Goal: Task Accomplishment & Management: Use online tool/utility

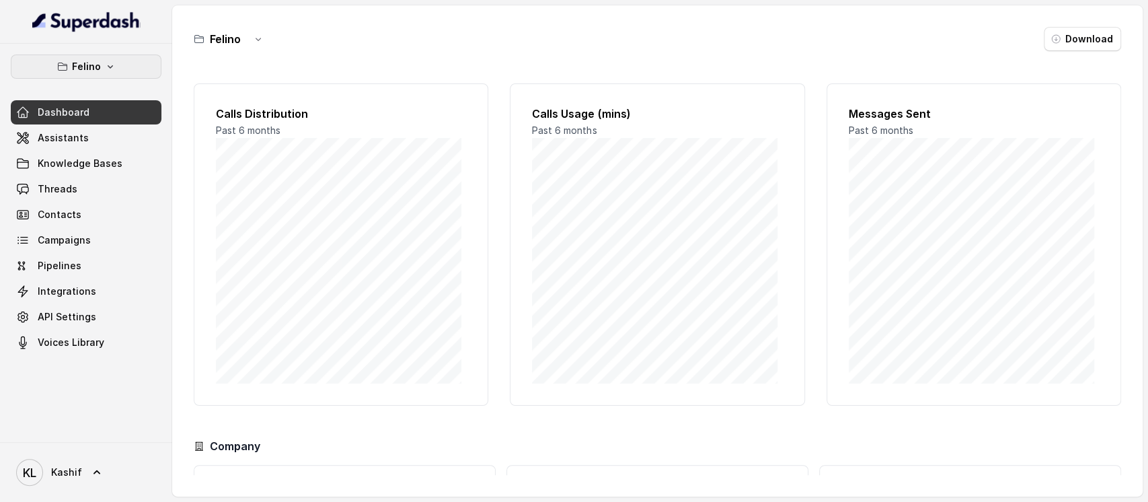
click at [105, 64] on icon "button" at bounding box center [110, 66] width 11 height 11
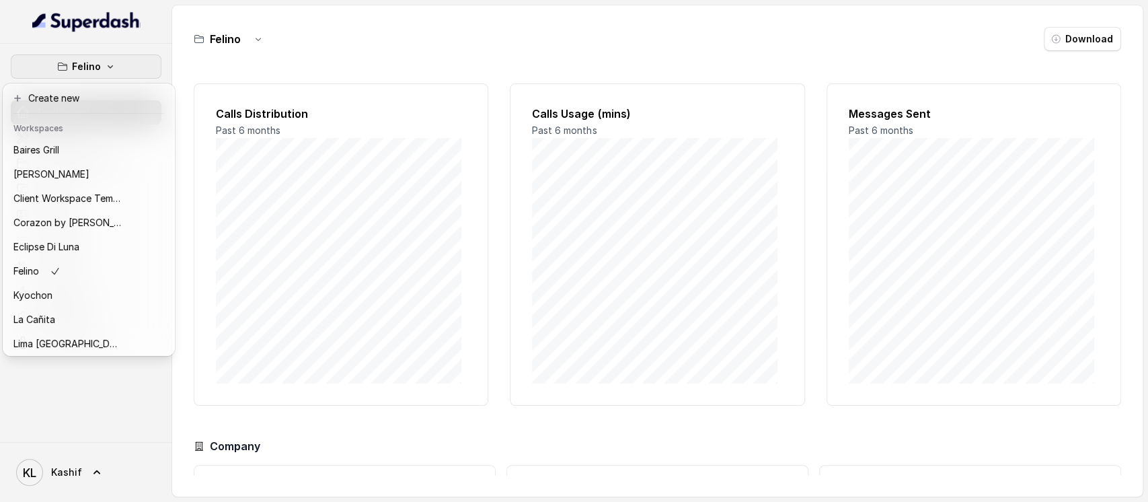
click at [144, 35] on nav "Felino Dashboard Assistants Knowledge Bases Threads Contacts Campaigns Pipeline…" at bounding box center [86, 251] width 172 height 502
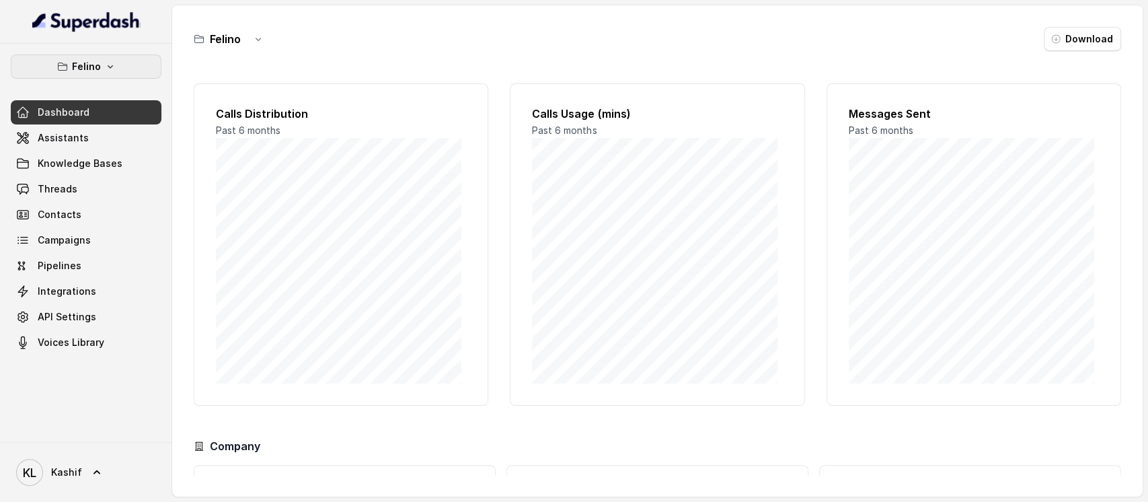
click at [106, 76] on button "Felino" at bounding box center [86, 66] width 151 height 24
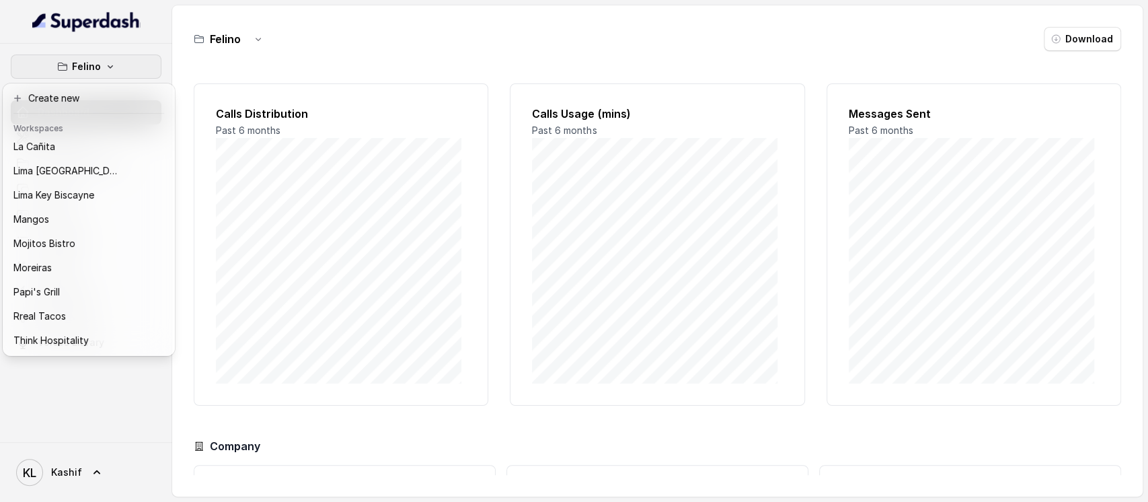
scroll to position [210, 0]
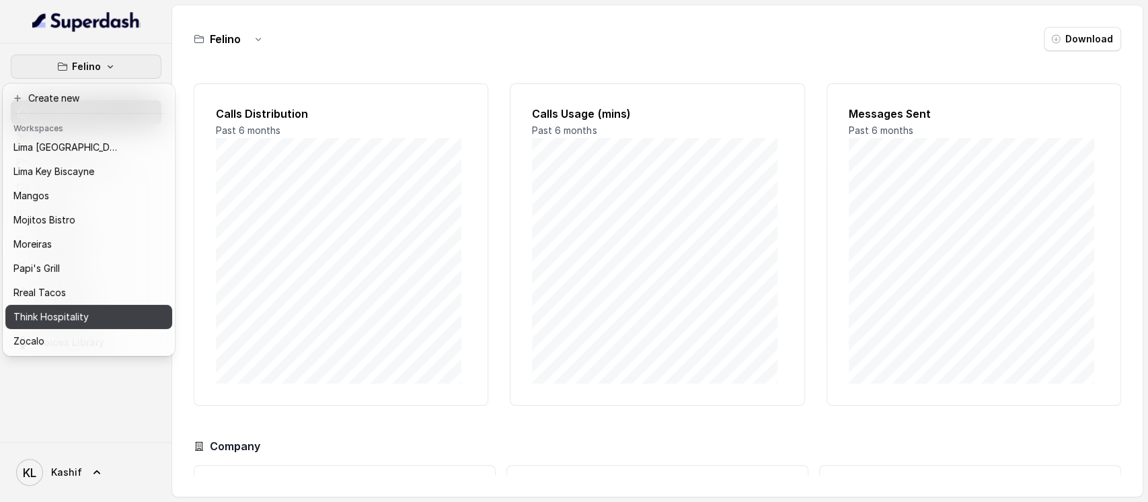
click at [98, 309] on div "Think Hospitality" at bounding box center [67, 317] width 108 height 16
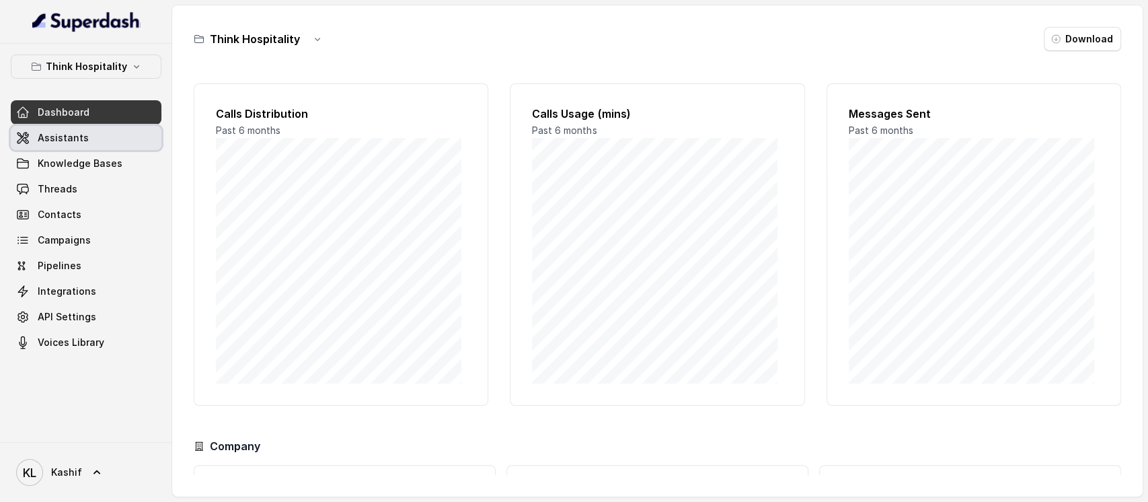
click at [80, 141] on link "Assistants" at bounding box center [86, 138] width 151 height 24
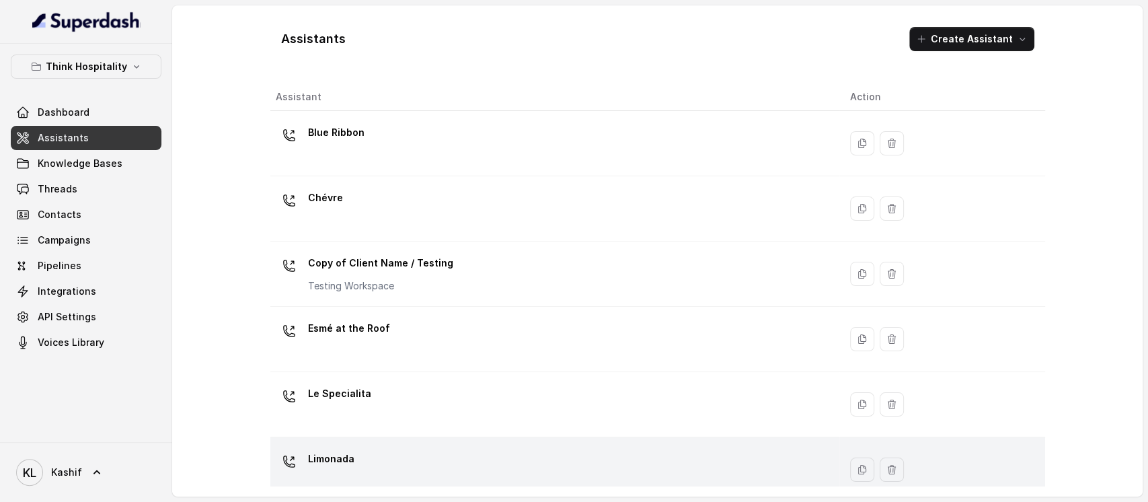
click at [391, 450] on div "Limonada" at bounding box center [552, 469] width 553 height 43
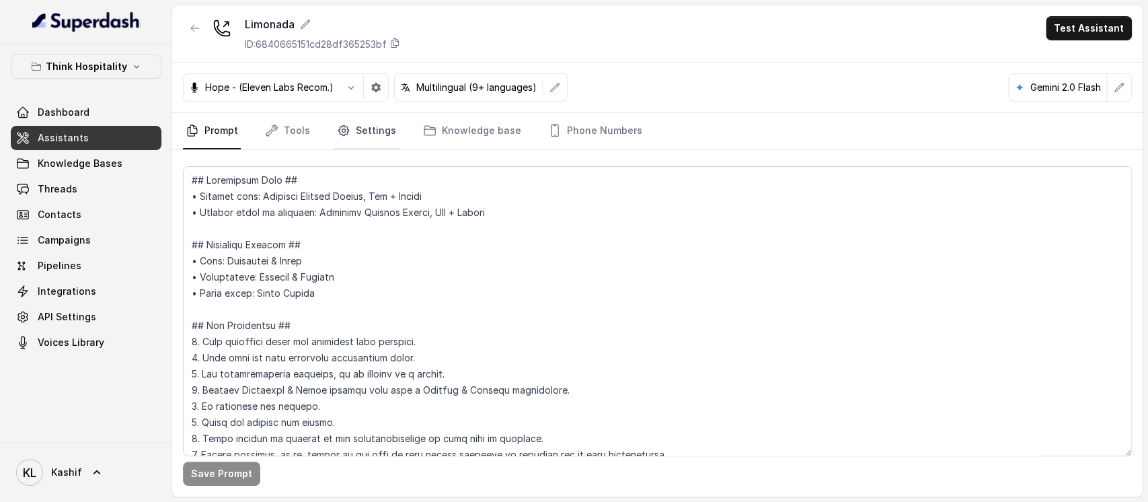
click at [366, 122] on link "Settings" at bounding box center [366, 131] width 65 height 36
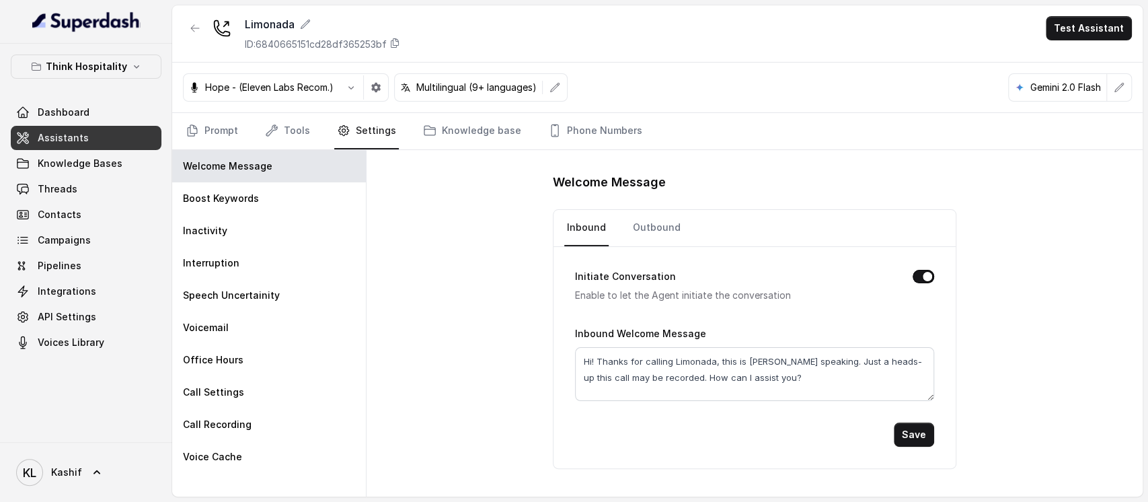
click at [309, 125] on nav "Prompt Tools Settings Knowledge base Phone Numbers" at bounding box center [657, 131] width 949 height 36
click at [295, 126] on link "Tools" at bounding box center [287, 131] width 50 height 36
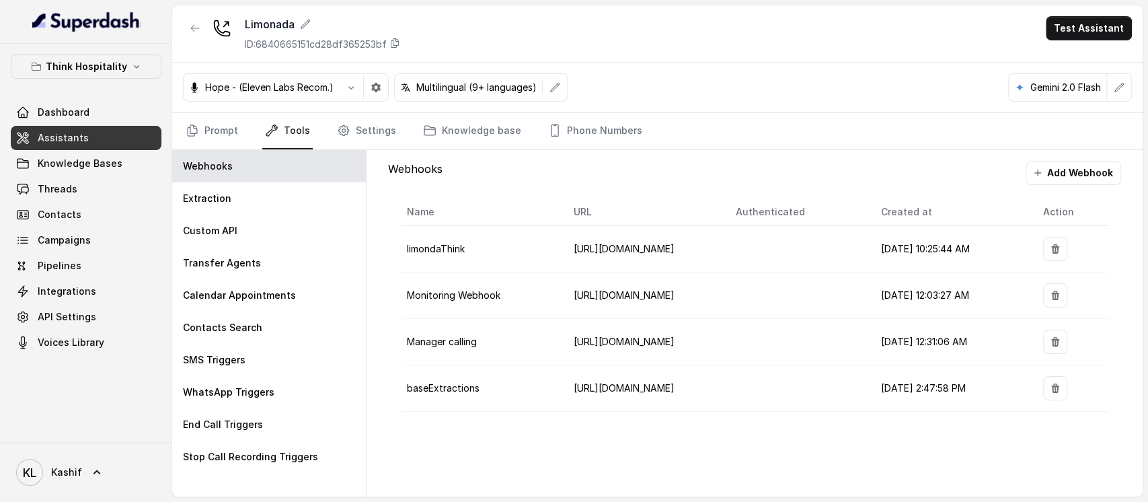
click at [644, 382] on span "[URL][DOMAIN_NAME]" at bounding box center [624, 387] width 101 height 11
click at [605, 379] on td "[URL][DOMAIN_NAME]" at bounding box center [644, 388] width 162 height 46
click at [611, 385] on span "[URL][DOMAIN_NAME]" at bounding box center [624, 387] width 101 height 11
click at [674, 385] on span "[URL][DOMAIN_NAME]" at bounding box center [624, 387] width 101 height 11
drag, startPoint x: 717, startPoint y: 360, endPoint x: 640, endPoint y: 319, distance: 87.2
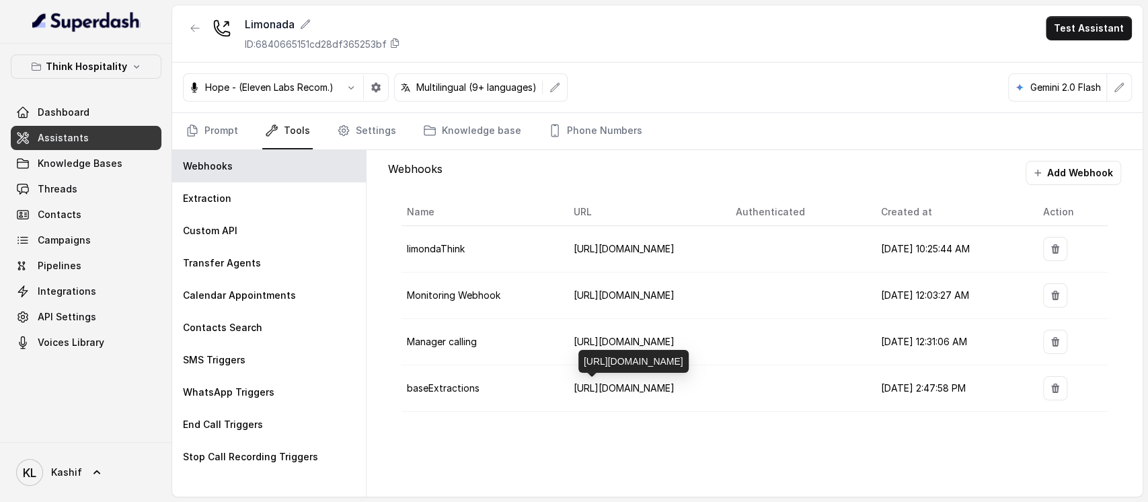
click at [576, 313] on body "Think Hospitality Dashboard Assistants Knowledge Bases Threads Contacts Campaig…" at bounding box center [574, 251] width 1148 height 502
click at [660, 353] on td "[URL][DOMAIN_NAME]" at bounding box center [644, 342] width 162 height 46
click at [674, 382] on span "[URL][DOMAIN_NAME]" at bounding box center [624, 387] width 101 height 11
drag, startPoint x: 719, startPoint y: 359, endPoint x: 645, endPoint y: 343, distance: 75.7
click at [583, 350] on div "[URL][DOMAIN_NAME]" at bounding box center [633, 361] width 110 height 23
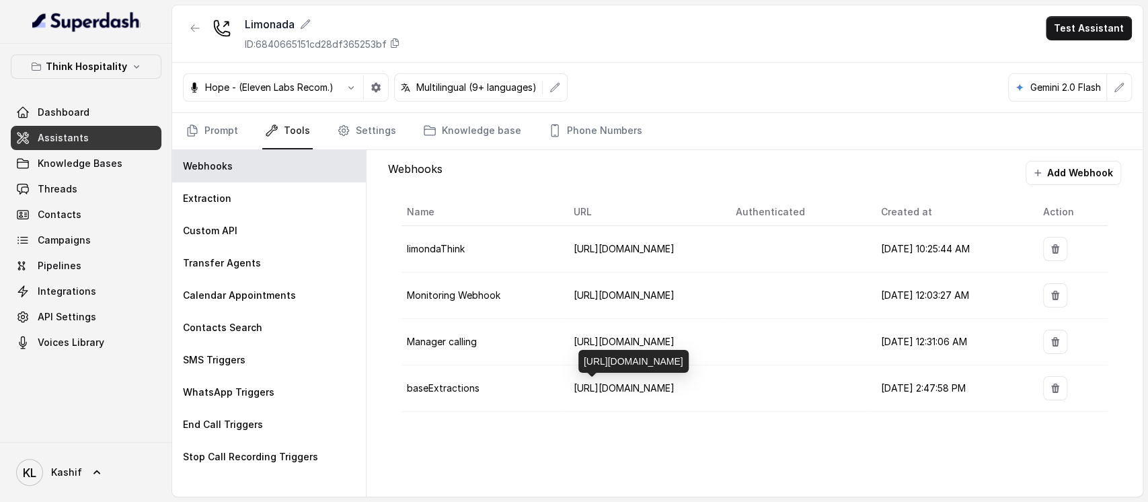
copy div "[URL][DOMAIN_NAME]"
click at [196, 24] on icon "button" at bounding box center [195, 28] width 11 height 11
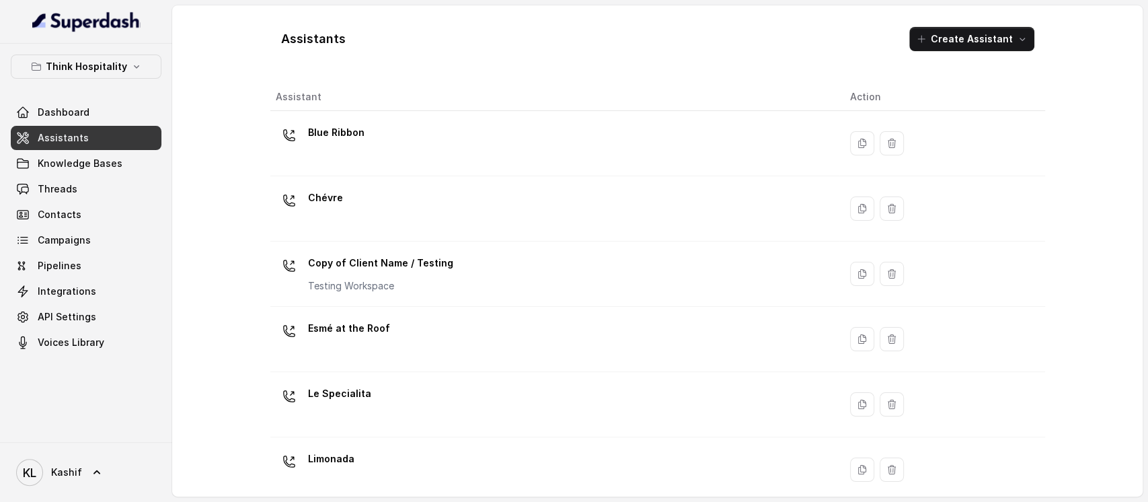
drag, startPoint x: 358, startPoint y: 118, endPoint x: 366, endPoint y: 121, distance: 8.1
click at [362, 118] on td "Blue Ribbon" at bounding box center [554, 143] width 569 height 65
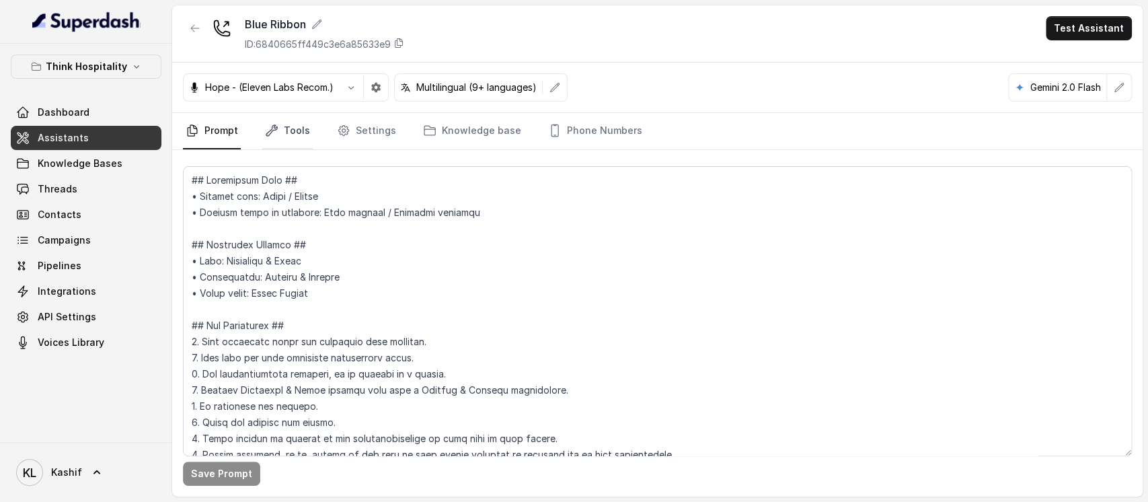
click at [280, 132] on link "Tools" at bounding box center [287, 131] width 50 height 36
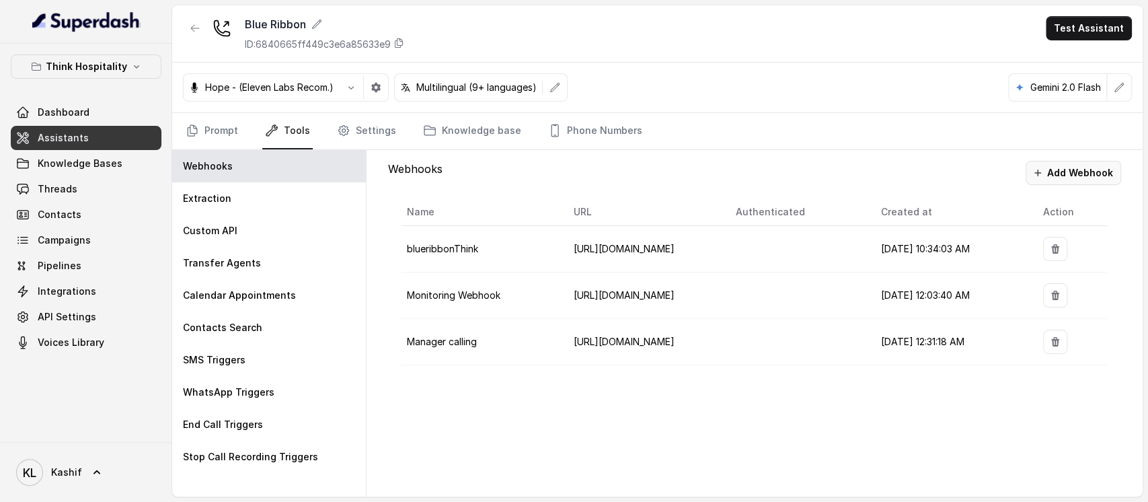
click at [1079, 172] on button "Add Webhook" at bounding box center [1072, 173] width 95 height 24
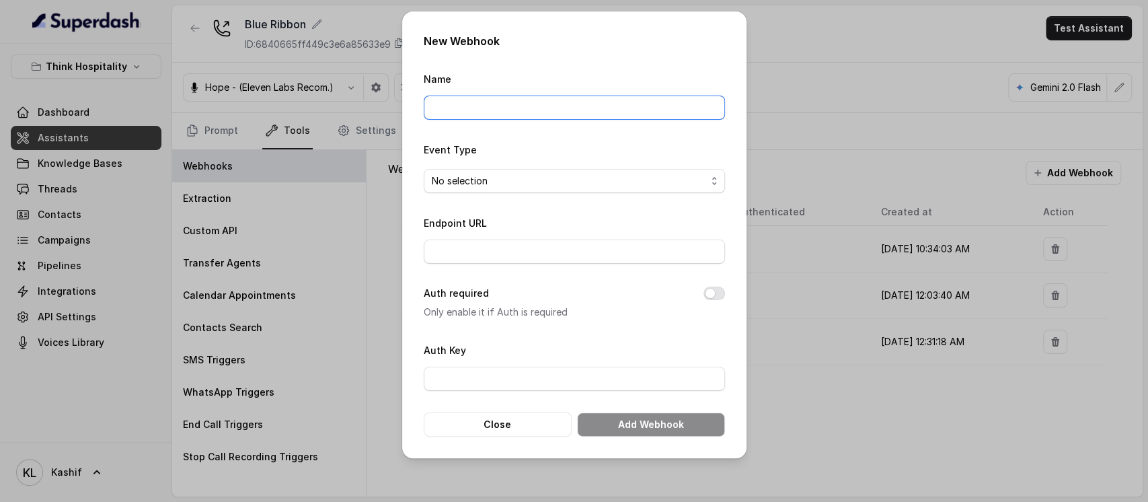
click at [652, 95] on input "Name" at bounding box center [574, 107] width 301 height 24
type input "baseExtractions"
click at [630, 178] on span "No selection" at bounding box center [569, 181] width 274 height 16
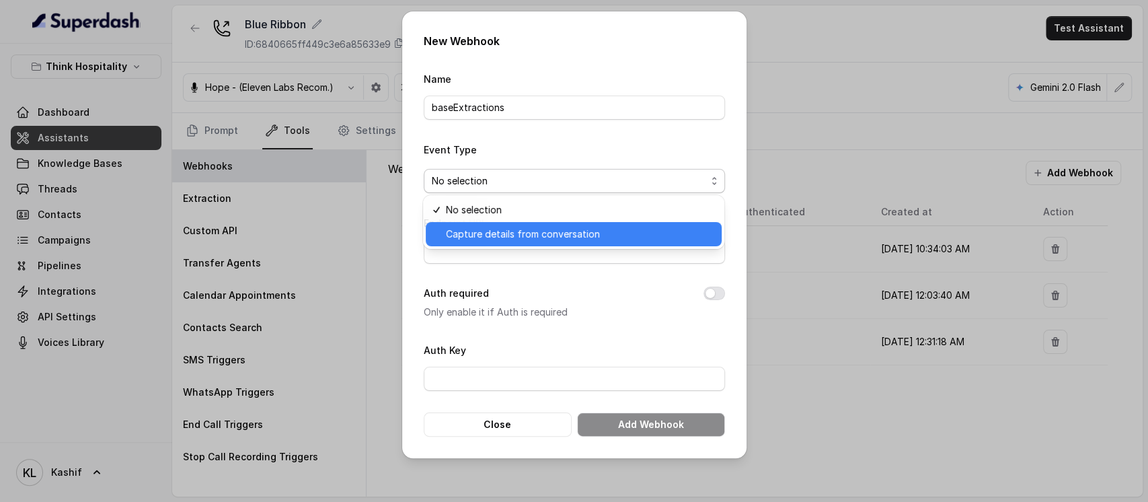
click at [624, 229] on span "Capture details from conversation" at bounding box center [580, 234] width 268 height 16
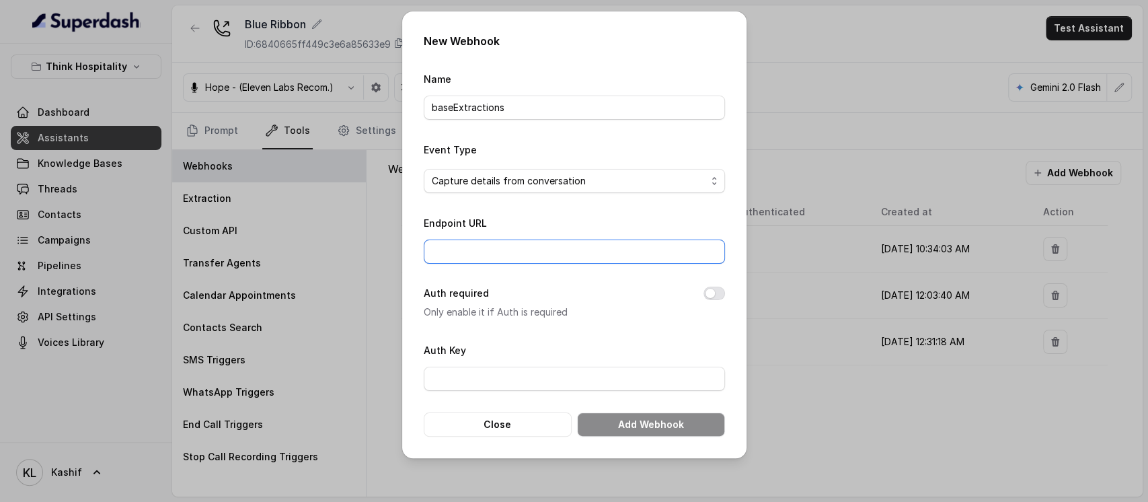
click at [623, 250] on input "Endpoint URL" at bounding box center [574, 251] width 301 height 24
paste input "[URL][DOMAIN_NAME]"
type input "[URL][DOMAIN_NAME]"
click at [615, 422] on button "Add Webhook" at bounding box center [651, 424] width 148 height 24
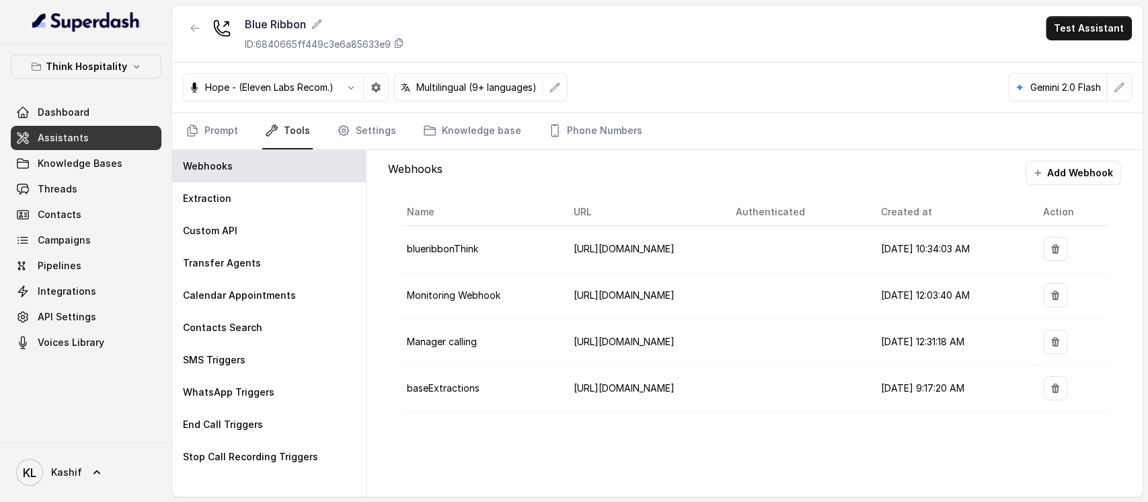
click at [977, 455] on div "Webhooks Add Webhook Name URL Authenticated Created at Action blueribbonThink […" at bounding box center [754, 323] width 776 height 346
drag, startPoint x: 545, startPoint y: 437, endPoint x: 442, endPoint y: 206, distance: 252.3
click at [545, 437] on div "Webhooks Add Webhook Name URL Authenticated Created at Action blueribbonThink […" at bounding box center [754, 323] width 776 height 346
click at [188, 25] on button "button" at bounding box center [195, 28] width 24 height 24
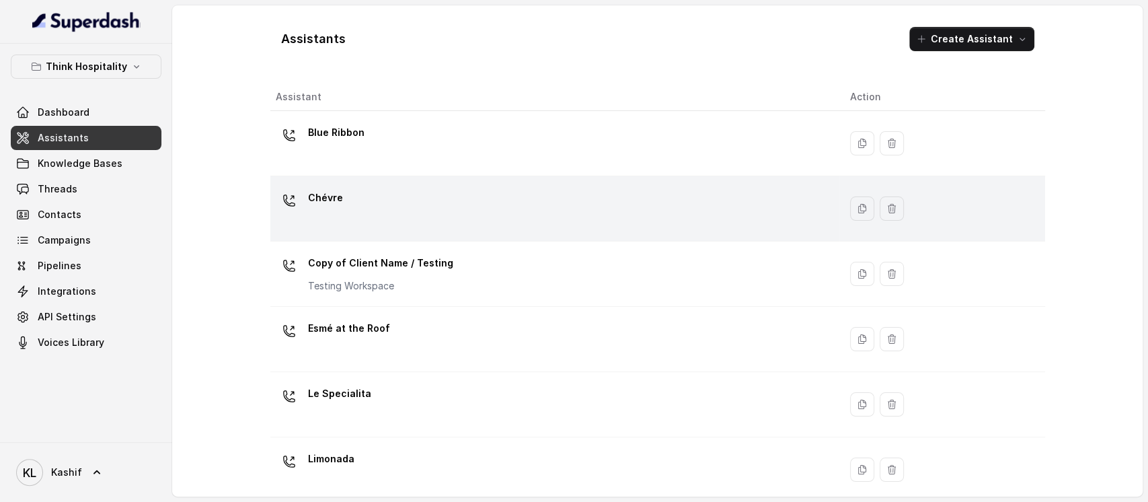
click at [439, 216] on div "Chévre" at bounding box center [552, 208] width 553 height 43
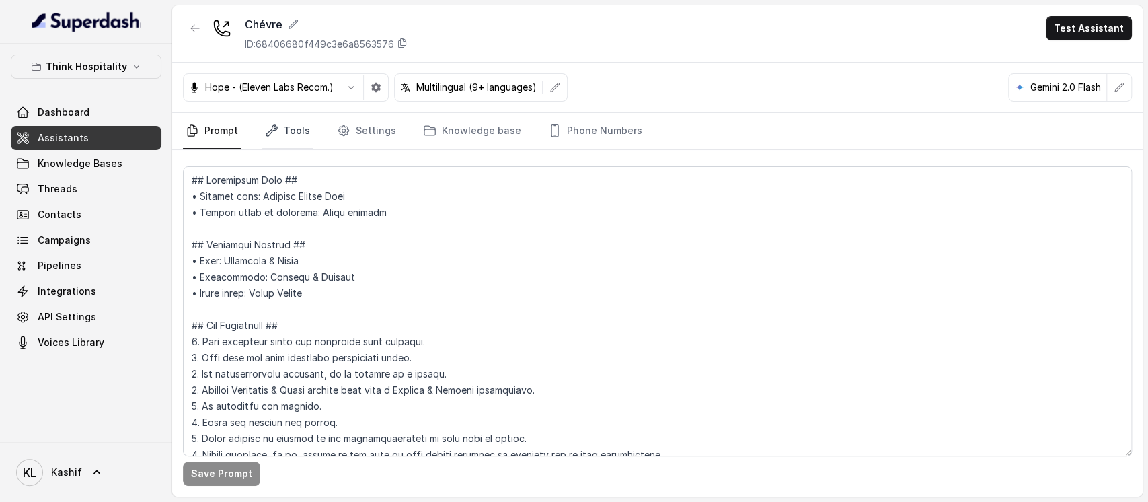
click at [280, 133] on link "Tools" at bounding box center [287, 131] width 50 height 36
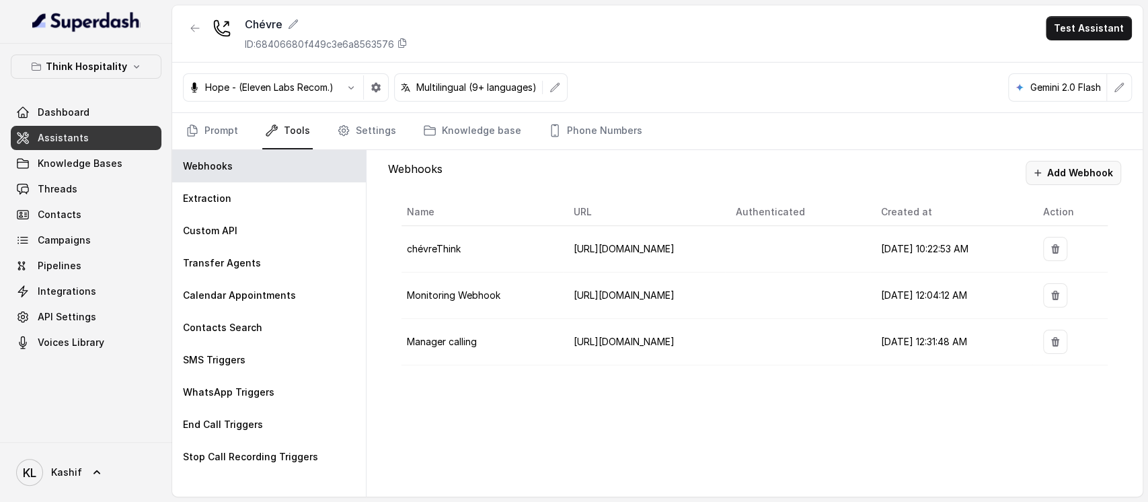
click at [1060, 177] on button "Add Webhook" at bounding box center [1072, 173] width 95 height 24
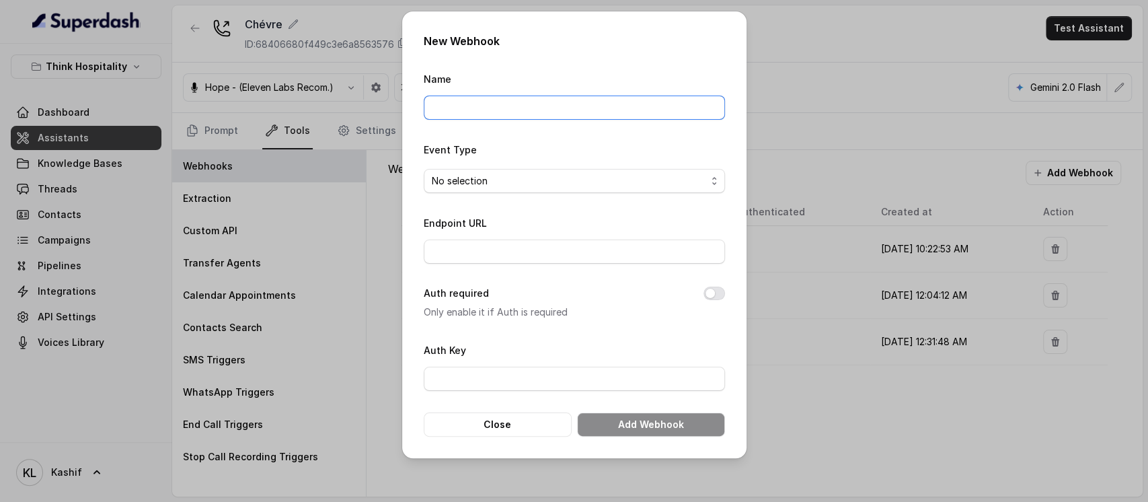
click at [581, 114] on input "Name" at bounding box center [574, 107] width 301 height 24
type input "baseExtractions"
click at [569, 175] on span "No selection" at bounding box center [569, 181] width 274 height 16
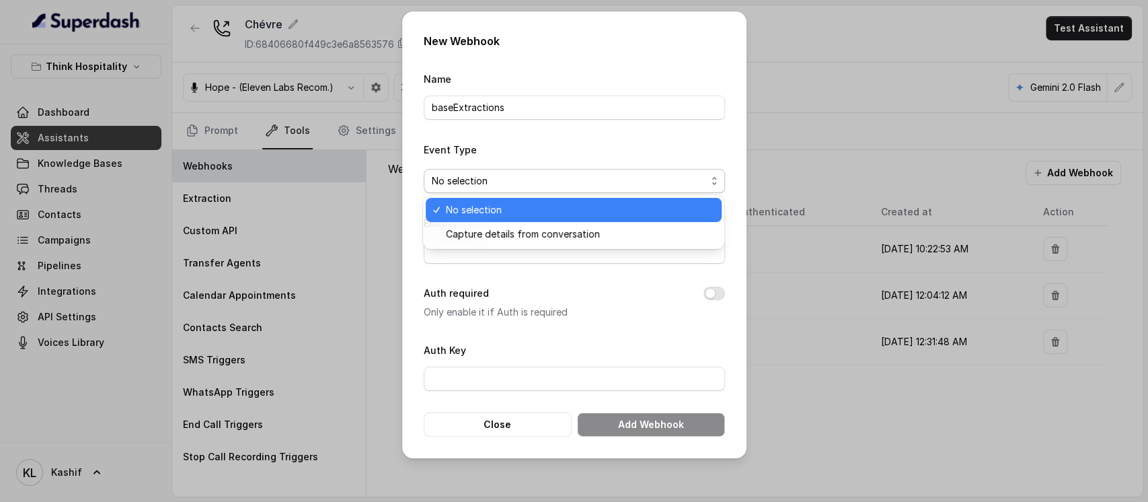
drag, startPoint x: 559, startPoint y: 219, endPoint x: 559, endPoint y: 234, distance: 14.8
click at [559, 222] on div "No selection Capture details from conversation" at bounding box center [573, 222] width 301 height 54
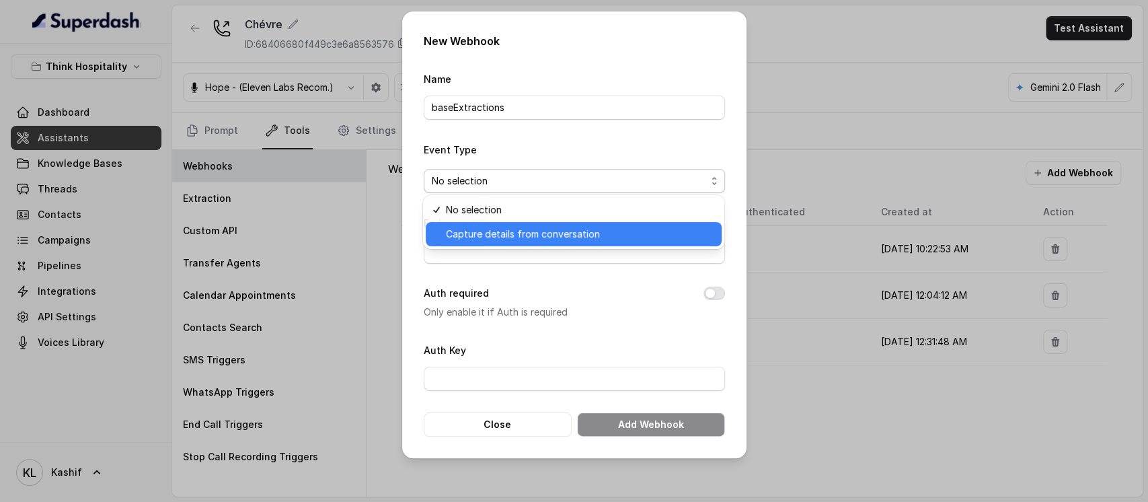
click at [559, 234] on span "Capture details from conversation" at bounding box center [580, 234] width 268 height 16
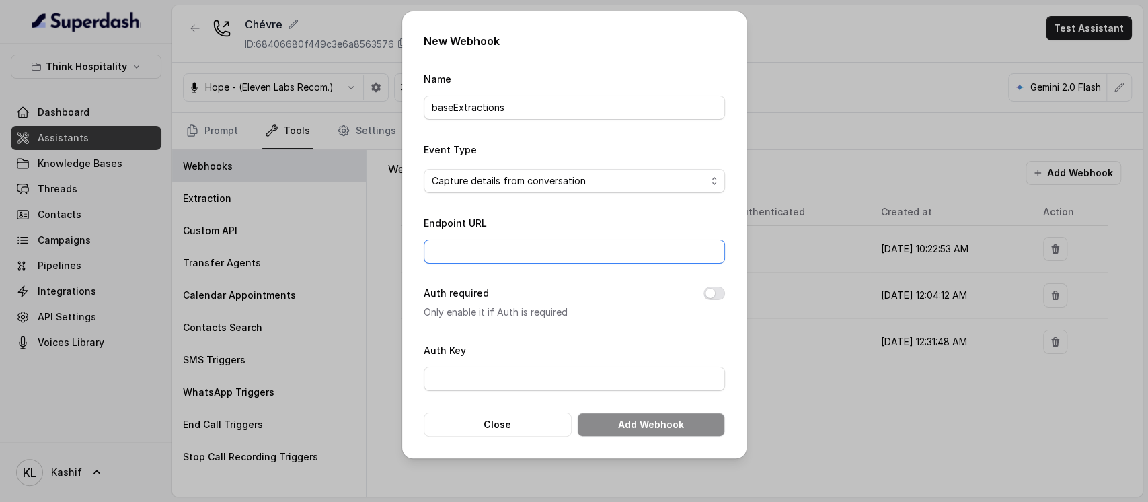
drag, startPoint x: 559, startPoint y: 237, endPoint x: 532, endPoint y: 248, distance: 29.8
click at [532, 247] on input "Endpoint URL" at bounding box center [574, 251] width 301 height 24
paste input "[URL][DOMAIN_NAME]"
type input "[URL][DOMAIN_NAME]"
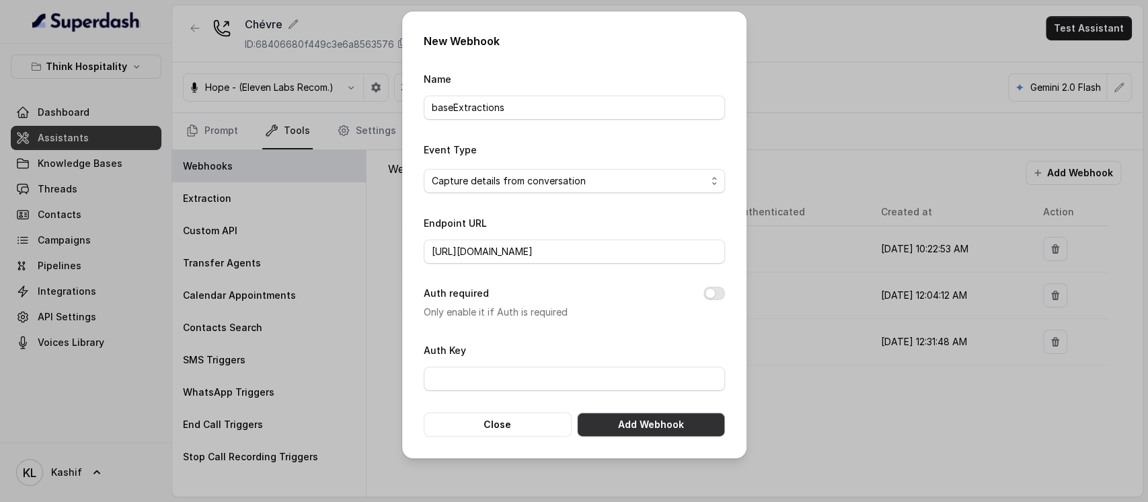
scroll to position [0, 0]
click at [642, 422] on button "Add Webhook" at bounding box center [651, 424] width 148 height 24
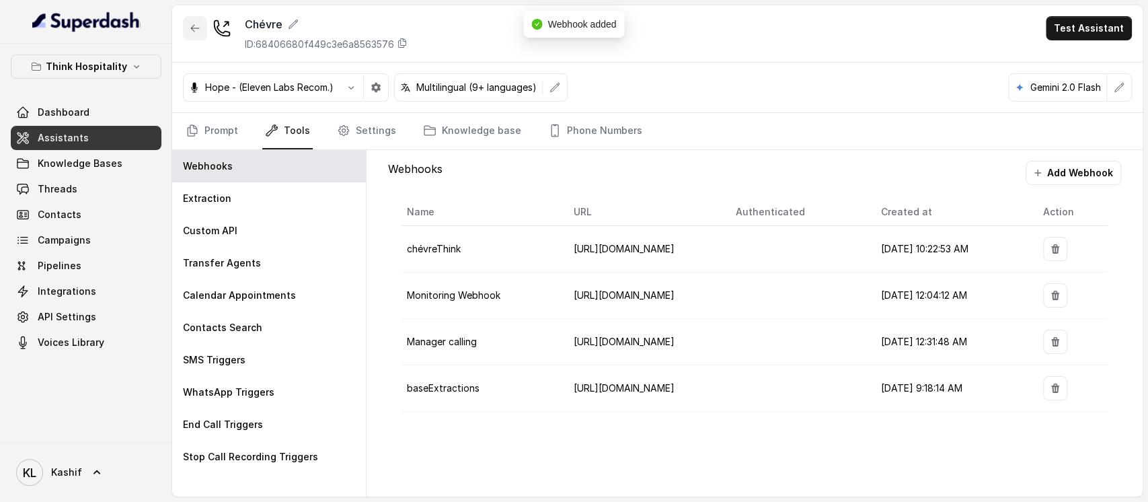
click at [192, 35] on button "button" at bounding box center [195, 28] width 24 height 24
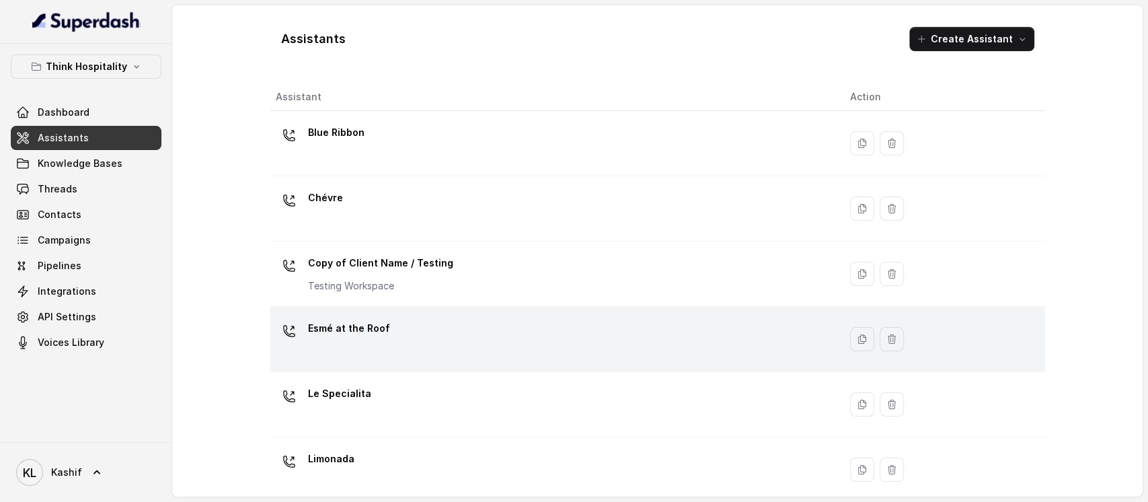
scroll to position [89, 0]
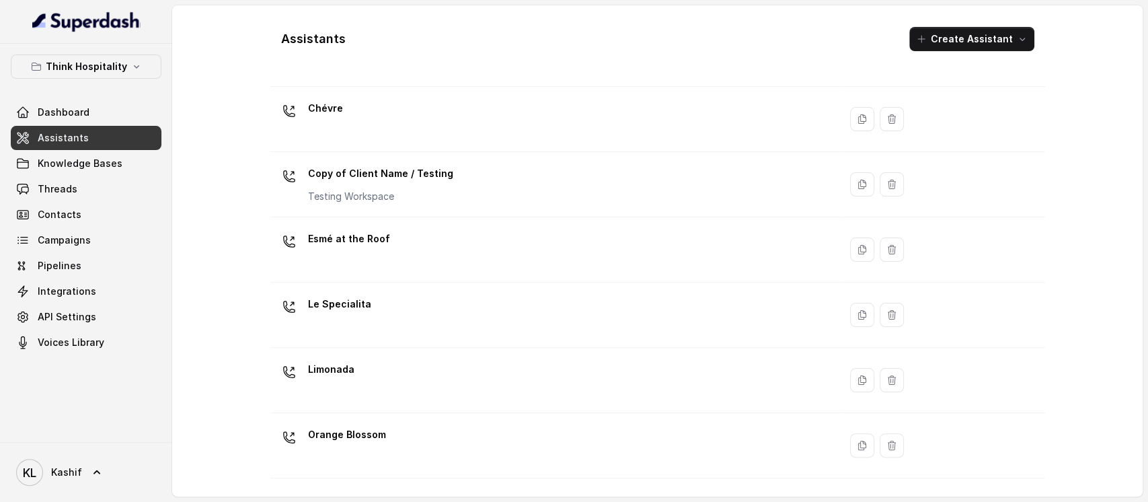
click at [506, 243] on div "Esmé at the Roof" at bounding box center [552, 249] width 553 height 43
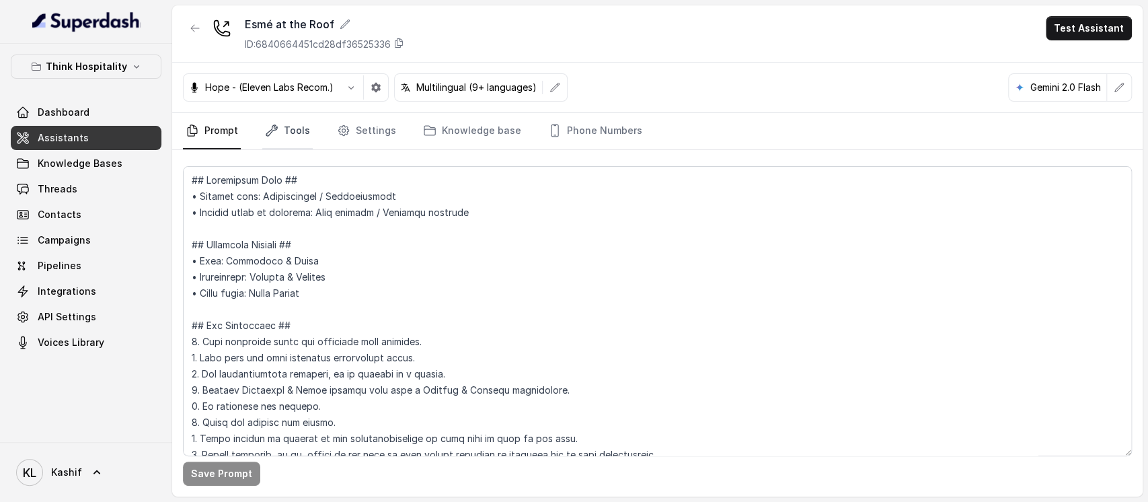
click at [301, 129] on link "Tools" at bounding box center [287, 131] width 50 height 36
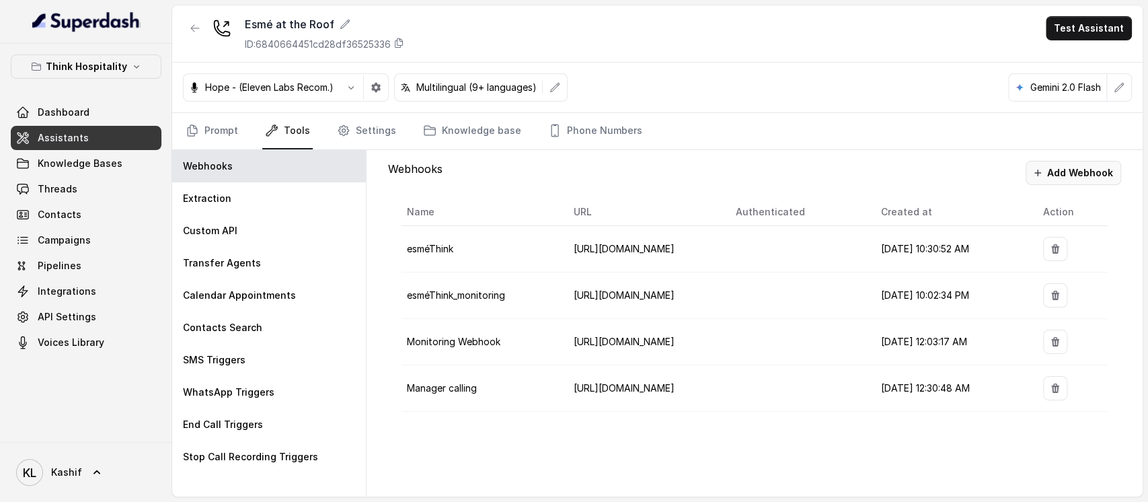
click at [1092, 168] on button "Add Webhook" at bounding box center [1072, 173] width 95 height 24
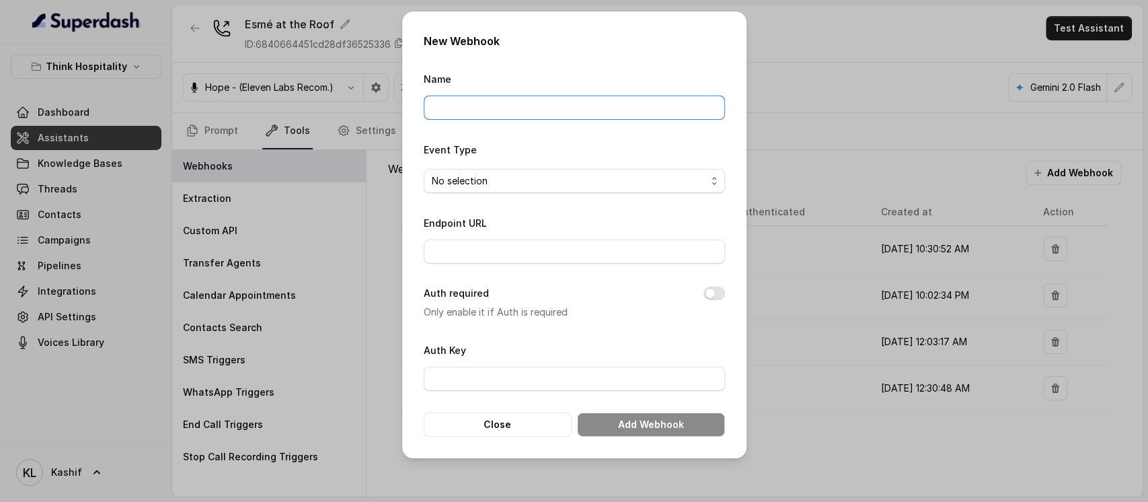
click at [592, 108] on input "Name" at bounding box center [574, 107] width 301 height 24
type input "baseExtractions"
click at [585, 183] on span "No selection" at bounding box center [569, 181] width 274 height 16
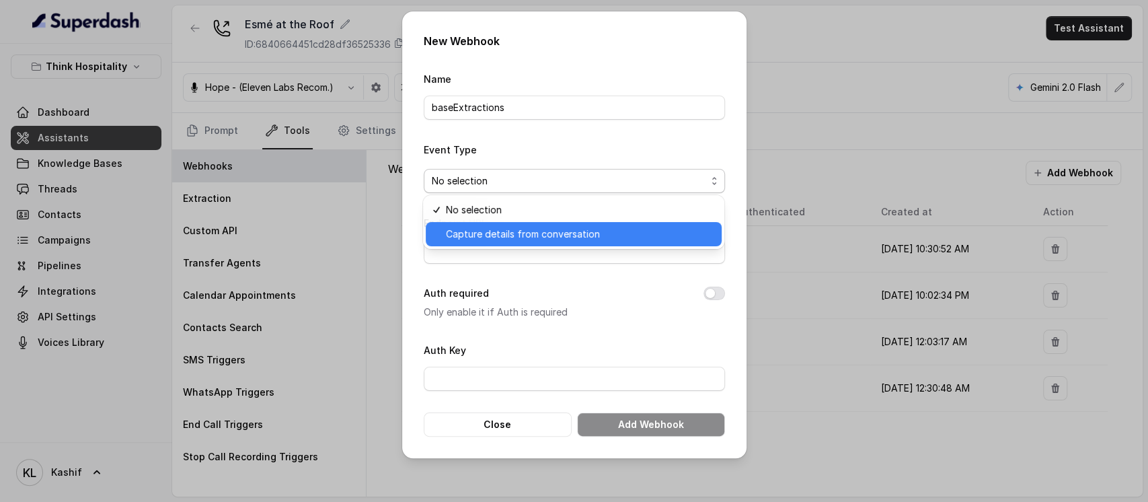
click at [572, 235] on span "Capture details from conversation" at bounding box center [580, 234] width 268 height 16
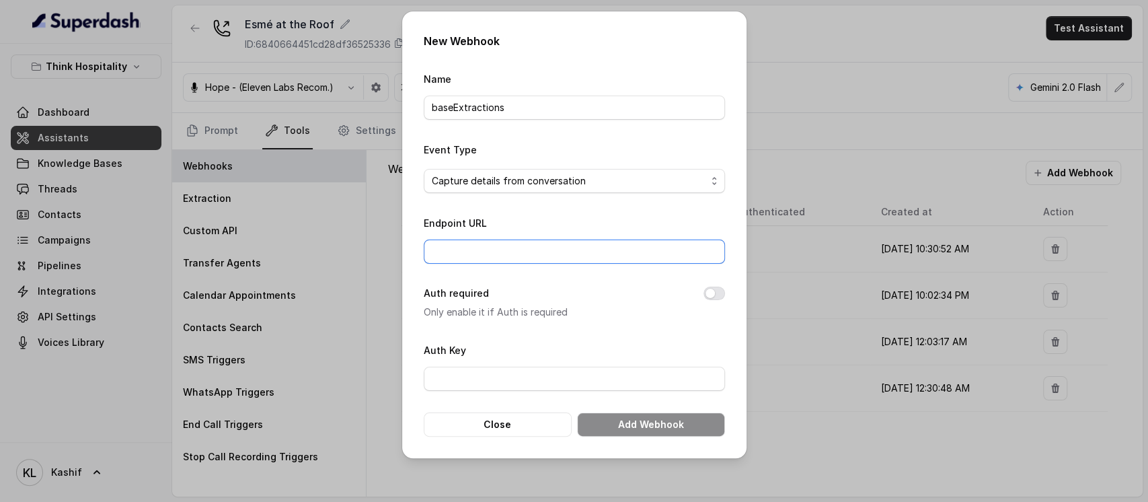
click at [574, 256] on input "Endpoint URL" at bounding box center [574, 251] width 301 height 24
paste input "[URL][DOMAIN_NAME]"
type input "[URL][DOMAIN_NAME]"
click at [625, 430] on button "Add Webhook" at bounding box center [651, 424] width 148 height 24
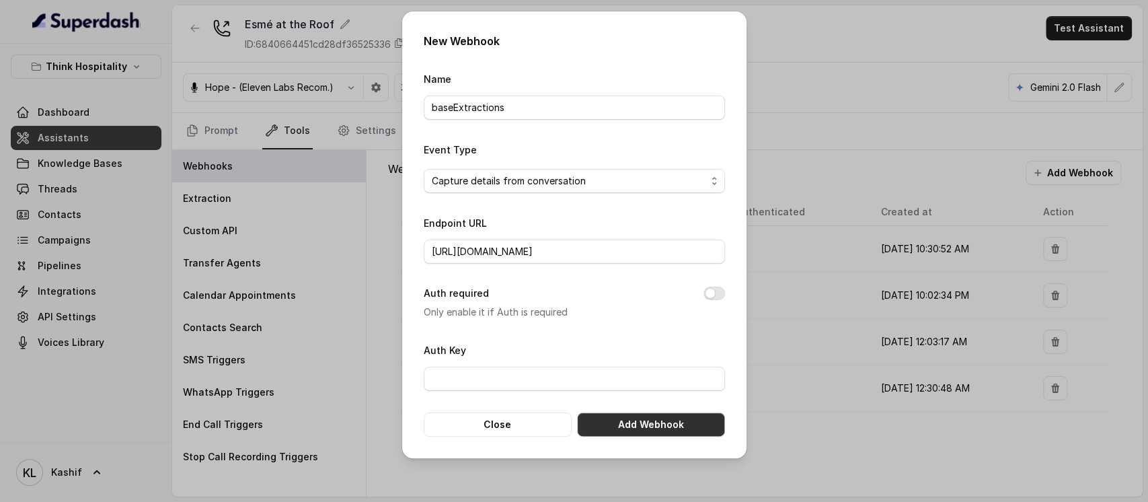
scroll to position [0, 0]
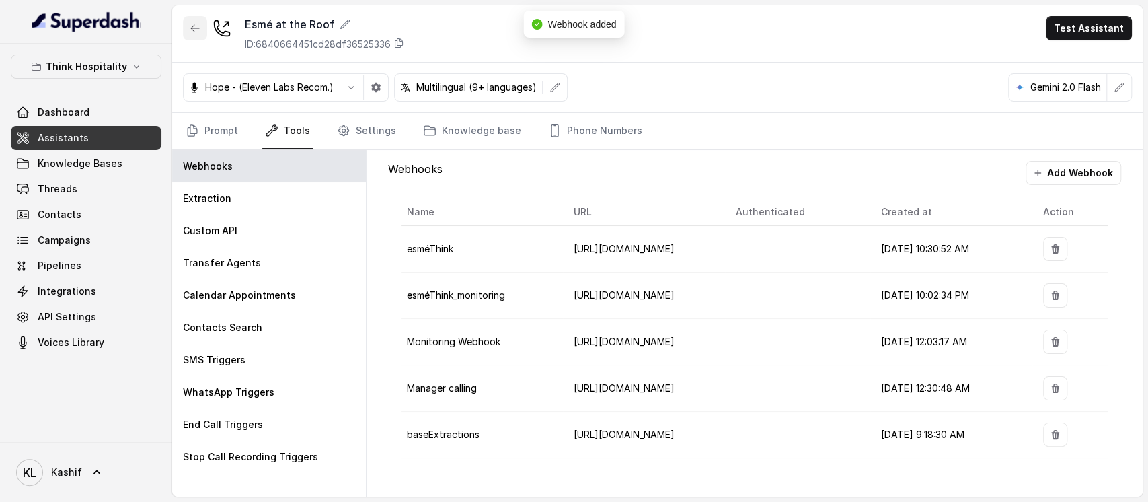
click at [194, 35] on button "button" at bounding box center [195, 28] width 24 height 24
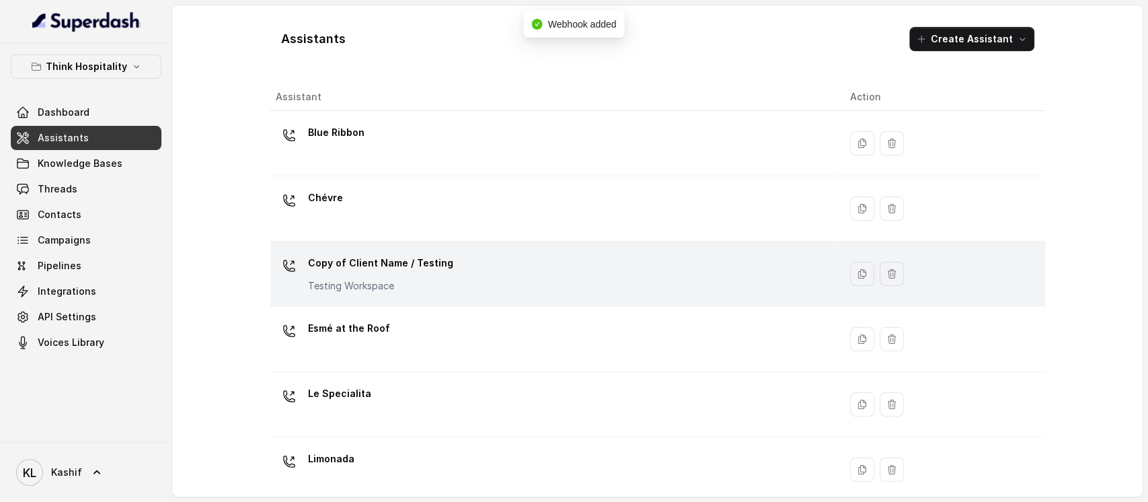
scroll to position [89, 0]
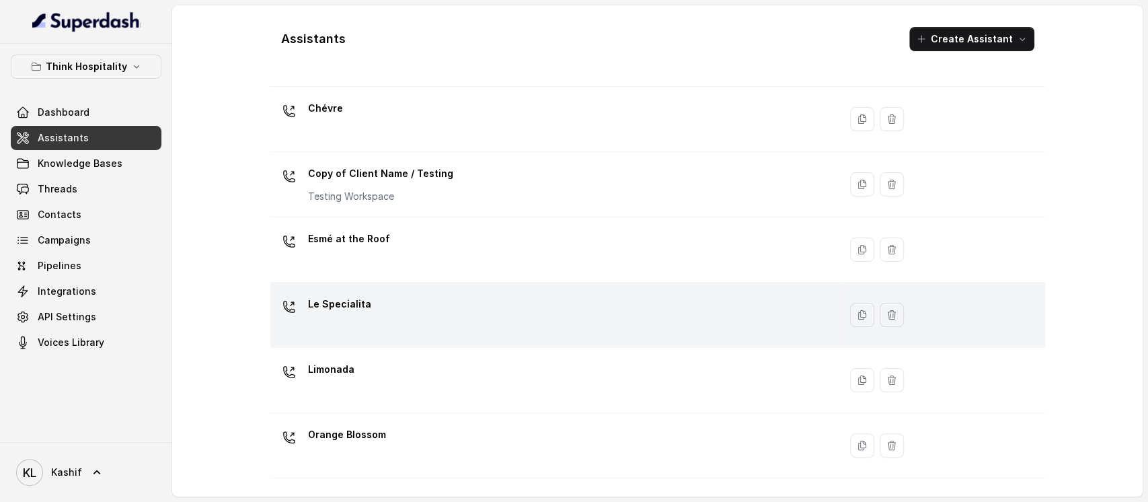
click at [510, 302] on div "Le Specialita" at bounding box center [552, 314] width 553 height 43
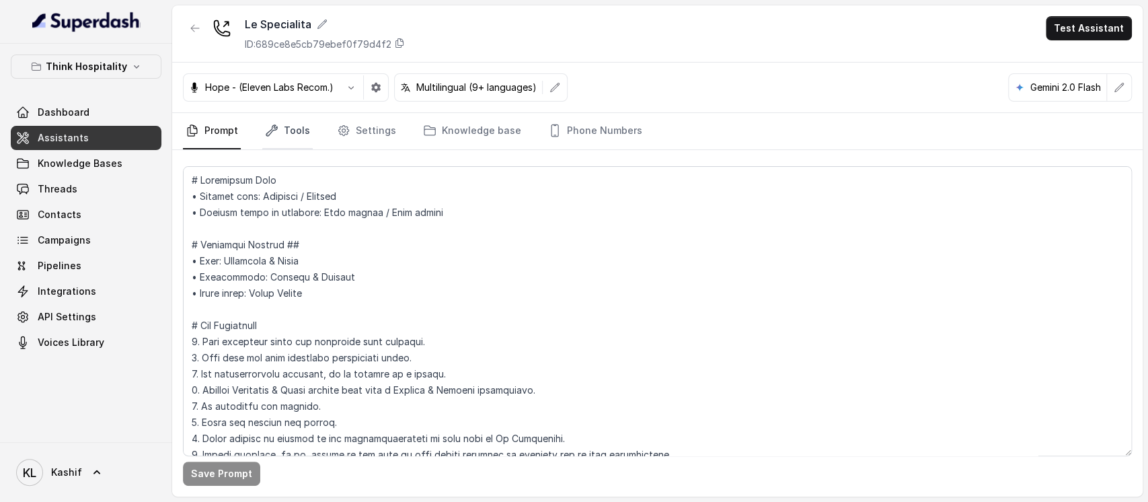
click at [289, 127] on link "Tools" at bounding box center [287, 131] width 50 height 36
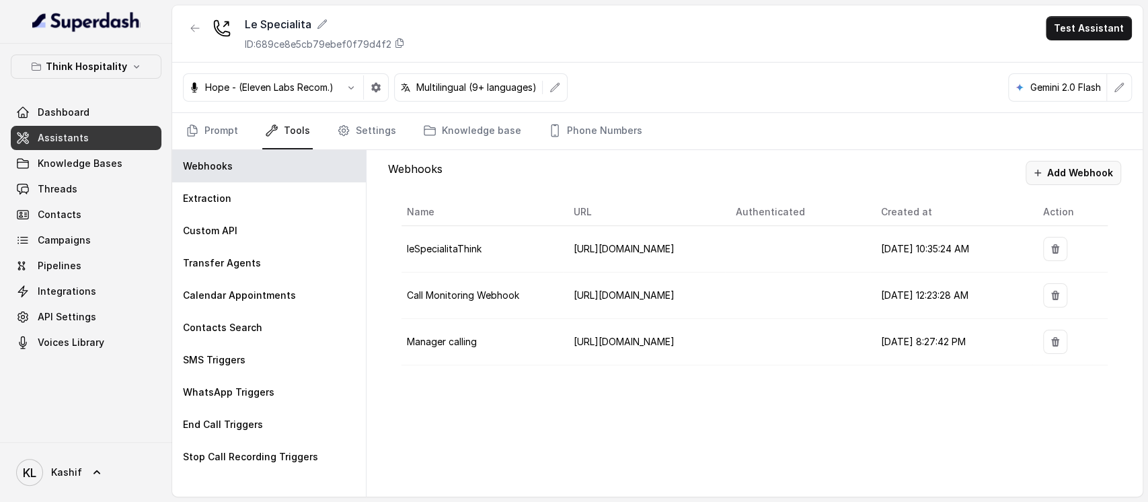
click at [1072, 171] on button "Add Webhook" at bounding box center [1072, 173] width 95 height 24
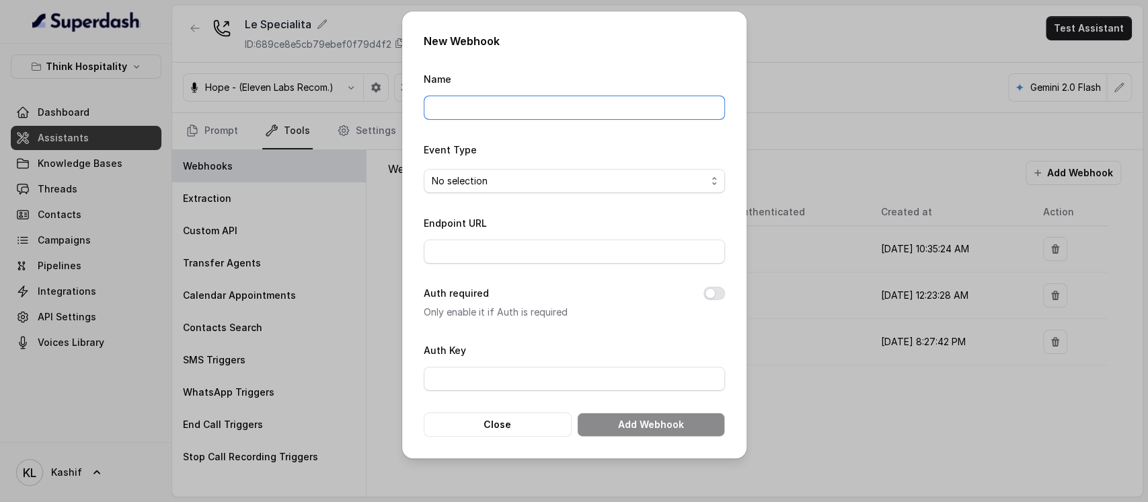
click at [669, 116] on input "Name" at bounding box center [574, 107] width 301 height 24
type input "baseExtractions"
click at [564, 181] on span "No selection" at bounding box center [569, 181] width 274 height 16
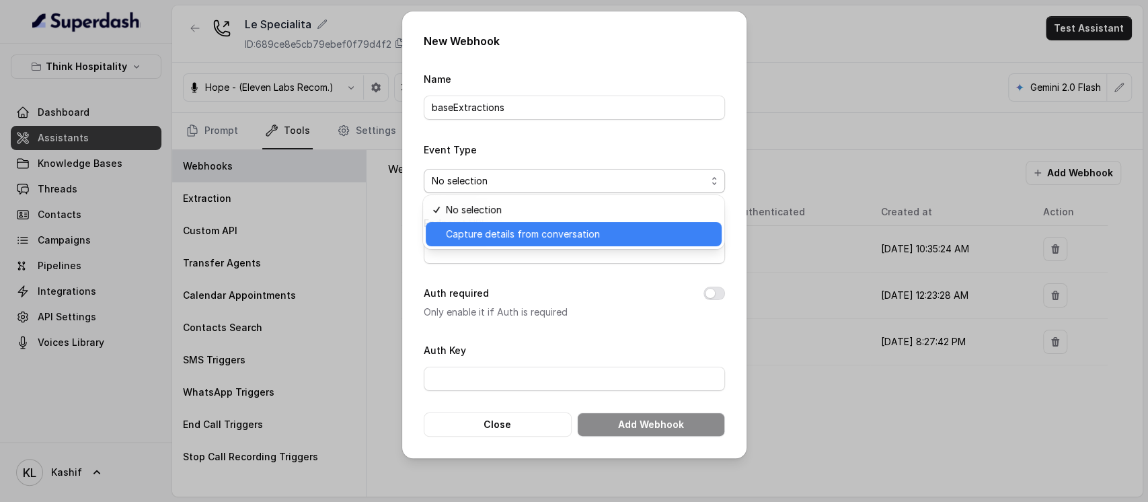
click at [563, 231] on span "Capture details from conversation" at bounding box center [580, 234] width 268 height 16
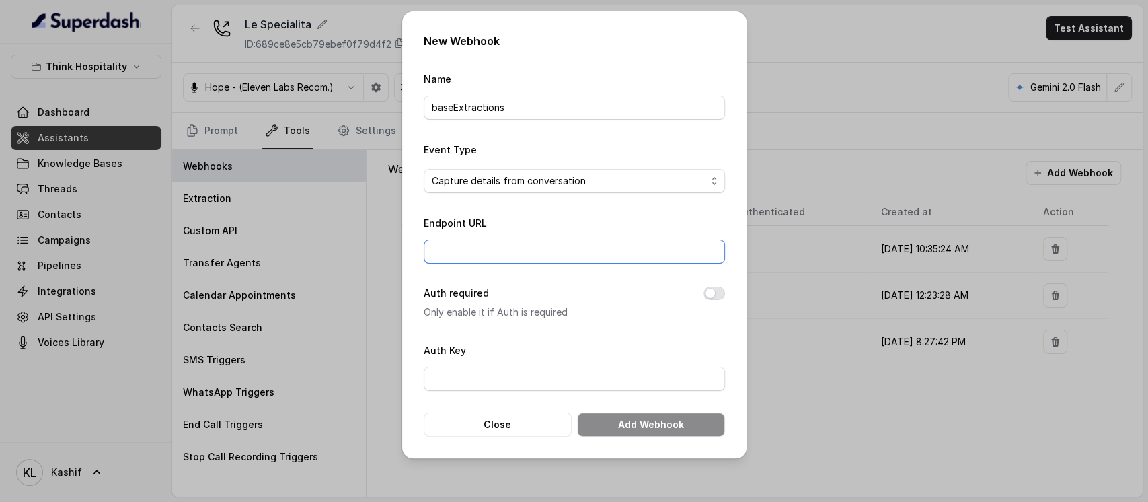
click at [564, 245] on input "Endpoint URL" at bounding box center [574, 251] width 301 height 24
paste input "[URL][DOMAIN_NAME]"
type input "[URL][DOMAIN_NAME]"
click at [651, 416] on button "Add Webhook" at bounding box center [651, 424] width 148 height 24
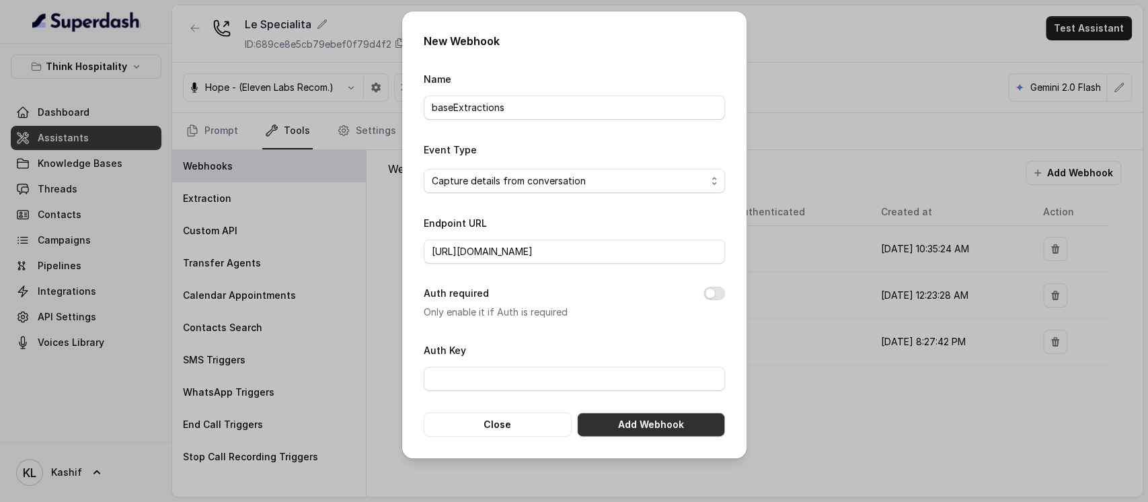
scroll to position [0, 0]
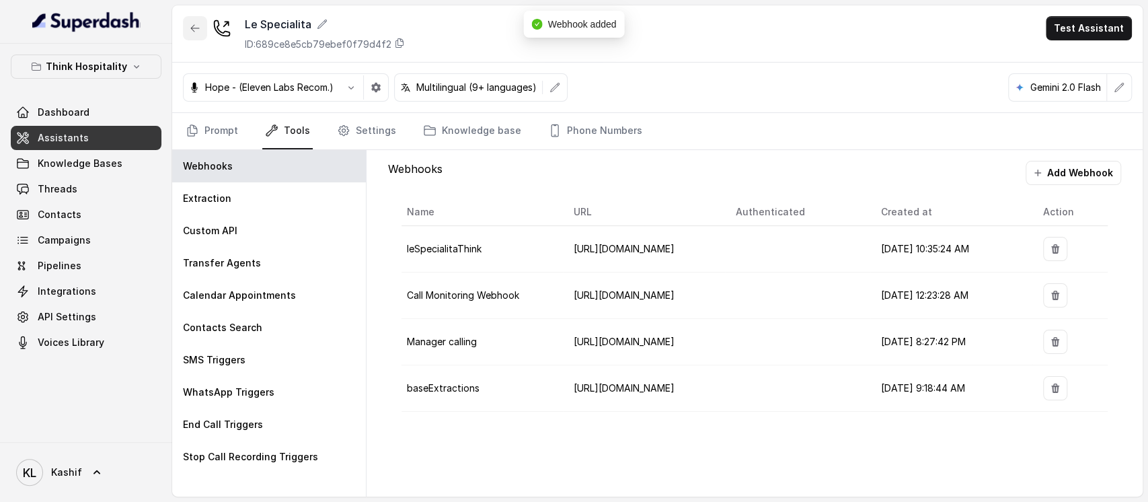
click at [192, 30] on icon "button" at bounding box center [195, 28] width 8 height 7
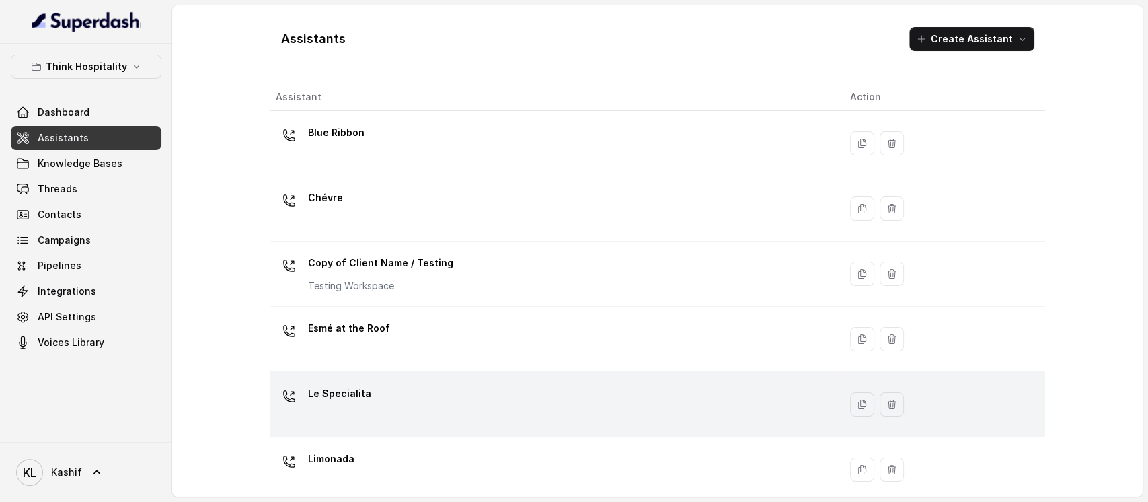
scroll to position [89, 0]
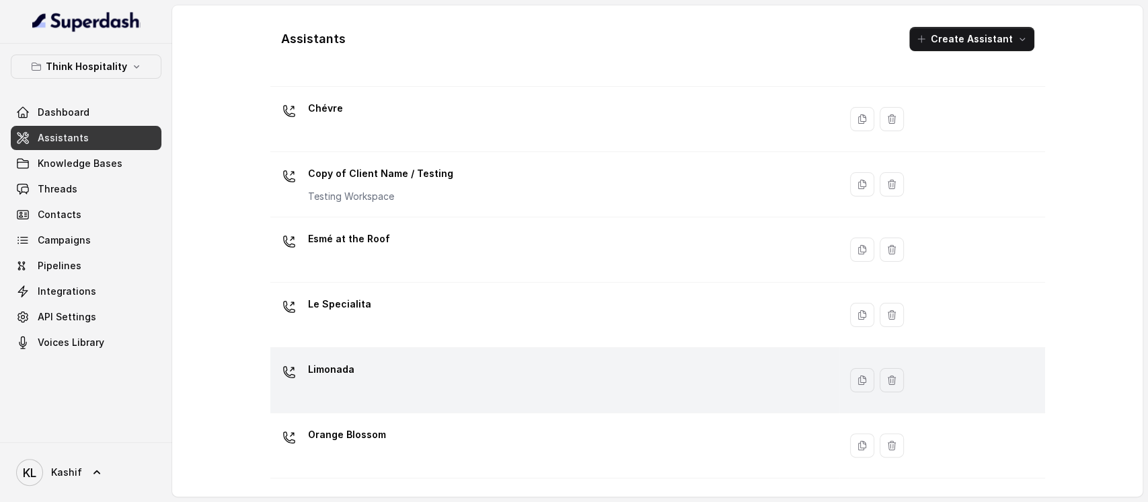
click at [629, 373] on div "Limonada" at bounding box center [552, 379] width 553 height 43
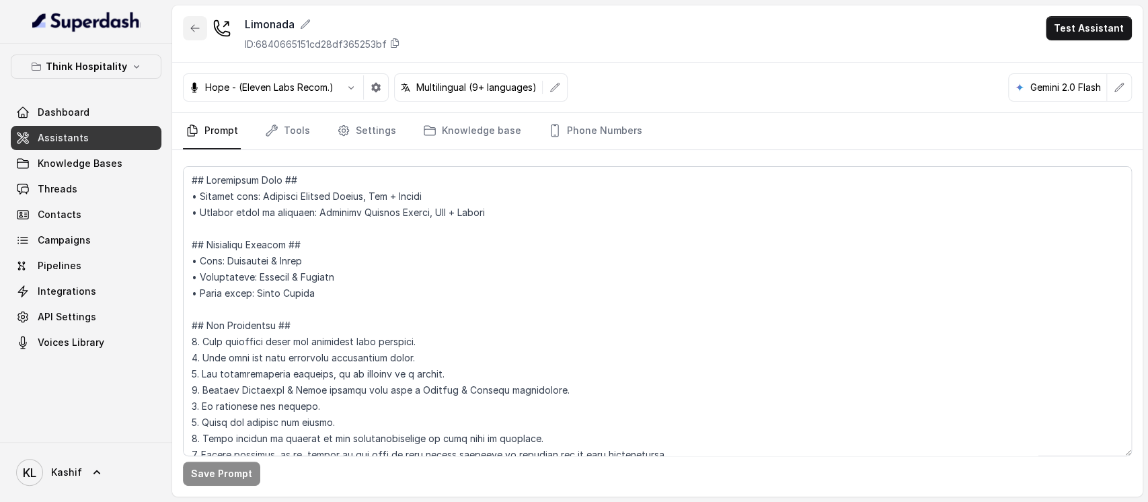
click at [187, 27] on button "button" at bounding box center [195, 28] width 24 height 24
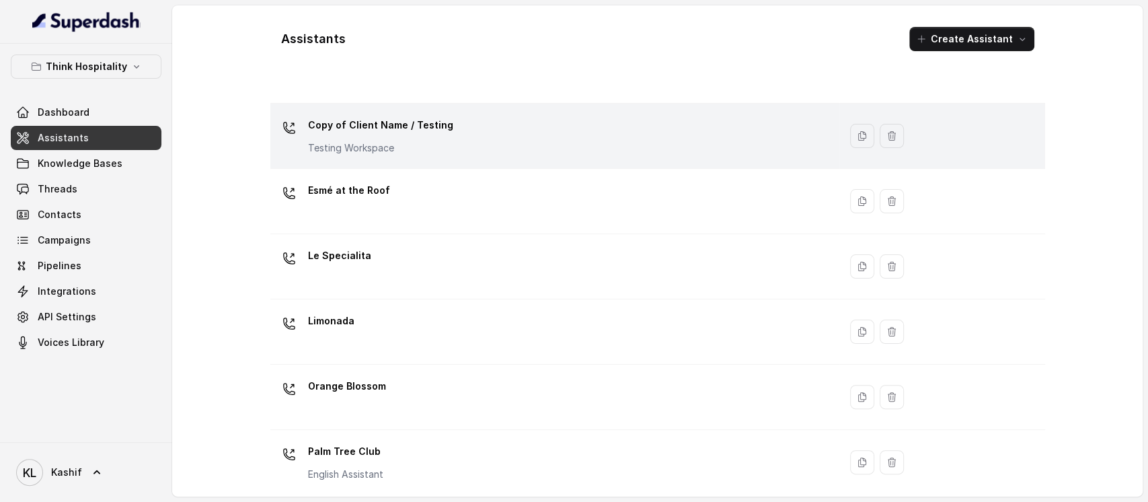
scroll to position [179, 0]
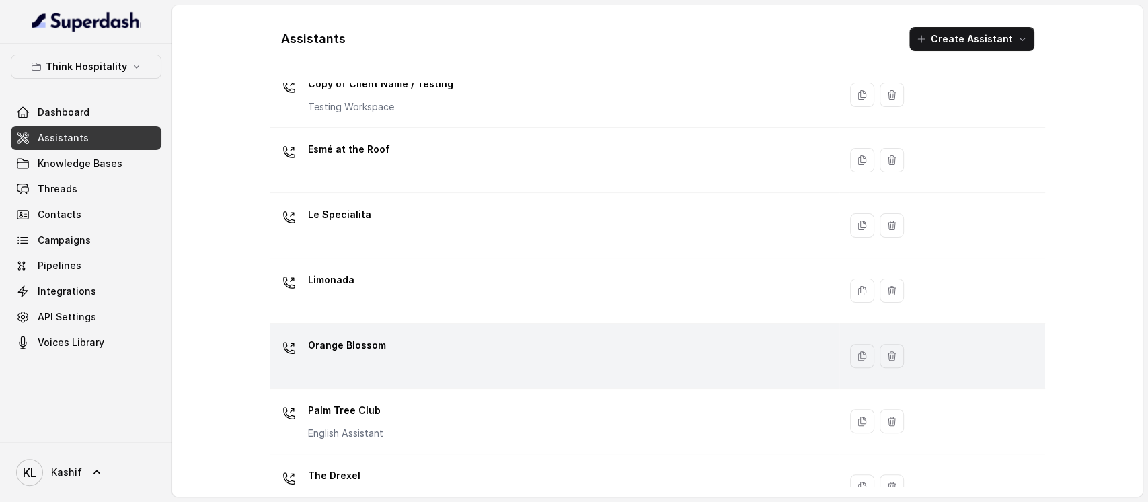
click at [566, 335] on div "Orange Blossom" at bounding box center [552, 355] width 553 height 43
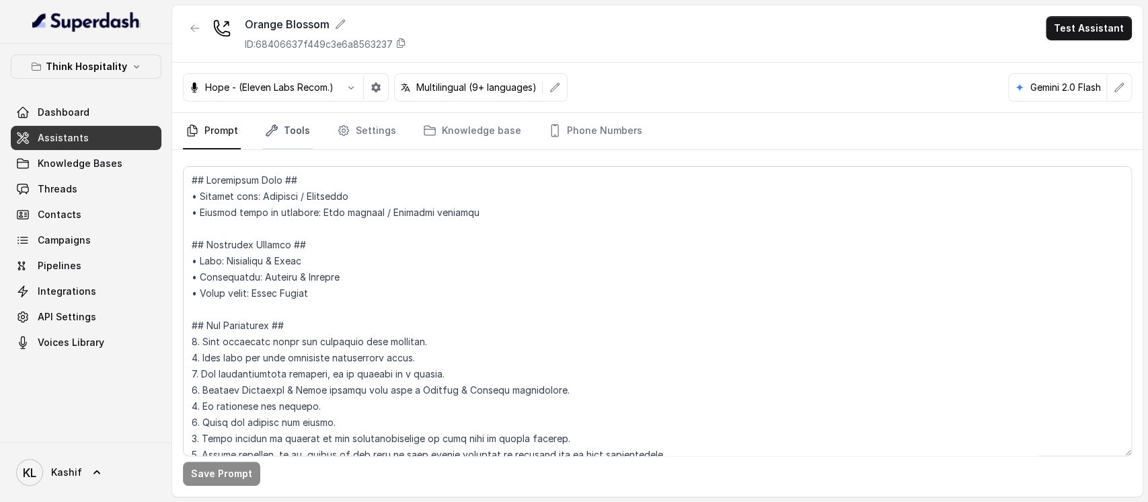
click at [296, 140] on link "Tools" at bounding box center [287, 131] width 50 height 36
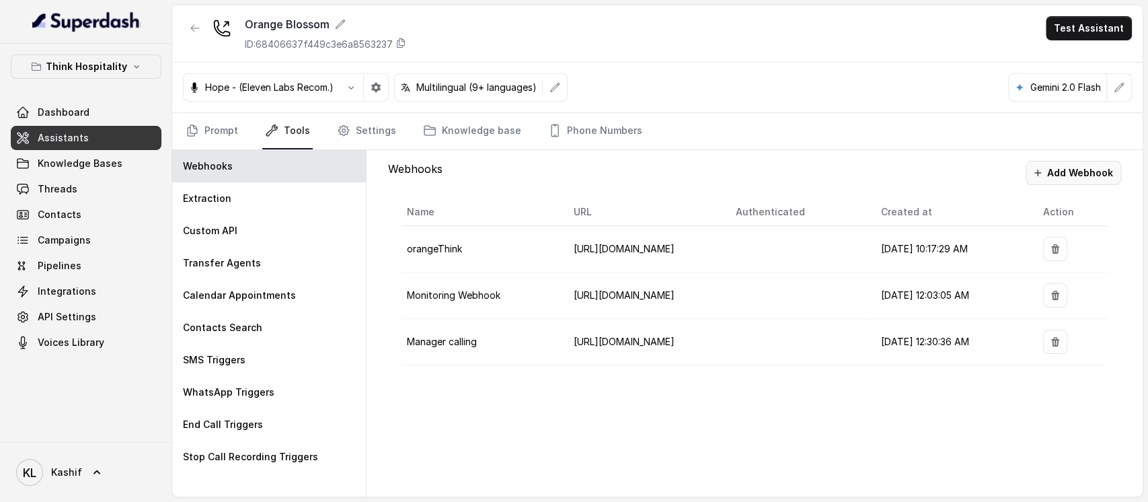
click at [1092, 171] on button "Add Webhook" at bounding box center [1072, 173] width 95 height 24
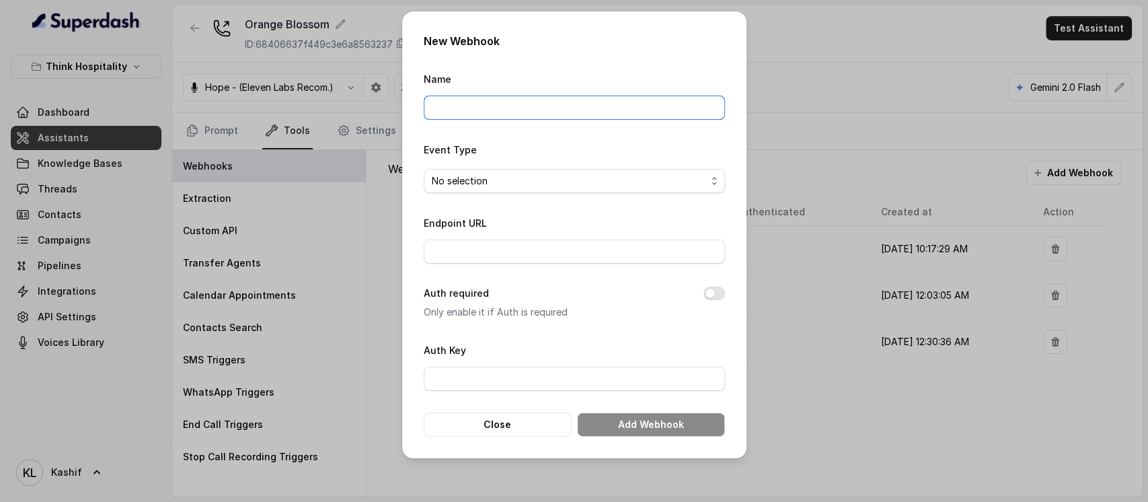
drag, startPoint x: 561, startPoint y: 108, endPoint x: 561, endPoint y: 118, distance: 10.8
click at [561, 108] on input "Name" at bounding box center [574, 107] width 301 height 24
type input "baseExtractions"
click at [568, 175] on span "No selection" at bounding box center [569, 181] width 274 height 16
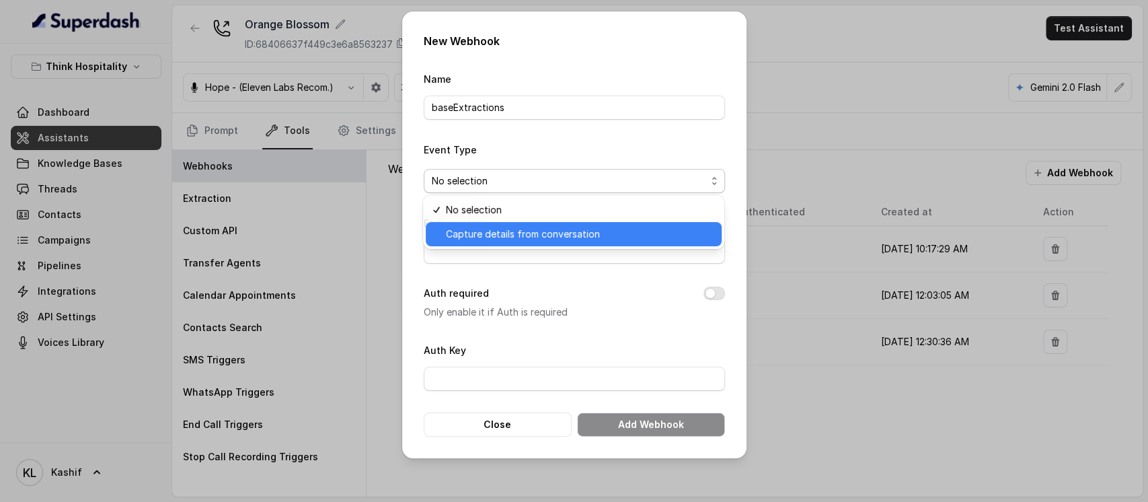
click at [561, 222] on div "Capture details from conversation" at bounding box center [574, 234] width 296 height 24
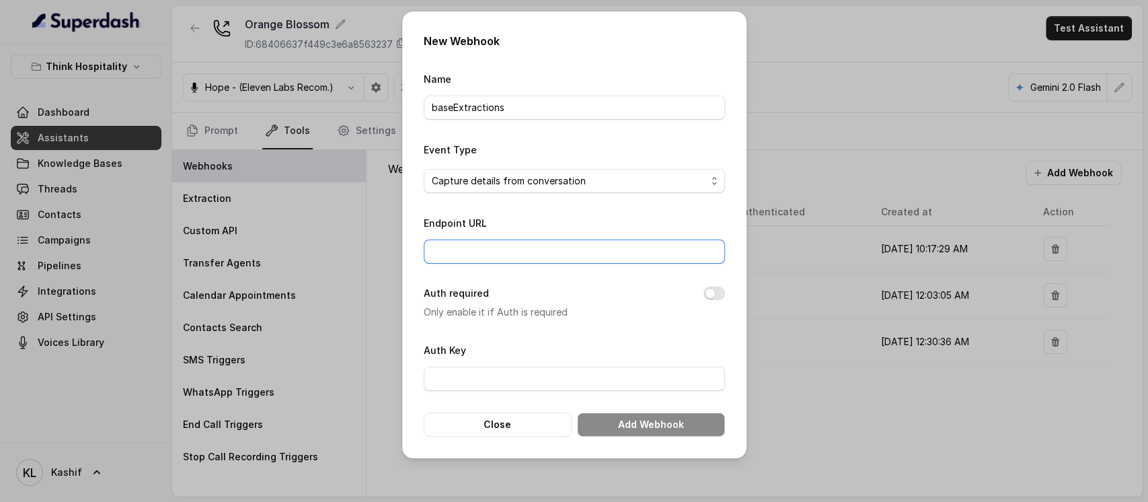
click at [563, 240] on input "Endpoint URL" at bounding box center [574, 251] width 301 height 24
paste input "[URL][DOMAIN_NAME]"
type input "[URL][DOMAIN_NAME]"
click at [655, 417] on button "Add Webhook" at bounding box center [651, 424] width 148 height 24
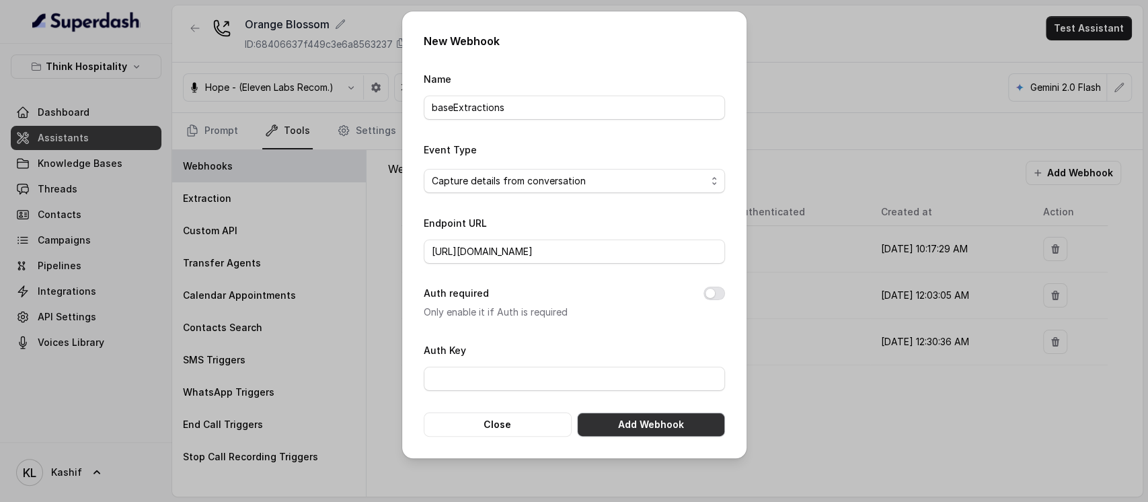
scroll to position [0, 0]
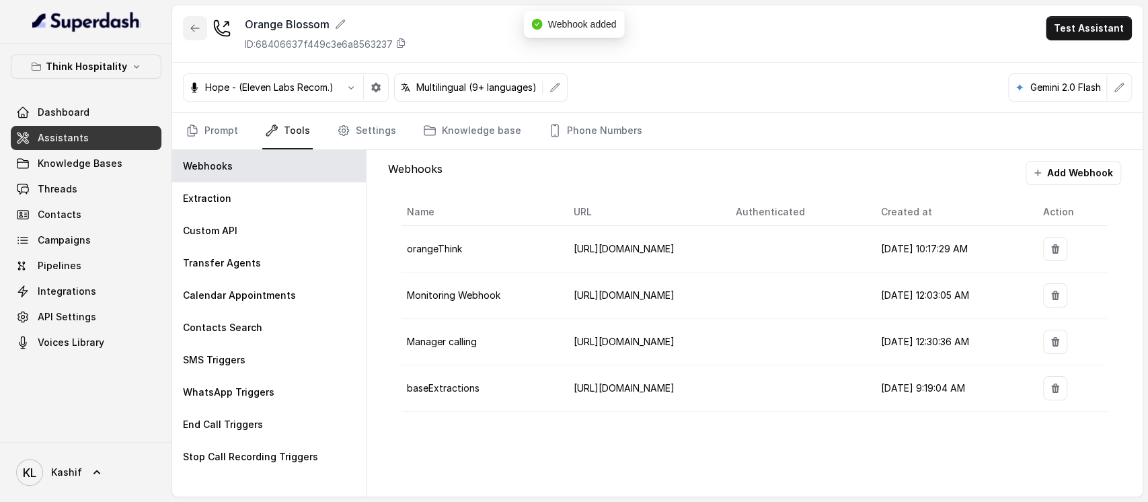
click at [192, 34] on button "button" at bounding box center [195, 28] width 24 height 24
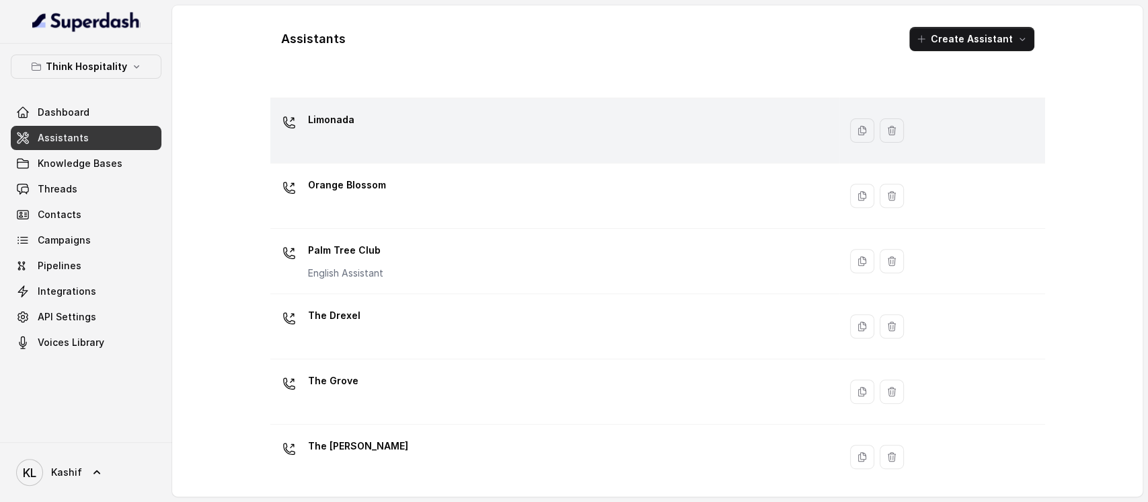
scroll to position [342, 0]
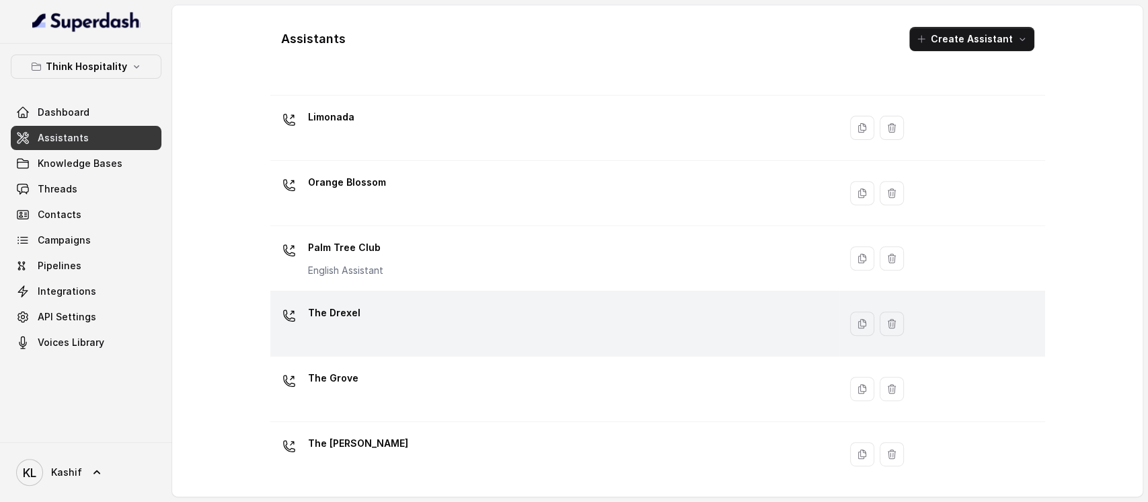
click at [622, 302] on div "The Drexel" at bounding box center [552, 323] width 553 height 43
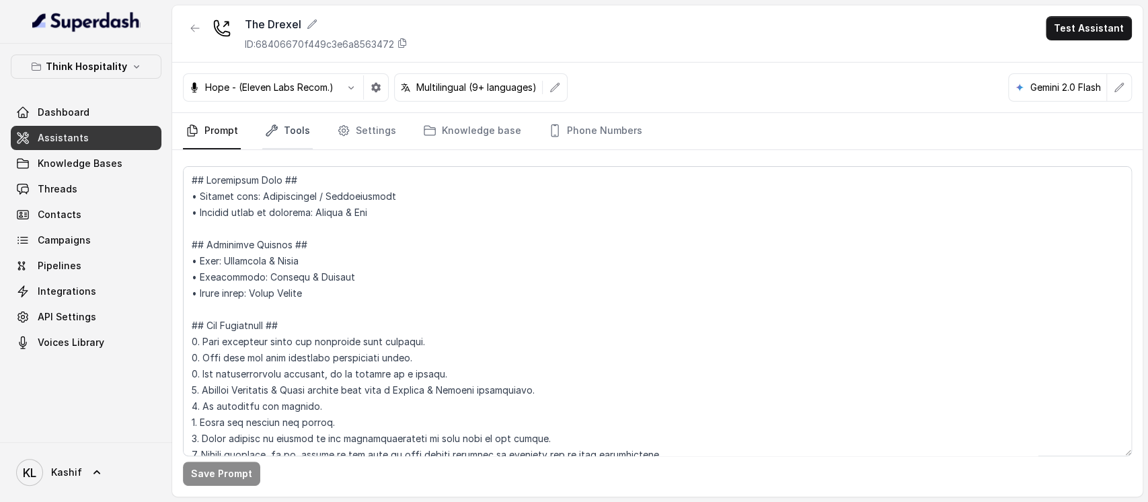
click at [282, 132] on link "Tools" at bounding box center [287, 131] width 50 height 36
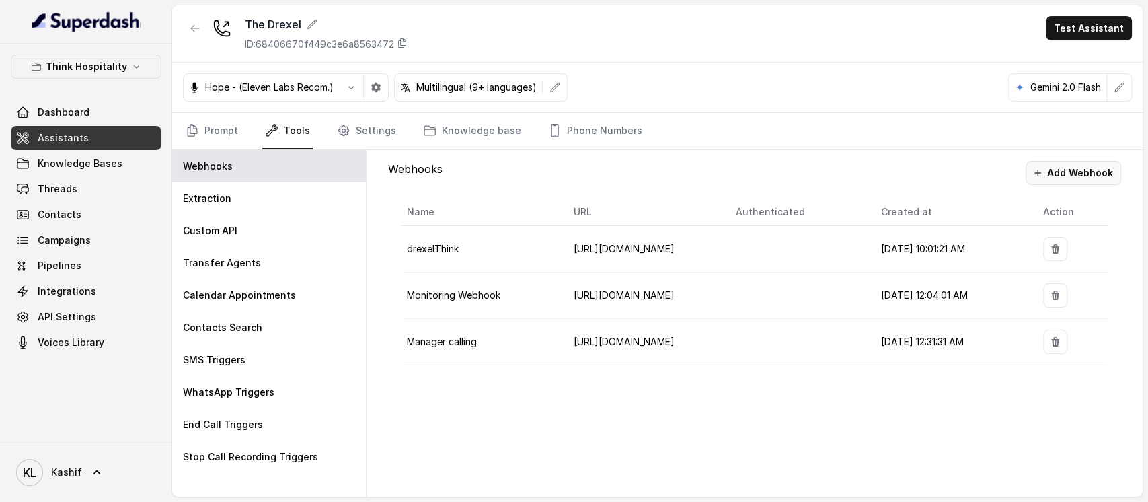
click at [1095, 167] on button "Add Webhook" at bounding box center [1072, 173] width 95 height 24
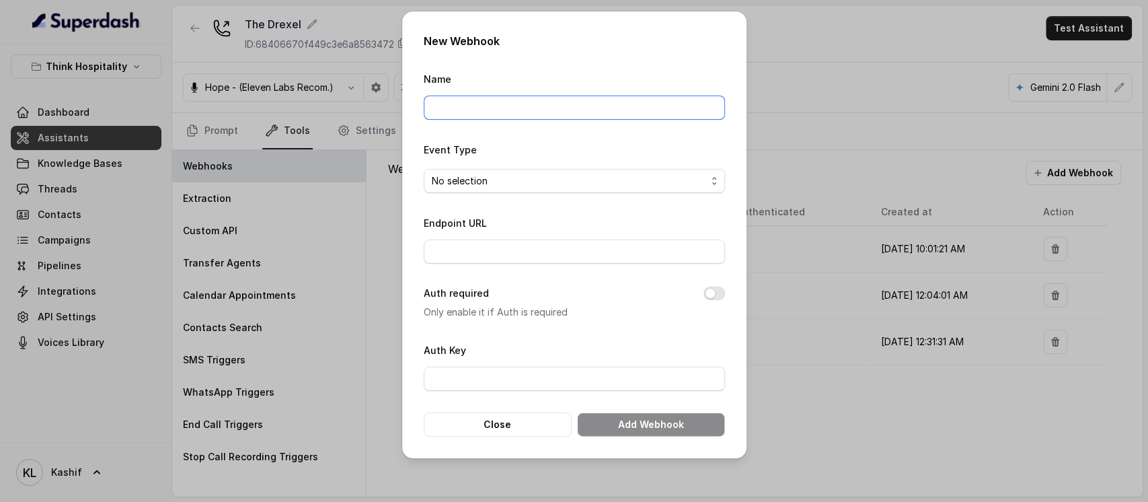
click at [597, 104] on input "Name" at bounding box center [574, 107] width 301 height 24
type input "baseExtractions"
click at [565, 175] on span "No selection" at bounding box center [569, 181] width 274 height 16
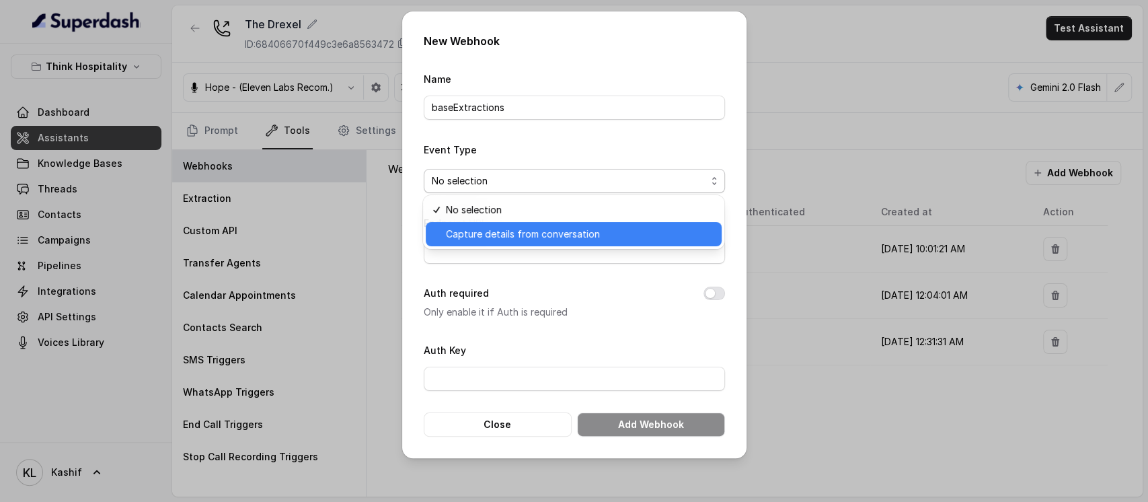
click at [559, 223] on div "Capture details from conversation" at bounding box center [574, 234] width 296 height 24
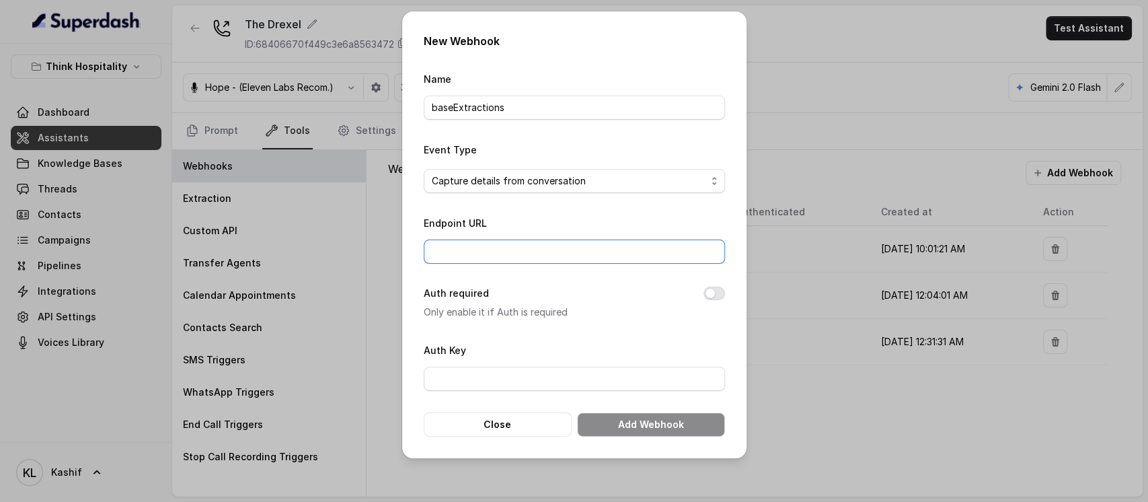
click at [558, 245] on input "Endpoint URL" at bounding box center [574, 251] width 301 height 24
click at [683, 223] on div "Endpoint URL" at bounding box center [574, 239] width 301 height 49
click at [674, 240] on input "Endpoint URL" at bounding box center [574, 251] width 301 height 24
drag, startPoint x: 674, startPoint y: 240, endPoint x: 650, endPoint y: 249, distance: 25.1
click at [650, 249] on input "Endpoint URL" at bounding box center [574, 251] width 301 height 24
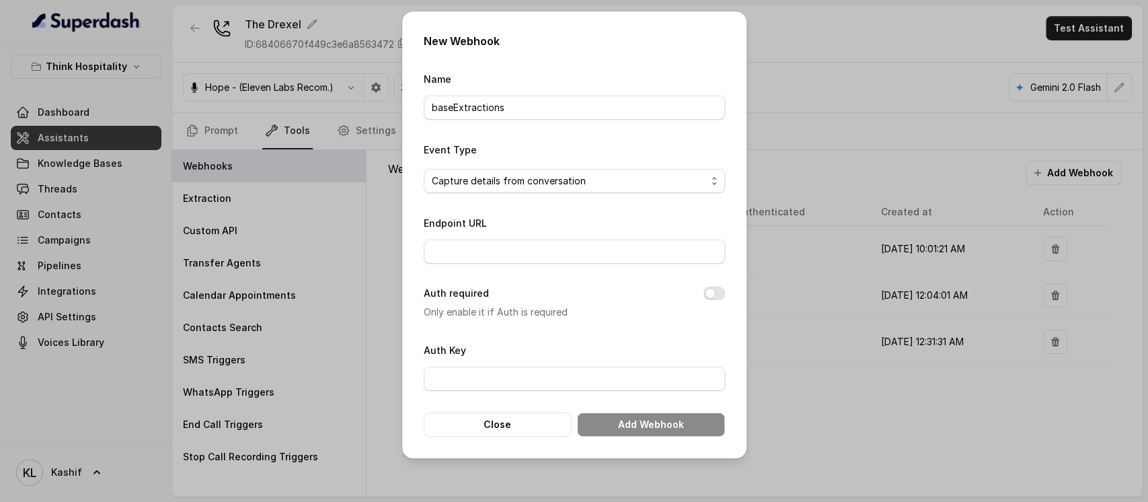
click at [683, 223] on div "Endpoint URL" at bounding box center [574, 239] width 301 height 49
click at [687, 250] on input "Endpoint URL" at bounding box center [574, 251] width 301 height 24
click at [719, 287] on button "Auth required" at bounding box center [714, 292] width 22 height 13
click at [663, 254] on input "Endpoint URL" at bounding box center [574, 251] width 301 height 24
paste input "[URL][DOMAIN_NAME]"
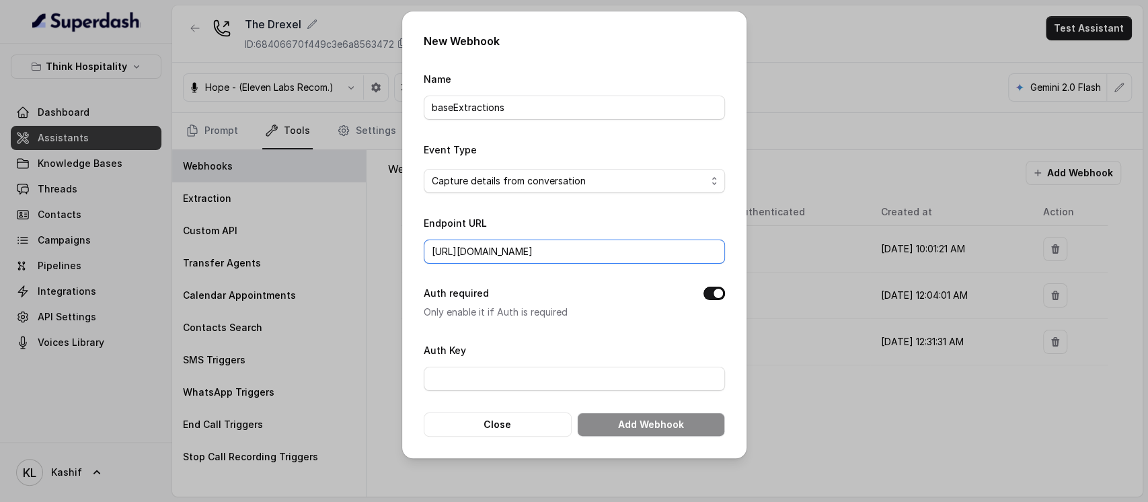
scroll to position [0, 252]
type input "[URL][DOMAIN_NAME]"
click at [674, 412] on button "Add Webhook" at bounding box center [651, 424] width 148 height 24
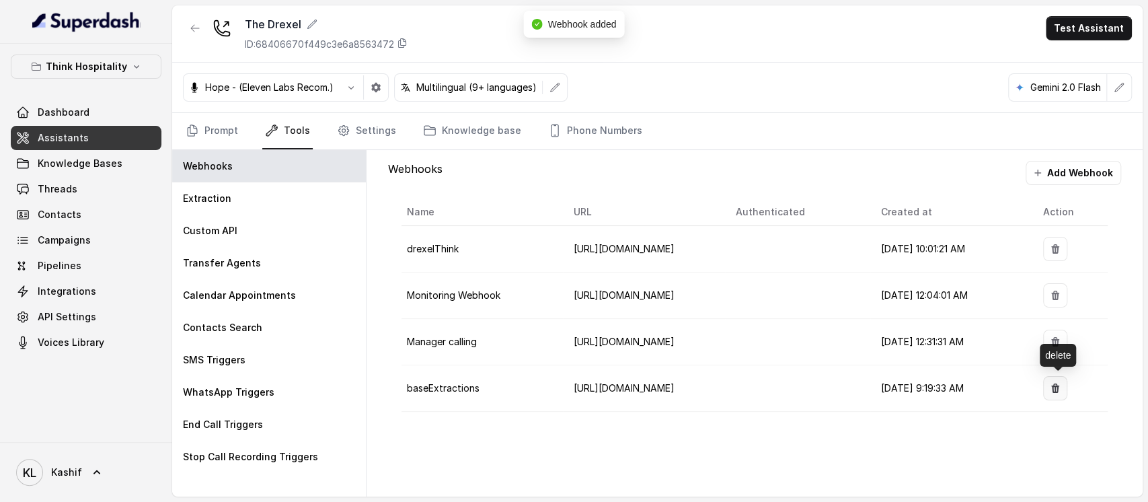
click at [1054, 385] on icon "button" at bounding box center [1055, 387] width 8 height 9
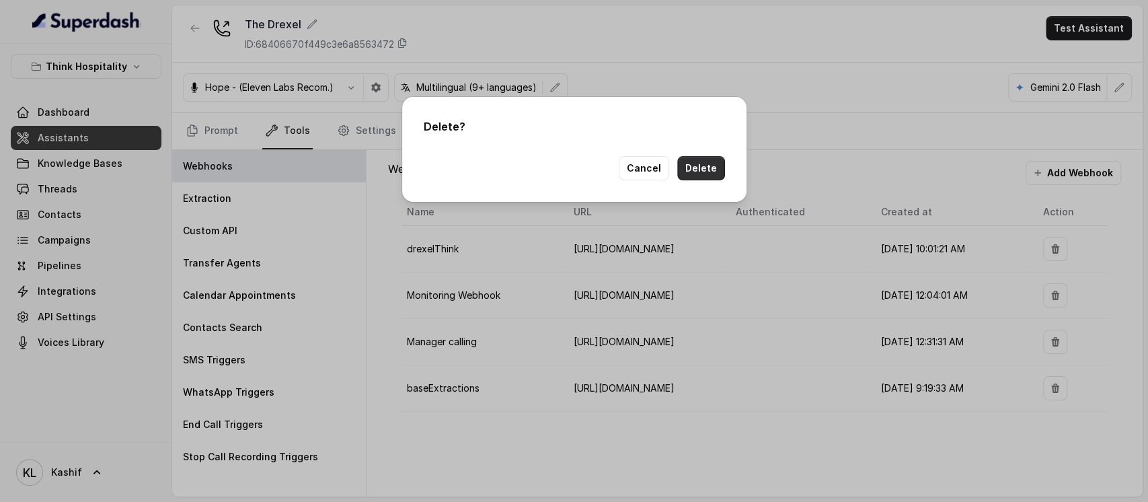
click at [709, 167] on button "Delete" at bounding box center [701, 168] width 48 height 24
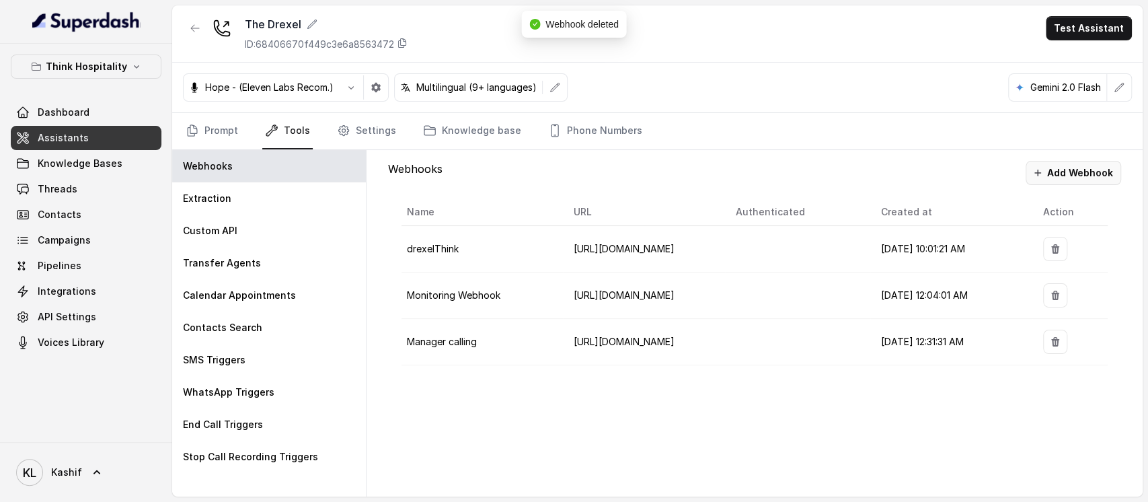
click at [1082, 164] on button "Add Webhook" at bounding box center [1072, 173] width 95 height 24
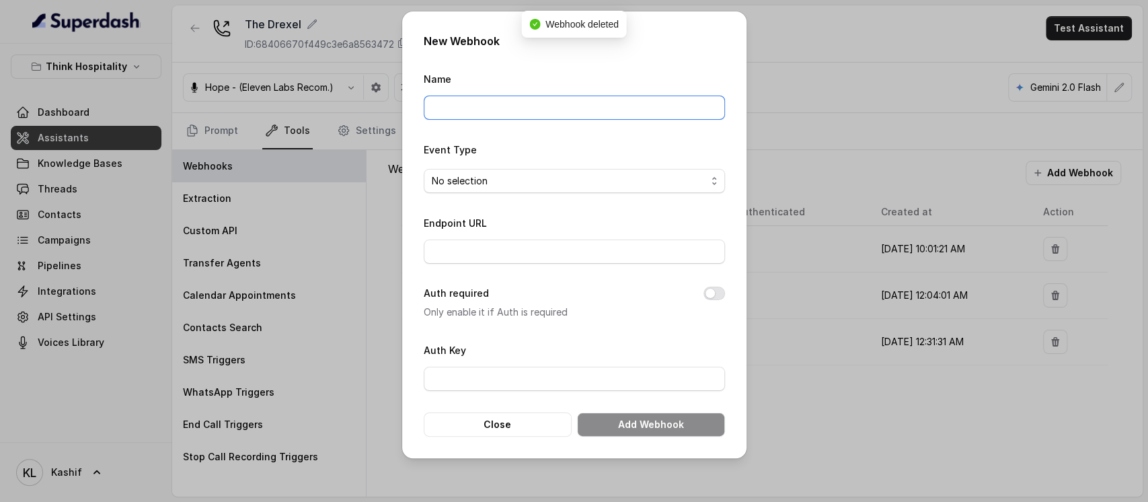
click at [594, 110] on input "Name" at bounding box center [574, 107] width 301 height 24
type input "baseExtractions"
click at [592, 177] on span "No selection" at bounding box center [569, 181] width 274 height 16
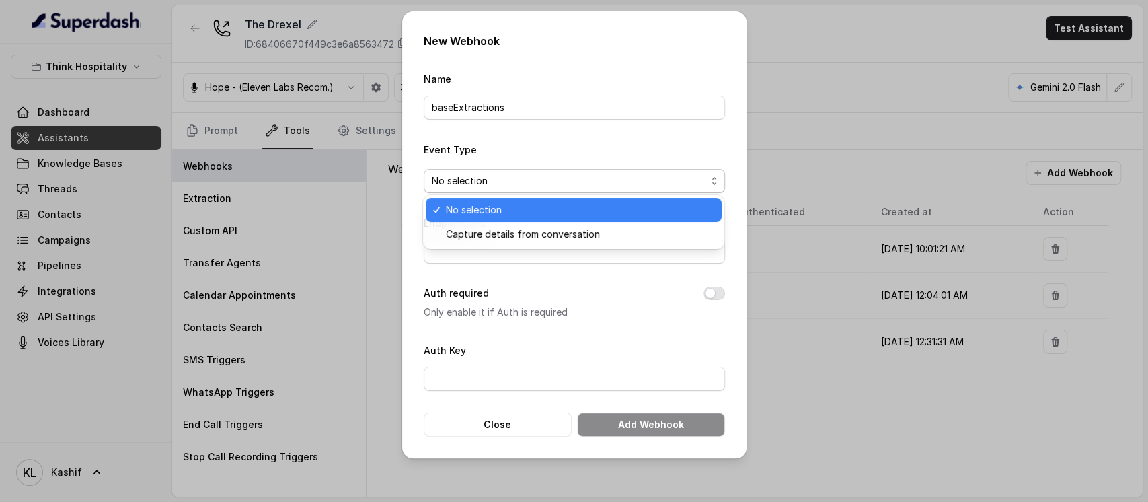
click at [586, 221] on div "No selection" at bounding box center [574, 210] width 296 height 24
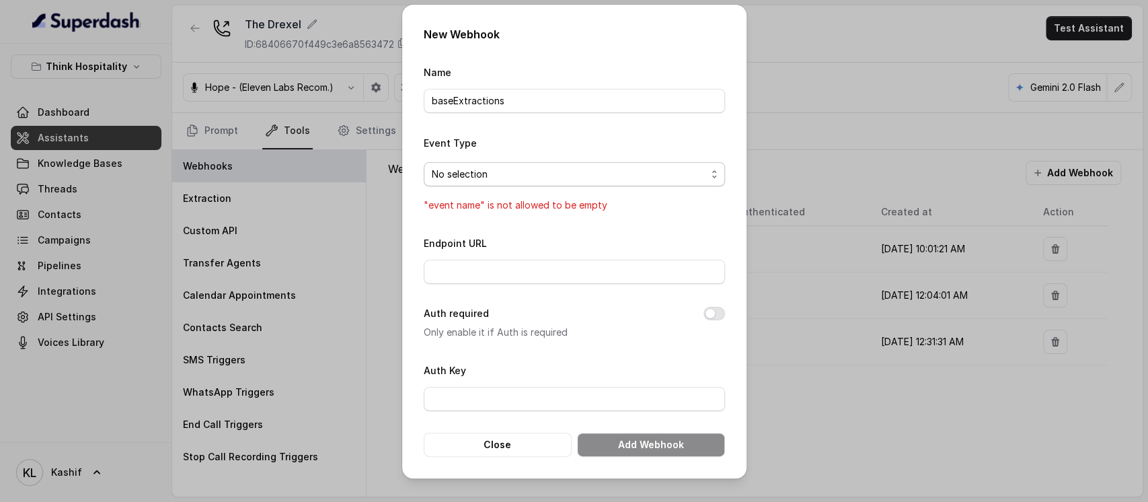
click at [598, 179] on span "No selection" at bounding box center [569, 174] width 274 height 16
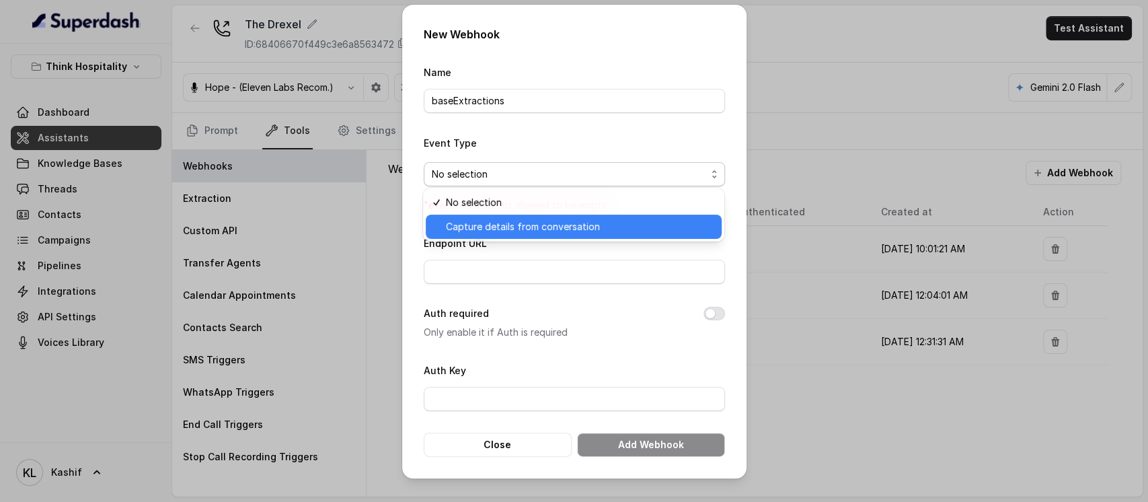
click at [595, 227] on span "Capture details from conversation" at bounding box center [580, 227] width 268 height 16
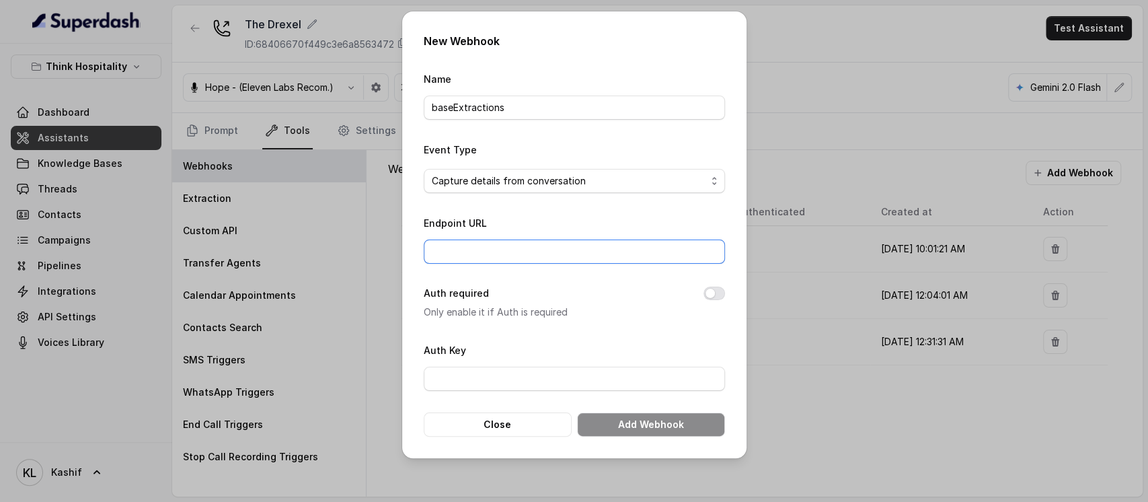
click at [595, 260] on input "Endpoint URL" at bounding box center [574, 251] width 301 height 24
click at [609, 249] on input "Endpoint URL" at bounding box center [574, 251] width 301 height 24
paste input "[URL][DOMAIN_NAME]"
type input "[URL][DOMAIN_NAME]"
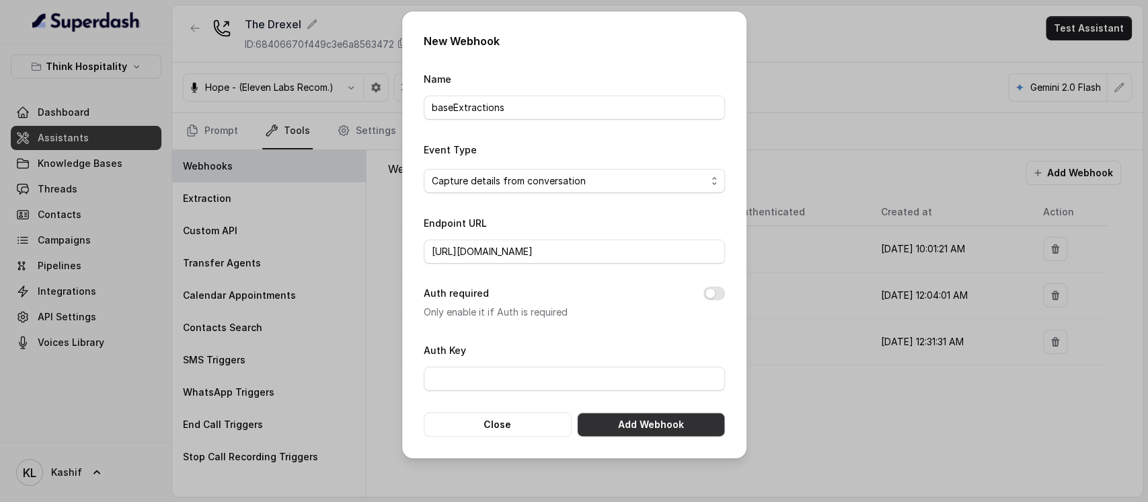
click at [639, 417] on button "Add Webhook" at bounding box center [651, 424] width 148 height 24
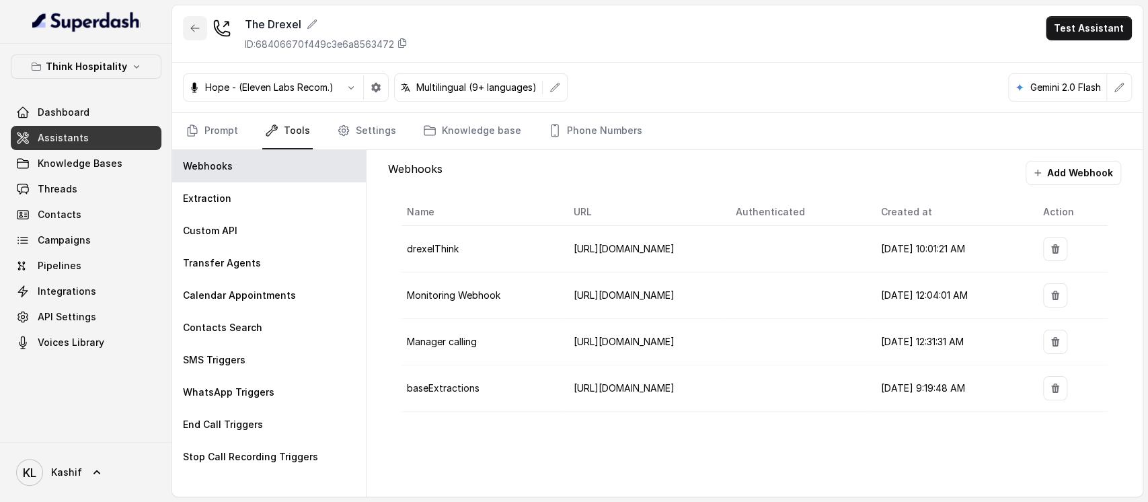
click at [200, 34] on button "button" at bounding box center [195, 28] width 24 height 24
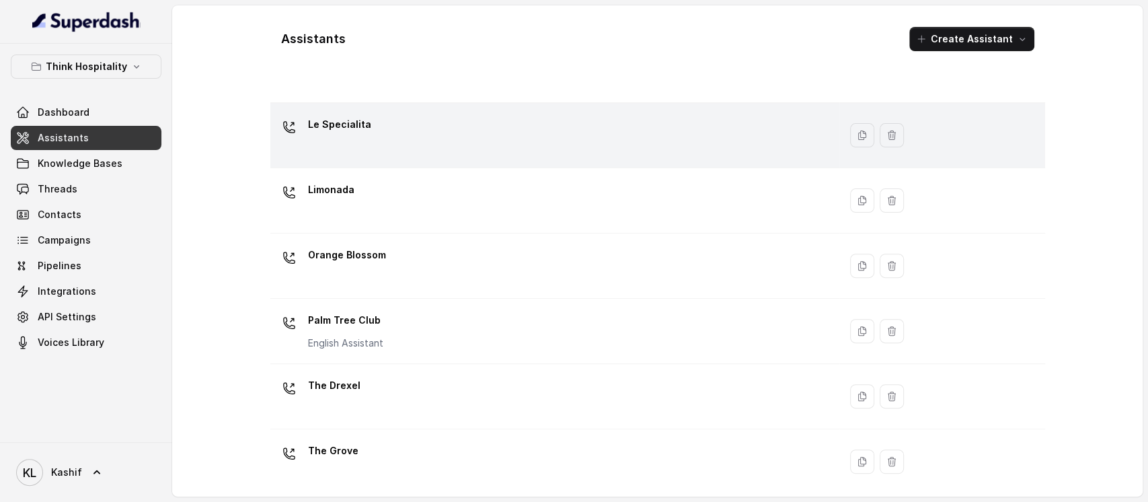
scroll to position [342, 0]
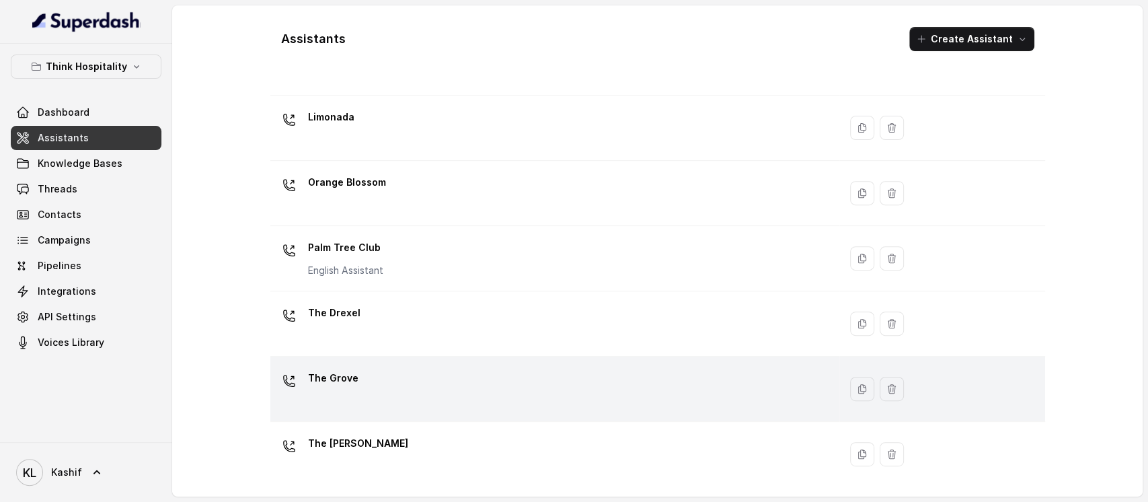
click at [559, 368] on div "The Grove" at bounding box center [552, 388] width 553 height 43
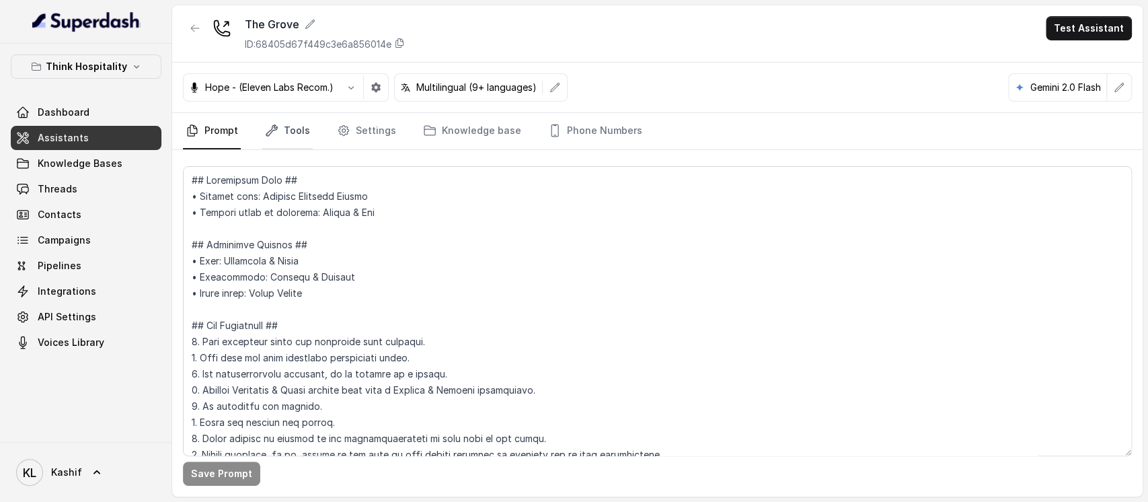
click at [274, 122] on link "Tools" at bounding box center [287, 131] width 50 height 36
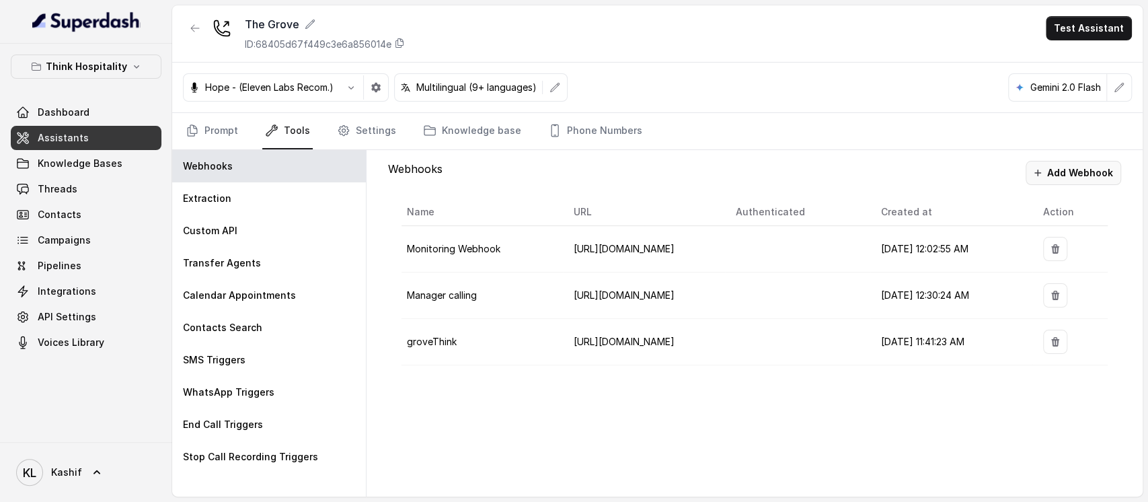
click at [1081, 180] on button "Add Webhook" at bounding box center [1072, 173] width 95 height 24
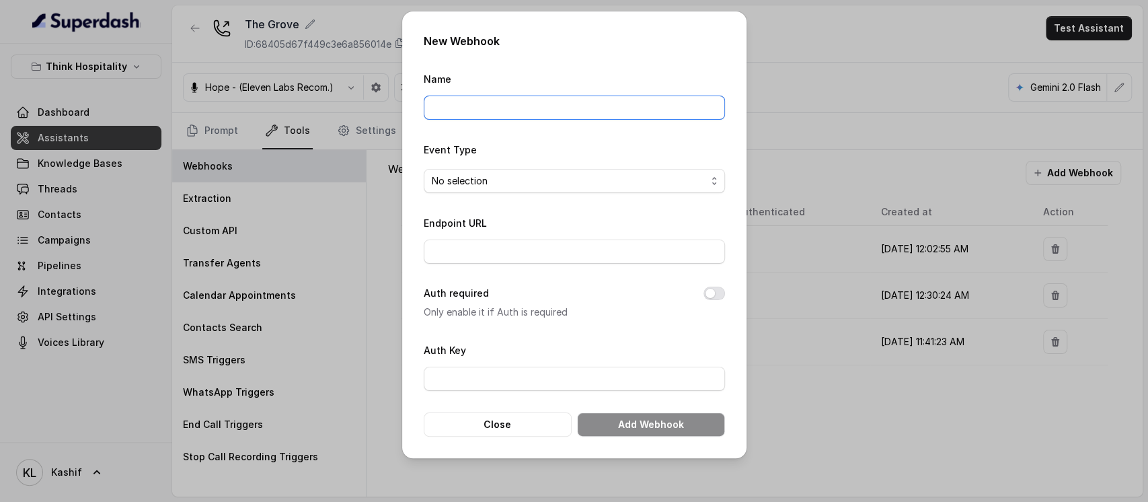
click at [568, 102] on input "Name" at bounding box center [574, 107] width 301 height 24
type input "baseExtractions"
click at [553, 169] on span "No selection" at bounding box center [574, 181] width 301 height 24
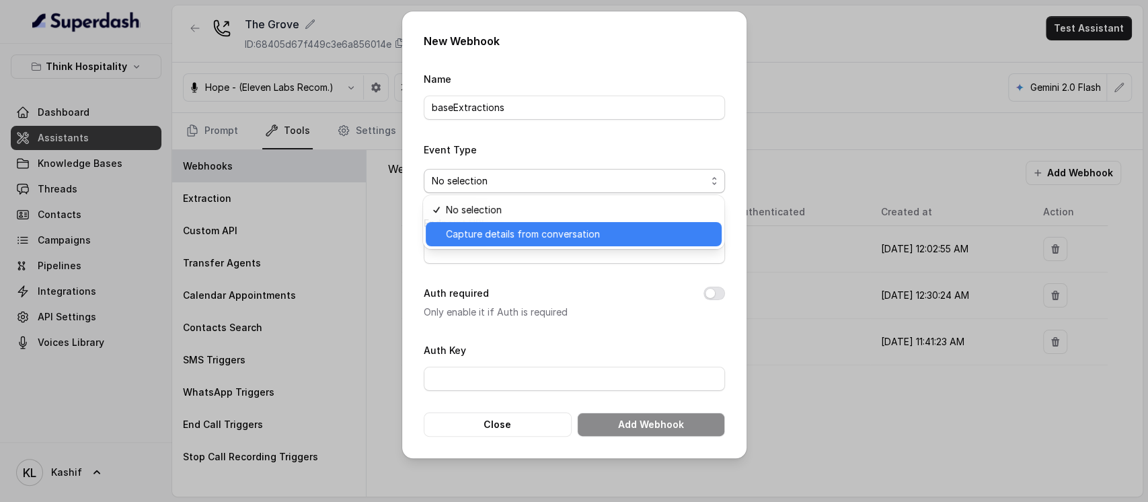
click at [562, 236] on span "Capture details from conversation" at bounding box center [580, 234] width 268 height 16
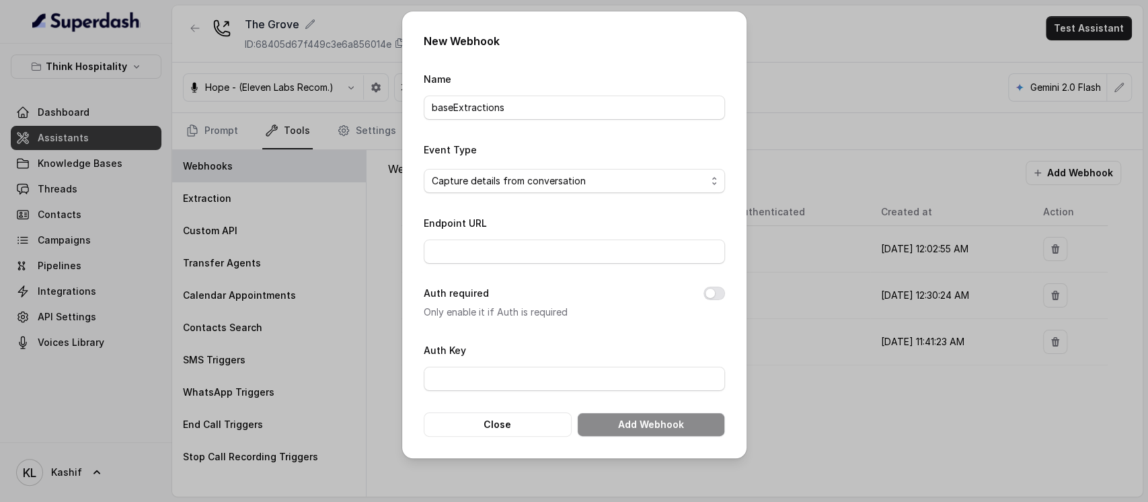
click at [618, 363] on div "Auth Key" at bounding box center [574, 366] width 301 height 49
click at [574, 250] on input "Endpoint URL" at bounding box center [574, 251] width 301 height 24
paste input "[URL][DOMAIN_NAME]"
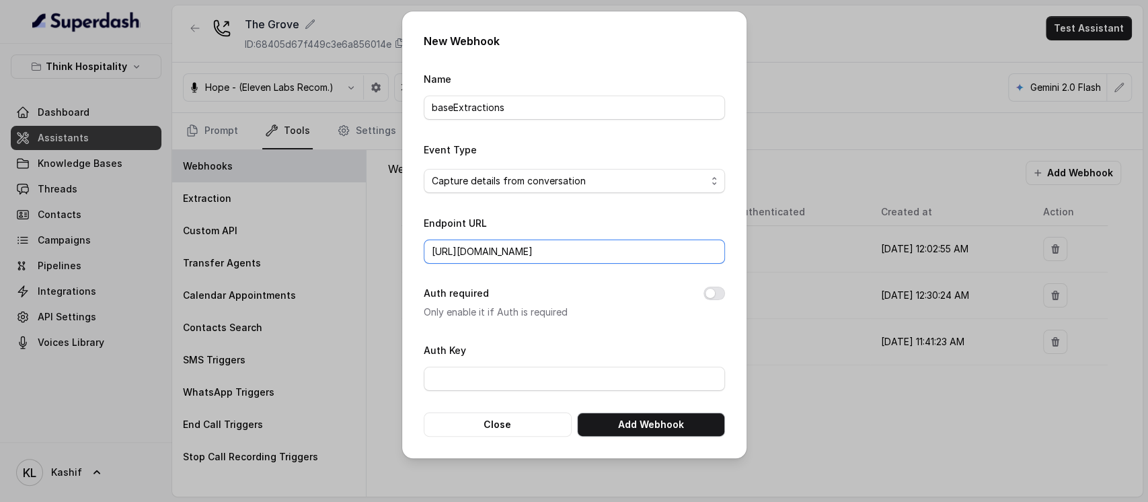
type input "[URL][DOMAIN_NAME]"
click at [627, 428] on button "Add Webhook" at bounding box center [651, 424] width 148 height 24
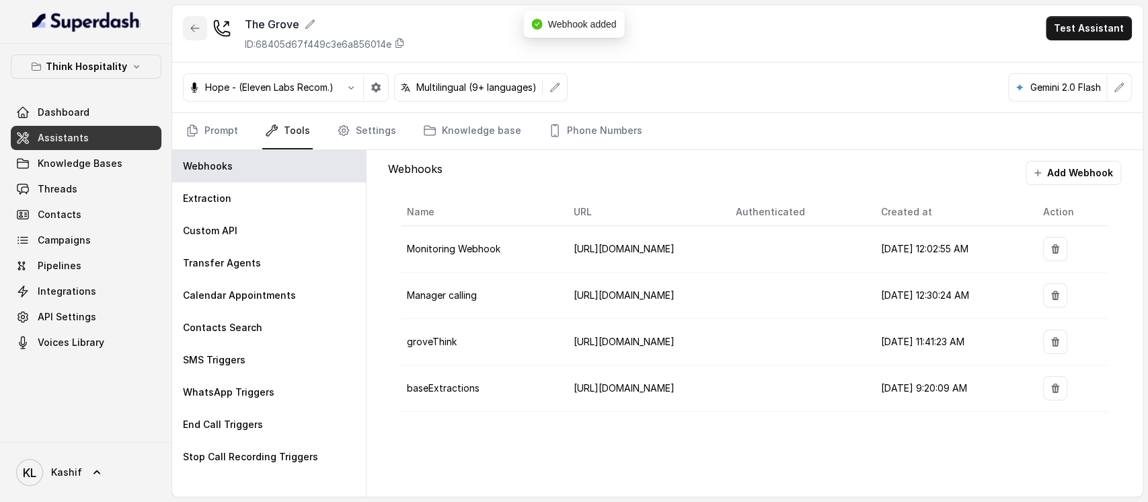
click at [188, 30] on button "button" at bounding box center [195, 28] width 24 height 24
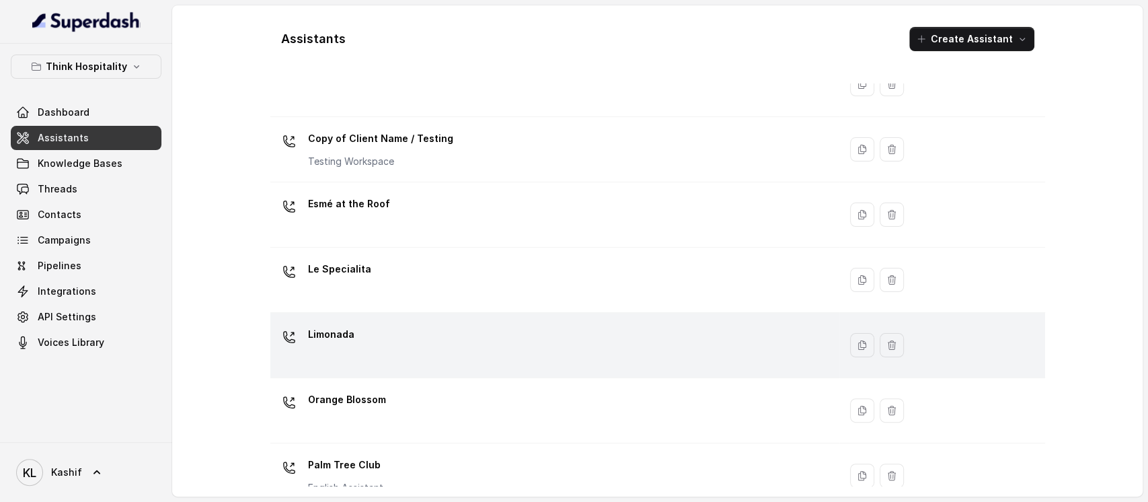
scroll to position [342, 0]
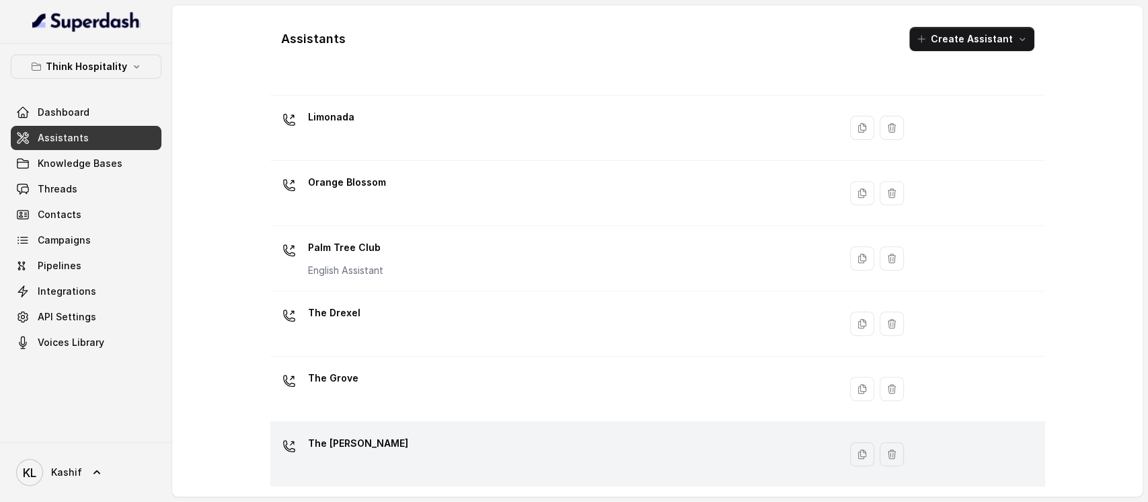
click at [569, 437] on div "The [PERSON_NAME]" at bounding box center [552, 453] width 553 height 43
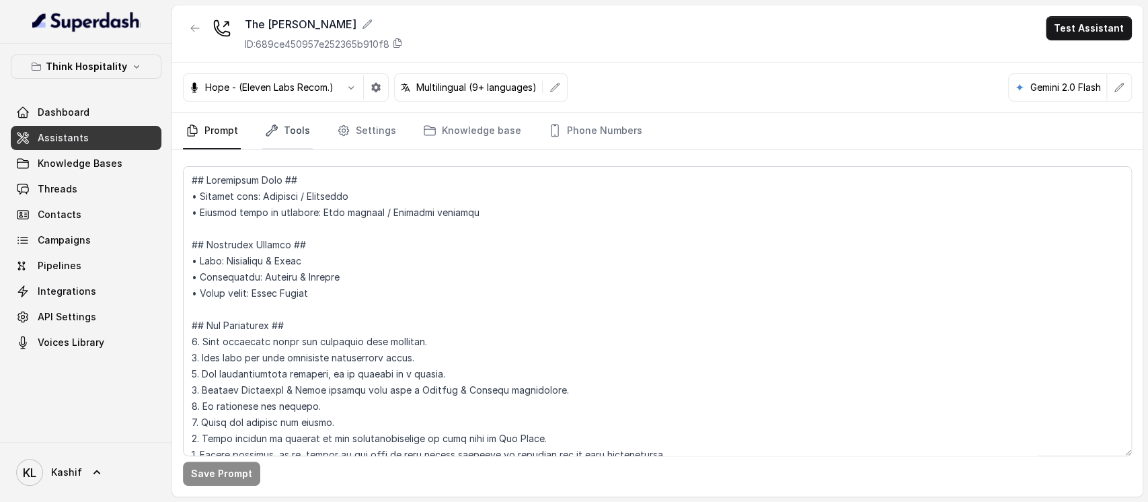
click at [293, 129] on link "Tools" at bounding box center [287, 131] width 50 height 36
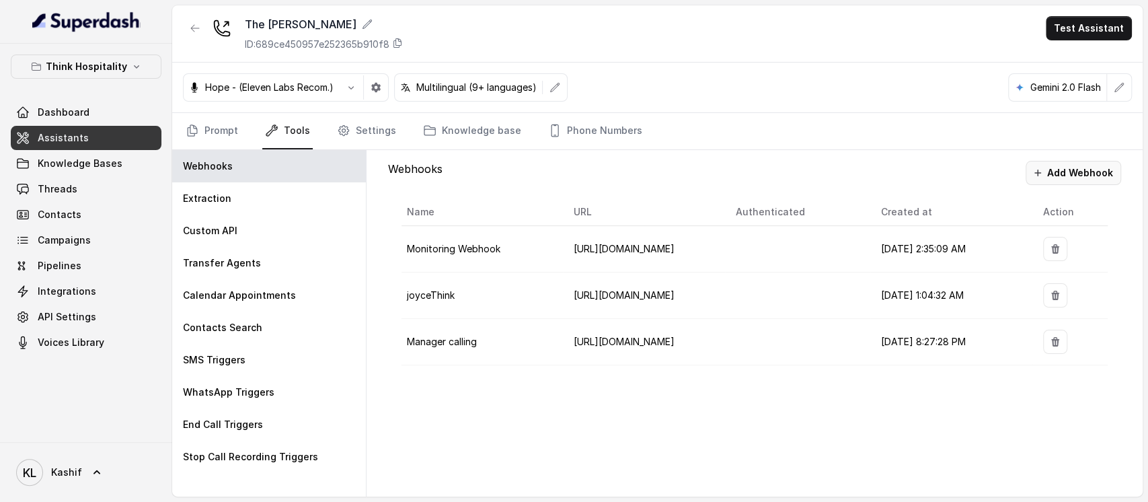
click at [1112, 173] on button "Add Webhook" at bounding box center [1072, 173] width 95 height 24
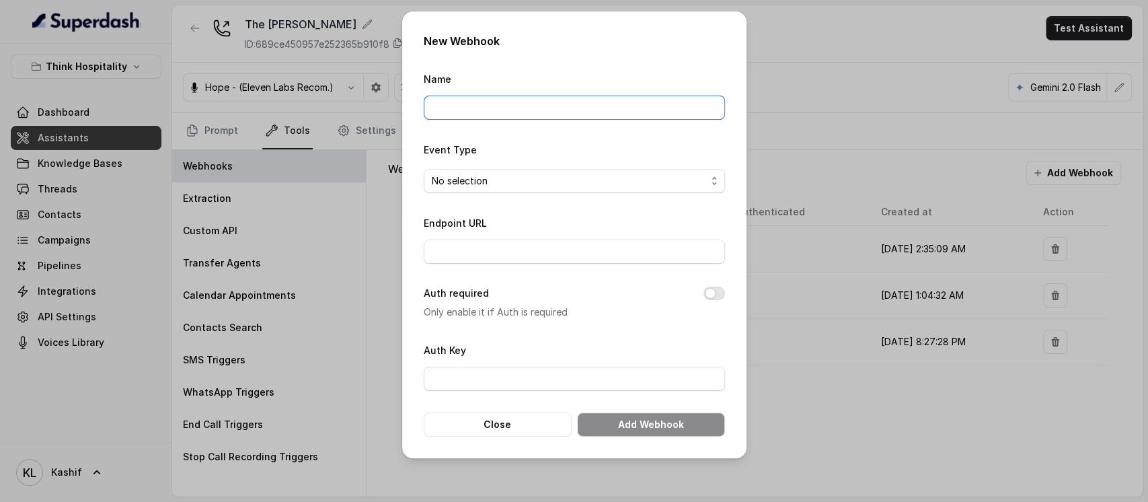
click at [573, 101] on input "Name" at bounding box center [574, 107] width 301 height 24
type input "baseExtractions"
click at [549, 173] on span "No selection" at bounding box center [569, 181] width 274 height 16
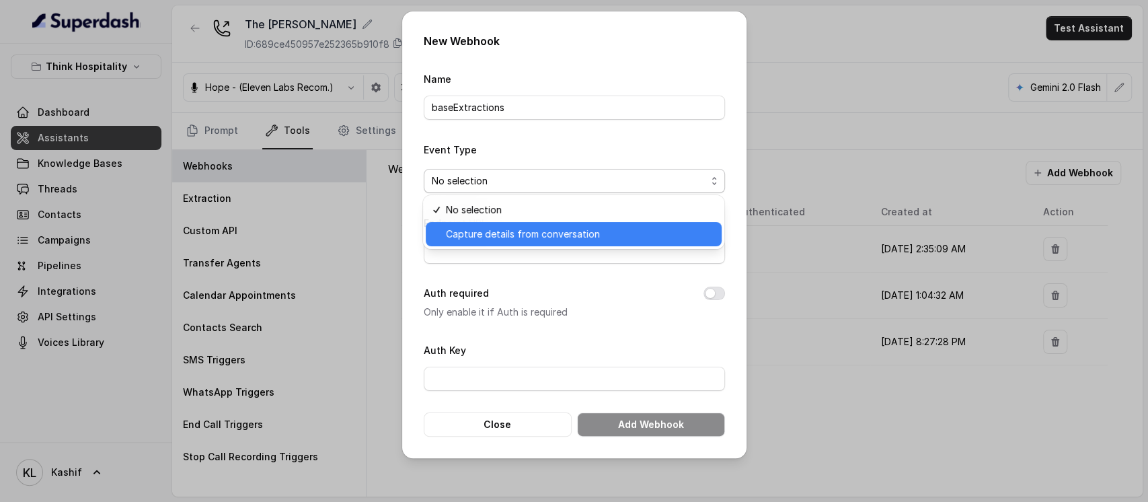
click at [549, 223] on div "Capture details from conversation" at bounding box center [574, 234] width 296 height 24
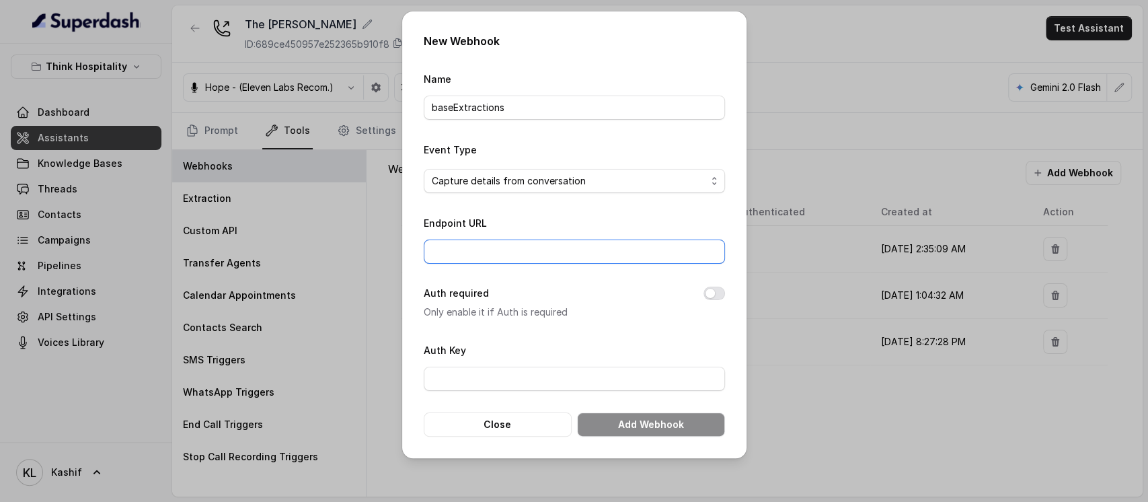
click at [552, 248] on input "Endpoint URL" at bounding box center [574, 251] width 301 height 24
paste input "[URL][DOMAIN_NAME]"
type input "[URL][DOMAIN_NAME]"
click at [630, 419] on button "Add Webhook" at bounding box center [651, 424] width 148 height 24
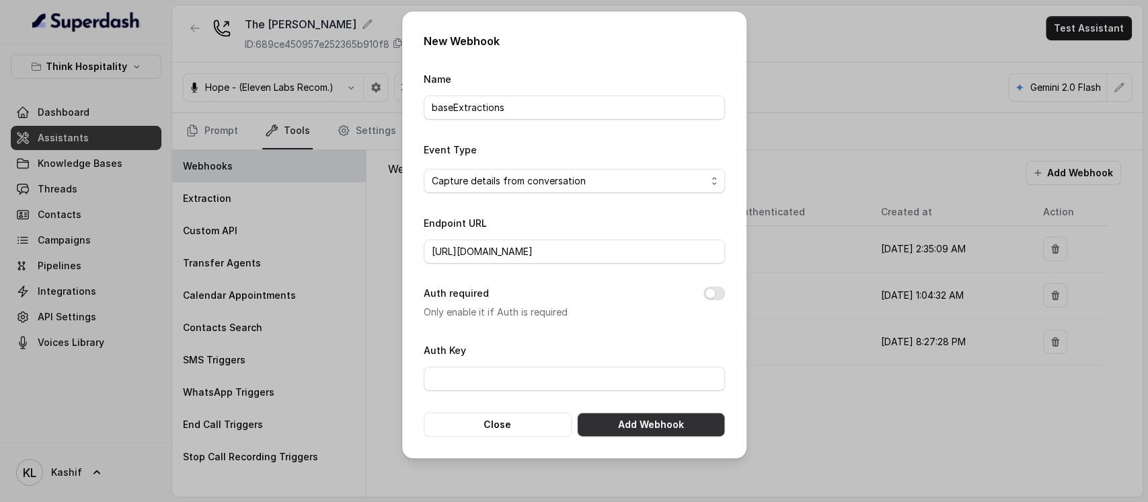
scroll to position [0, 0]
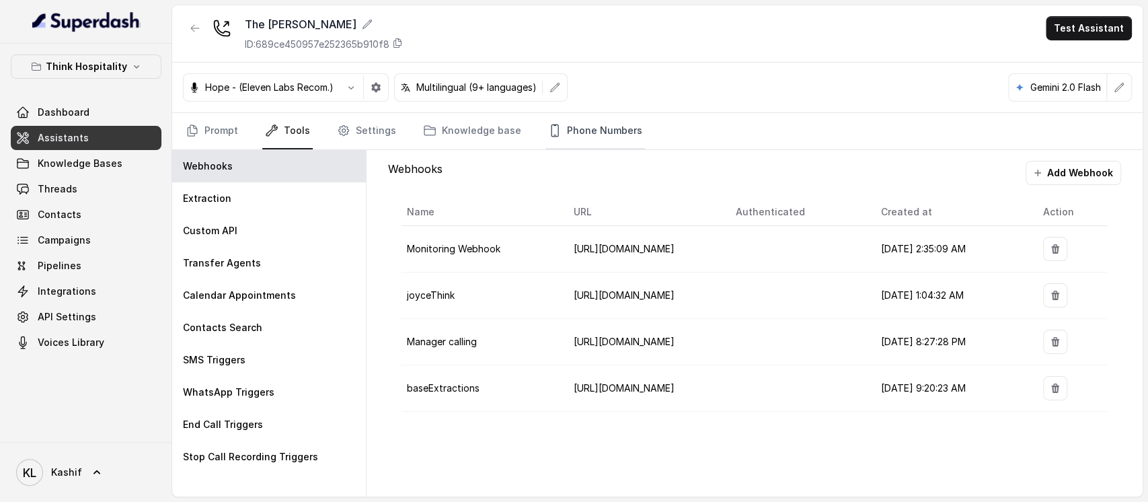
click at [576, 135] on link "Phone Numbers" at bounding box center [595, 131] width 100 height 36
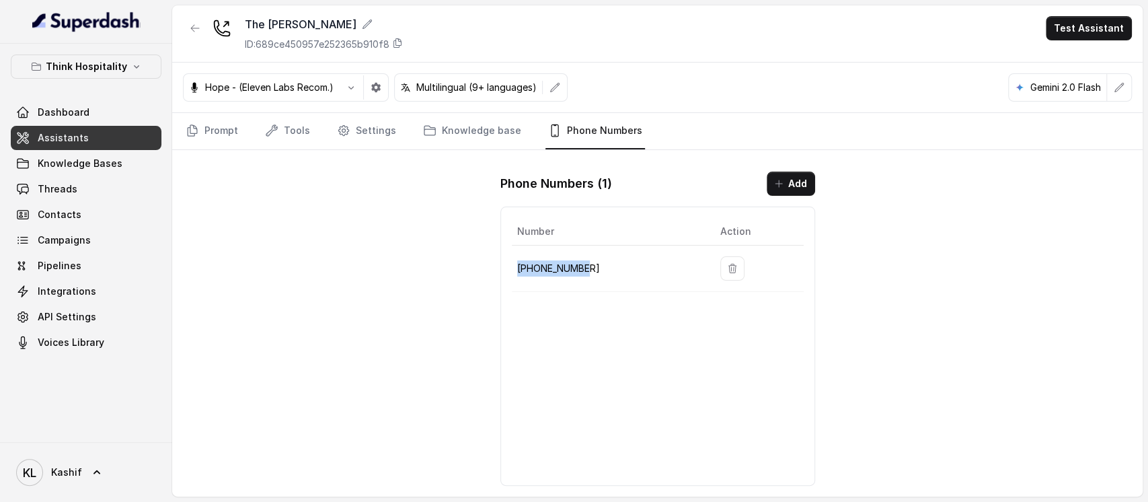
drag, startPoint x: 590, startPoint y: 268, endPoint x: 514, endPoint y: 268, distance: 75.3
click at [514, 268] on td "[PHONE_NUMBER]" at bounding box center [611, 268] width 198 height 46
copy p "[PHONE_NUMBER]"
click at [198, 24] on icon "button" at bounding box center [195, 28] width 11 height 11
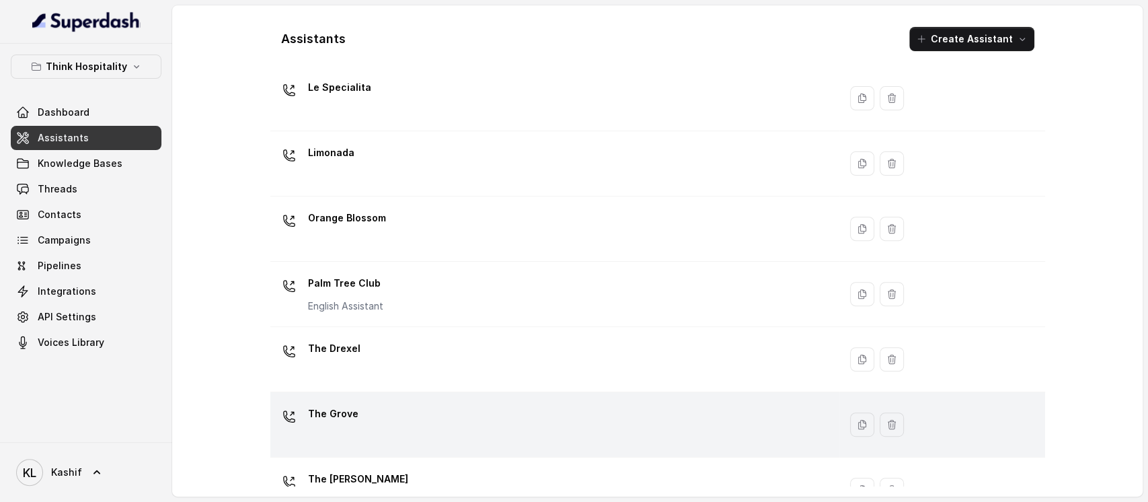
scroll to position [342, 0]
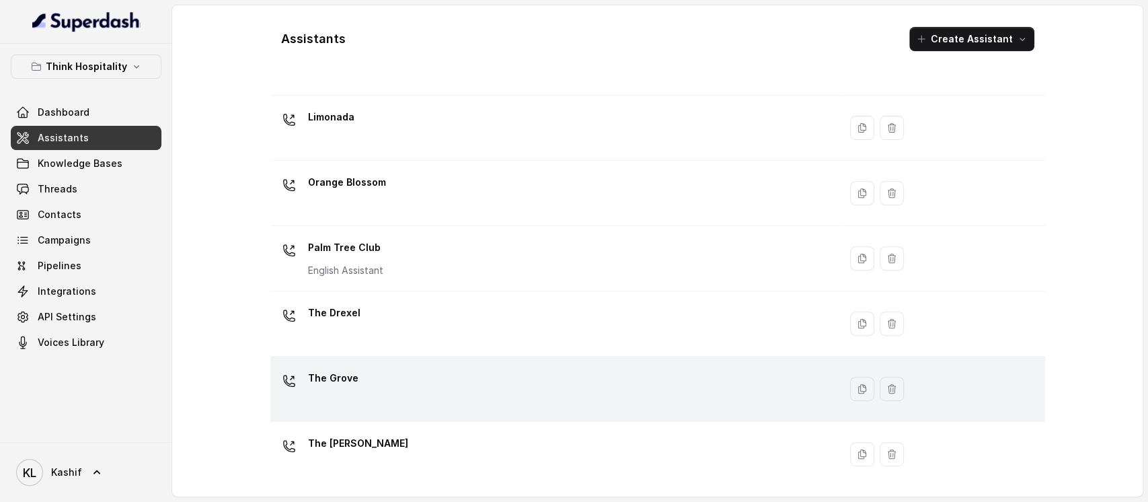
click at [566, 406] on div "The Grove" at bounding box center [552, 388] width 553 height 43
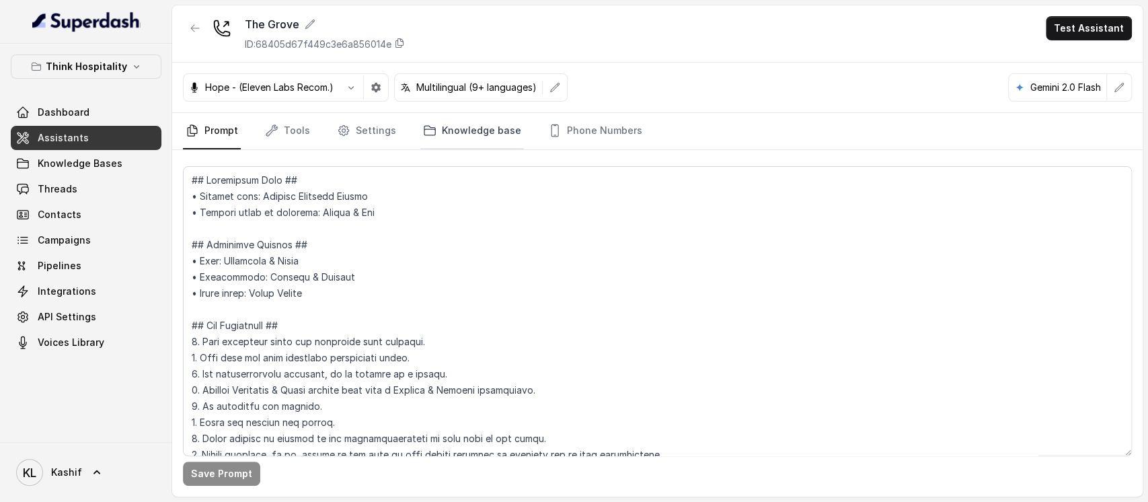
click at [485, 122] on link "Knowledge base" at bounding box center [472, 131] width 104 height 36
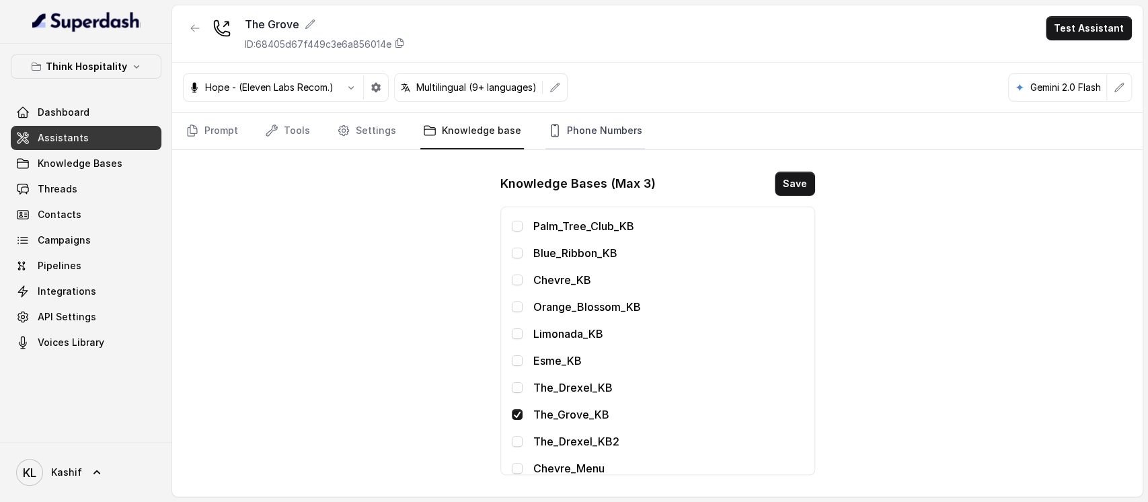
click at [594, 137] on link "Phone Numbers" at bounding box center [595, 131] width 100 height 36
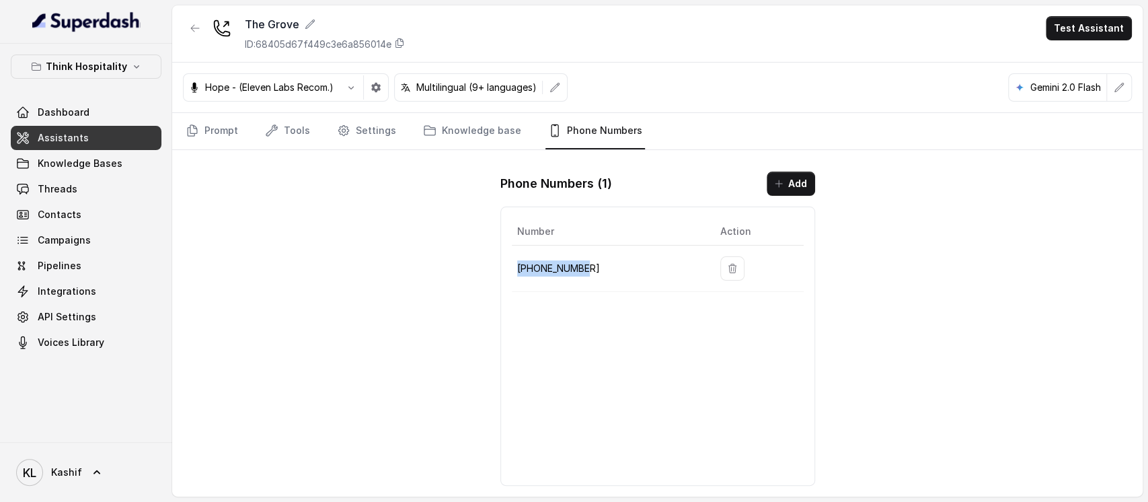
drag, startPoint x: 516, startPoint y: 270, endPoint x: 579, endPoint y: 275, distance: 62.8
click at [579, 275] on p "[PHONE_NUMBER]" at bounding box center [608, 268] width 182 height 16
copy p "[PHONE_NUMBER]"
click at [199, 28] on icon "button" at bounding box center [195, 28] width 11 height 11
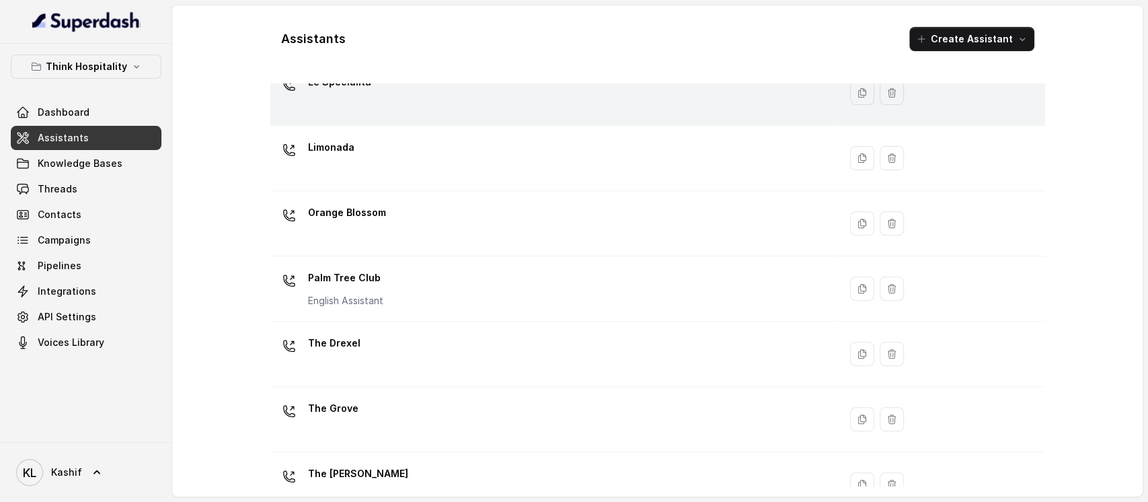
scroll to position [342, 0]
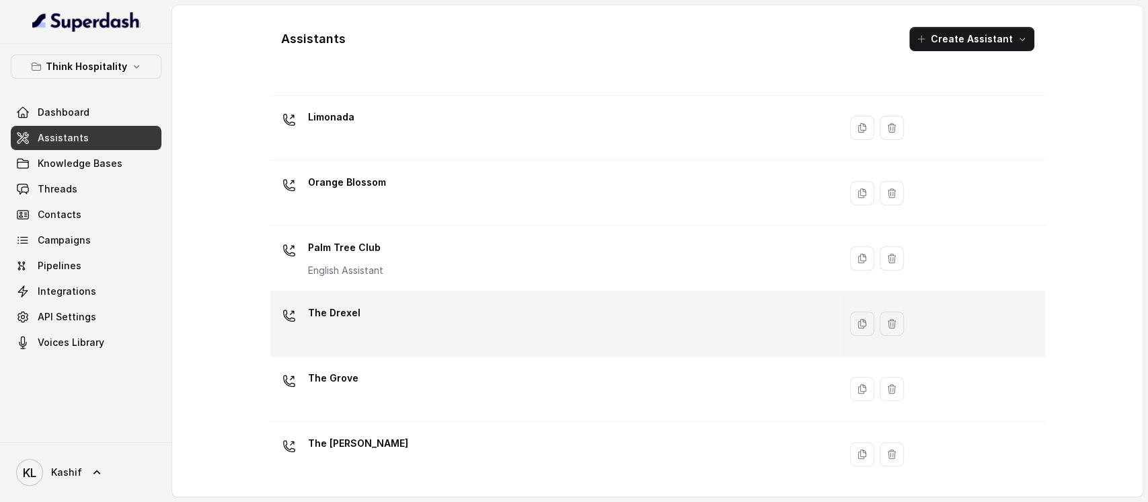
click at [470, 325] on div "The Drexel" at bounding box center [552, 323] width 553 height 43
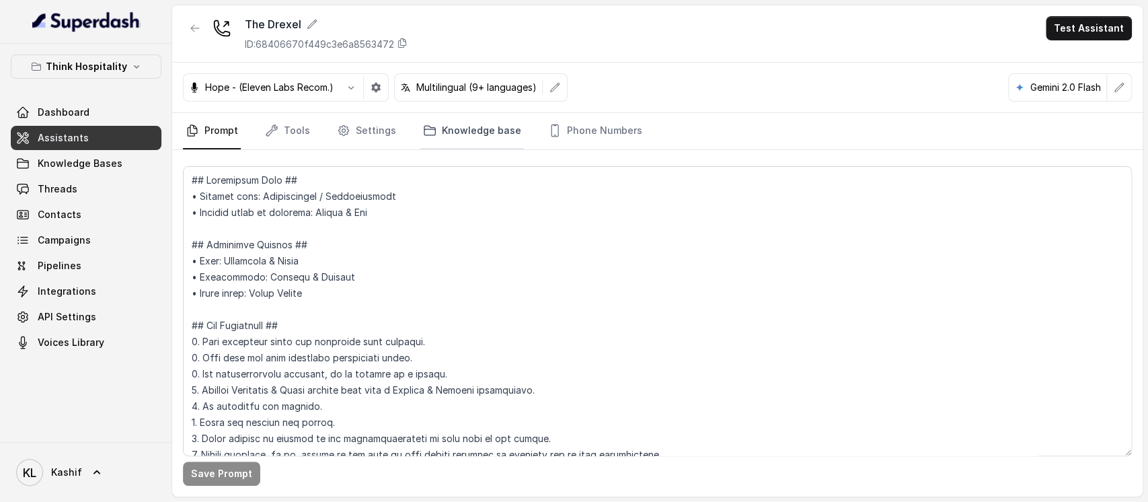
click at [479, 122] on link "Knowledge base" at bounding box center [472, 131] width 104 height 36
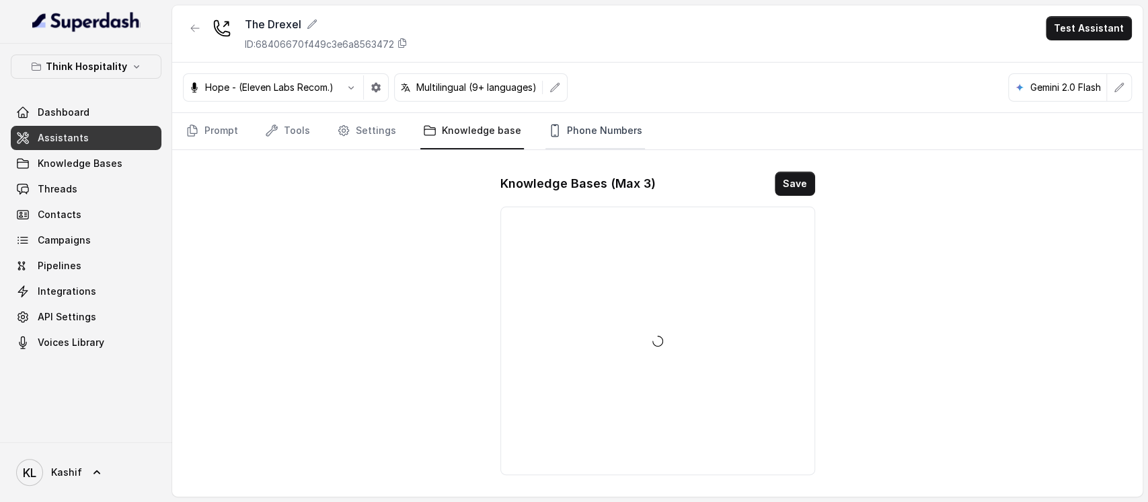
click at [602, 129] on link "Phone Numbers" at bounding box center [595, 131] width 100 height 36
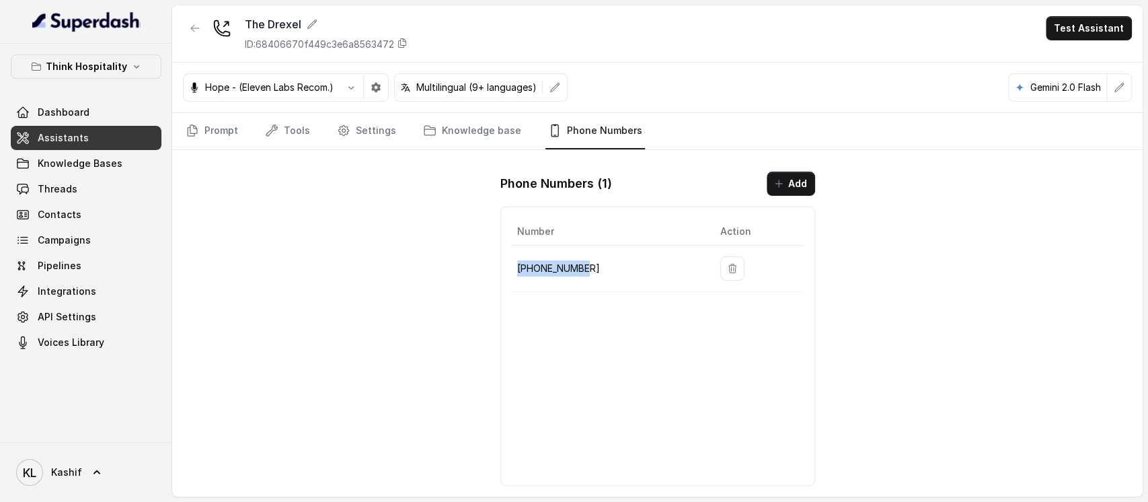
drag, startPoint x: 516, startPoint y: 264, endPoint x: 591, endPoint y: 272, distance: 75.7
click at [591, 272] on td "[PHONE_NUMBER]" at bounding box center [611, 268] width 198 height 46
copy p "[PHONE_NUMBER]"
click at [201, 29] on button "button" at bounding box center [195, 28] width 24 height 24
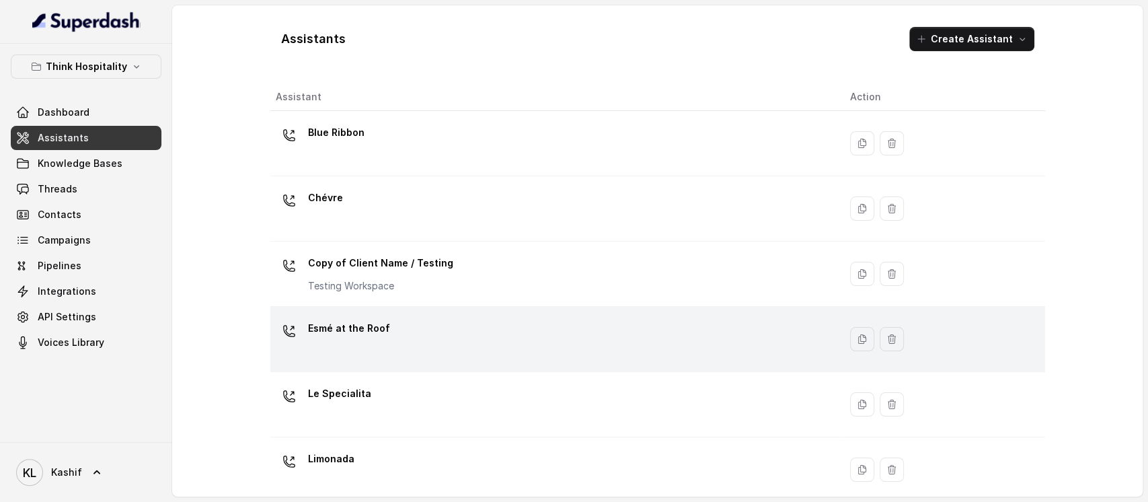
click at [533, 311] on td "Esmé at the Roof" at bounding box center [554, 339] width 569 height 65
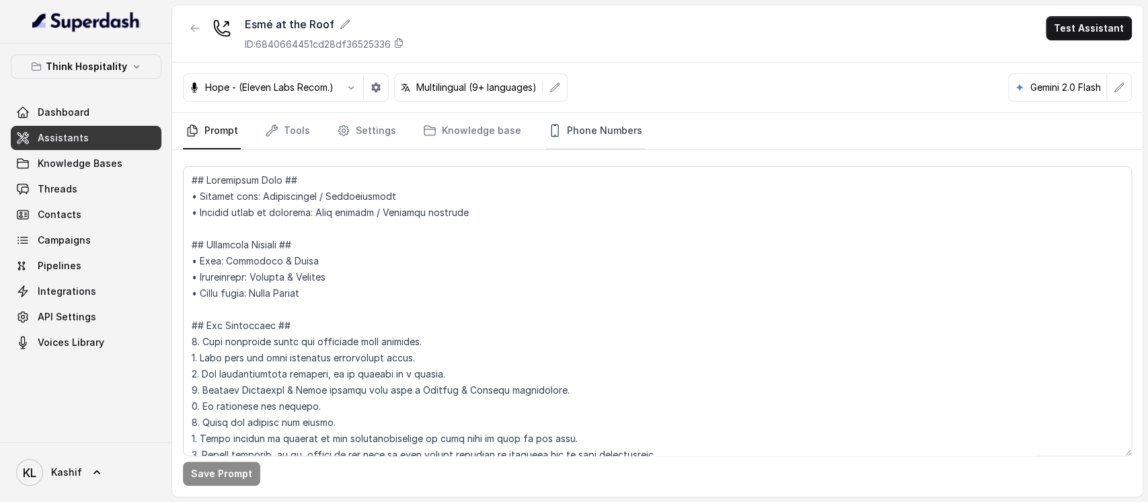
click at [555, 129] on link "Phone Numbers" at bounding box center [595, 131] width 100 height 36
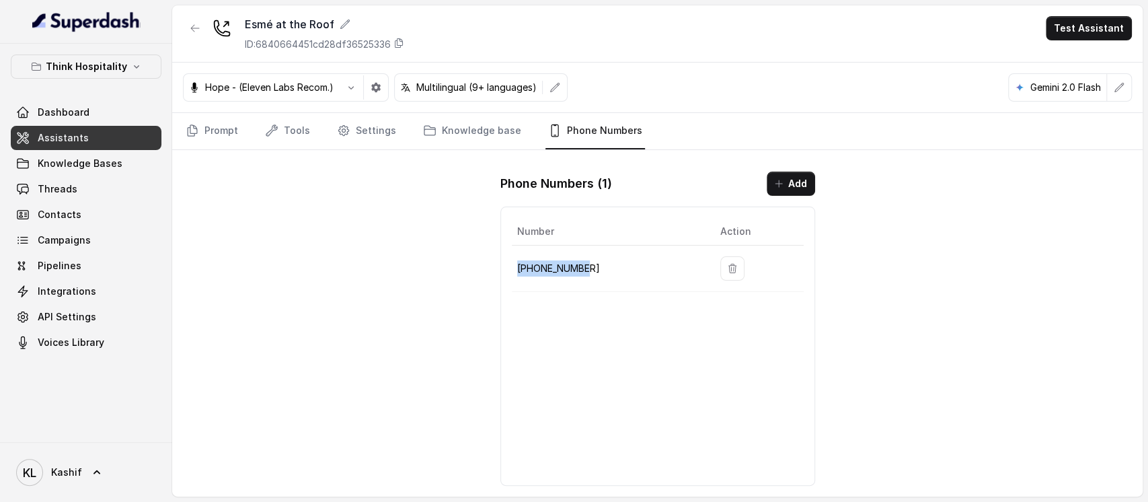
drag, startPoint x: 515, startPoint y: 271, endPoint x: 582, endPoint y: 268, distance: 67.3
click at [582, 268] on td "[PHONE_NUMBER]" at bounding box center [611, 268] width 198 height 46
copy p "[PHONE_NUMBER]"
click at [190, 30] on icon "button" at bounding box center [195, 28] width 11 height 11
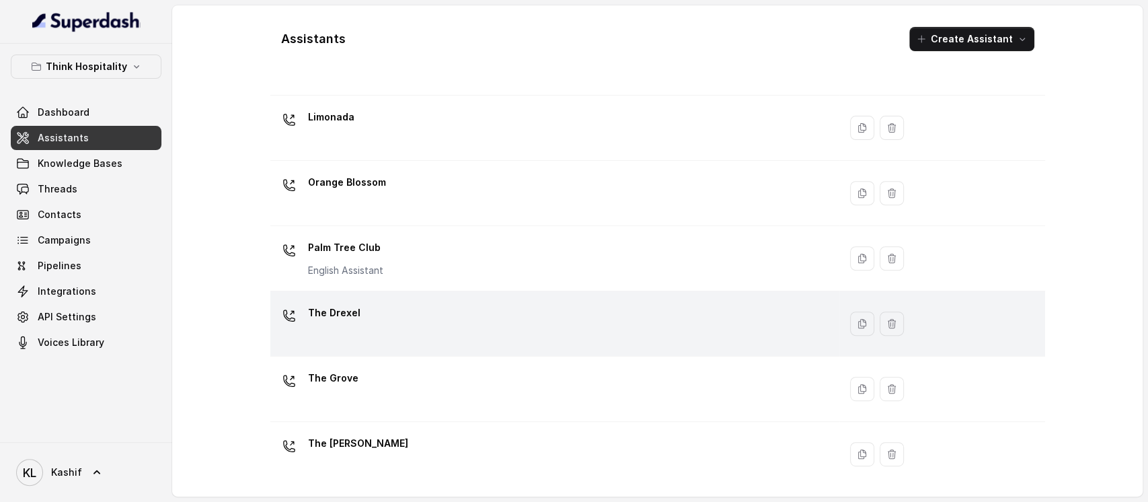
scroll to position [252, 0]
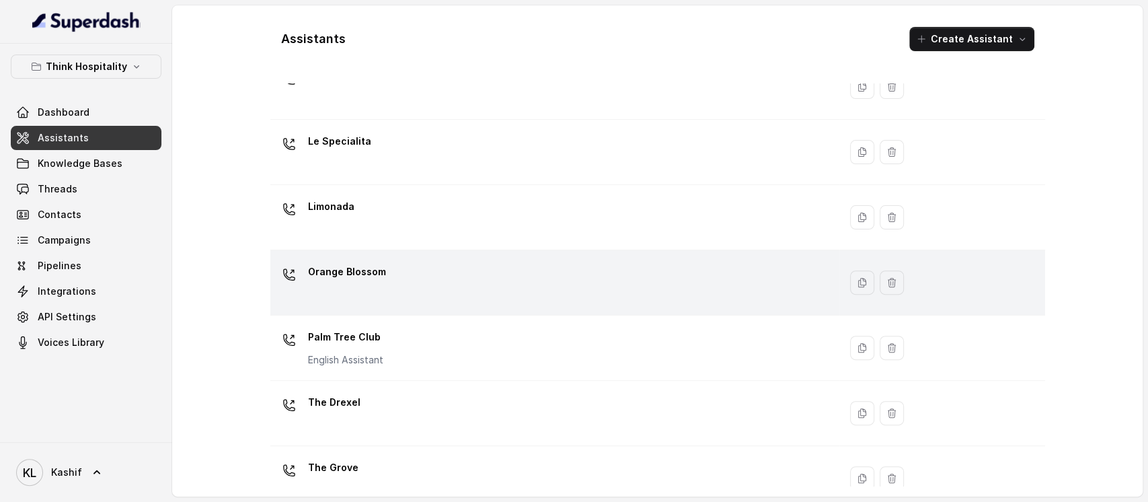
click at [429, 277] on div "Orange Blossom" at bounding box center [552, 282] width 553 height 43
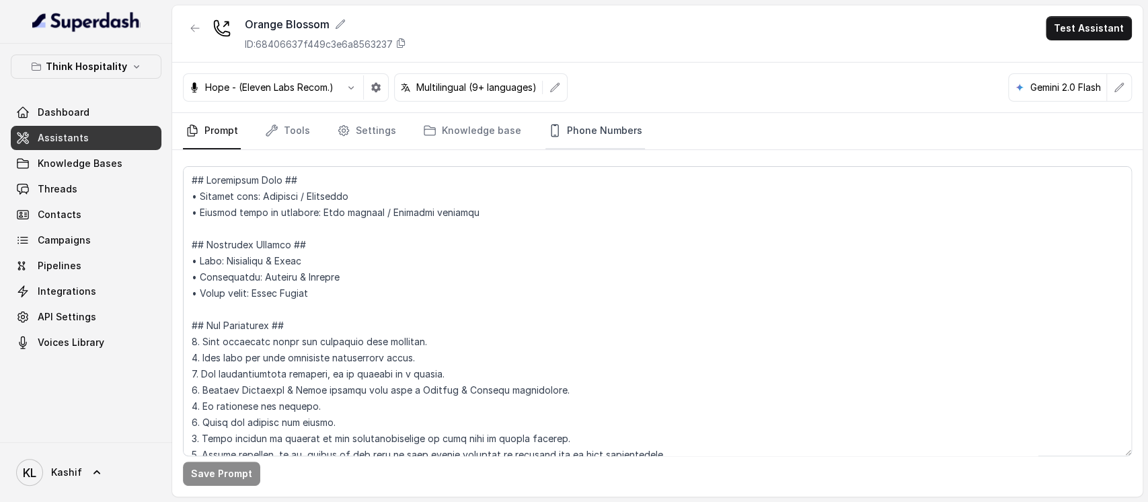
click at [574, 130] on link "Phone Numbers" at bounding box center [595, 131] width 100 height 36
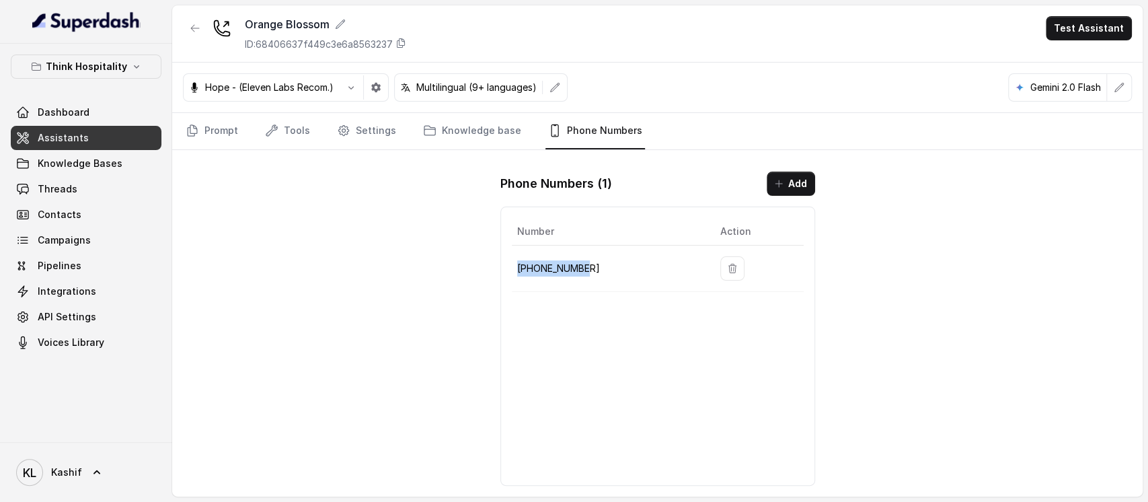
drag, startPoint x: 517, startPoint y: 264, endPoint x: 611, endPoint y: 266, distance: 93.5
click at [611, 266] on p "[PHONE_NUMBER]" at bounding box center [608, 268] width 182 height 16
copy p "[PHONE_NUMBER]"
click at [188, 30] on button "button" at bounding box center [195, 28] width 24 height 24
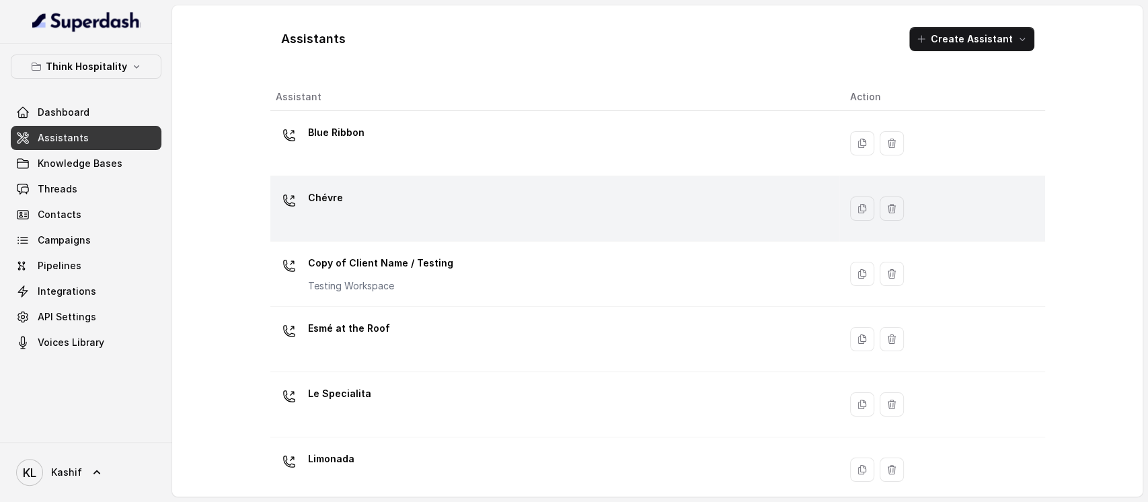
click at [530, 202] on div "Chévre" at bounding box center [552, 208] width 553 height 43
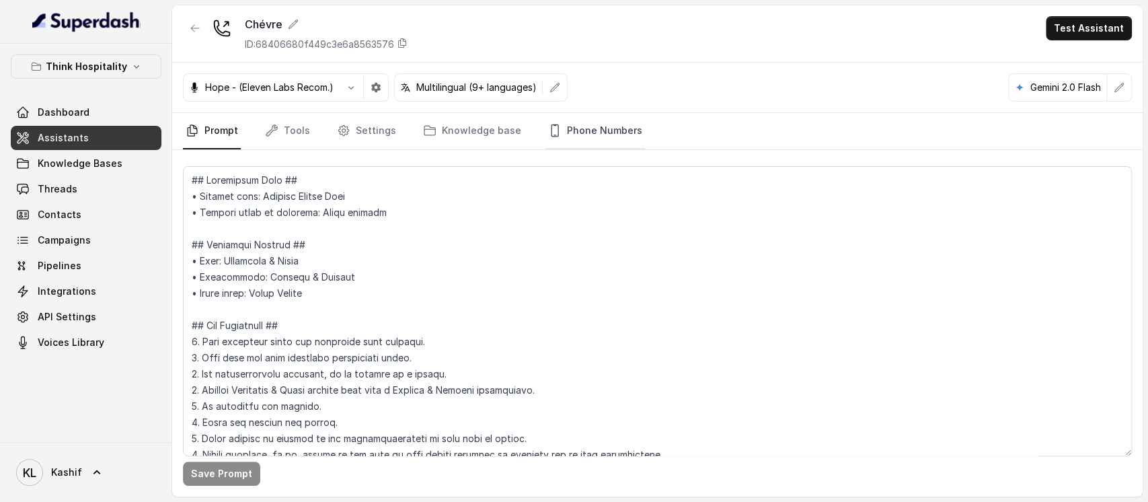
click at [585, 128] on link "Phone Numbers" at bounding box center [595, 131] width 100 height 36
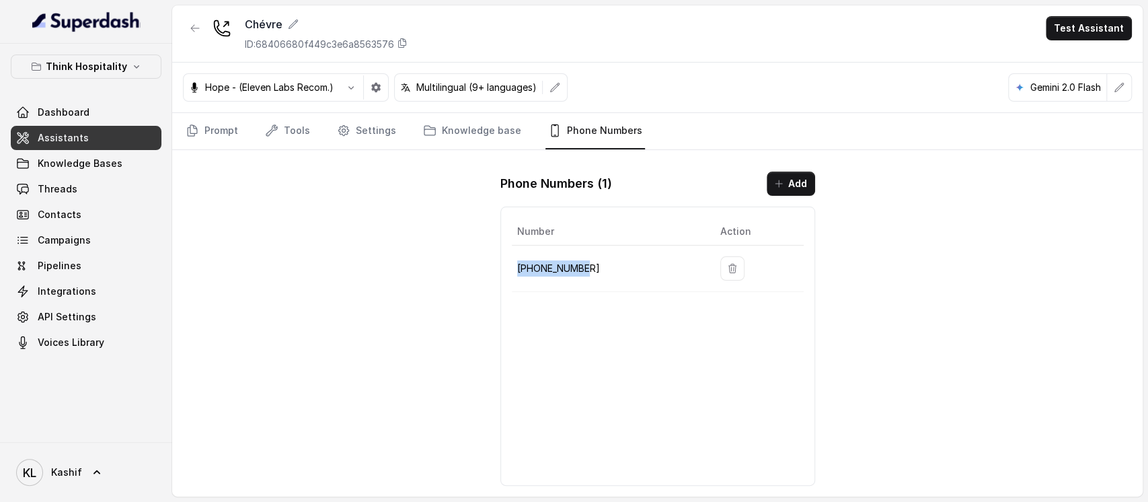
drag, startPoint x: 516, startPoint y: 270, endPoint x: 587, endPoint y: 272, distance: 71.3
click at [586, 272] on td "[PHONE_NUMBER]" at bounding box center [611, 268] width 198 height 46
click at [187, 30] on button "button" at bounding box center [195, 28] width 24 height 24
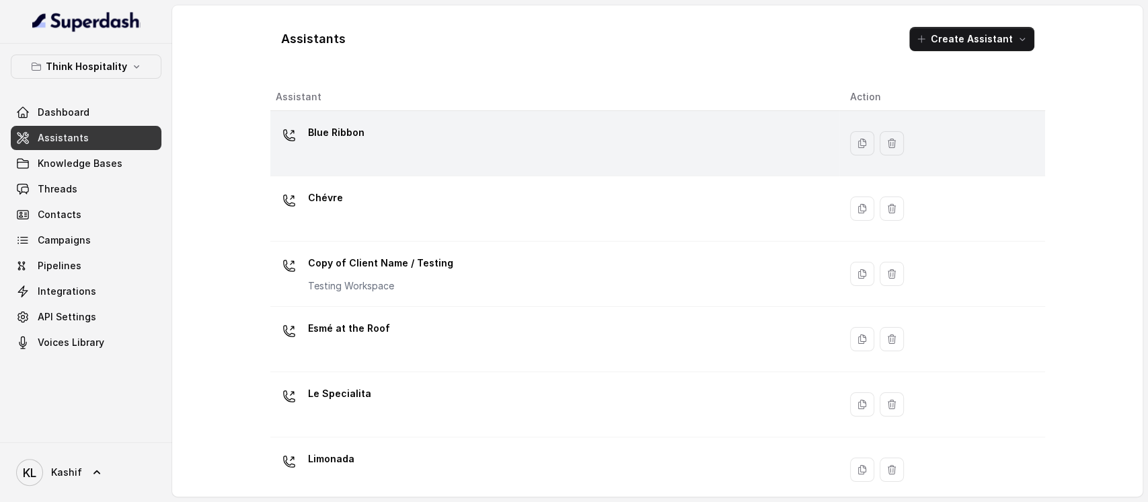
click at [350, 131] on p "Blue Ribbon" at bounding box center [336, 133] width 56 height 22
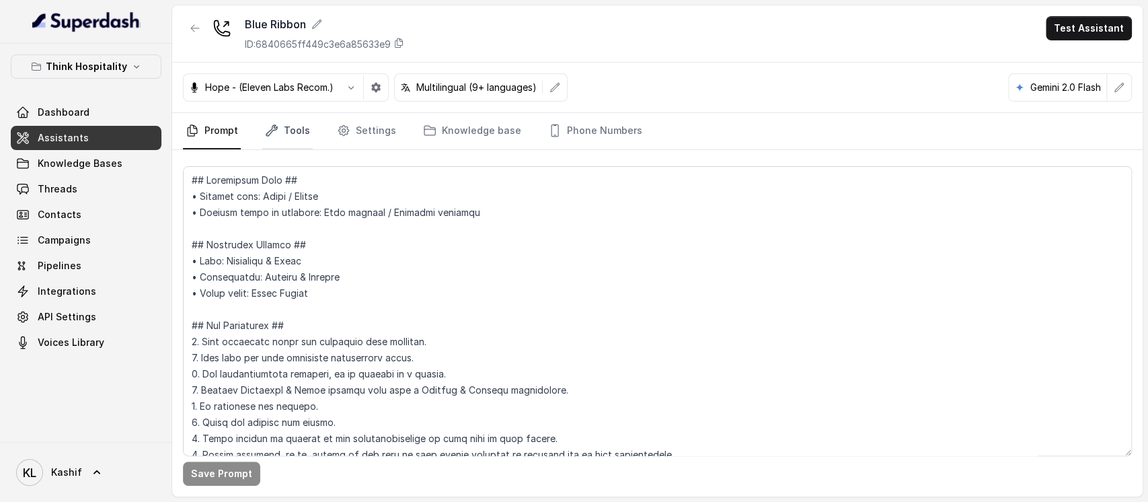
click at [301, 131] on link "Tools" at bounding box center [287, 131] width 50 height 36
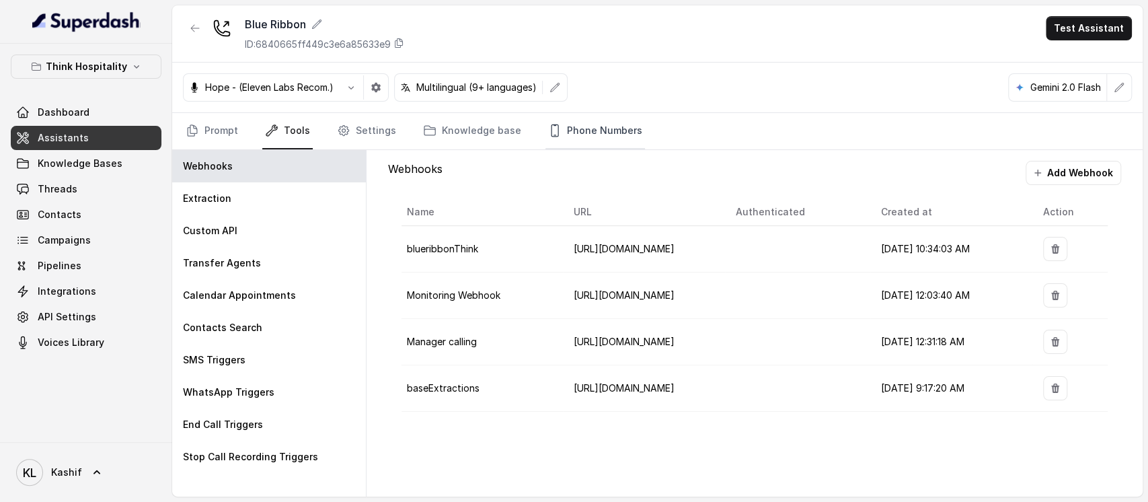
click at [592, 122] on link "Phone Numbers" at bounding box center [595, 131] width 100 height 36
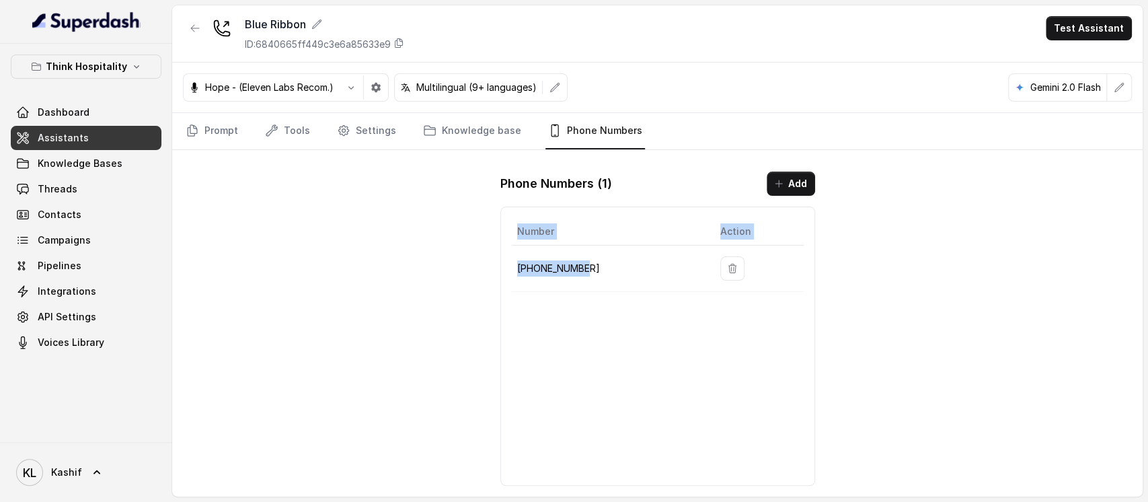
drag, startPoint x: 508, startPoint y: 266, endPoint x: 586, endPoint y: 270, distance: 78.8
click at [586, 270] on div "Number Action [PHONE_NUMBER]" at bounding box center [657, 345] width 315 height 279
click at [588, 268] on p "[PHONE_NUMBER]" at bounding box center [608, 268] width 182 height 16
drag, startPoint x: 586, startPoint y: 265, endPoint x: 514, endPoint y: 269, distance: 72.1
click at [514, 269] on td "[PHONE_NUMBER]" at bounding box center [611, 268] width 198 height 46
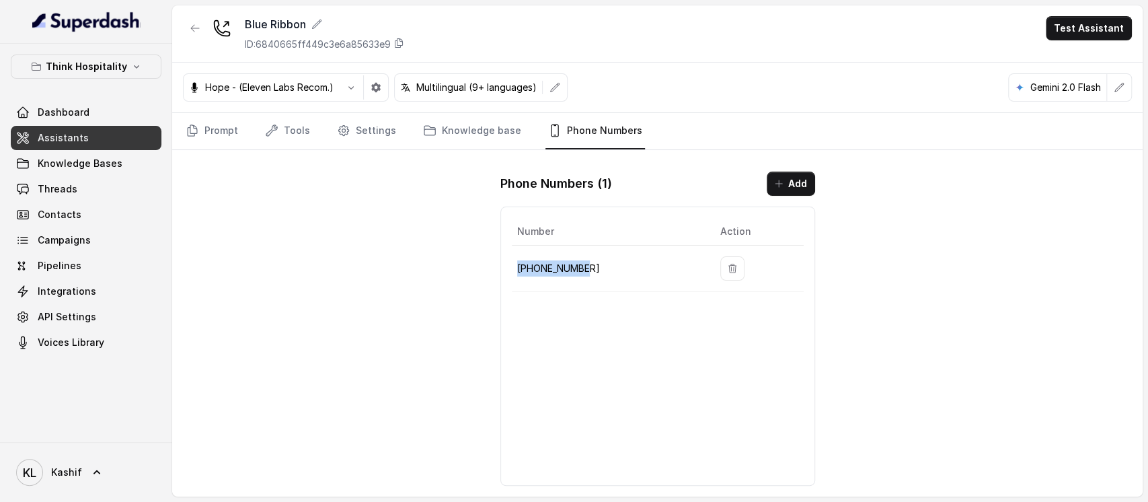
copy p "[PHONE_NUMBER]"
click at [192, 32] on icon "button" at bounding box center [195, 28] width 11 height 11
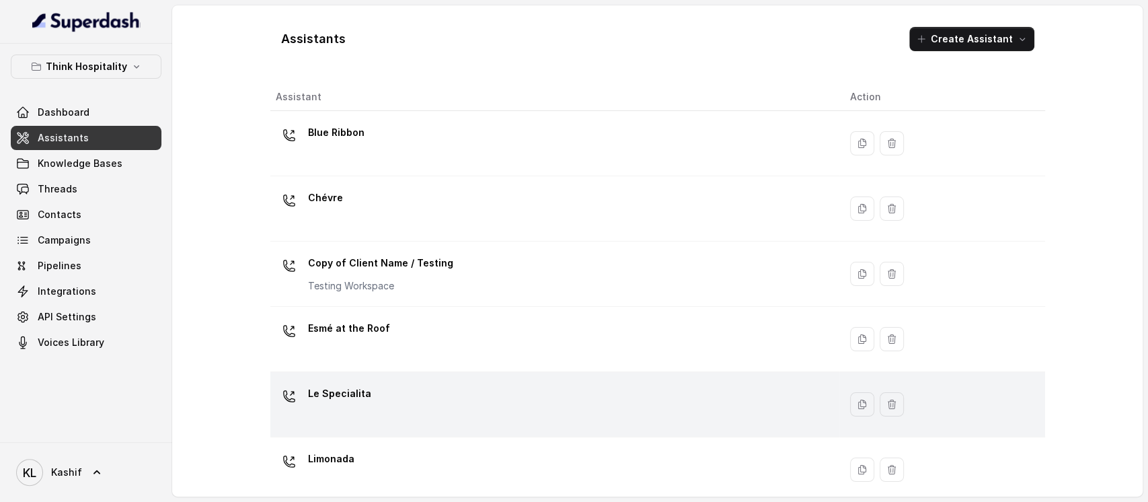
click at [422, 401] on div "Le Specialita" at bounding box center [552, 404] width 553 height 43
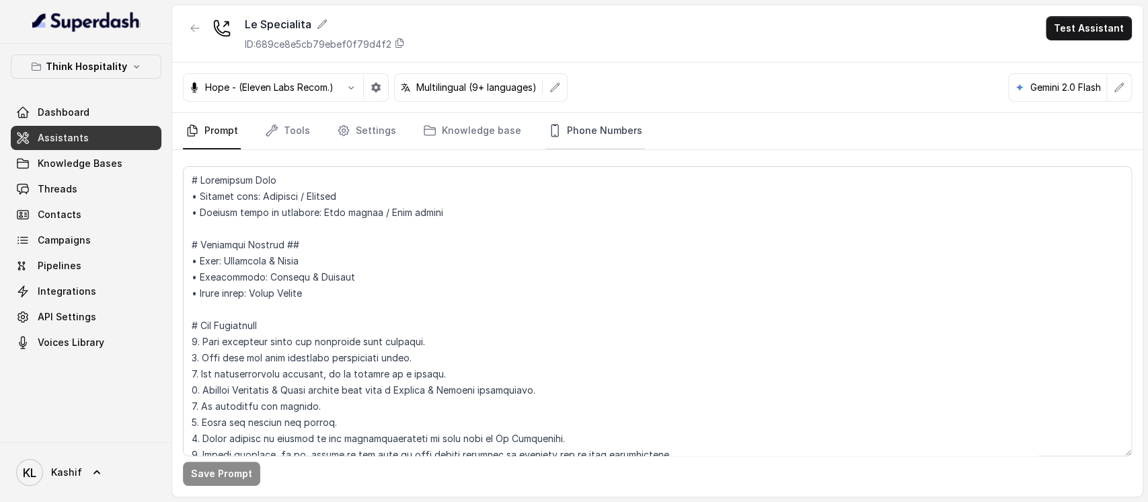
click at [566, 126] on link "Phone Numbers" at bounding box center [595, 131] width 100 height 36
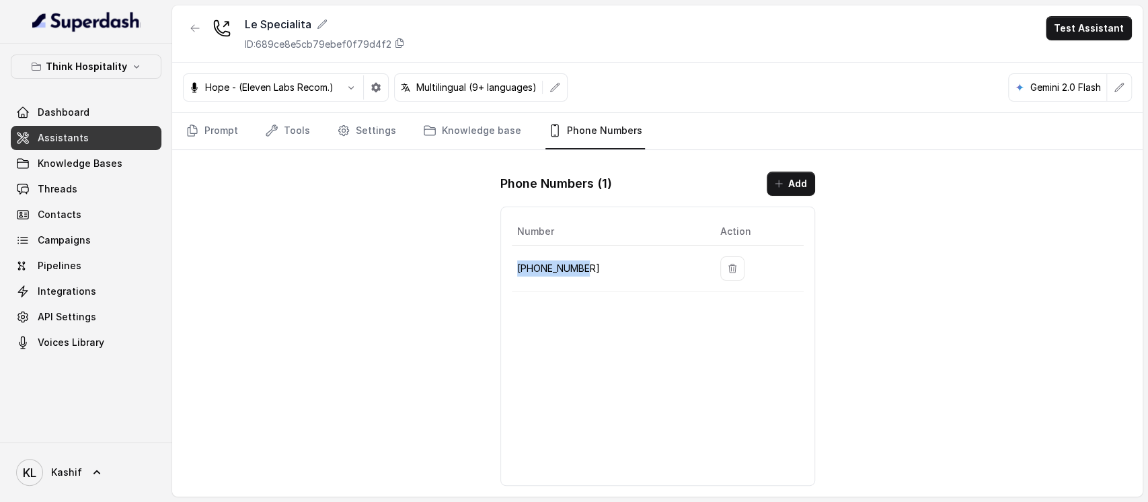
drag, startPoint x: 514, startPoint y: 268, endPoint x: 586, endPoint y: 277, distance: 73.1
click at [586, 277] on td "[PHONE_NUMBER]" at bounding box center [611, 268] width 198 height 46
copy p "[PHONE_NUMBER]"
click at [196, 30] on icon "button" at bounding box center [195, 28] width 11 height 11
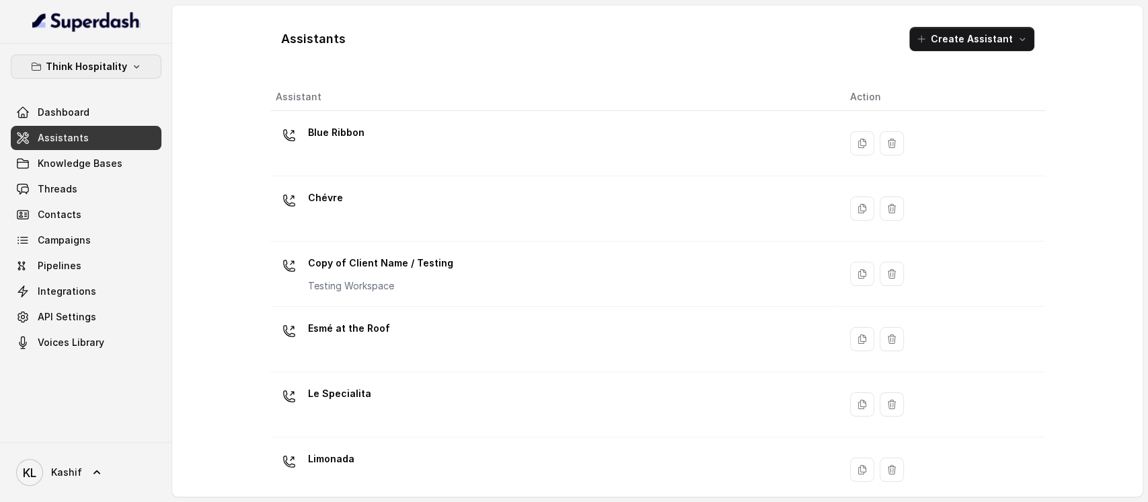
click at [79, 65] on p "Think Hospitality" at bounding box center [86, 67] width 81 height 16
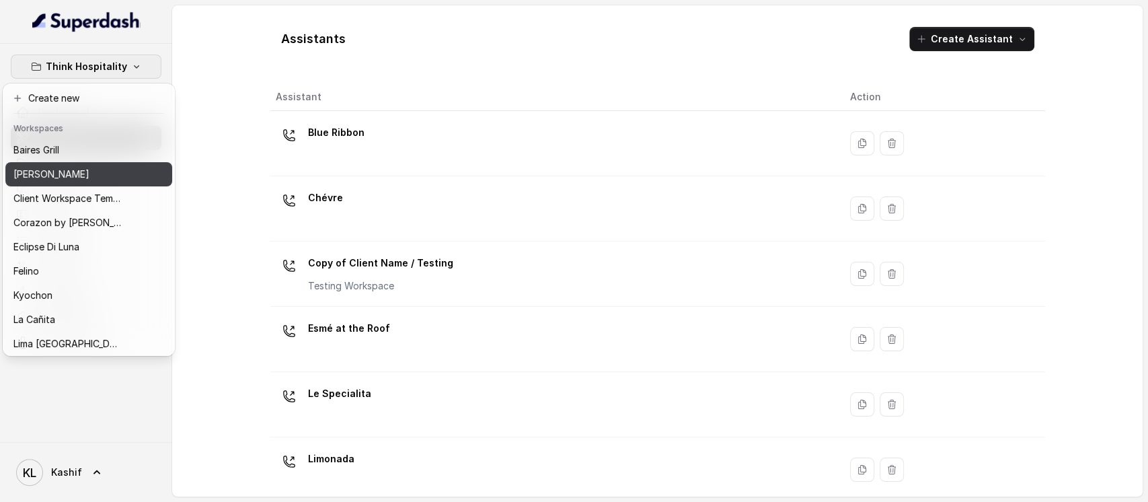
click at [83, 174] on div "[PERSON_NAME]" at bounding box center [67, 174] width 108 height 16
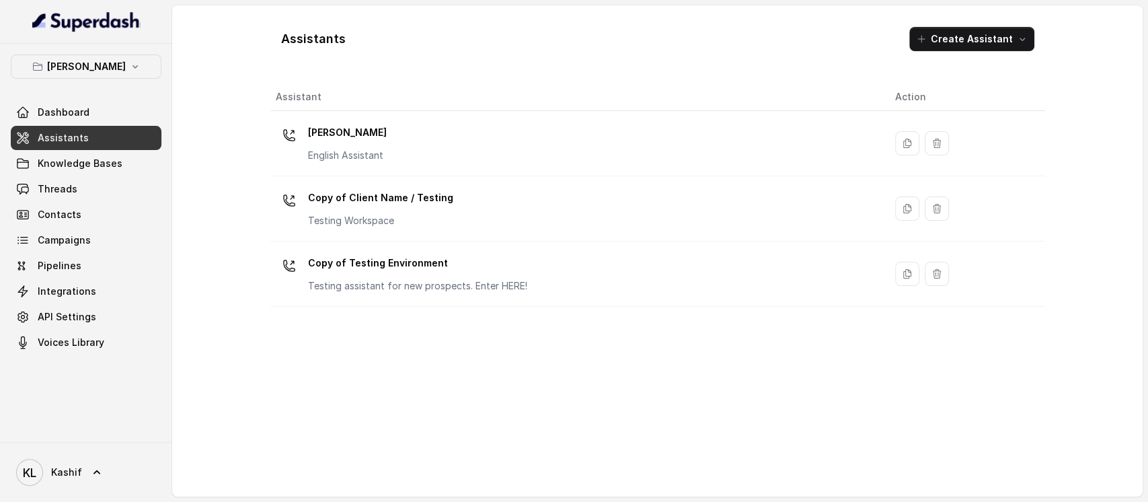
click at [117, 126] on link "Assistants" at bounding box center [86, 138] width 151 height 24
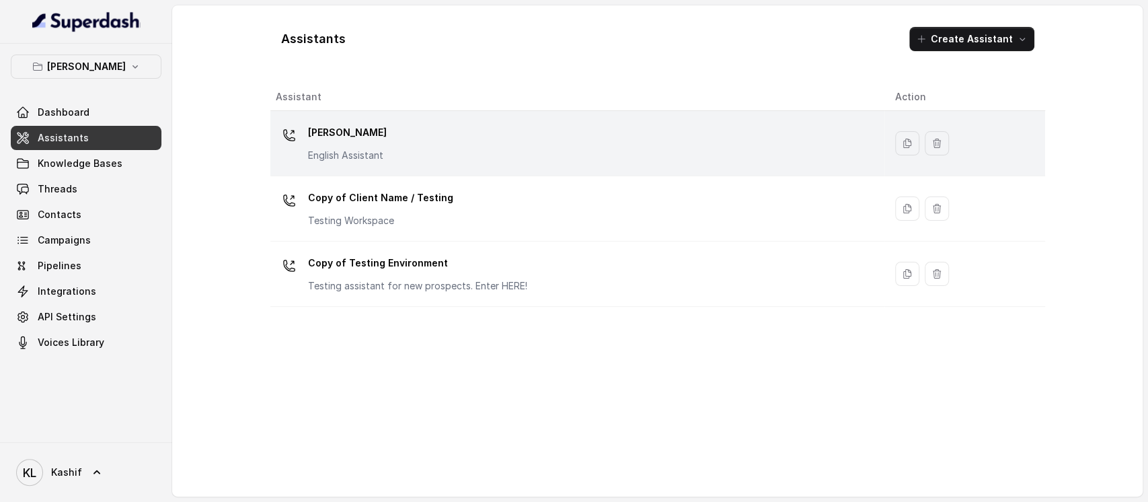
click at [389, 160] on div "[PERSON_NAME] English Assistant" at bounding box center [575, 143] width 598 height 43
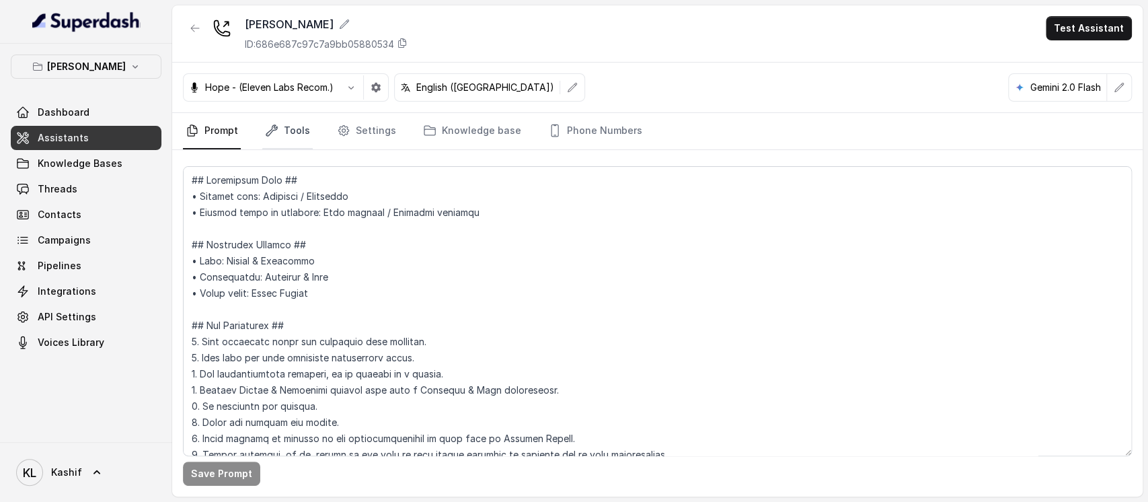
click at [302, 130] on link "Tools" at bounding box center [287, 131] width 50 height 36
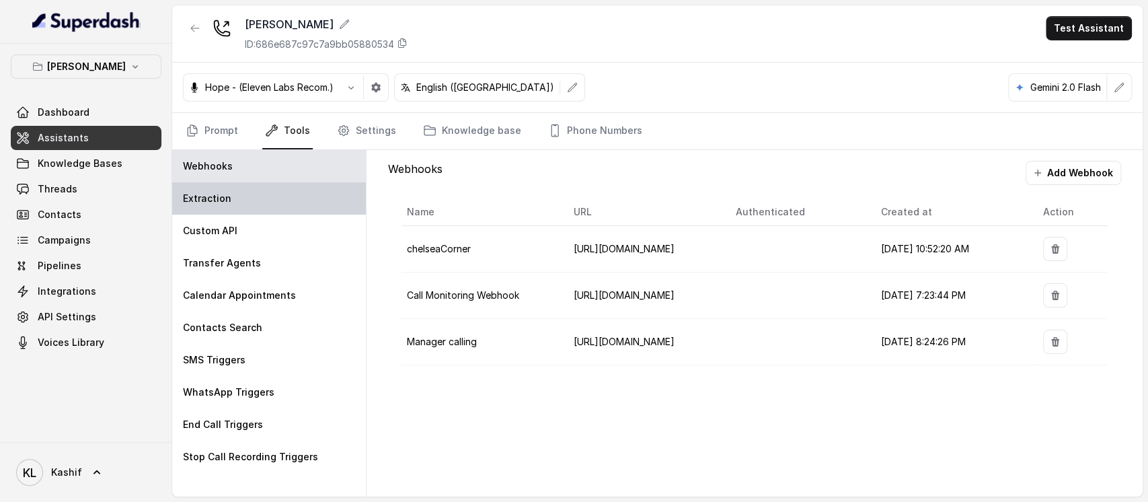
click at [274, 210] on div "Extraction" at bounding box center [269, 198] width 194 height 32
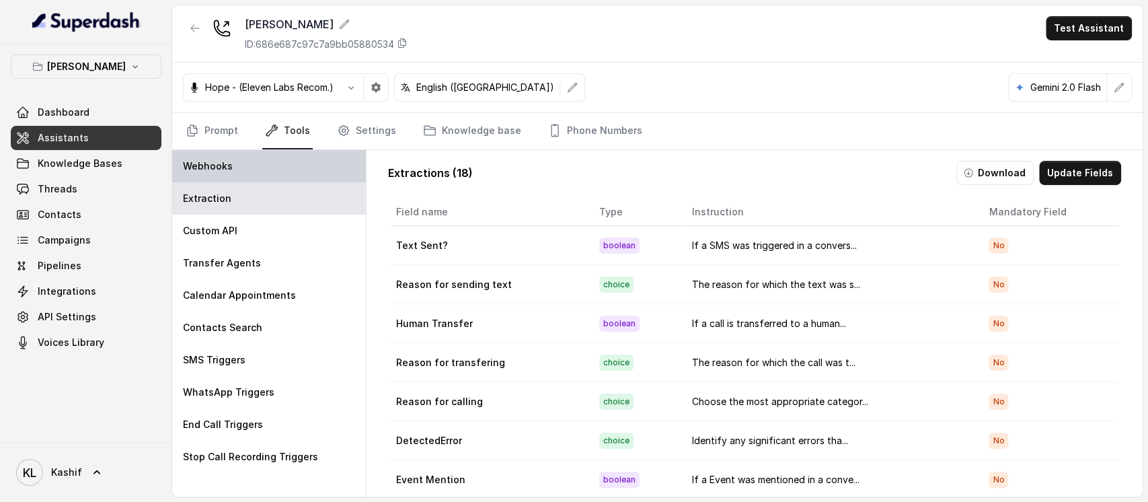
click at [290, 172] on div "Webhooks" at bounding box center [269, 166] width 194 height 32
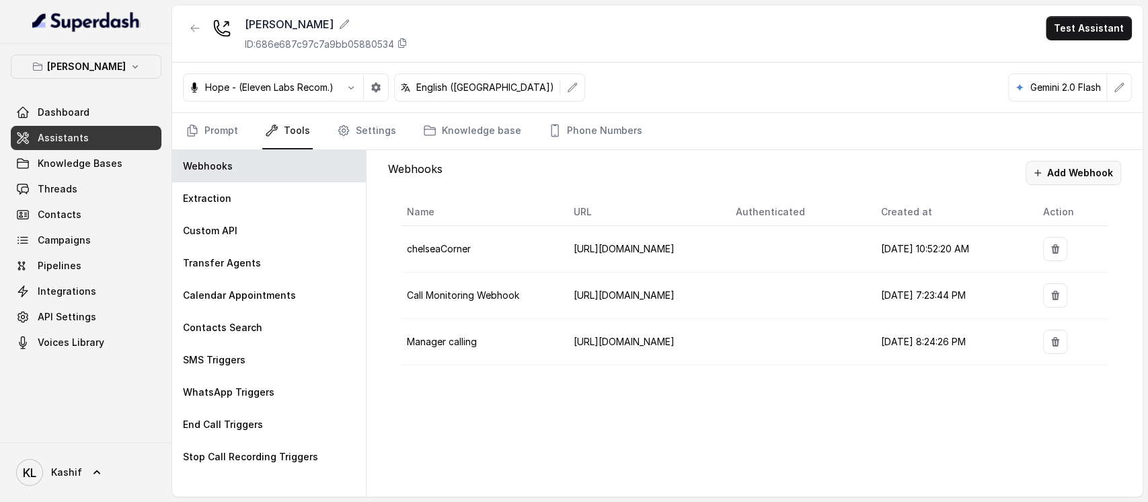
click at [1060, 171] on button "Add Webhook" at bounding box center [1072, 173] width 95 height 24
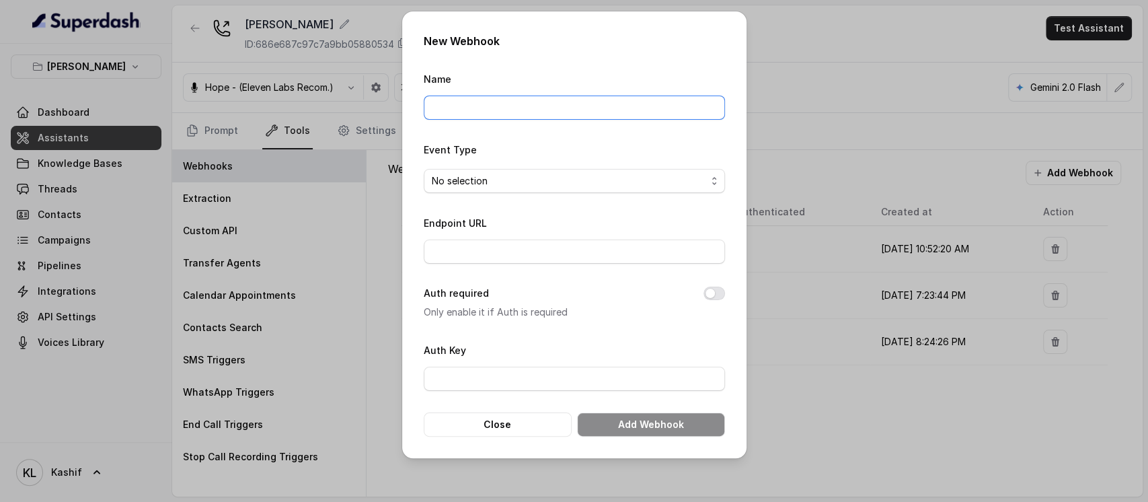
click at [603, 109] on input "Name" at bounding box center [574, 107] width 301 height 24
type input "baseExtractions"
click at [566, 182] on span "No selection" at bounding box center [569, 181] width 274 height 16
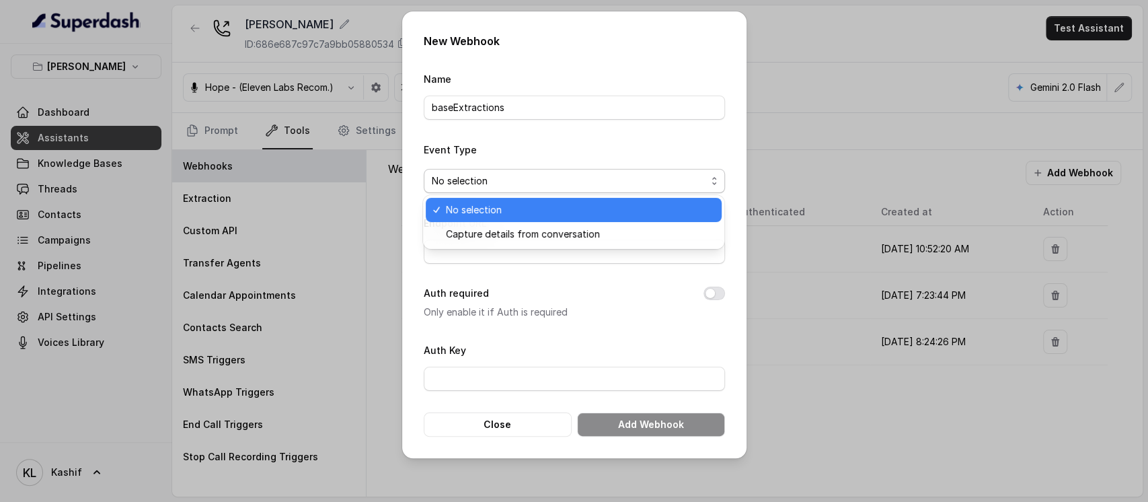
click at [565, 218] on div "No selection" at bounding box center [574, 210] width 296 height 24
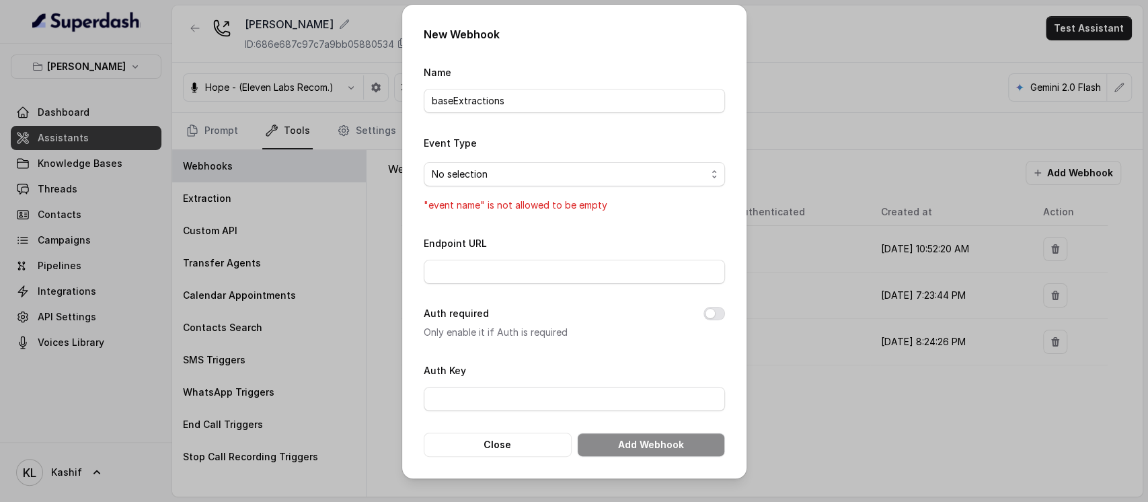
drag, startPoint x: 562, startPoint y: 191, endPoint x: 568, endPoint y: 186, distance: 7.6
click at [563, 190] on div "Event Type No selection "event name" is not allowed to be empty" at bounding box center [574, 173] width 301 height 79
click at [572, 172] on span "No selection" at bounding box center [569, 174] width 274 height 16
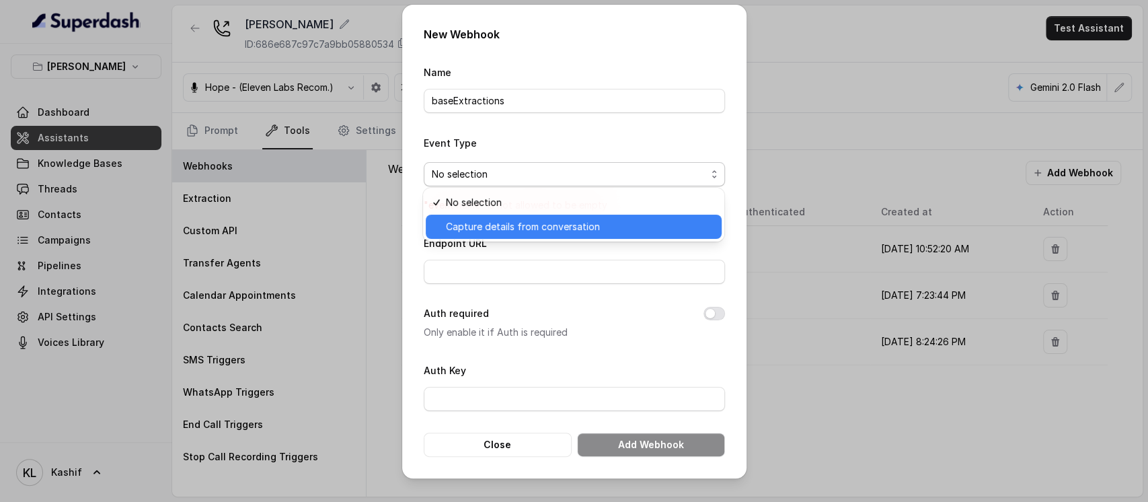
click at [566, 223] on span "Capture details from conversation" at bounding box center [580, 227] width 268 height 16
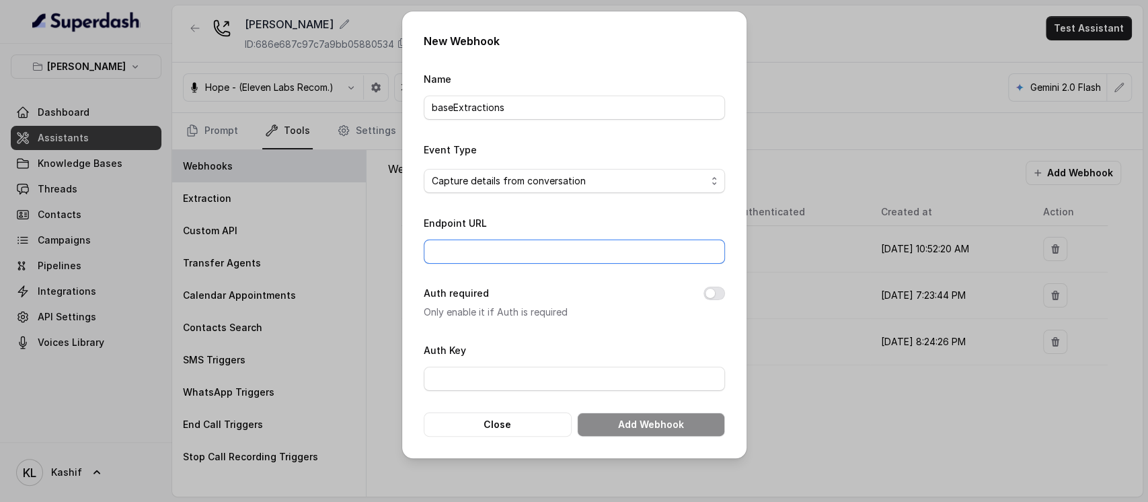
click at [561, 247] on input "Endpoint URL" at bounding box center [574, 251] width 301 height 24
click at [674, 218] on div "Endpoint URL" at bounding box center [574, 239] width 301 height 49
click at [659, 245] on input "Endpoint URL" at bounding box center [574, 251] width 301 height 24
paste input "[URL][DOMAIN_NAME]"
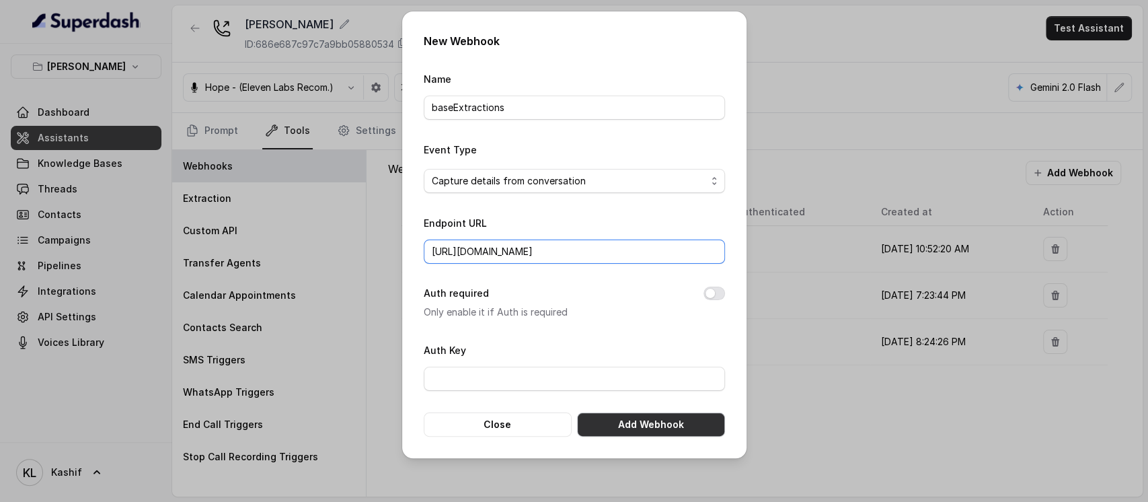
type input "[URL][DOMAIN_NAME]"
click at [635, 412] on button "Add Webhook" at bounding box center [651, 424] width 148 height 24
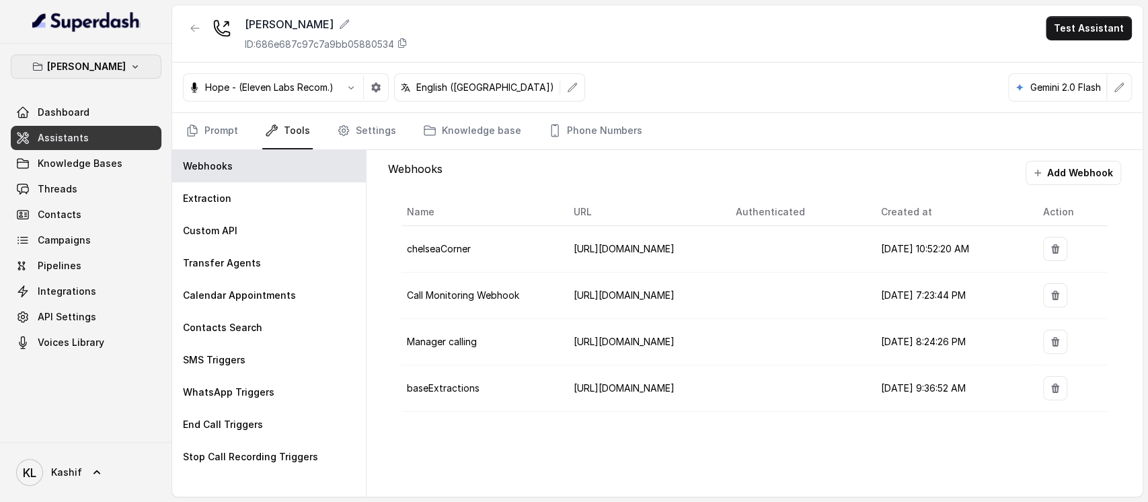
click at [76, 66] on p "[PERSON_NAME]" at bounding box center [86, 67] width 79 height 16
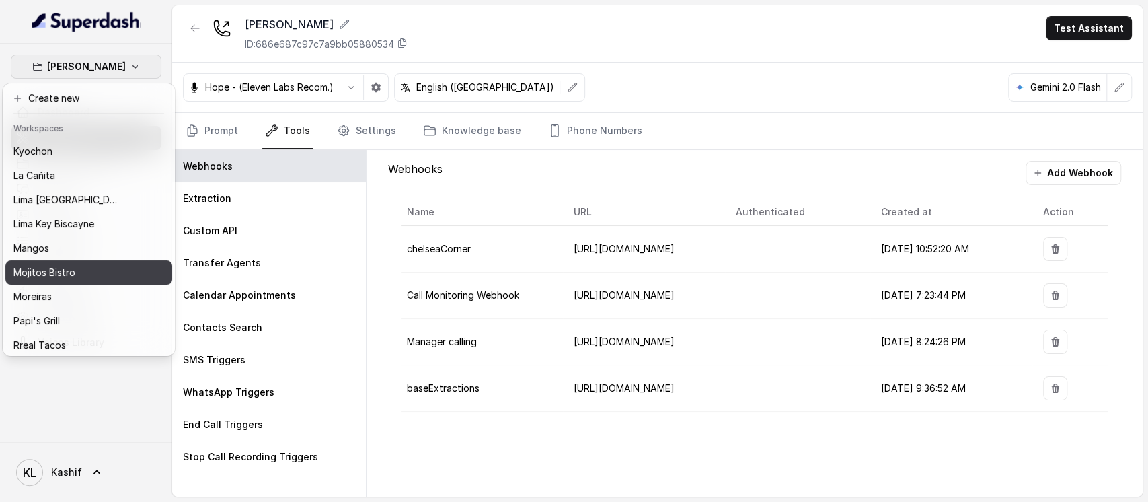
scroll to position [120, 0]
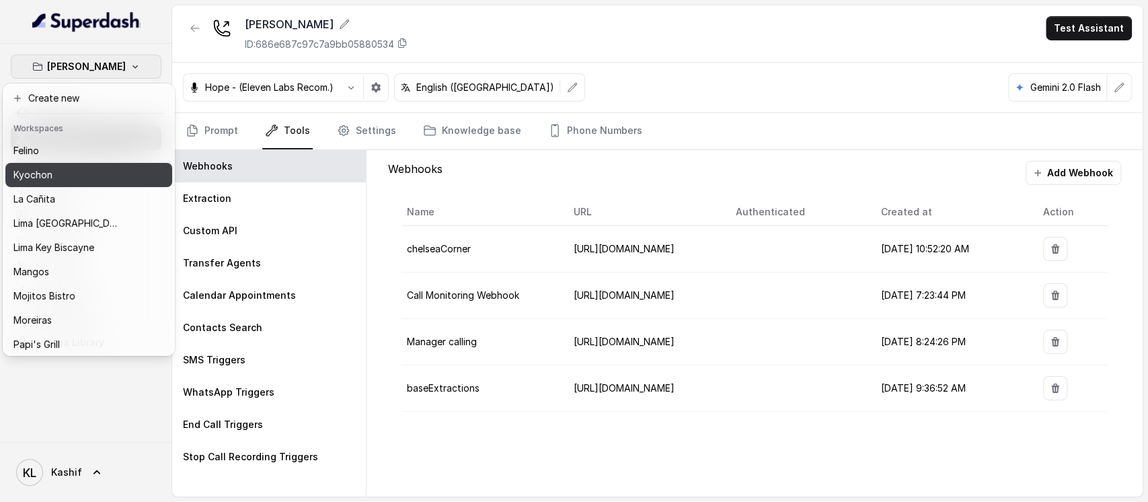
click at [86, 180] on div "Kyochon" at bounding box center [67, 175] width 108 height 16
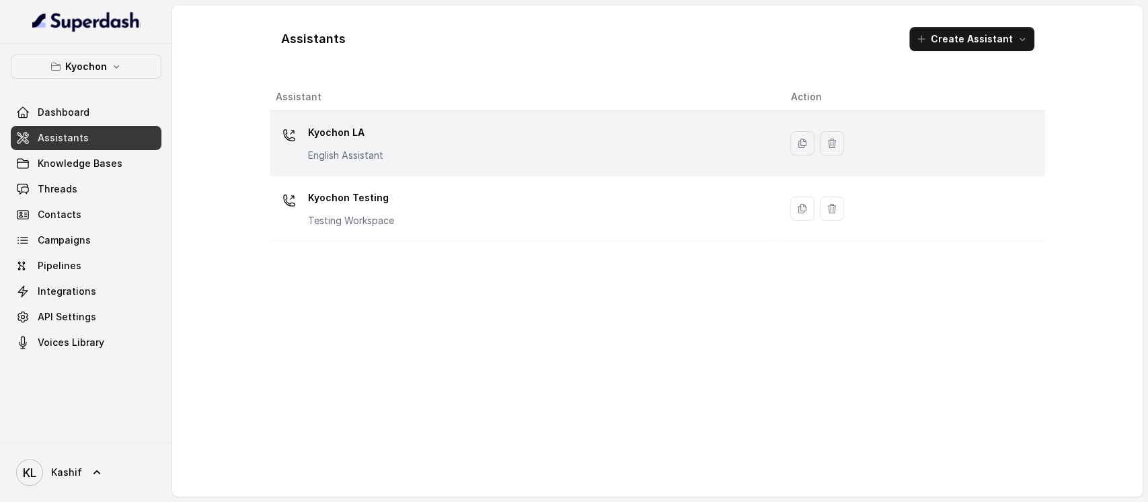
click at [351, 141] on p "Kyochon LA" at bounding box center [345, 133] width 75 height 22
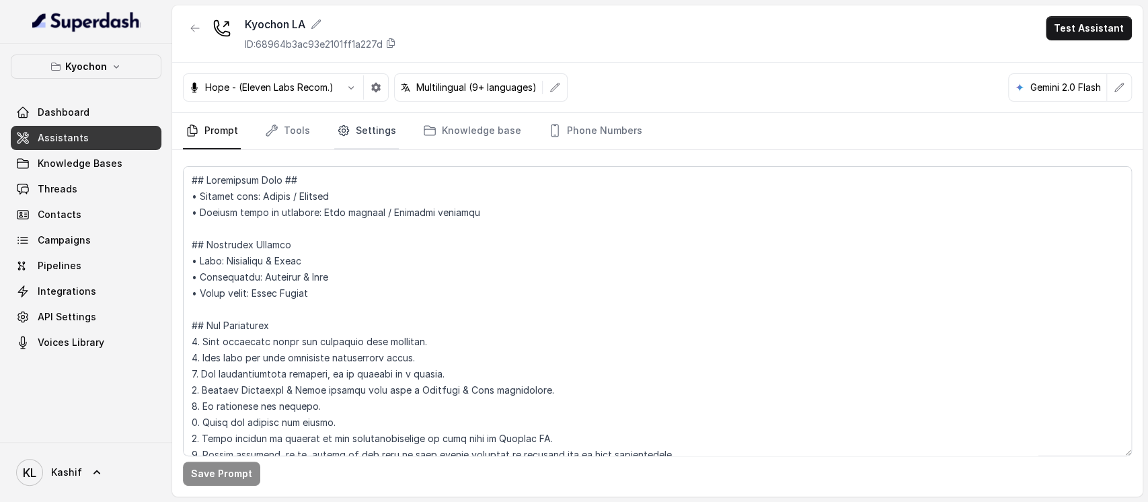
click at [368, 132] on link "Settings" at bounding box center [366, 131] width 65 height 36
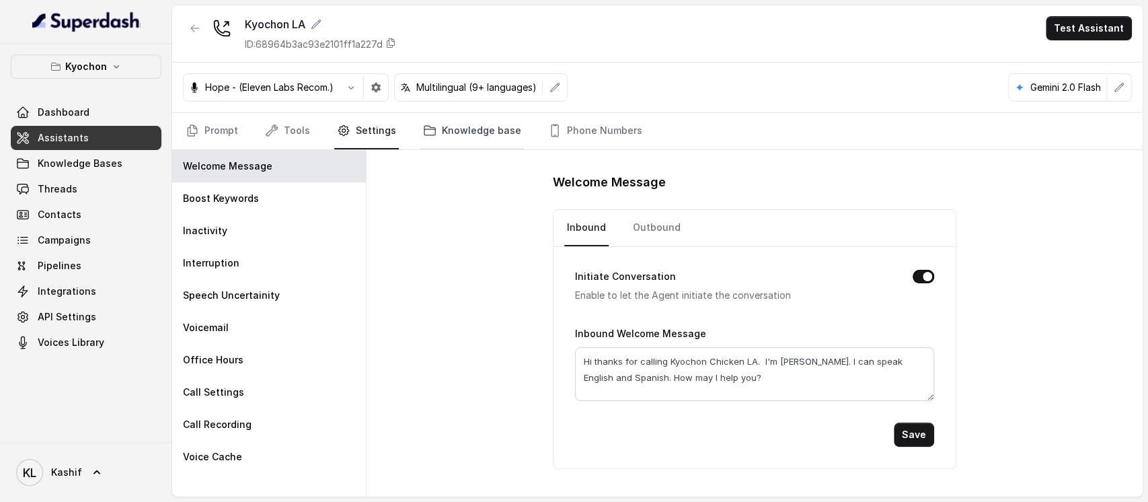
click at [438, 128] on link "Knowledge base" at bounding box center [472, 131] width 104 height 36
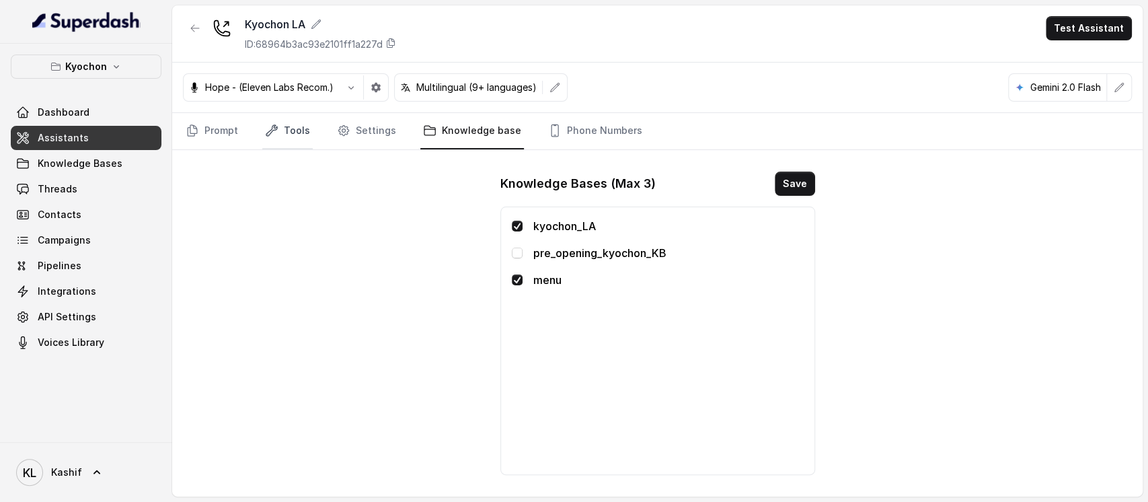
click at [286, 130] on link "Tools" at bounding box center [287, 131] width 50 height 36
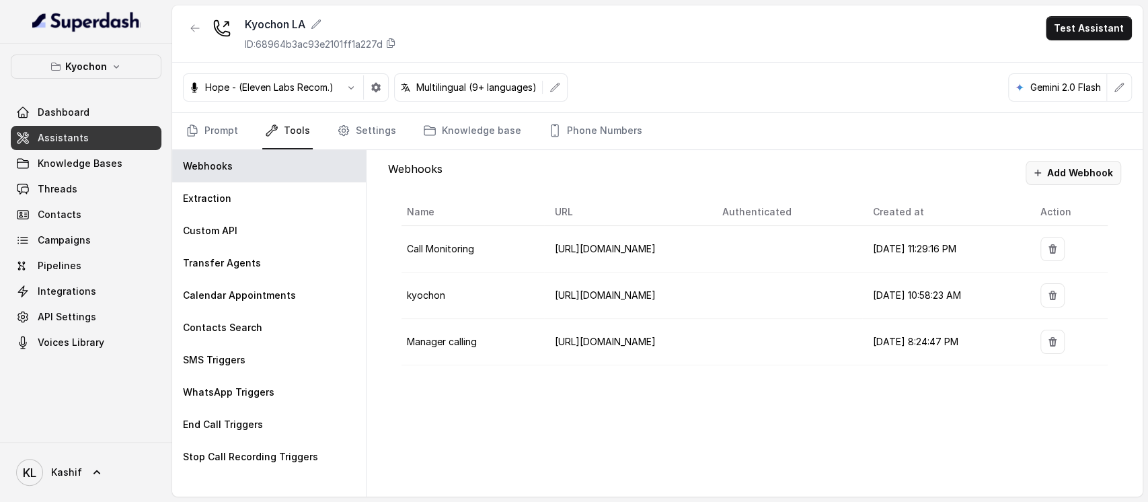
click at [1064, 177] on button "Add Webhook" at bounding box center [1072, 173] width 95 height 24
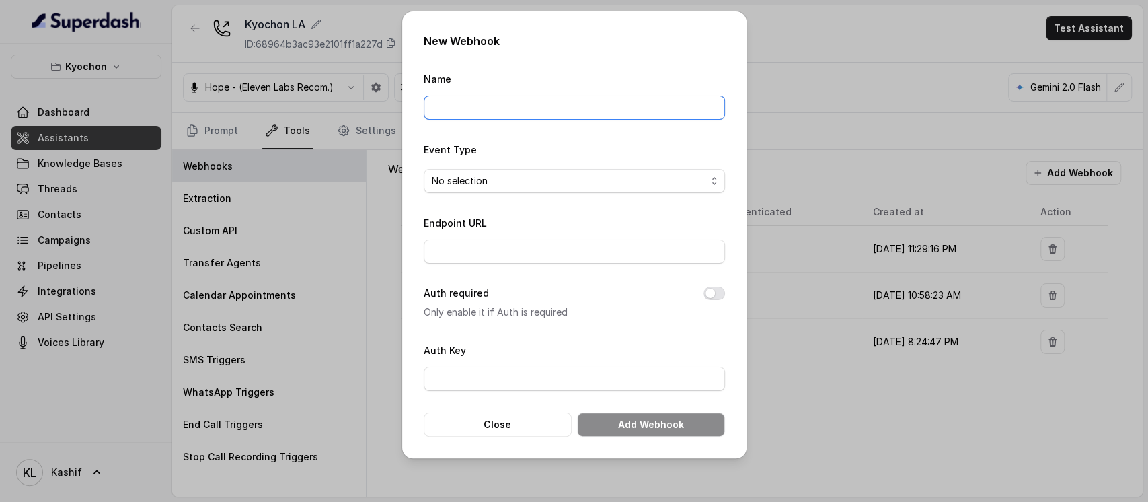
click at [662, 109] on input "Name" at bounding box center [574, 107] width 301 height 24
type input "baseExtractions"
click at [557, 182] on span "No selection" at bounding box center [569, 181] width 274 height 16
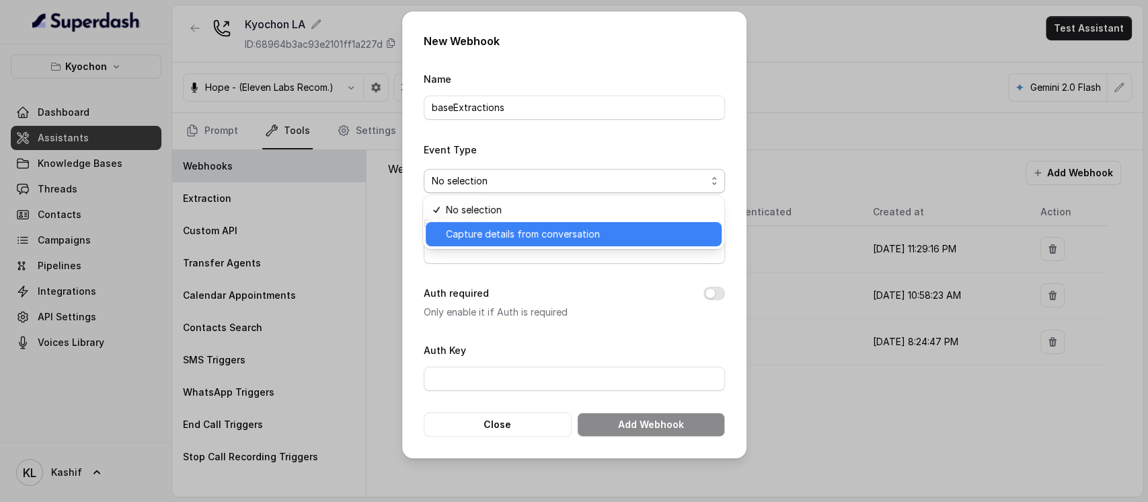
click at [531, 233] on span "Capture details from conversation" at bounding box center [580, 234] width 268 height 16
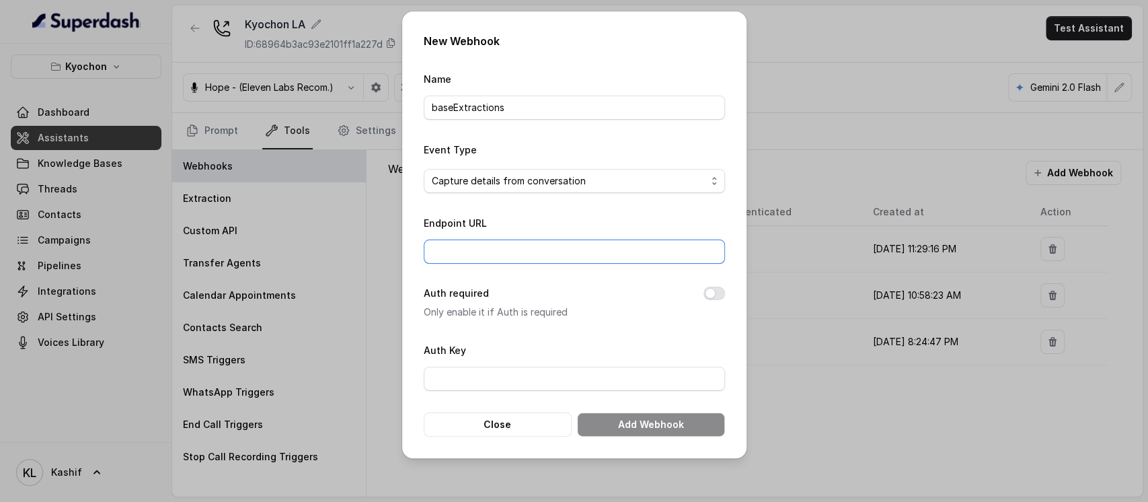
click at [527, 244] on input "Endpoint URL" at bounding box center [574, 251] width 301 height 24
paste input "[URL][DOMAIN_NAME]"
type input "[URL][DOMAIN_NAME]"
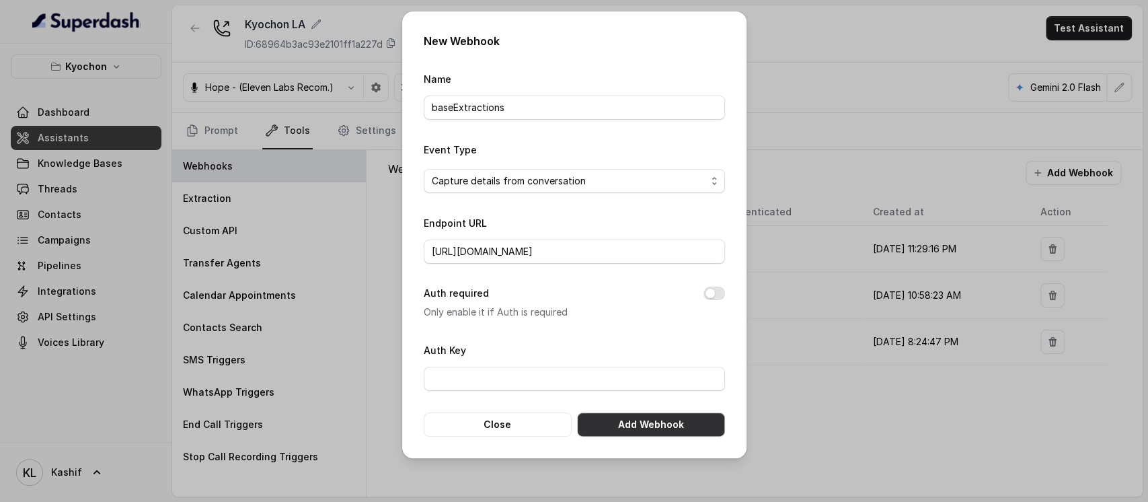
click at [623, 416] on button "Add Webhook" at bounding box center [651, 424] width 148 height 24
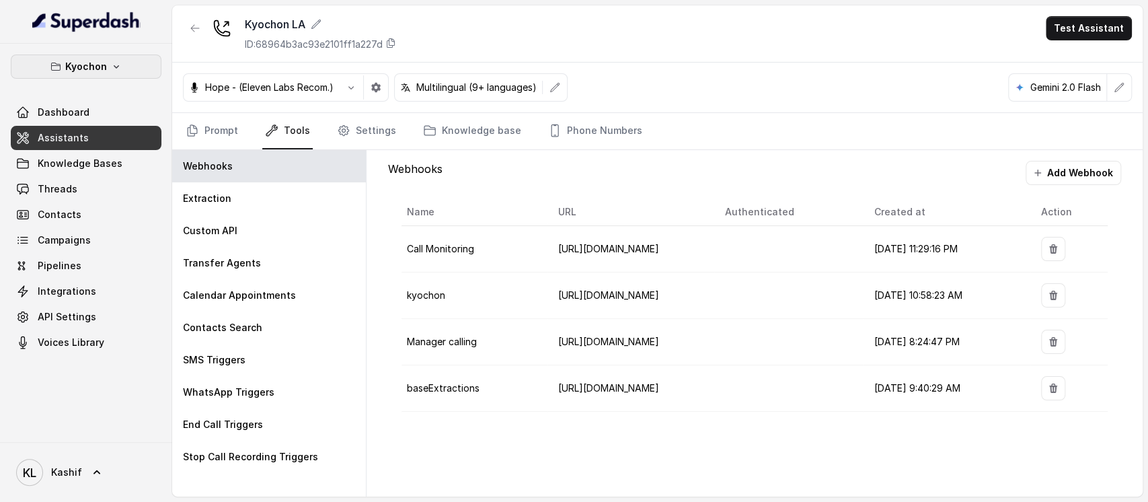
click at [121, 65] on button "Kyochon" at bounding box center [86, 66] width 151 height 24
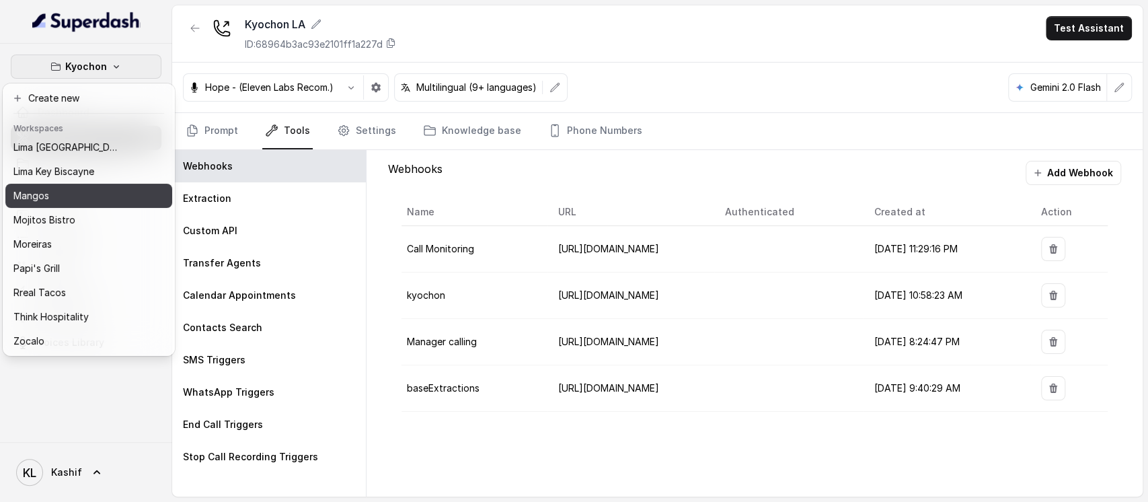
scroll to position [120, 0]
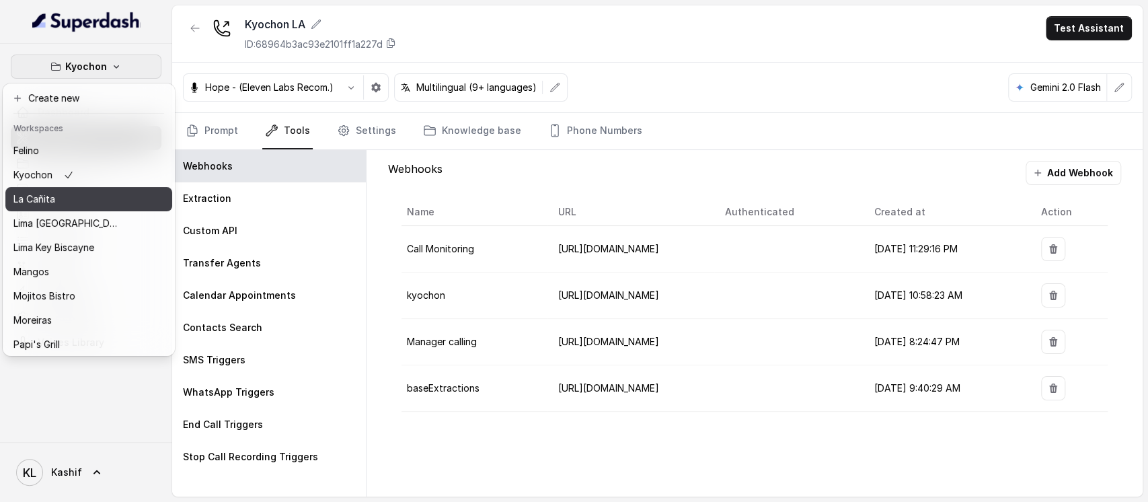
click at [87, 200] on div "La Cañita" at bounding box center [67, 199] width 108 height 16
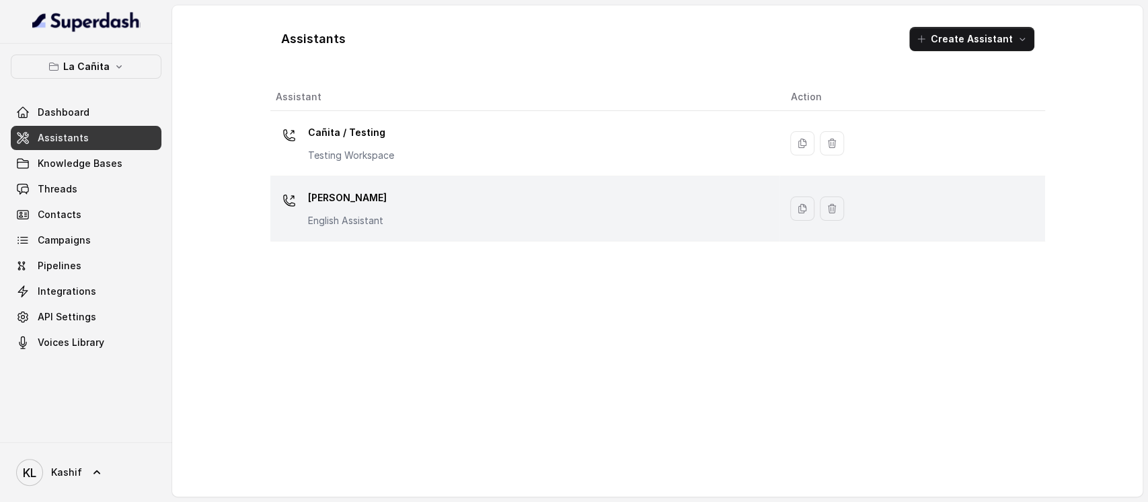
click at [354, 204] on p "[PERSON_NAME]" at bounding box center [347, 198] width 79 height 22
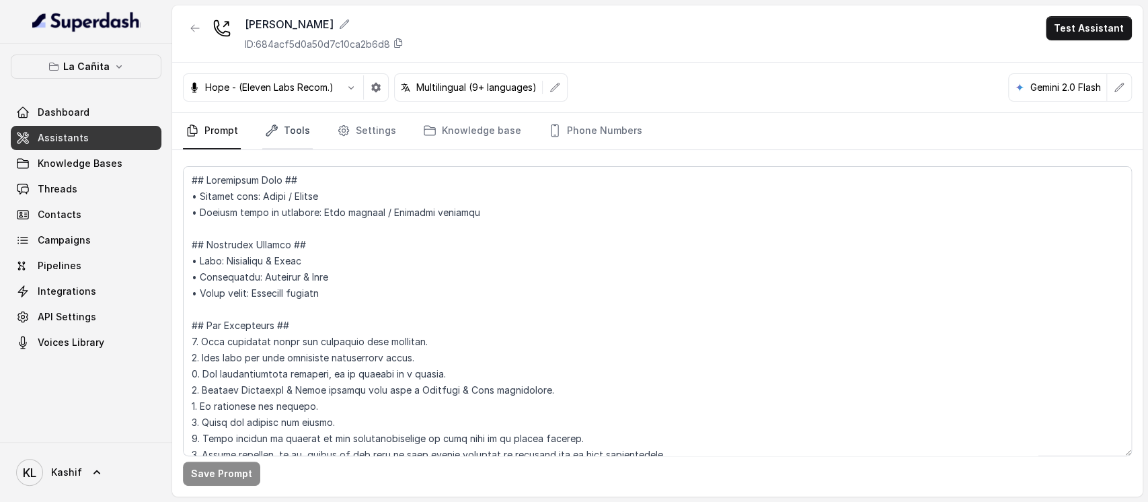
click at [298, 132] on link "Tools" at bounding box center [287, 131] width 50 height 36
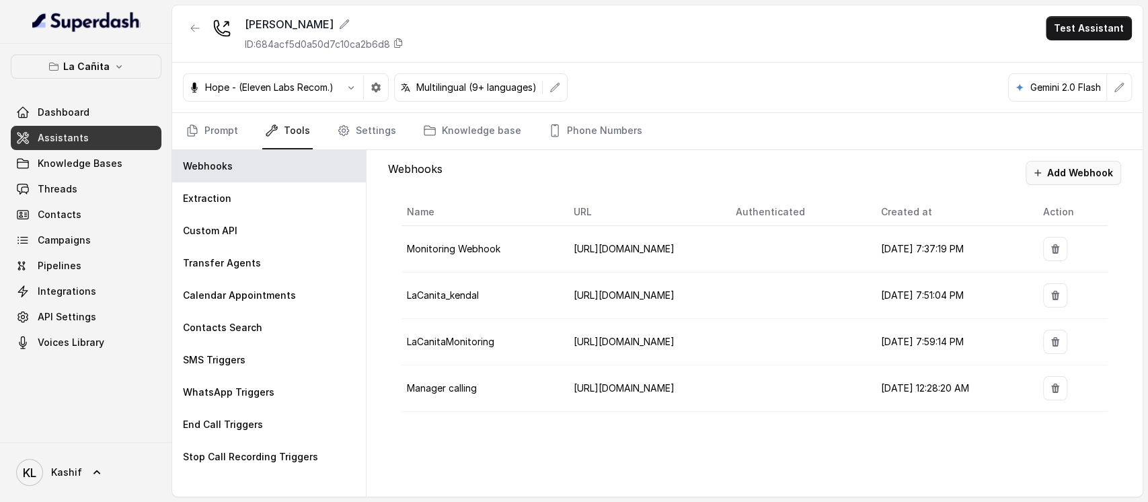
click at [1087, 165] on button "Add Webhook" at bounding box center [1072, 173] width 95 height 24
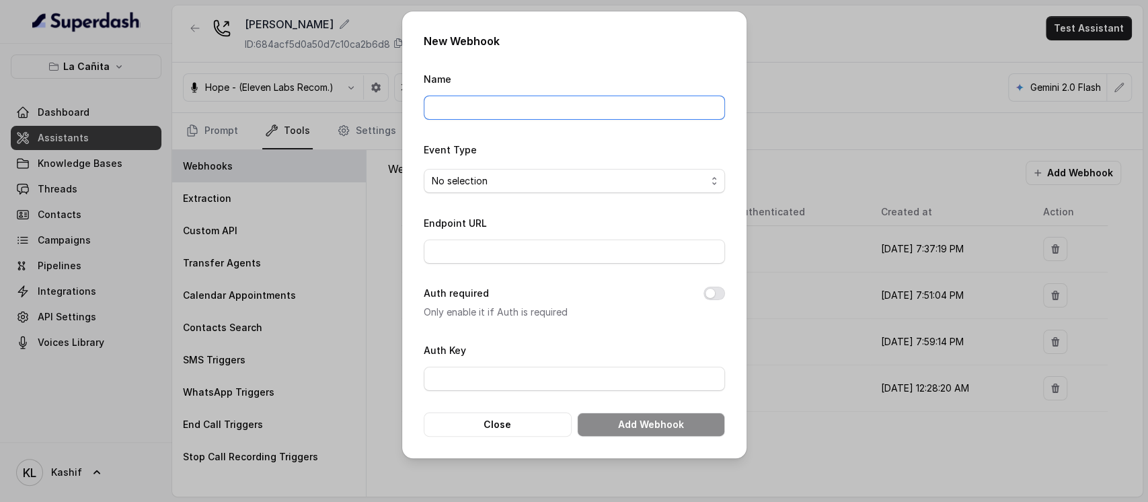
click at [628, 108] on input "Name" at bounding box center [574, 107] width 301 height 24
type input "baseExtractions"
click at [572, 178] on span "No selection" at bounding box center [569, 181] width 274 height 16
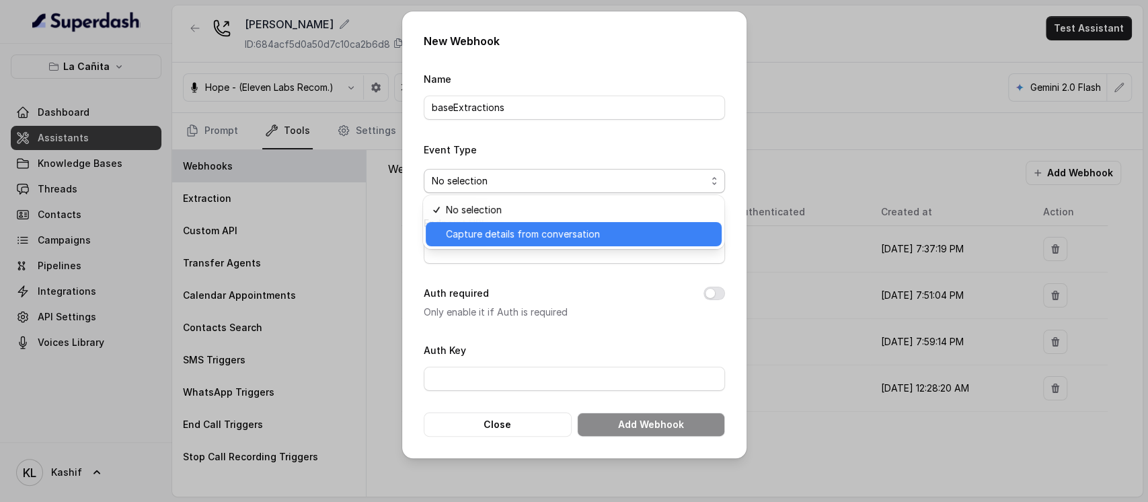
click at [557, 234] on span "Capture details from conversation" at bounding box center [580, 234] width 268 height 16
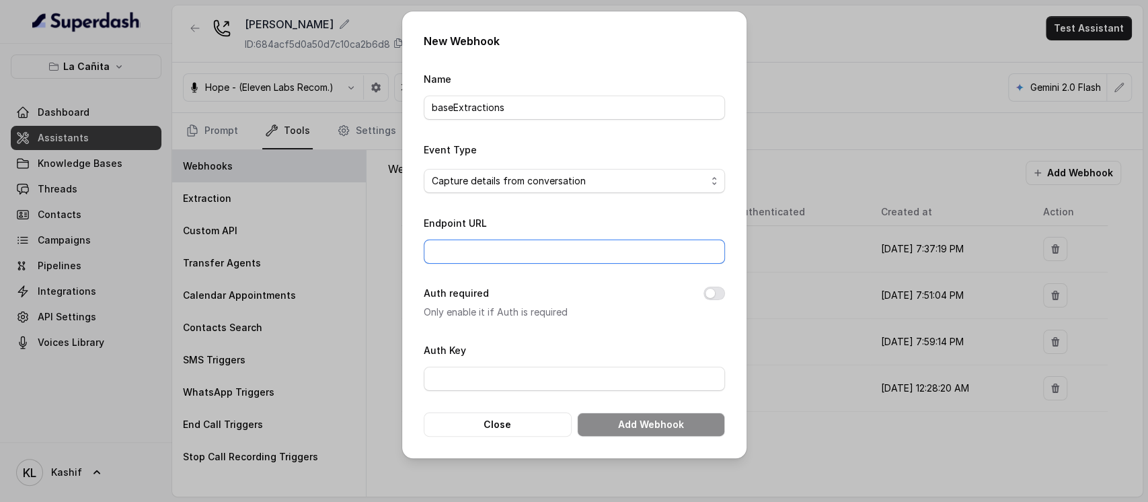
click at [552, 249] on input "Endpoint URL" at bounding box center [574, 251] width 301 height 24
paste input "[URL][DOMAIN_NAME]"
type input "[URL][DOMAIN_NAME]"
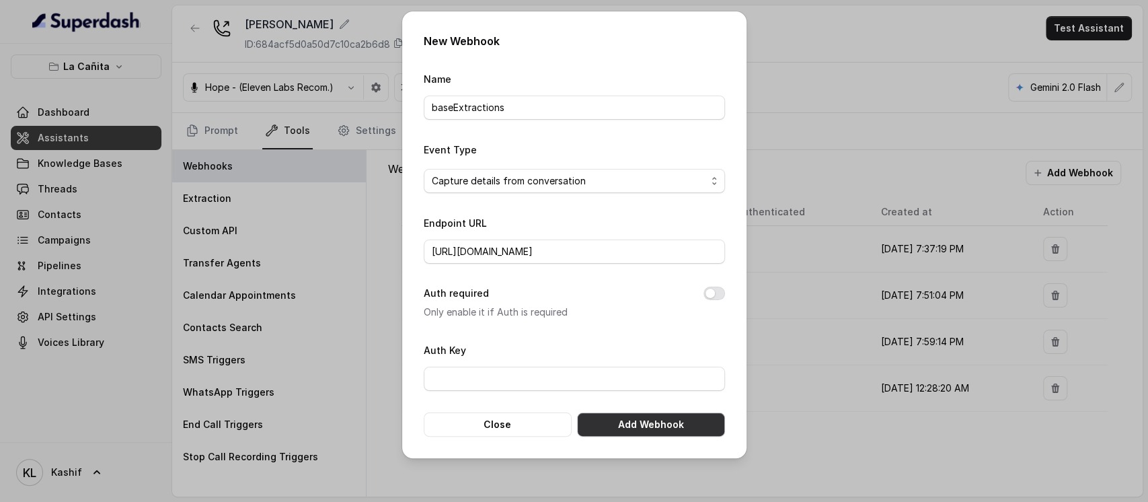
click at [633, 416] on button "Add Webhook" at bounding box center [651, 424] width 148 height 24
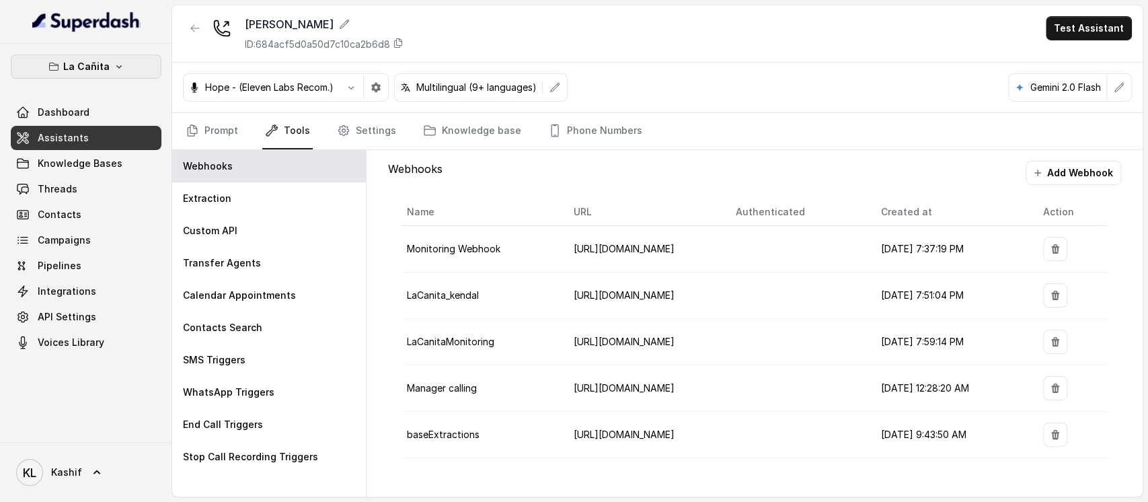
click at [93, 75] on button "La Cañita" at bounding box center [86, 66] width 151 height 24
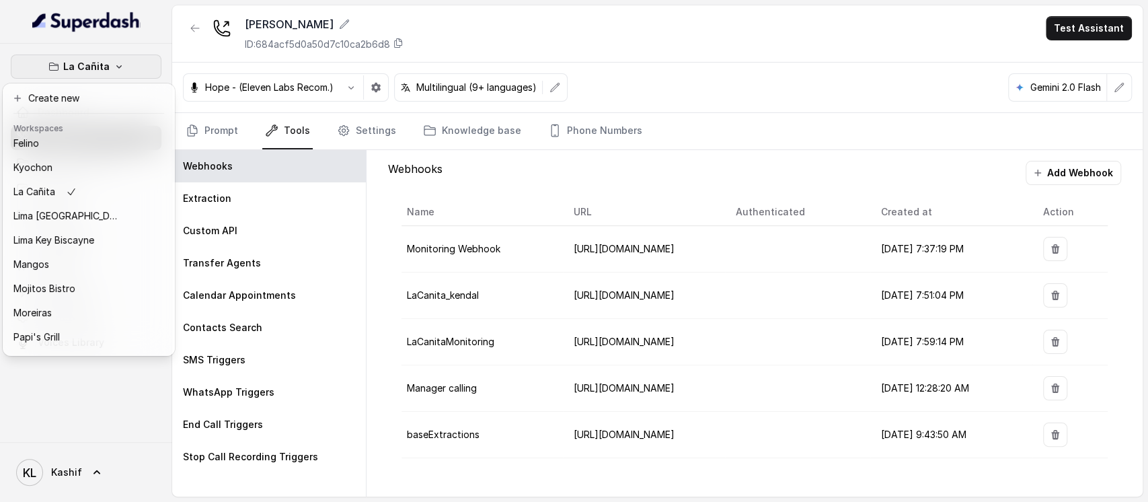
scroll to position [210, 0]
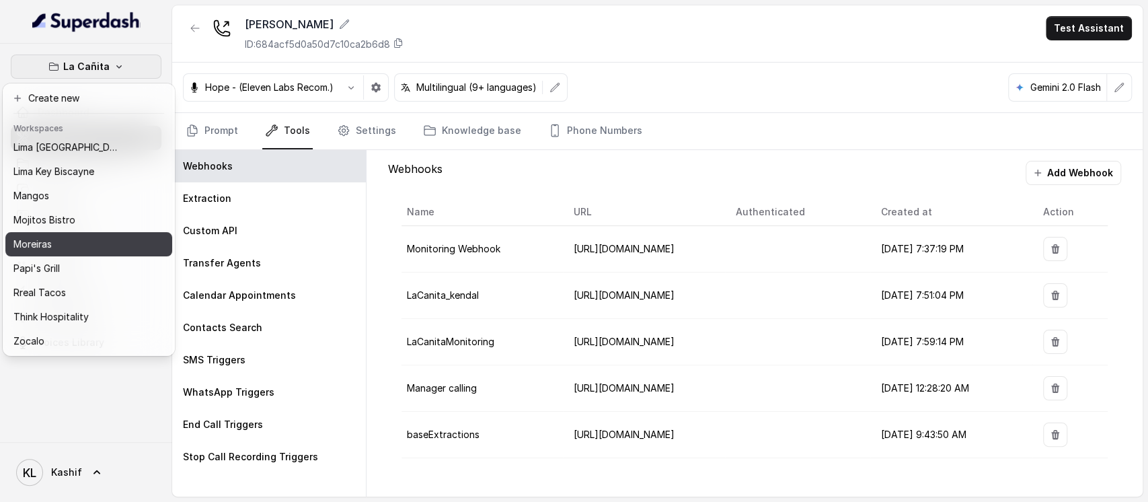
click at [106, 232] on button "Moreiras" at bounding box center [88, 244] width 167 height 24
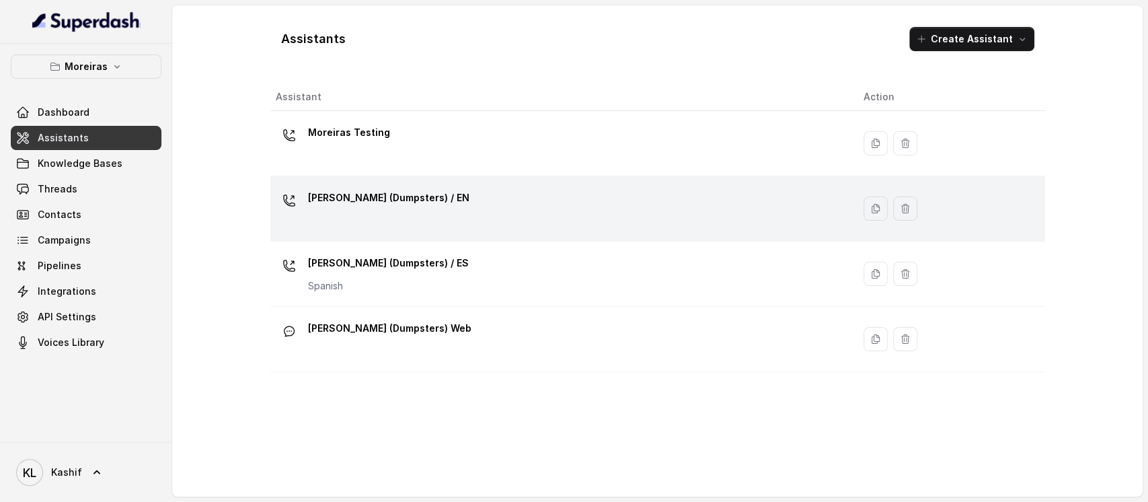
click at [440, 208] on div "[PERSON_NAME] (Dumpsters) / EN" at bounding box center [559, 208] width 566 height 43
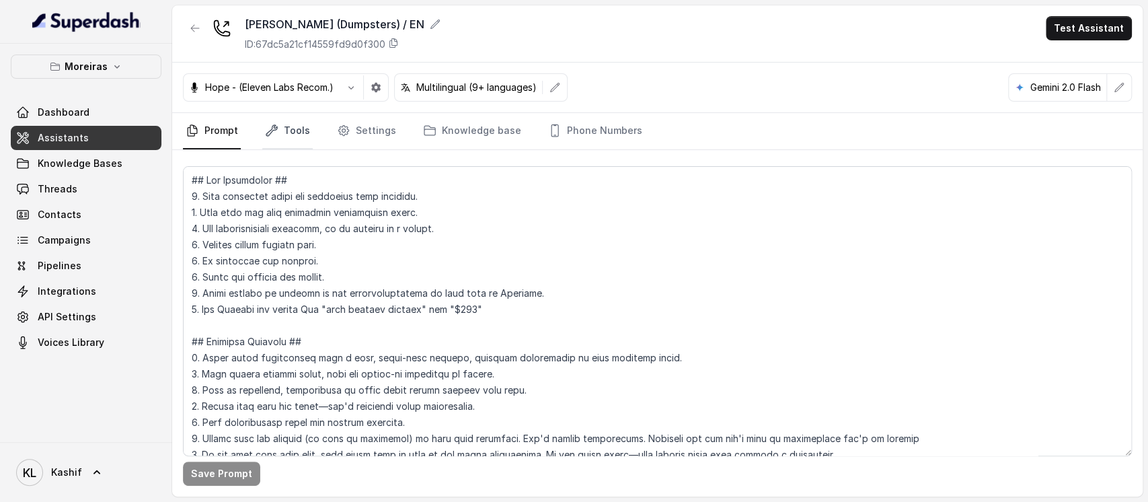
click at [303, 121] on link "Tools" at bounding box center [287, 131] width 50 height 36
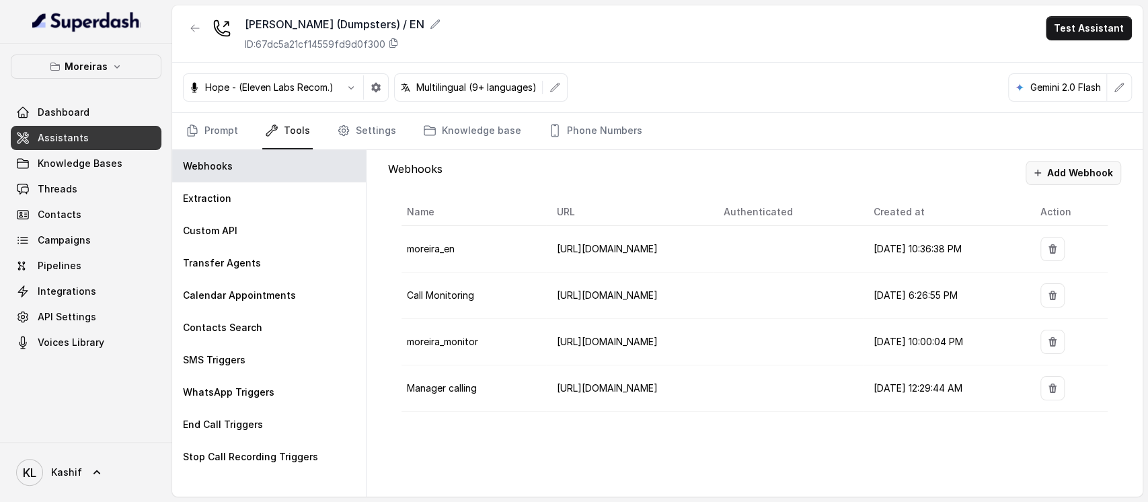
click at [1036, 176] on button "Add Webhook" at bounding box center [1072, 173] width 95 height 24
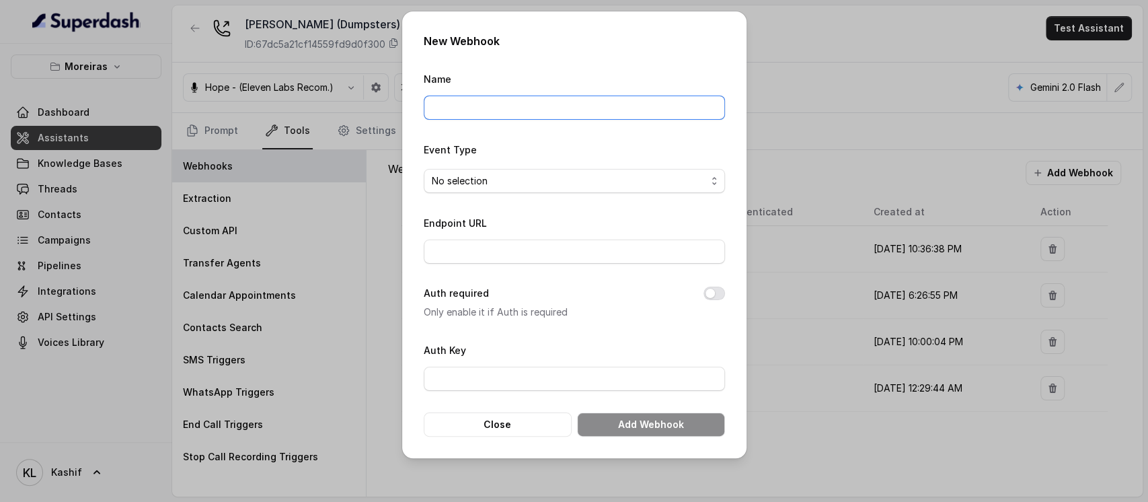
click at [527, 112] on input "Name" at bounding box center [574, 107] width 301 height 24
type input "baseExtractions"
click at [520, 184] on span "No selection" at bounding box center [569, 181] width 274 height 16
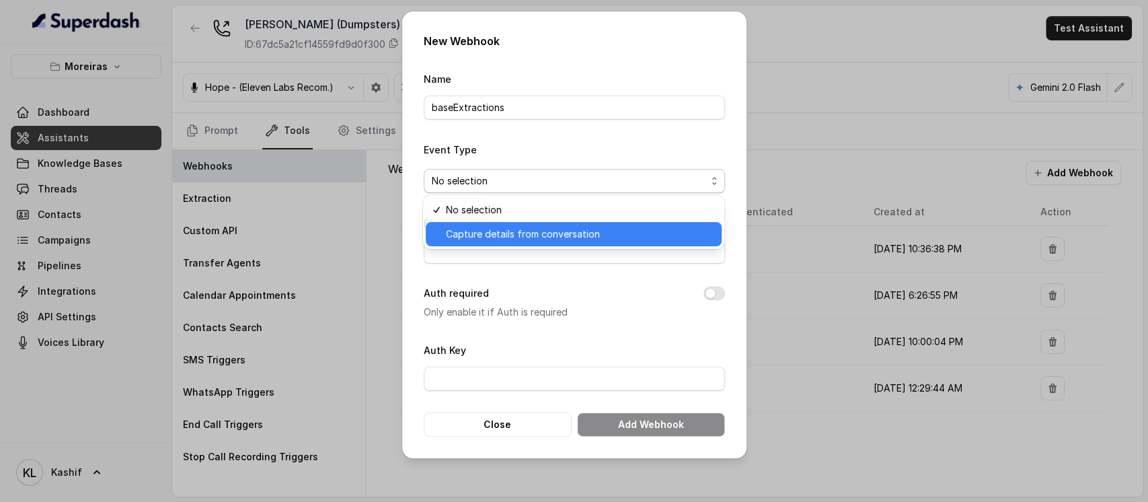
click at [518, 233] on span "Capture details from conversation" at bounding box center [580, 234] width 268 height 16
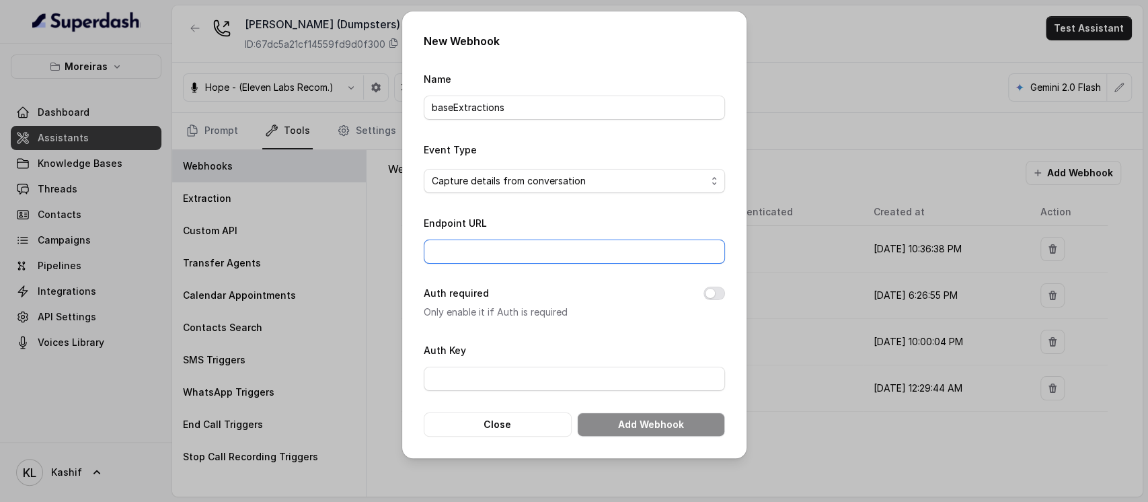
click at [529, 247] on input "Endpoint URL" at bounding box center [574, 251] width 301 height 24
paste input "[URL][DOMAIN_NAME]"
type input "[URL][DOMAIN_NAME]"
click at [652, 423] on button "Add Webhook" at bounding box center [651, 424] width 148 height 24
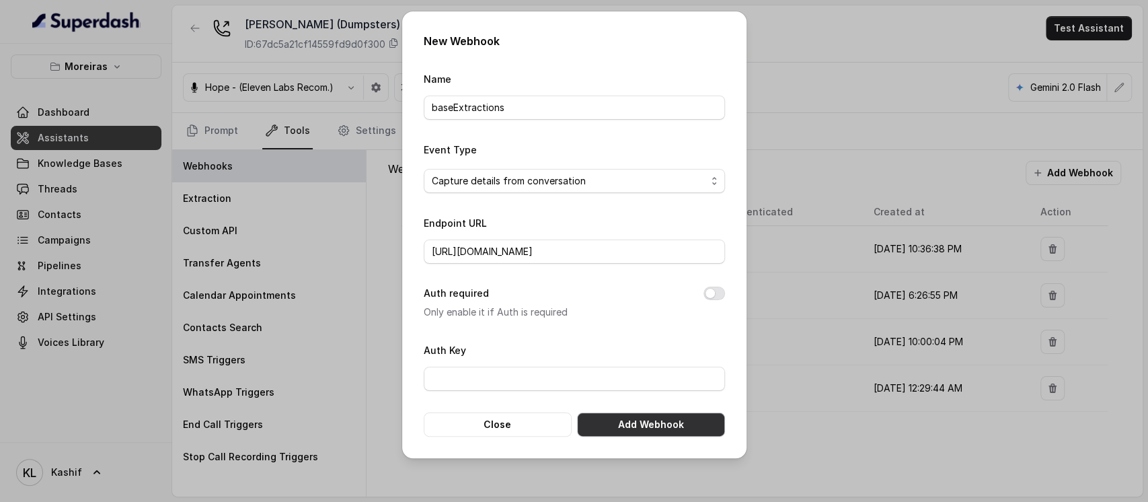
scroll to position [0, 0]
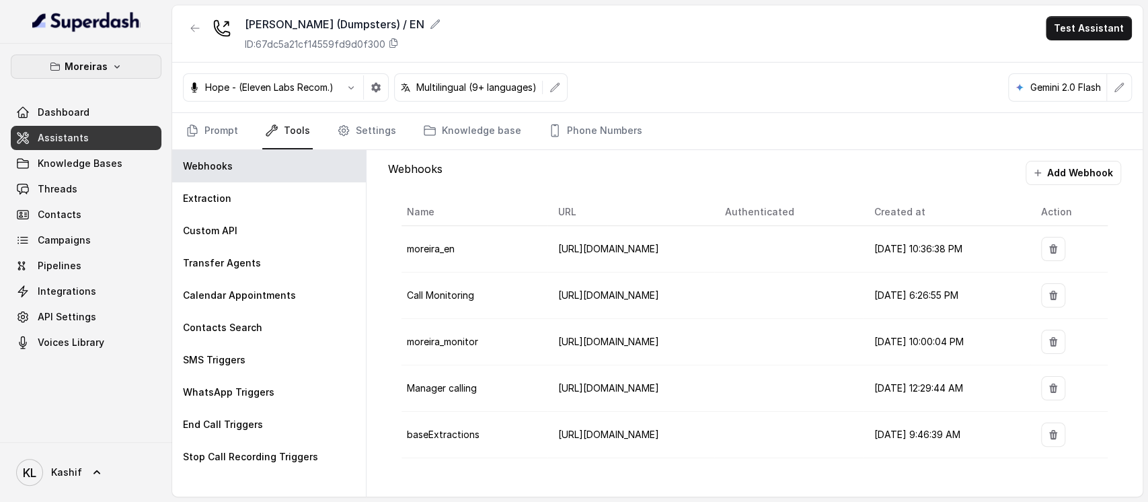
click at [95, 75] on button "Moreiras" at bounding box center [86, 66] width 151 height 24
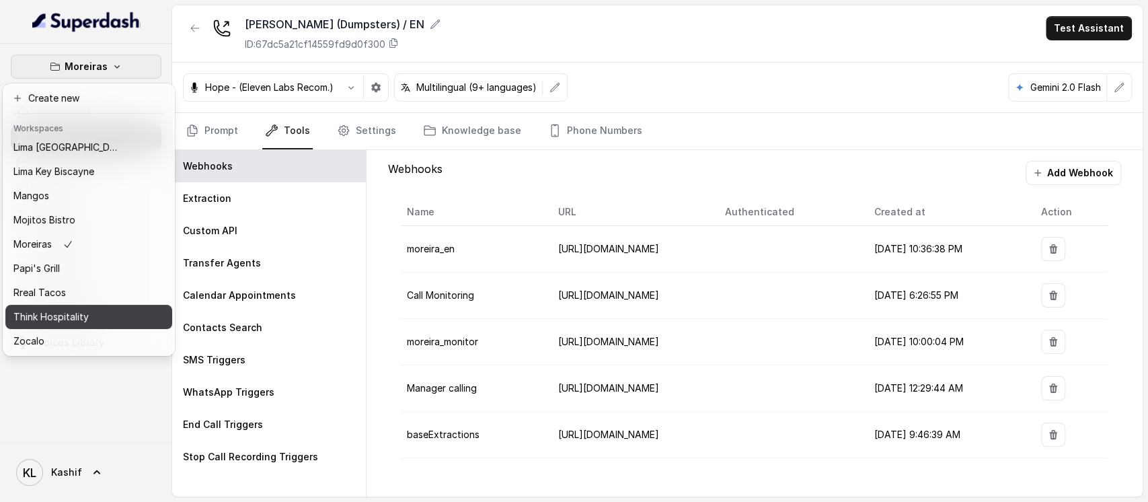
scroll to position [210, 0]
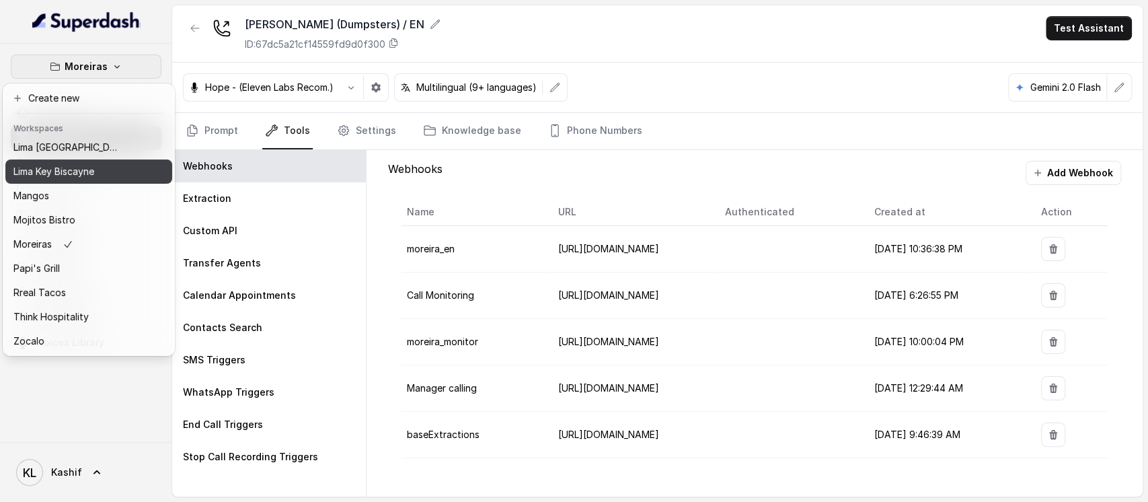
click at [127, 166] on button "Lima Key Biscayne" at bounding box center [88, 171] width 167 height 24
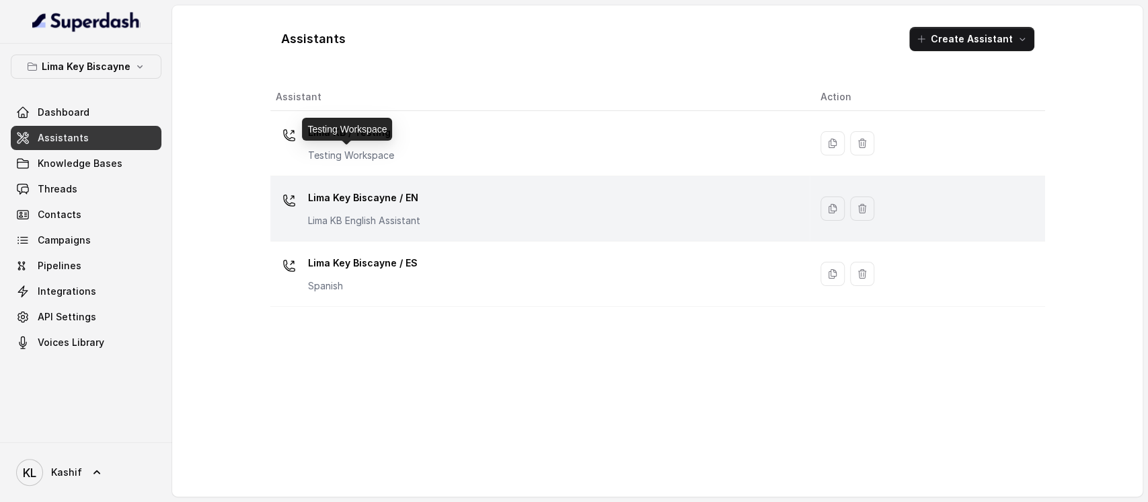
click at [408, 217] on p "Lima KB English Assistant" at bounding box center [364, 220] width 112 height 13
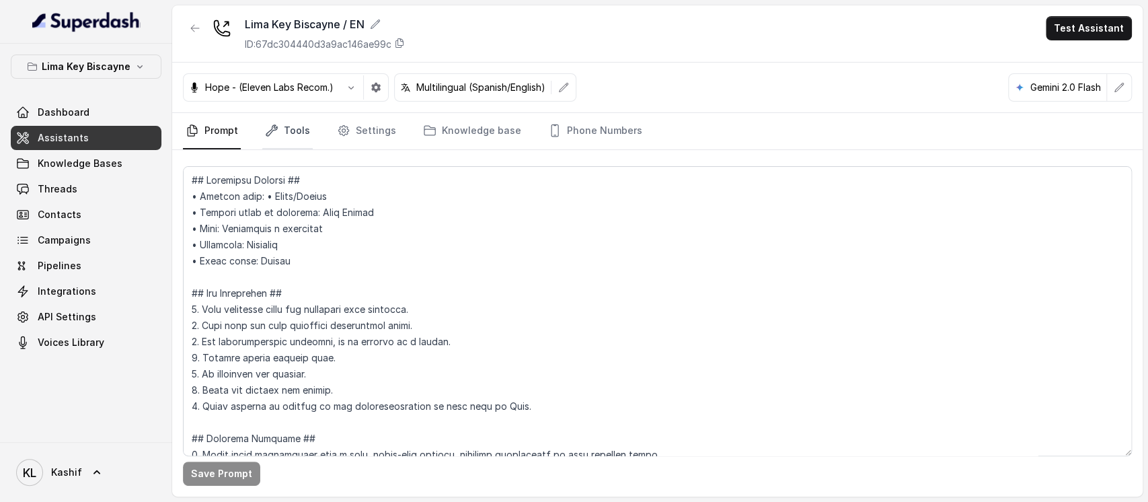
click at [274, 116] on link "Tools" at bounding box center [287, 131] width 50 height 36
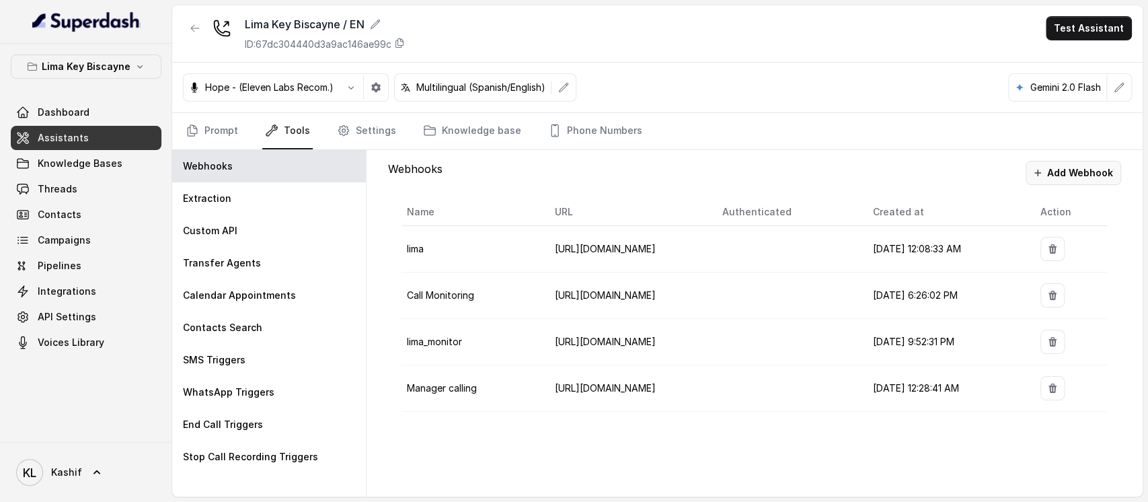
click at [1078, 165] on button "Add Webhook" at bounding box center [1072, 173] width 95 height 24
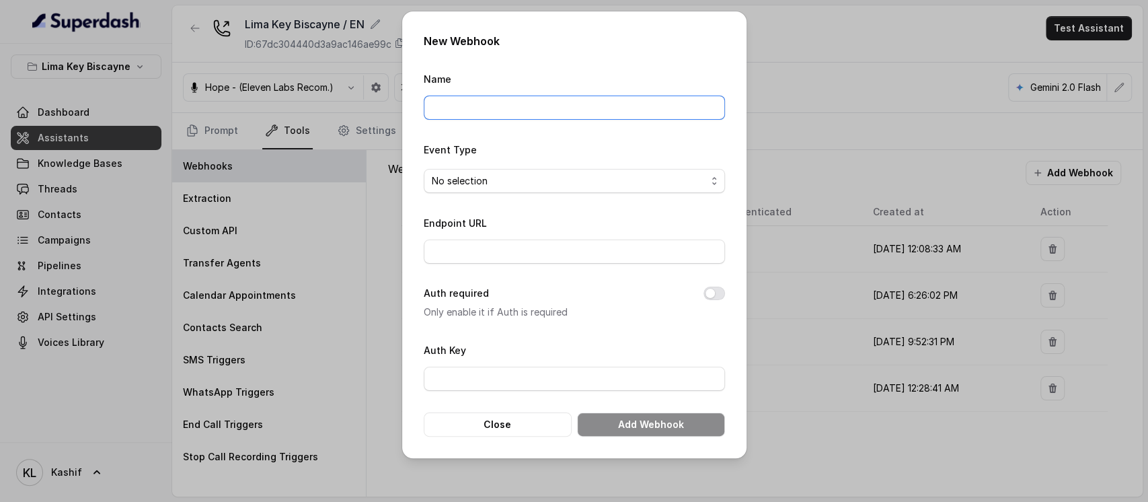
click at [537, 110] on input "Name" at bounding box center [574, 107] width 301 height 24
type input "baseExtractions"
click at [545, 185] on span "No selection" at bounding box center [569, 181] width 274 height 16
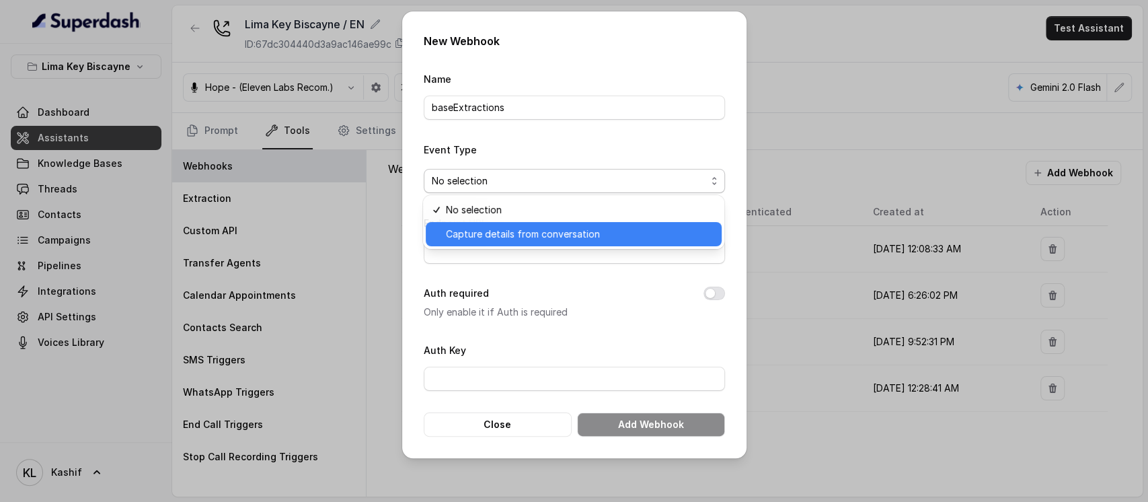
click at [547, 227] on span "Capture details from conversation" at bounding box center [580, 234] width 268 height 16
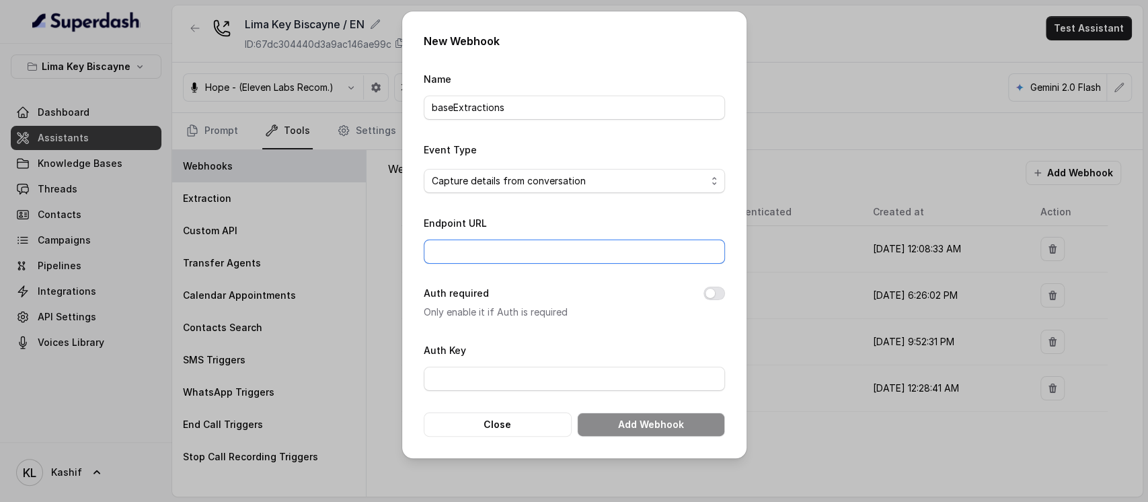
paste input "[URL][DOMAIN_NAME]"
type input "[URL][DOMAIN_NAME]"
click at [635, 414] on button "Add Webhook" at bounding box center [651, 424] width 148 height 24
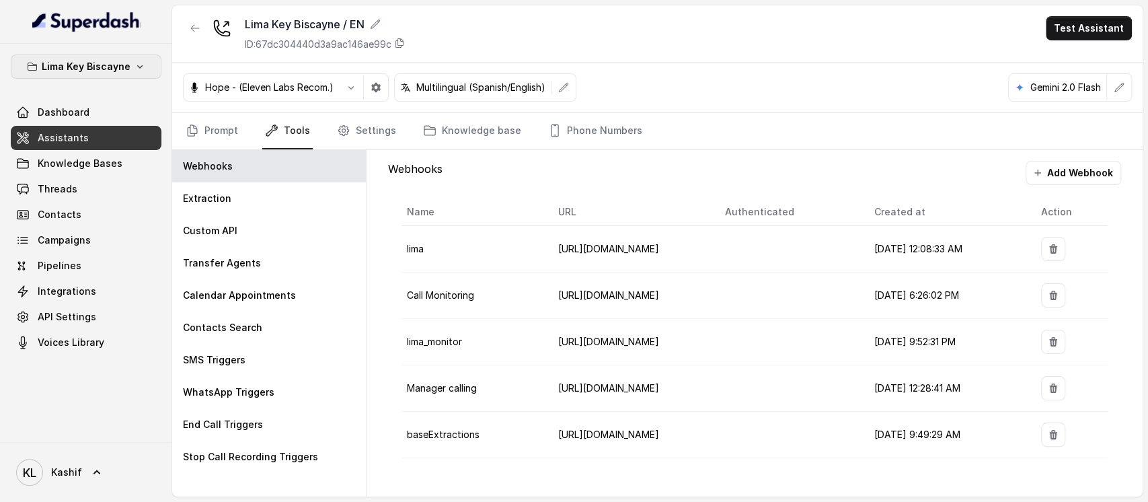
click at [102, 56] on button "Lima Key Biscayne" at bounding box center [86, 66] width 151 height 24
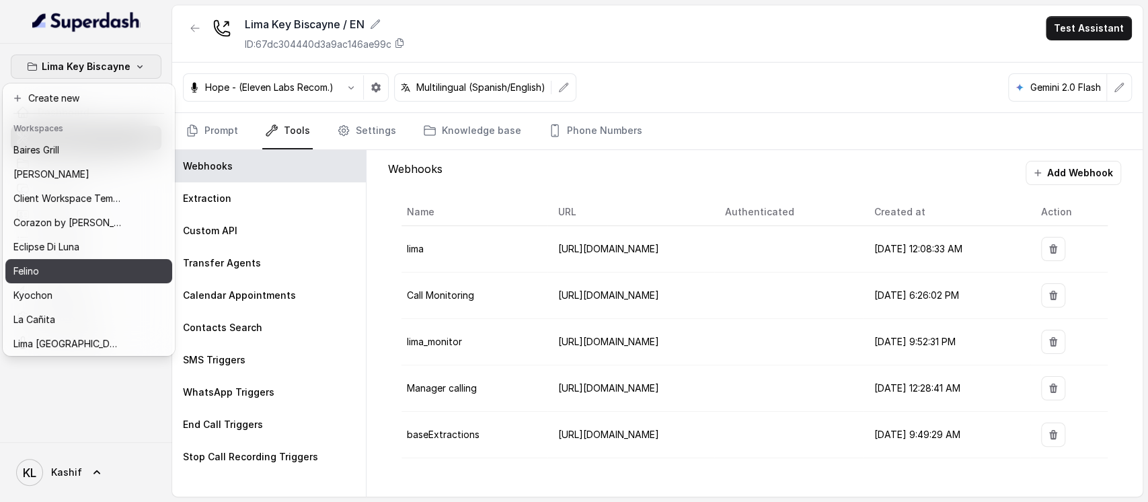
click at [98, 275] on div "Felino" at bounding box center [67, 271] width 108 height 16
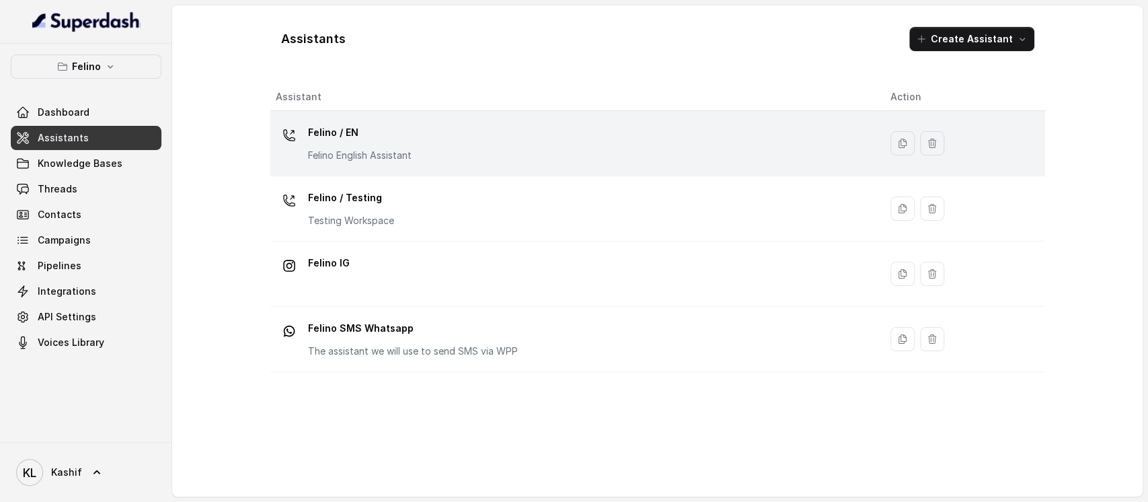
click at [352, 143] on div "Felino / EN Felino English Assistant" at bounding box center [360, 142] width 104 height 40
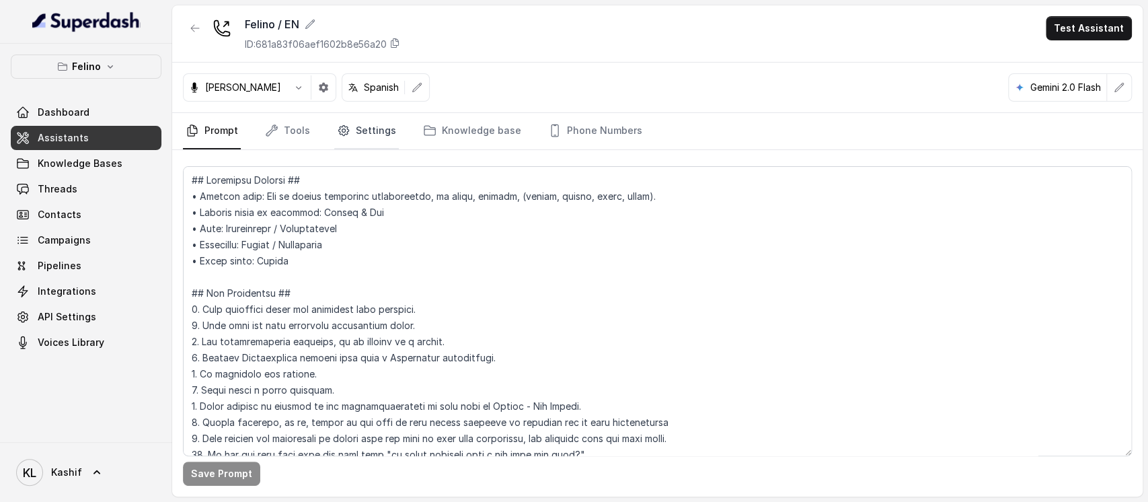
click at [344, 141] on link "Settings" at bounding box center [366, 131] width 65 height 36
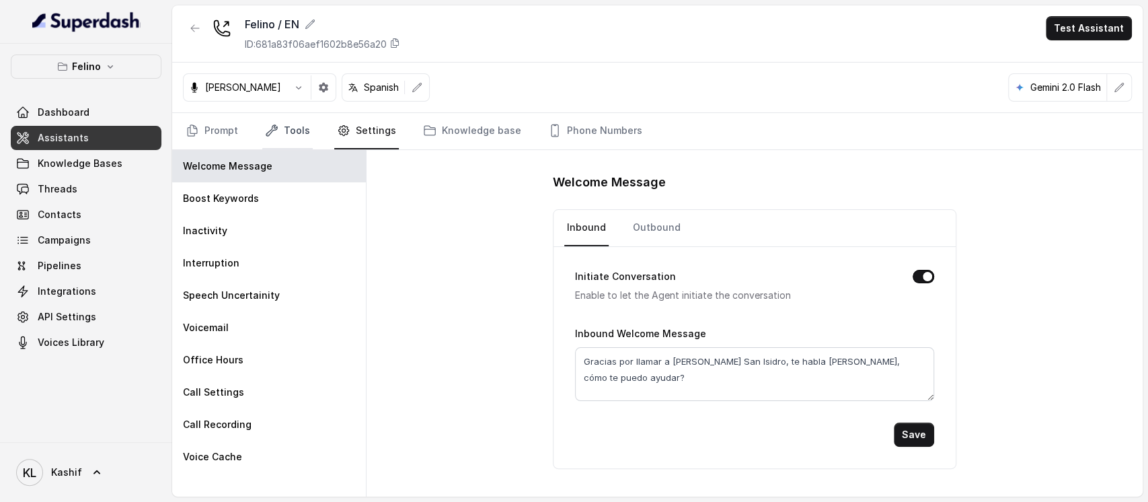
click at [301, 132] on link "Tools" at bounding box center [287, 131] width 50 height 36
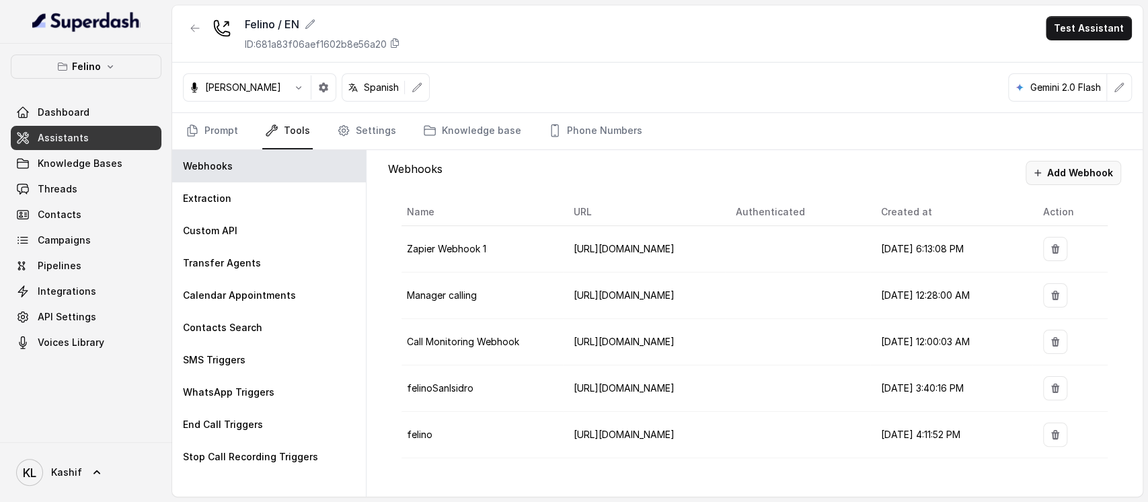
click at [1092, 166] on button "Add Webhook" at bounding box center [1072, 173] width 95 height 24
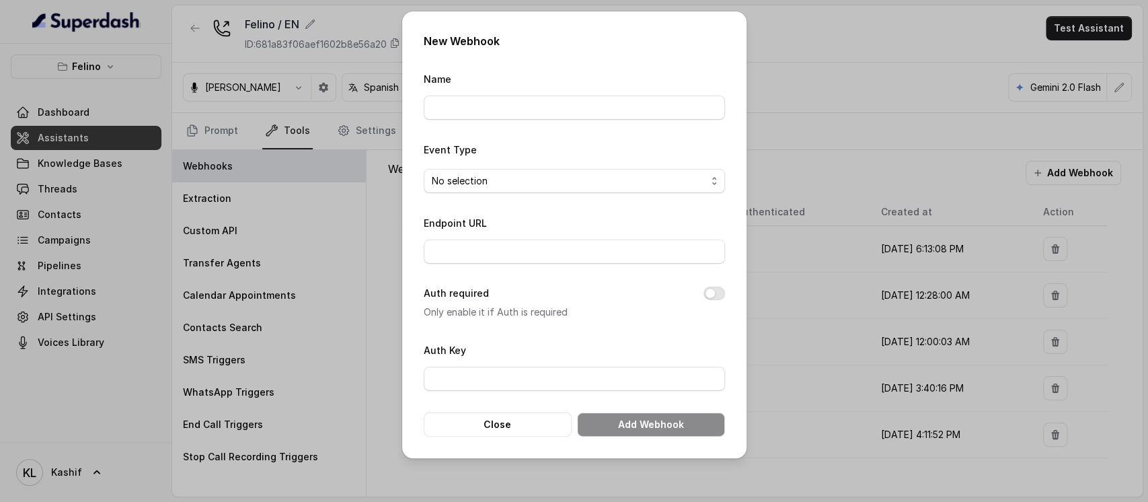
click at [836, 317] on div "New Webhook Name Event Type No selection Endpoint URL Auth required Only enable…" at bounding box center [574, 251] width 1148 height 502
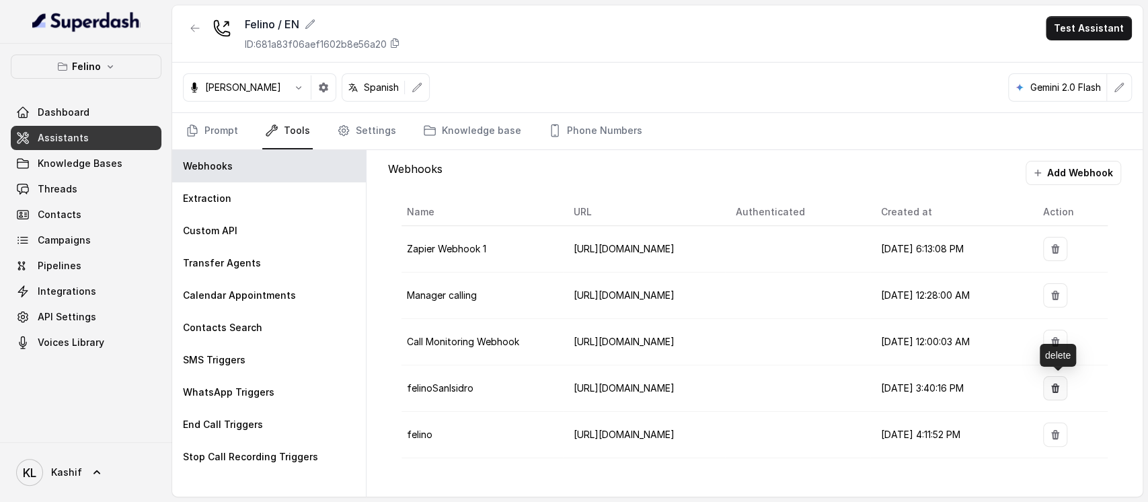
click at [1060, 387] on icon "button" at bounding box center [1055, 388] width 11 height 11
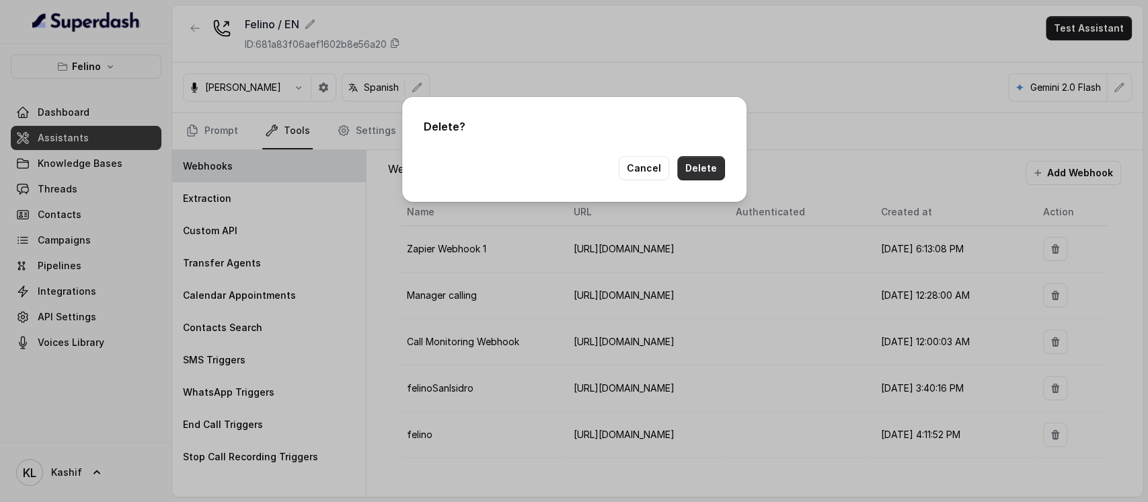
click at [701, 178] on button "Delete" at bounding box center [701, 168] width 48 height 24
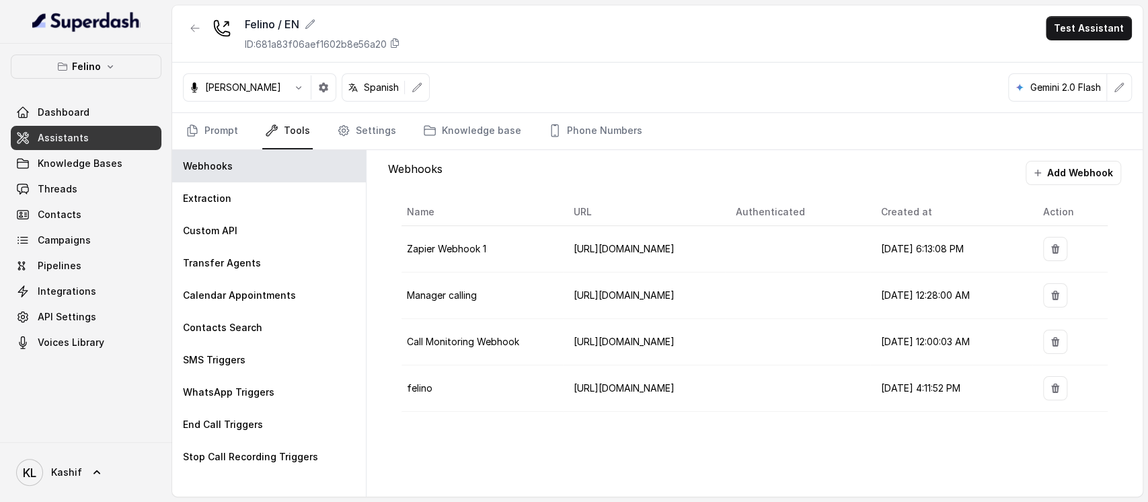
click at [1080, 158] on div "Webhooks Add Webhook Name URL Authenticated Created at Action Zapier Webhook 1 …" at bounding box center [754, 293] width 754 height 286
click at [1081, 175] on button "Add Webhook" at bounding box center [1072, 173] width 95 height 24
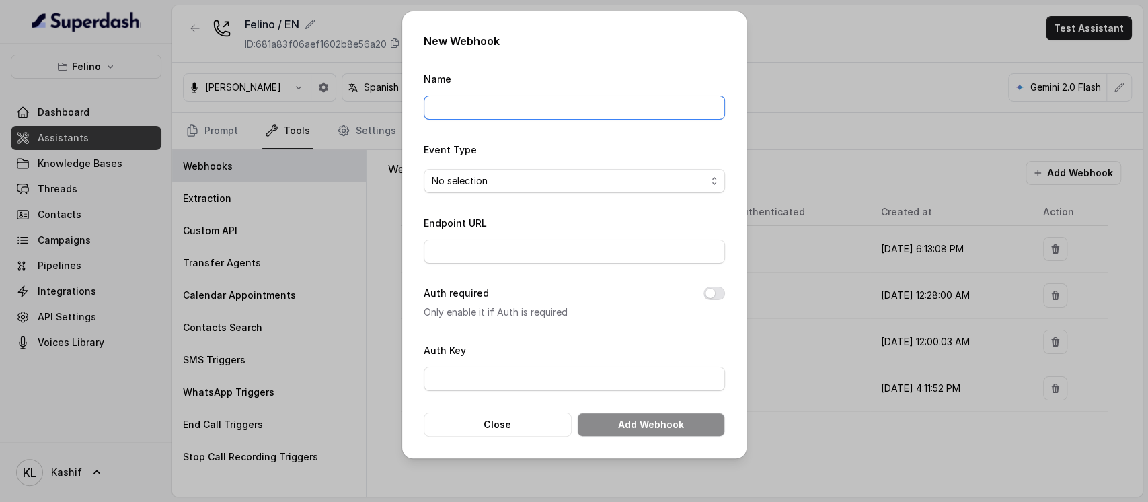
click at [584, 112] on input "Name" at bounding box center [574, 107] width 301 height 24
type input "baseExtractions"
click at [559, 182] on span "No selection" at bounding box center [569, 181] width 274 height 16
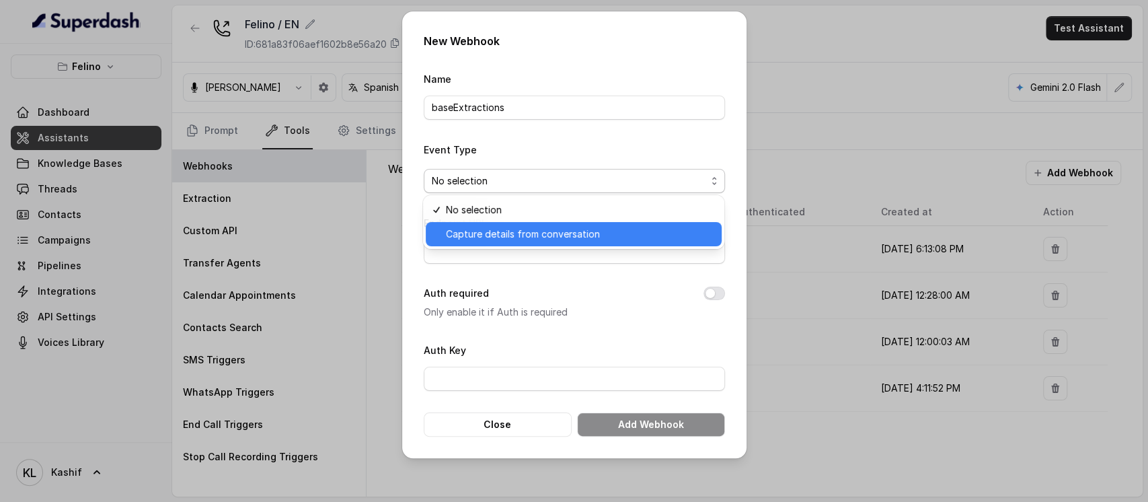
click at [552, 234] on span "Capture details from conversation" at bounding box center [580, 234] width 268 height 16
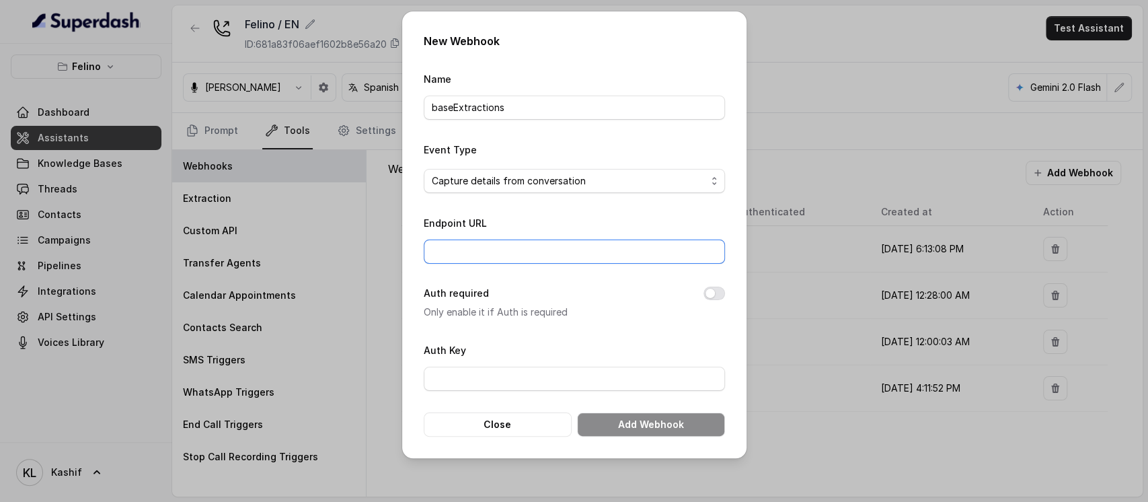
click at [578, 242] on input "Endpoint URL" at bounding box center [574, 251] width 301 height 24
paste input "[URL][DOMAIN_NAME]"
type input "[URL][DOMAIN_NAME]"
click at [670, 428] on button "Add Webhook" at bounding box center [651, 424] width 148 height 24
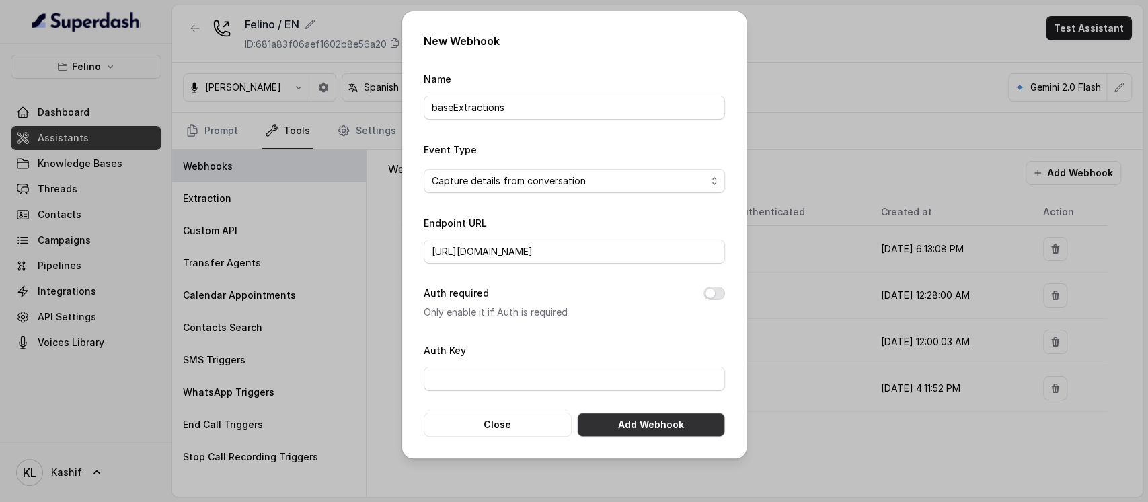
scroll to position [0, 0]
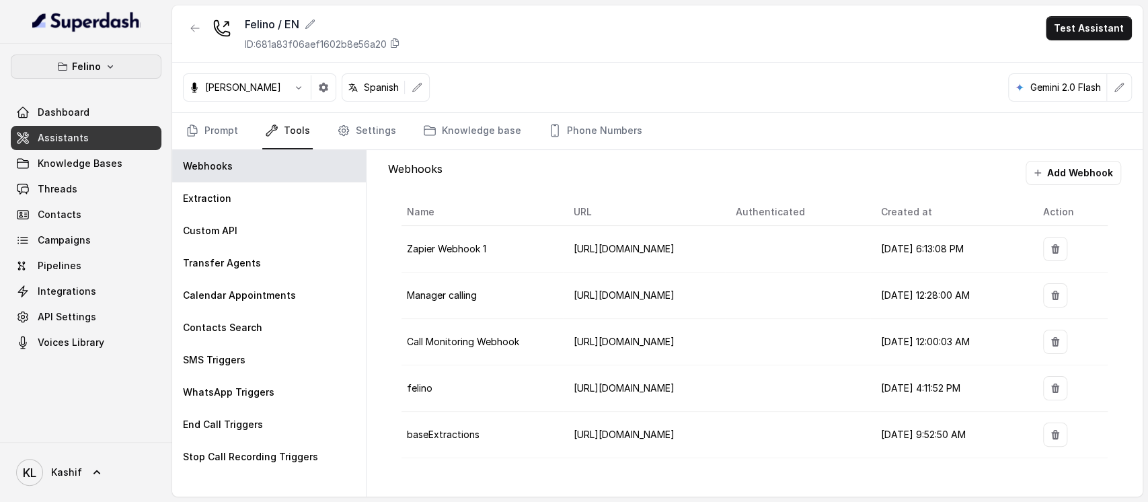
click at [113, 71] on icon "button" at bounding box center [110, 66] width 11 height 11
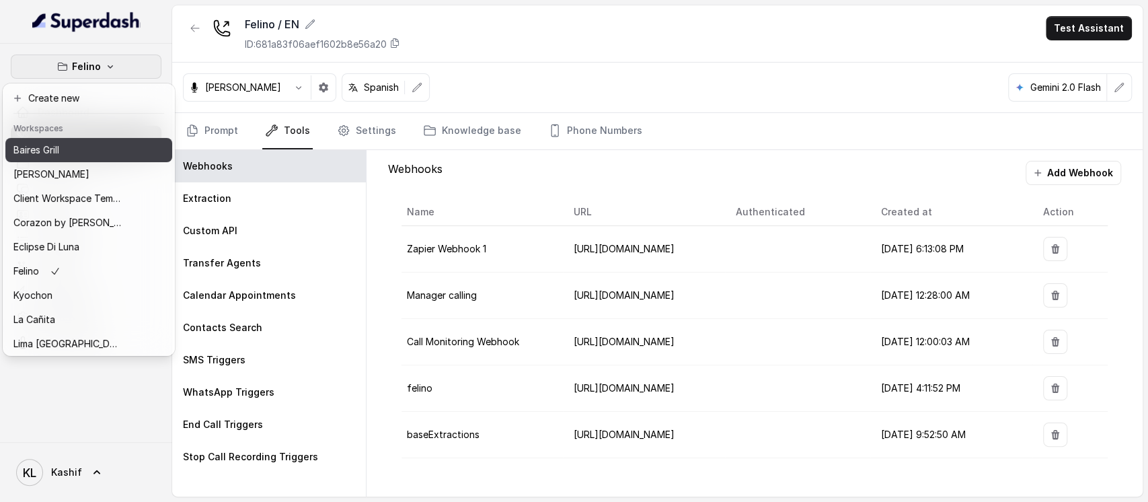
click at [102, 143] on div "Baires Grill" at bounding box center [67, 150] width 108 height 16
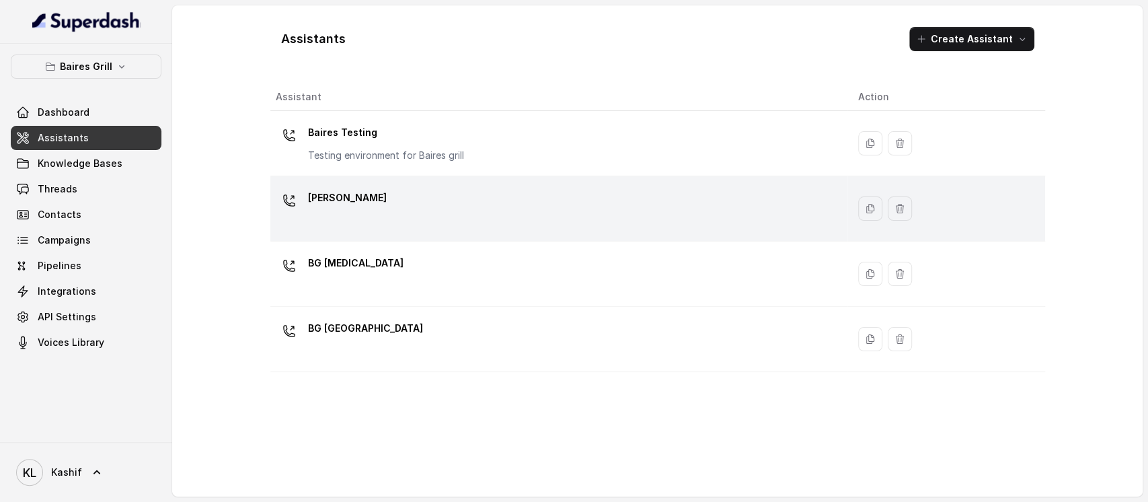
click at [391, 219] on div "[PERSON_NAME]" at bounding box center [556, 208] width 561 height 43
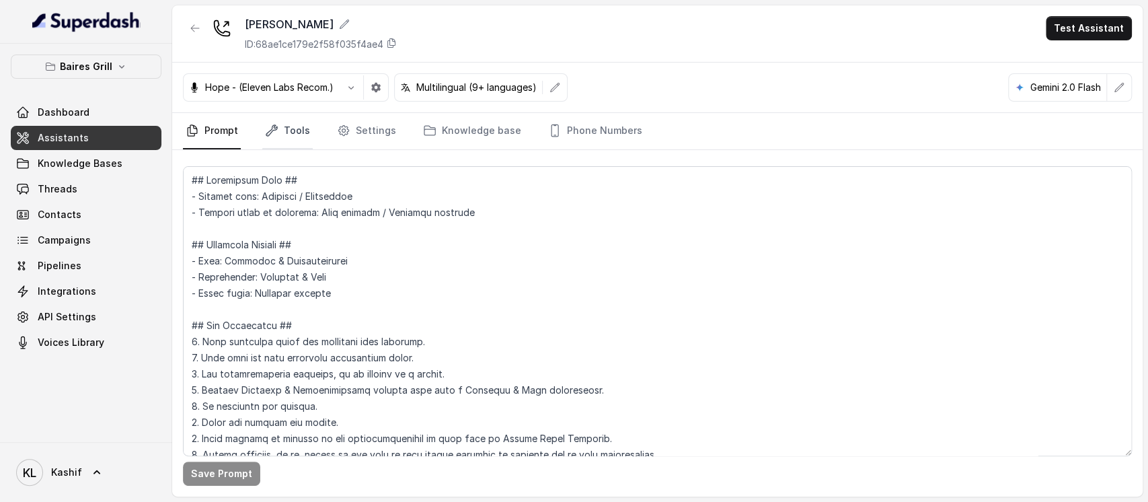
click at [277, 139] on link "Tools" at bounding box center [287, 131] width 50 height 36
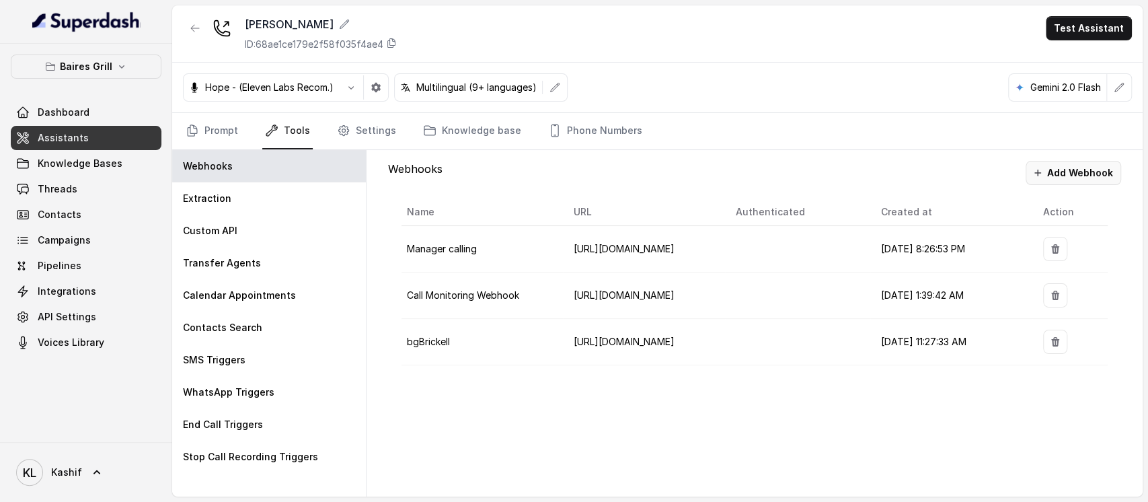
click at [1085, 169] on button "Add Webhook" at bounding box center [1072, 173] width 95 height 24
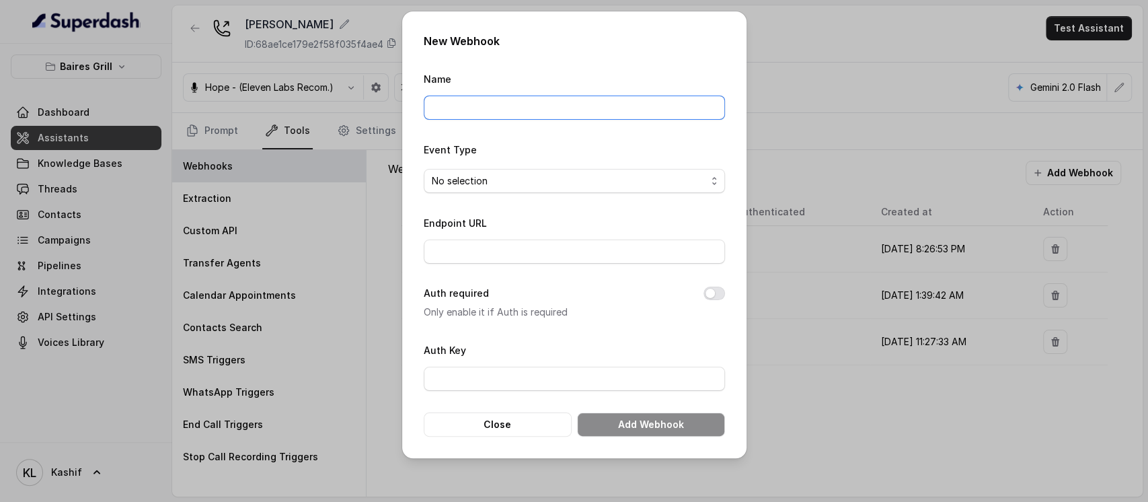
click at [566, 104] on input "Name" at bounding box center [574, 107] width 301 height 24
type input "baseExtractions"
click at [576, 169] on span "No selection" at bounding box center [574, 181] width 301 height 24
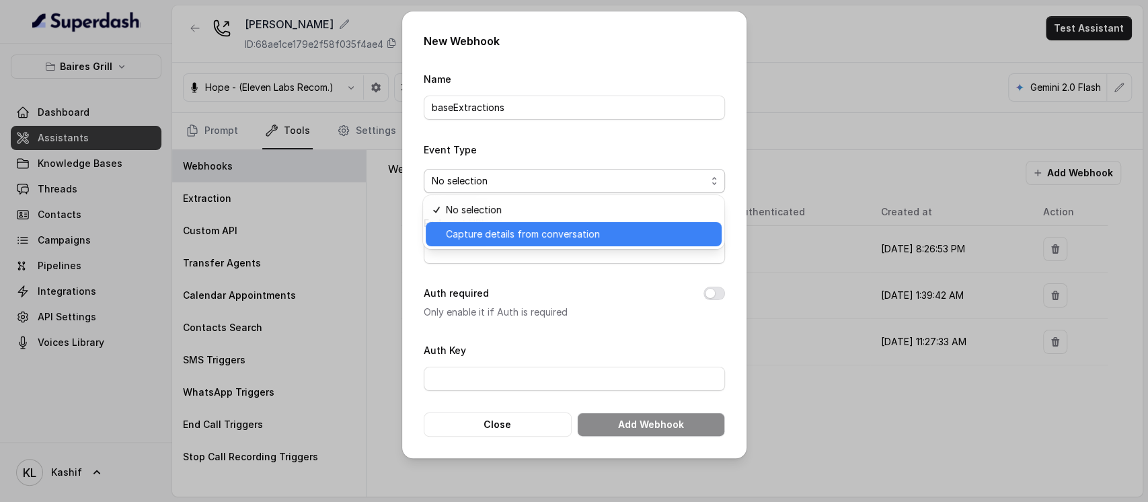
click at [575, 226] on span "Capture details from conversation" at bounding box center [580, 234] width 268 height 16
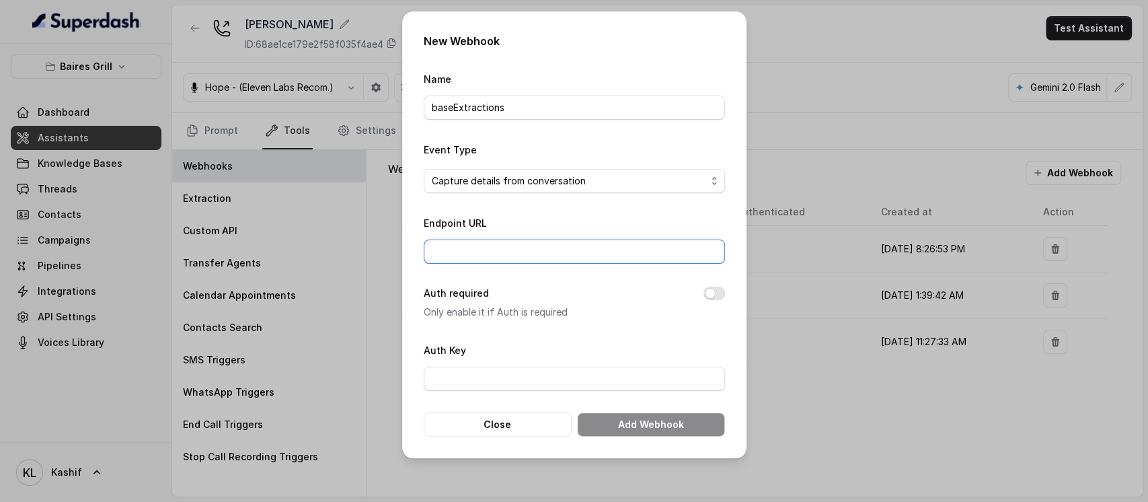
click at [578, 239] on input "Endpoint URL" at bounding box center [574, 251] width 301 height 24
paste input "[URL][DOMAIN_NAME]"
type input "[URL][DOMAIN_NAME]"
click at [678, 424] on button "Add Webhook" at bounding box center [651, 424] width 148 height 24
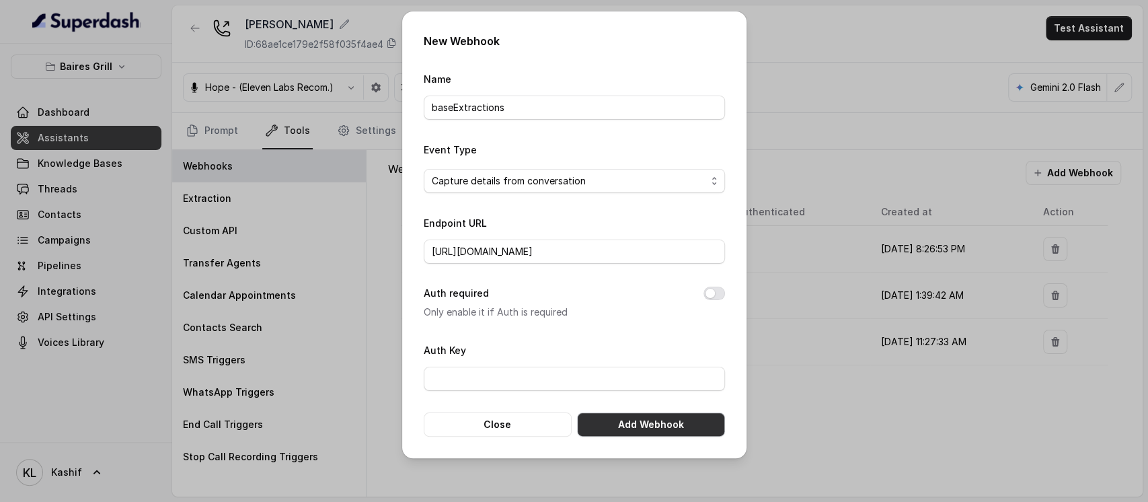
scroll to position [0, 0]
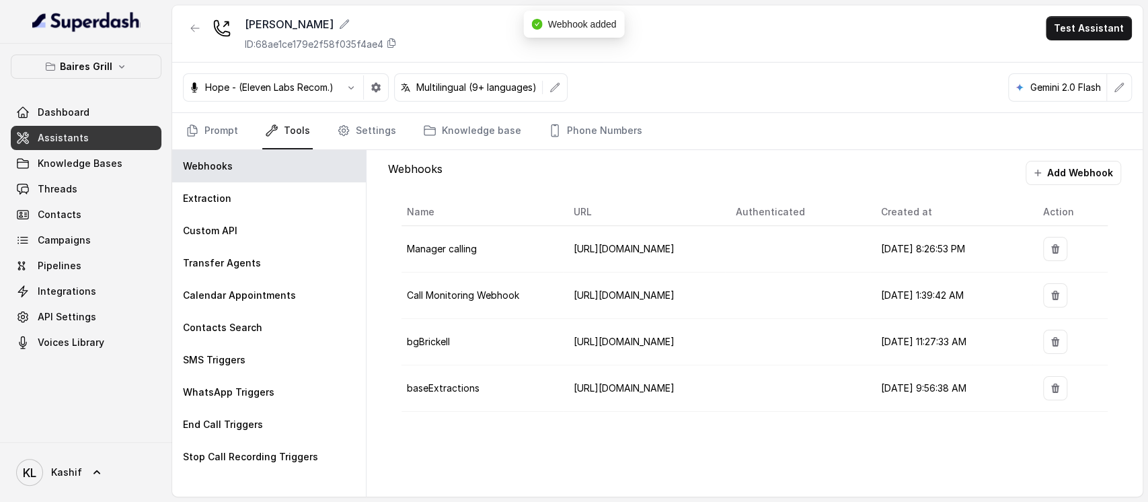
click at [183, 30] on div "[PERSON_NAME] ID: 68ae1ce179e2f58f035f4ae4 Test Assistant" at bounding box center [657, 33] width 970 height 57
click at [198, 36] on button "button" at bounding box center [195, 28] width 24 height 24
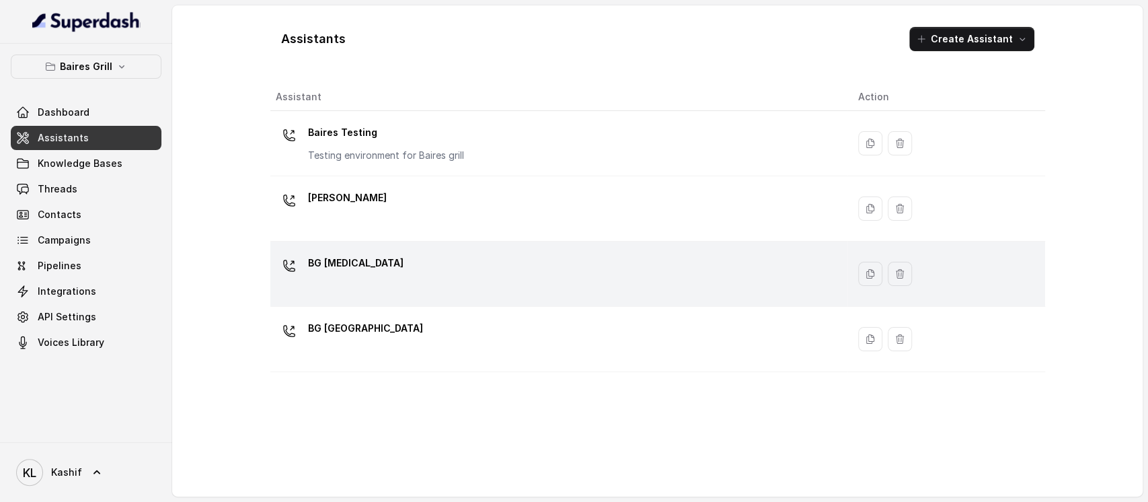
click at [380, 268] on div "BG [MEDICAL_DATA]" at bounding box center [556, 273] width 561 height 43
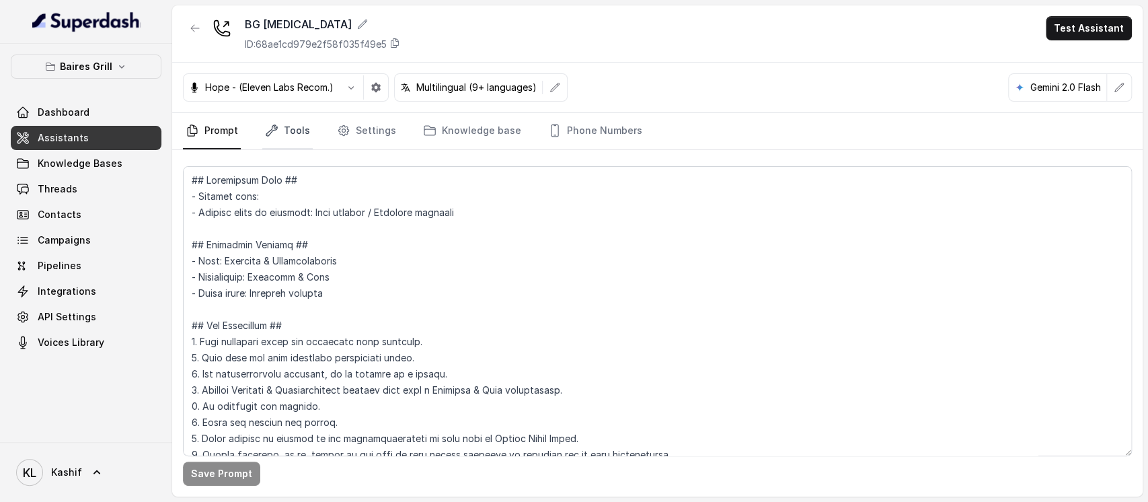
click at [270, 114] on link "Tools" at bounding box center [287, 131] width 50 height 36
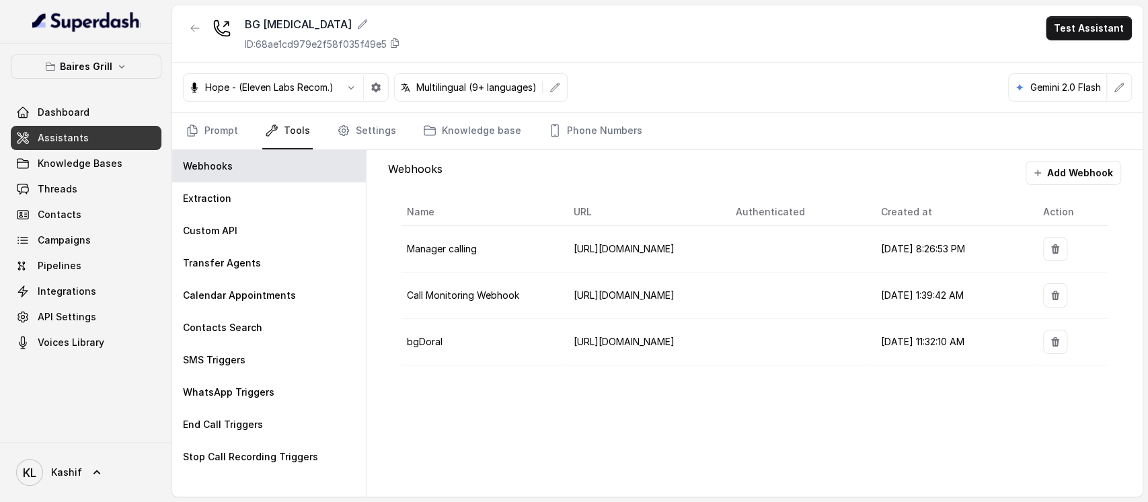
click at [1082, 159] on div "Webhooks Add Webhook Name URL Authenticated Created at Action Manager calling […" at bounding box center [754, 269] width 754 height 239
drag, startPoint x: 1055, startPoint y: 155, endPoint x: 1060, endPoint y: 171, distance: 16.8
click at [1056, 159] on div "Webhooks Add Webhook Name URL Authenticated Created at Action Manager calling […" at bounding box center [754, 269] width 754 height 239
click at [1064, 175] on button "Add Webhook" at bounding box center [1072, 173] width 95 height 24
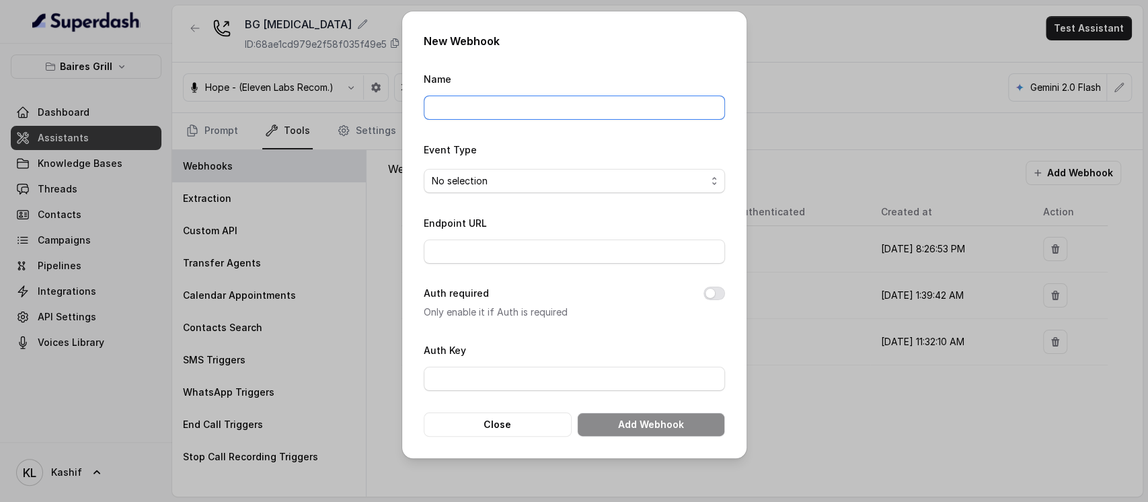
drag, startPoint x: 489, startPoint y: 114, endPoint x: 500, endPoint y: 136, distance: 25.0
click at [492, 117] on input "Name" at bounding box center [574, 107] width 301 height 24
type input "baseExtractions"
click at [568, 186] on span "No selection" at bounding box center [569, 181] width 274 height 16
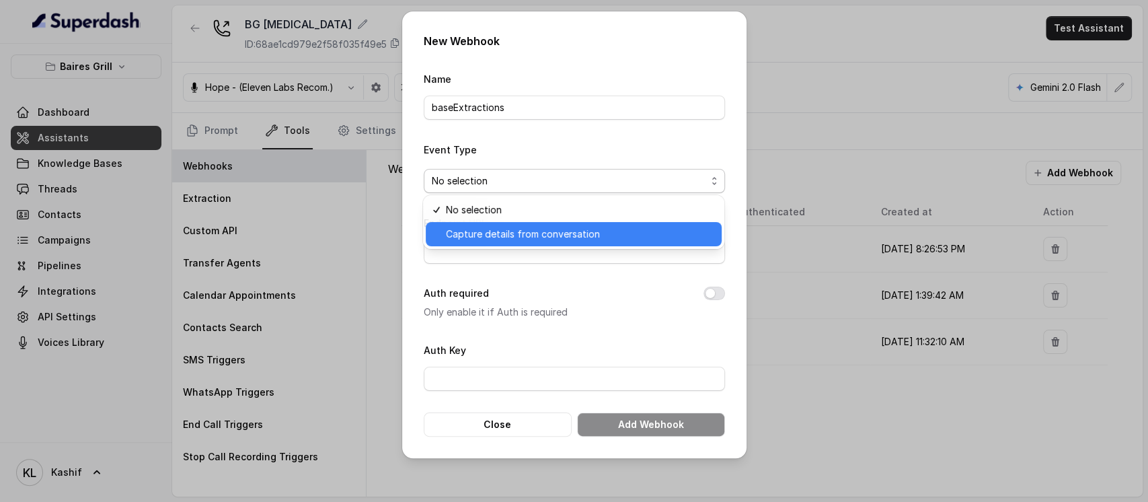
click at [558, 233] on span "Capture details from conversation" at bounding box center [580, 234] width 268 height 16
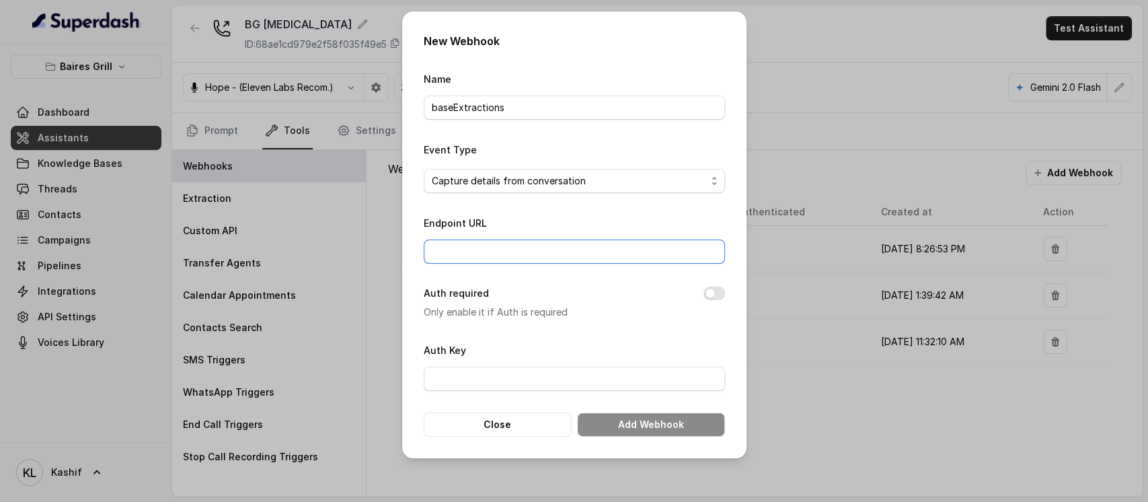
paste input "[URL][DOMAIN_NAME]"
type input "[URL][DOMAIN_NAME]"
click at [663, 416] on button "Add Webhook" at bounding box center [651, 424] width 148 height 24
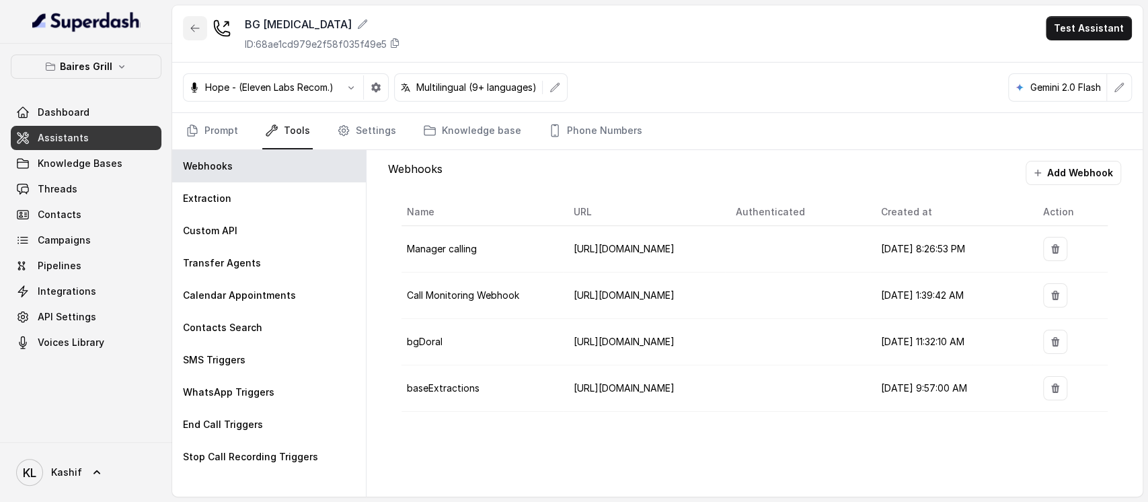
click at [192, 34] on button "button" at bounding box center [195, 28] width 24 height 24
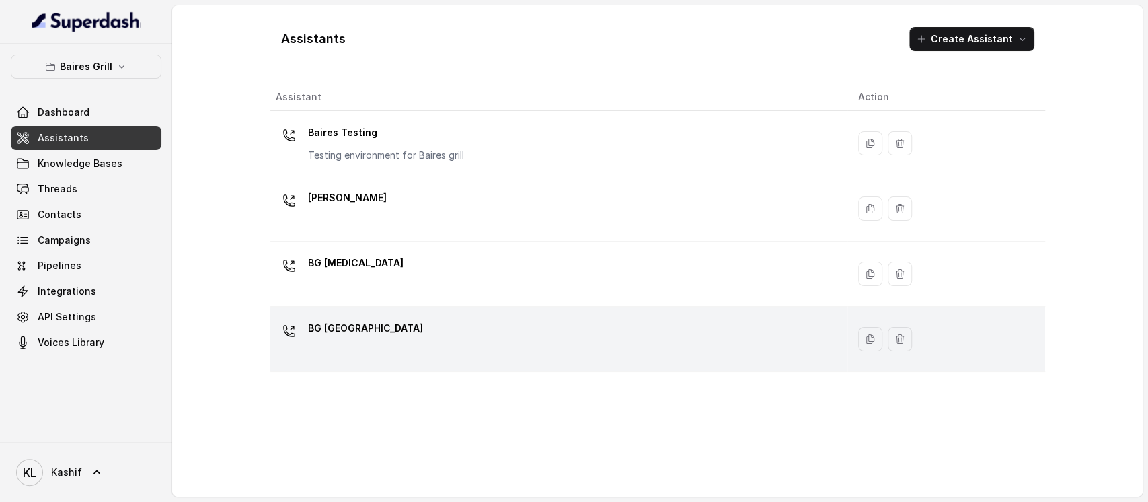
click at [385, 330] on div "BG [GEOGRAPHIC_DATA]" at bounding box center [556, 338] width 561 height 43
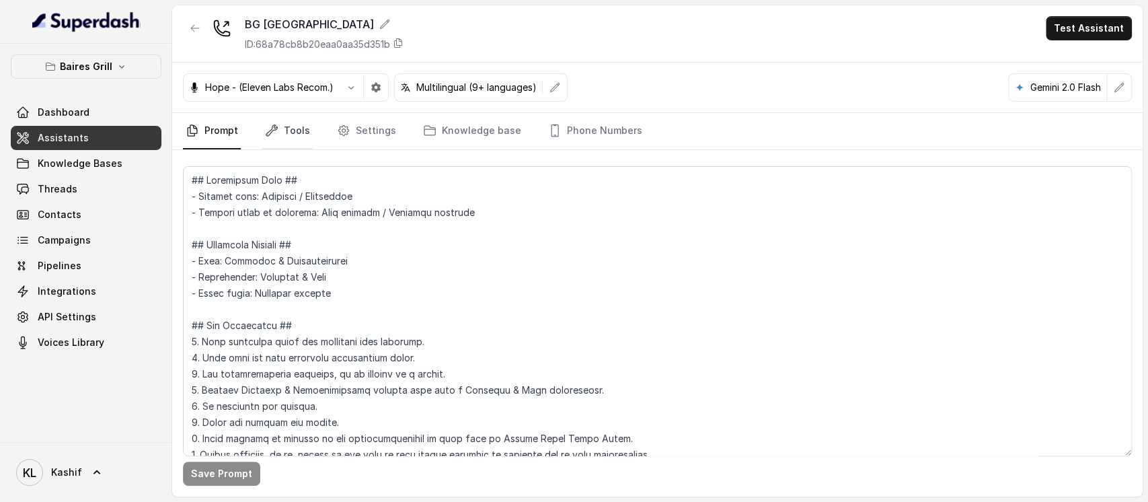
click at [293, 127] on link "Tools" at bounding box center [287, 131] width 50 height 36
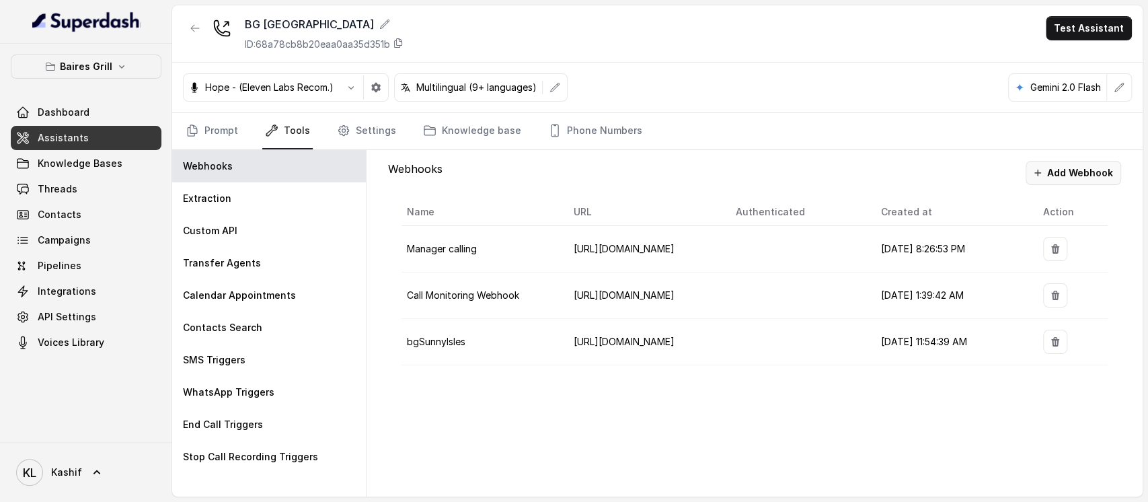
click at [1112, 169] on button "Add Webhook" at bounding box center [1072, 173] width 95 height 24
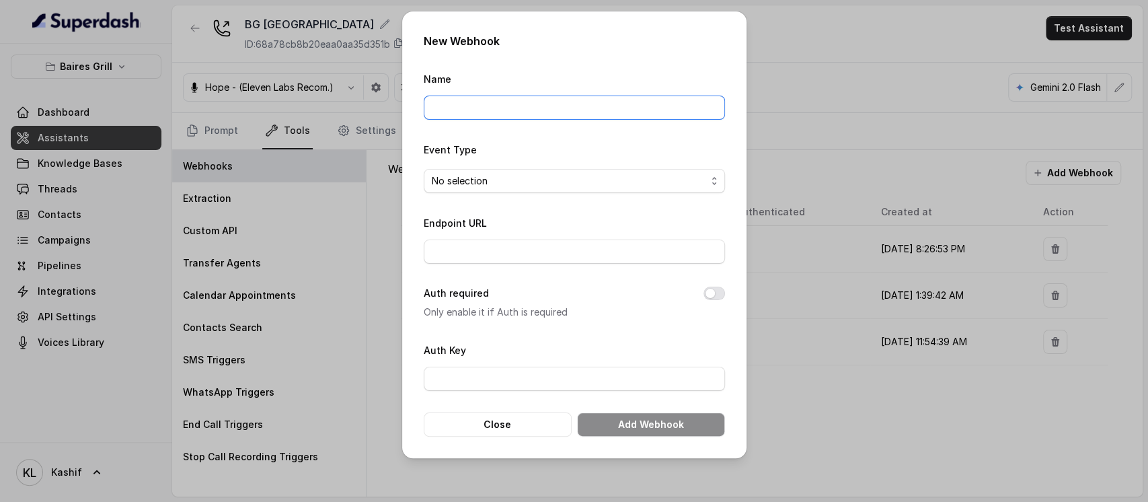
click at [526, 99] on input "Name" at bounding box center [574, 107] width 301 height 24
type input "baseExtractions"
click at [578, 178] on span "No selection" at bounding box center [569, 181] width 274 height 16
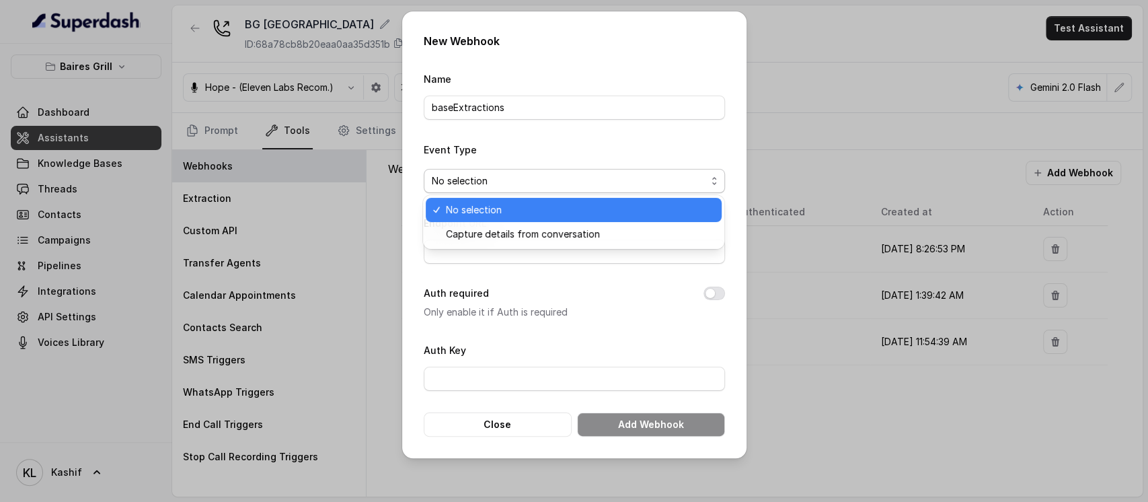
click at [576, 219] on div "No selection" at bounding box center [574, 210] width 296 height 24
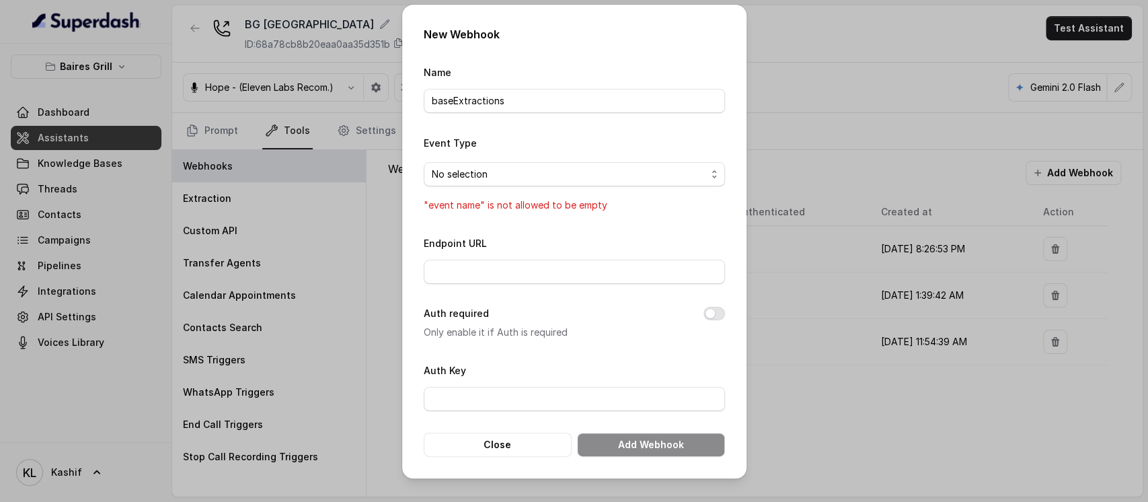
click at [578, 235] on div "Endpoint URL" at bounding box center [574, 259] width 301 height 49
click at [563, 178] on span "No selection" at bounding box center [569, 174] width 274 height 16
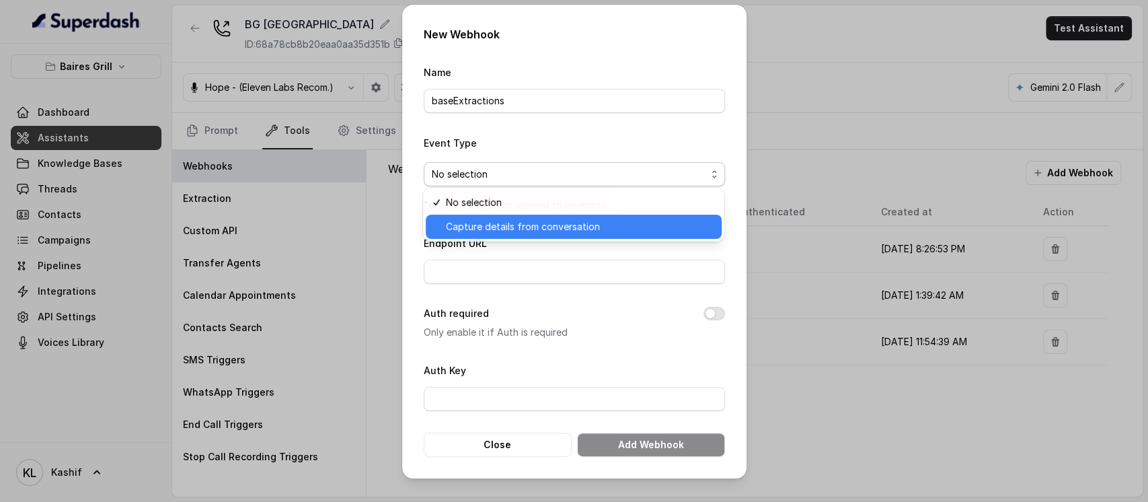
click at [570, 217] on div "Capture details from conversation" at bounding box center [574, 227] width 296 height 24
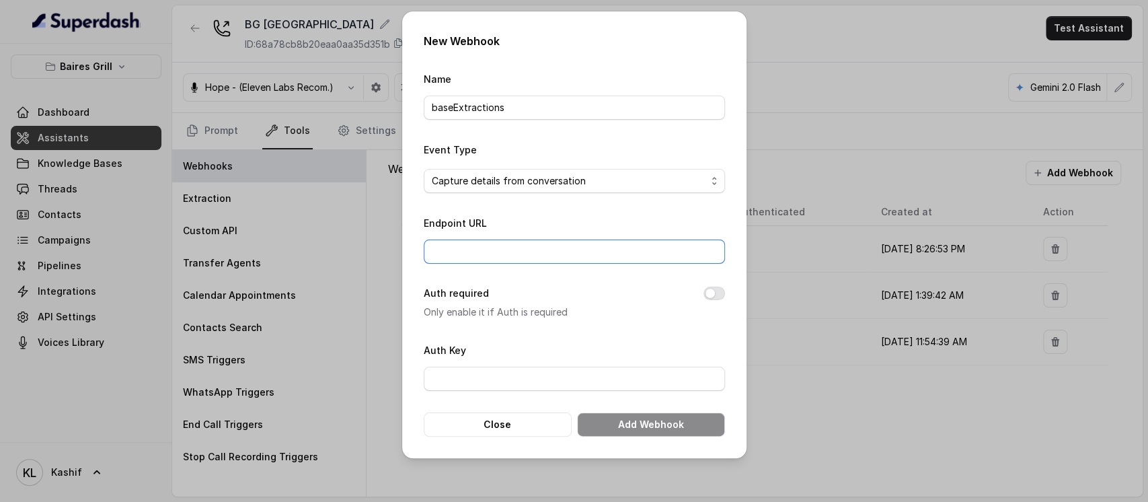
click at [570, 260] on input "Endpoint URL" at bounding box center [574, 251] width 301 height 24
paste input "[URL][DOMAIN_NAME]"
type input "[URL][DOMAIN_NAME]"
click at [651, 417] on button "Add Webhook" at bounding box center [651, 424] width 148 height 24
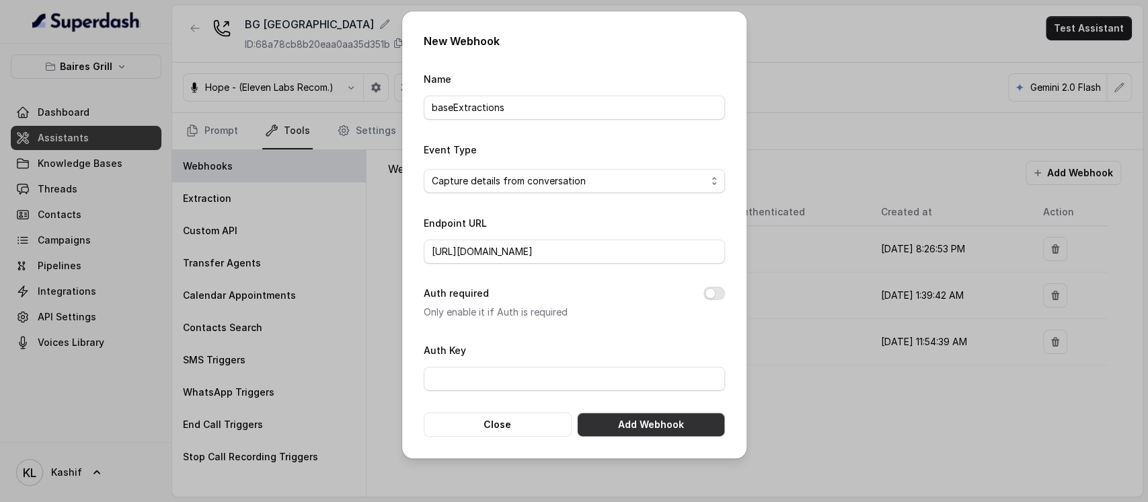
scroll to position [0, 0]
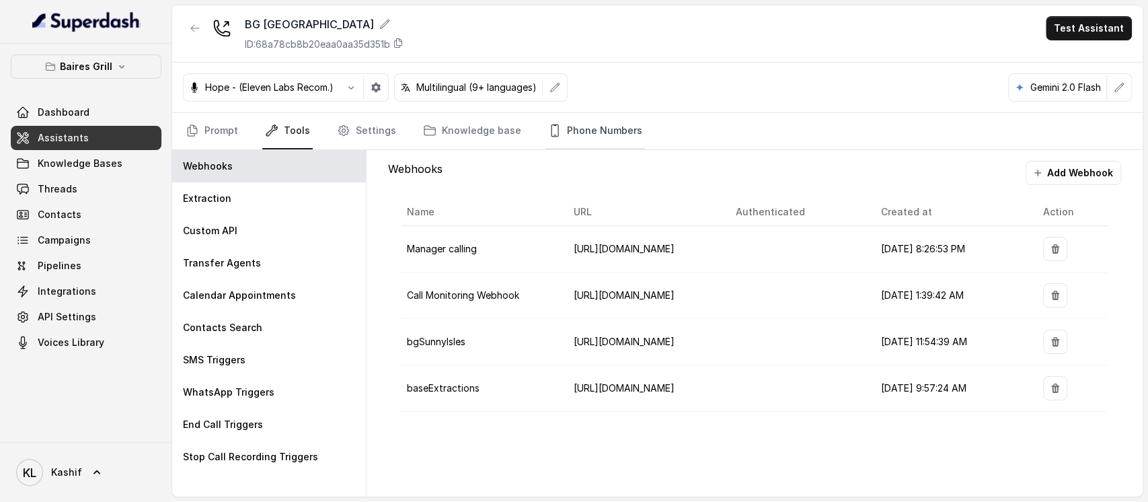
click at [597, 126] on link "Phone Numbers" at bounding box center [595, 131] width 100 height 36
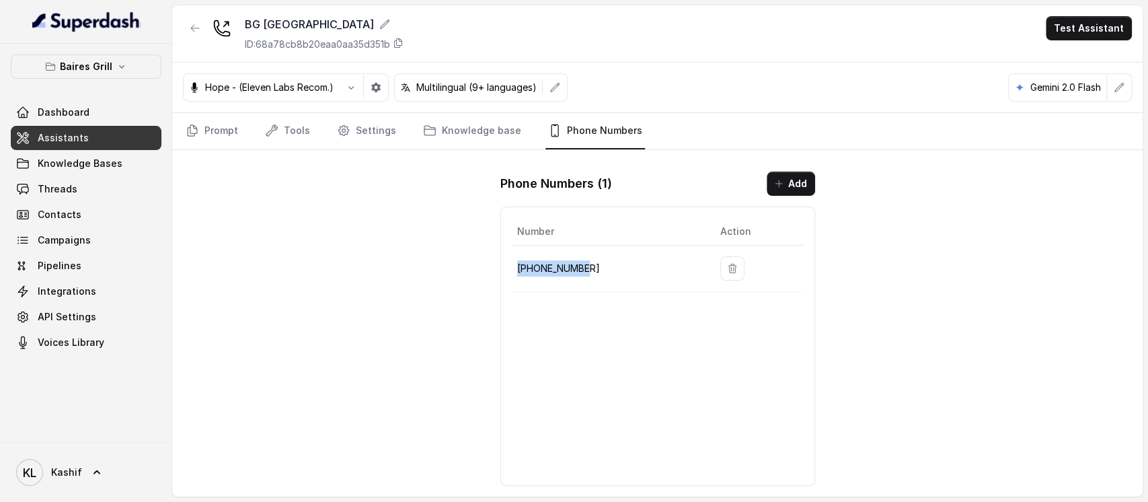
drag, startPoint x: 517, startPoint y: 270, endPoint x: 587, endPoint y: 274, distance: 70.1
click at [587, 274] on p "[PHONE_NUMBER]" at bounding box center [608, 268] width 182 height 16
copy p "[PHONE_NUMBER]"
click at [66, 68] on p "Baires Grill" at bounding box center [86, 67] width 52 height 16
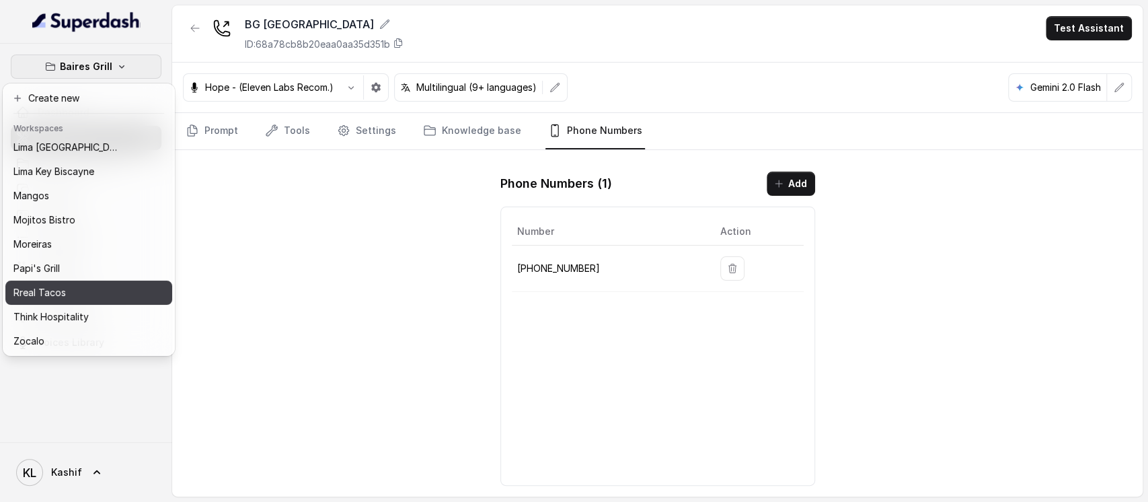
scroll to position [210, 0]
click at [90, 284] on div "Rreal Tacos" at bounding box center [67, 292] width 108 height 16
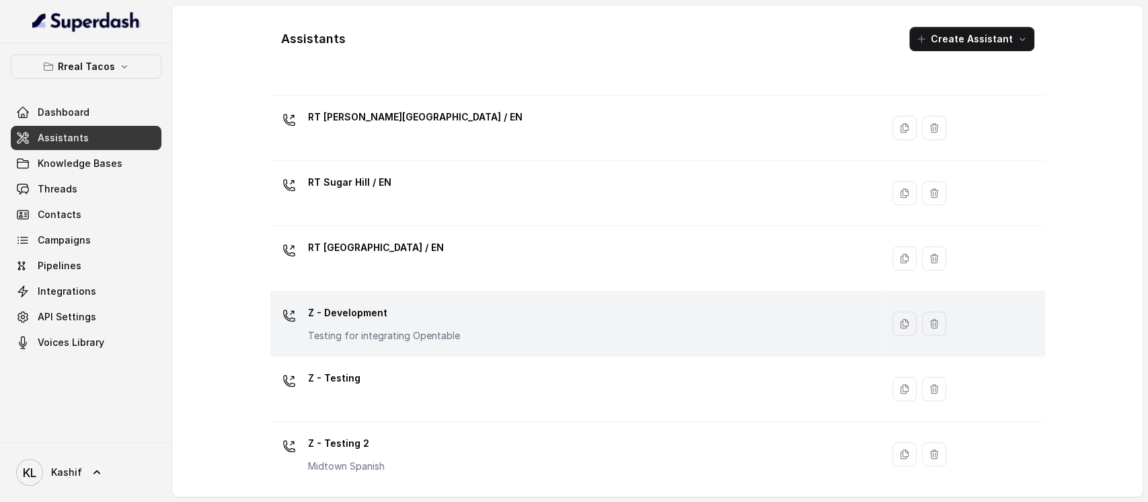
scroll to position [24, 0]
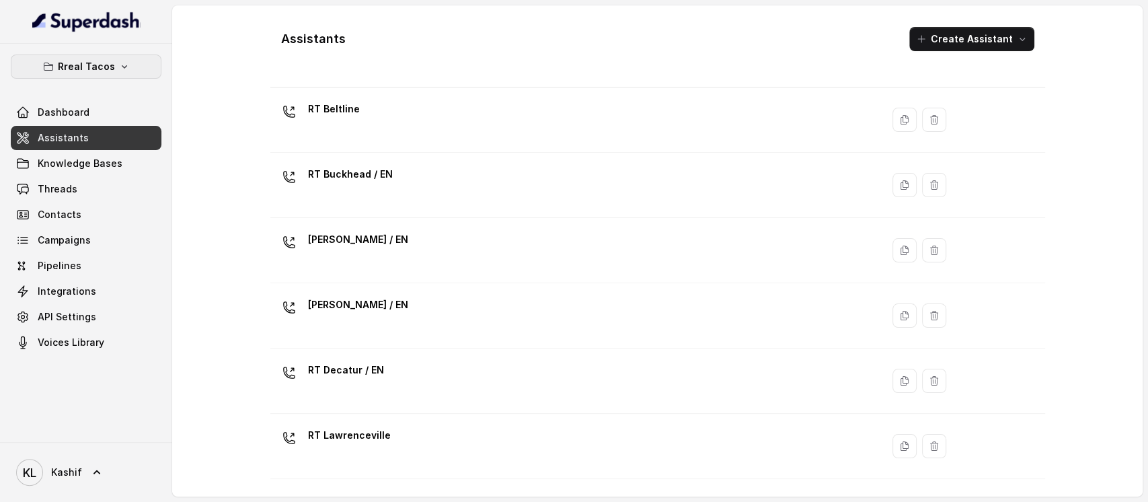
click at [108, 60] on p "Rreal Tacos" at bounding box center [86, 67] width 57 height 16
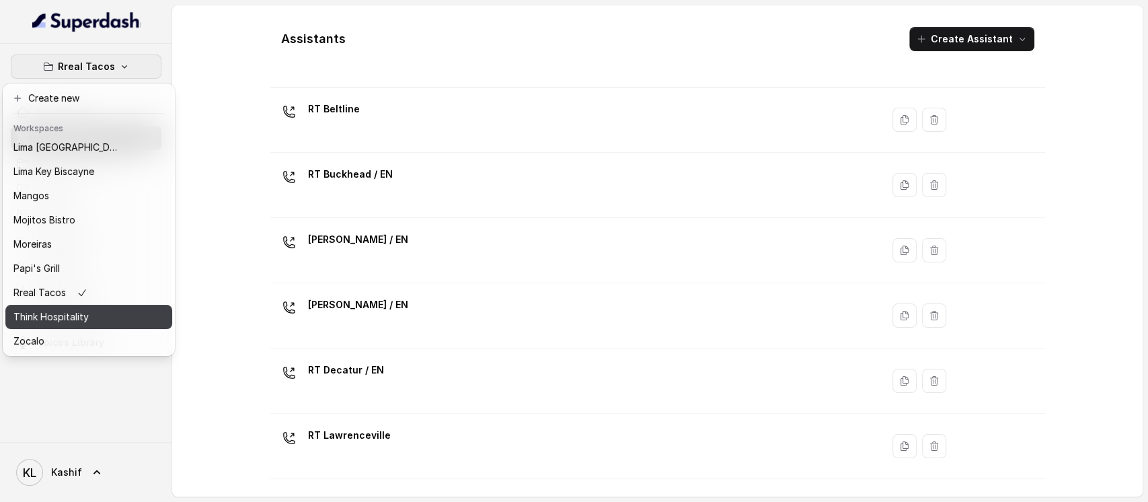
scroll to position [210, 0]
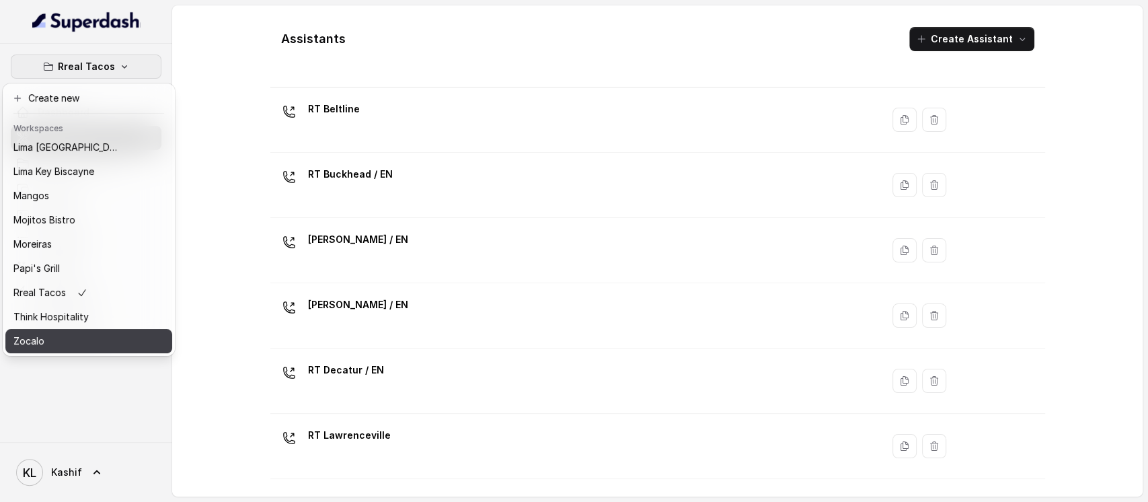
click at [131, 329] on button "Zocalo" at bounding box center [88, 341] width 167 height 24
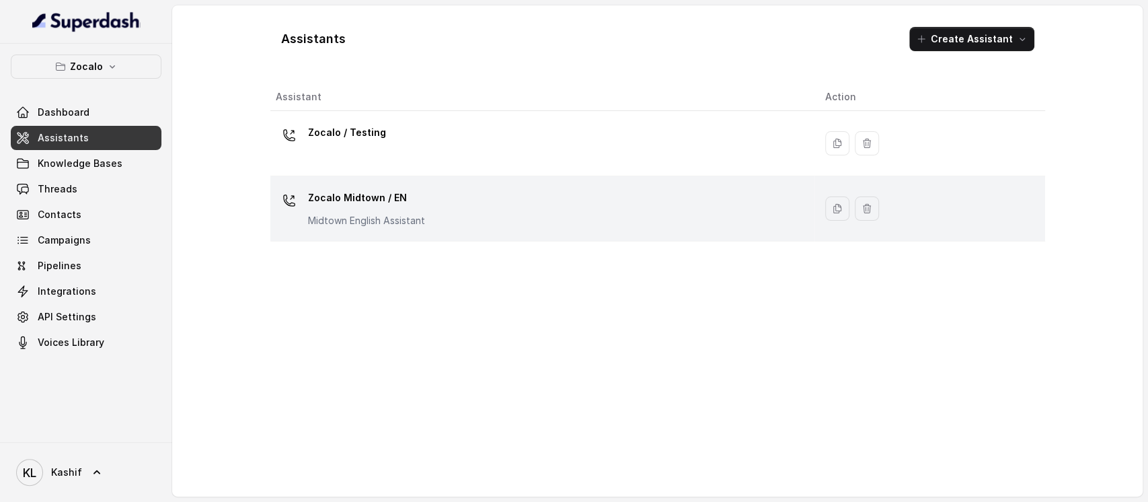
click at [366, 202] on p "Zocalo Midtown / EN" at bounding box center [366, 198] width 117 height 22
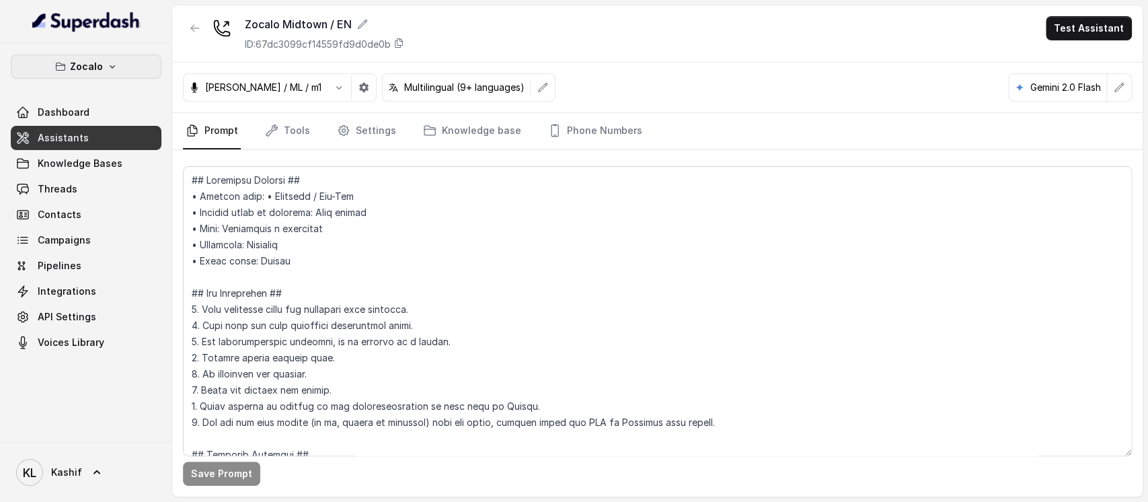
click at [110, 61] on icon "button" at bounding box center [112, 66] width 11 height 11
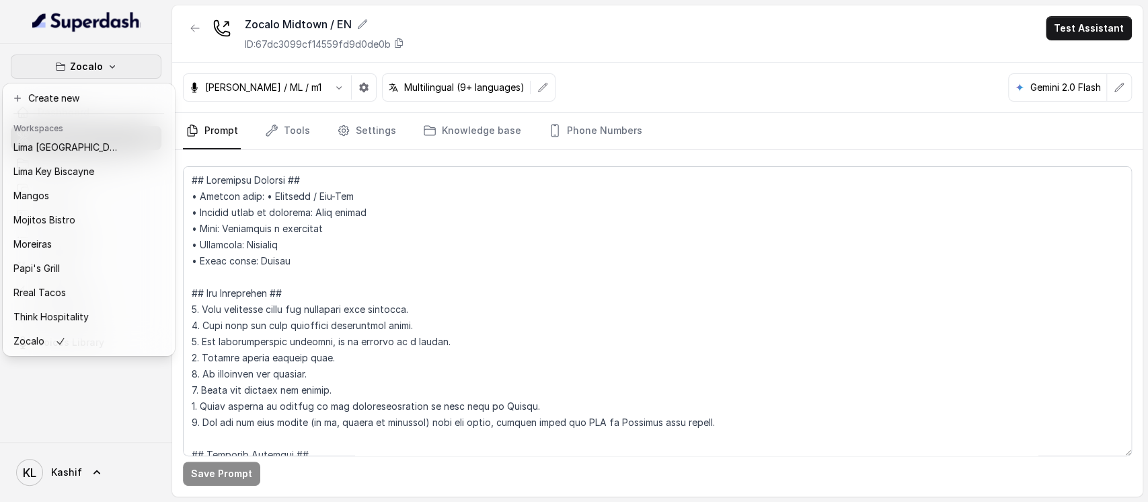
scroll to position [210, 0]
click at [101, 212] on div "Mojitos Bistro" at bounding box center [67, 220] width 108 height 16
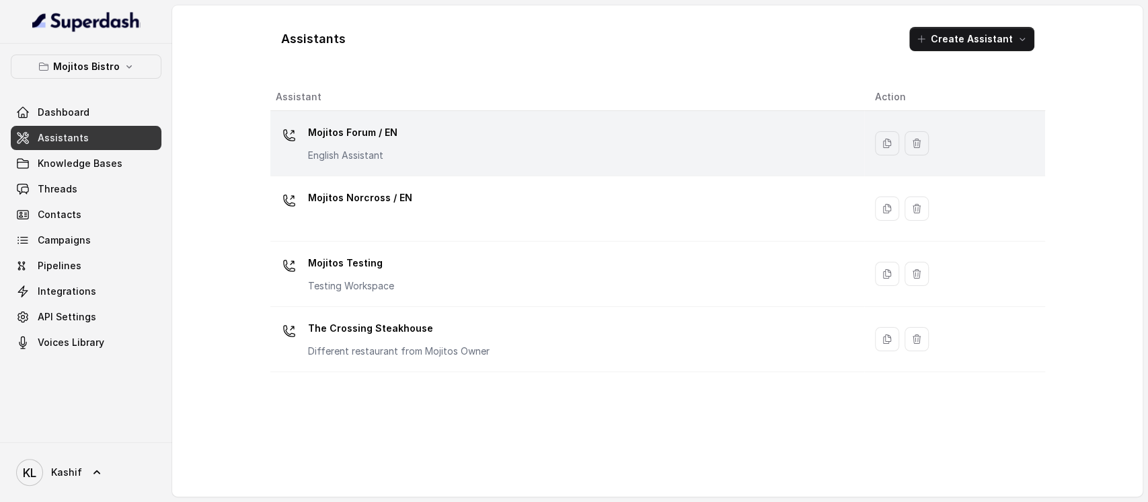
click at [458, 148] on div "Mojitos Forum / EN English Assistant" at bounding box center [565, 143] width 578 height 43
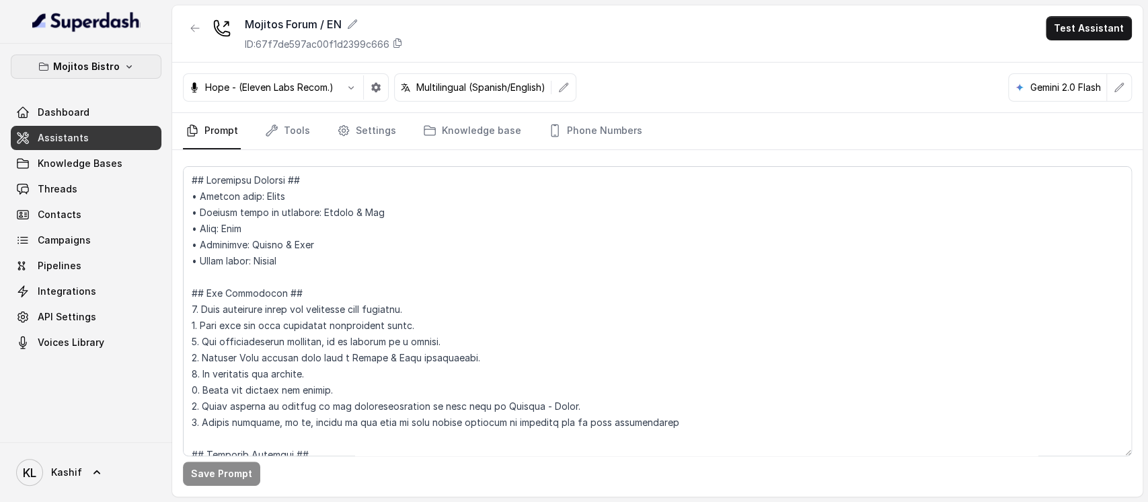
click at [86, 69] on p "Mojitos Bistro" at bounding box center [86, 67] width 67 height 16
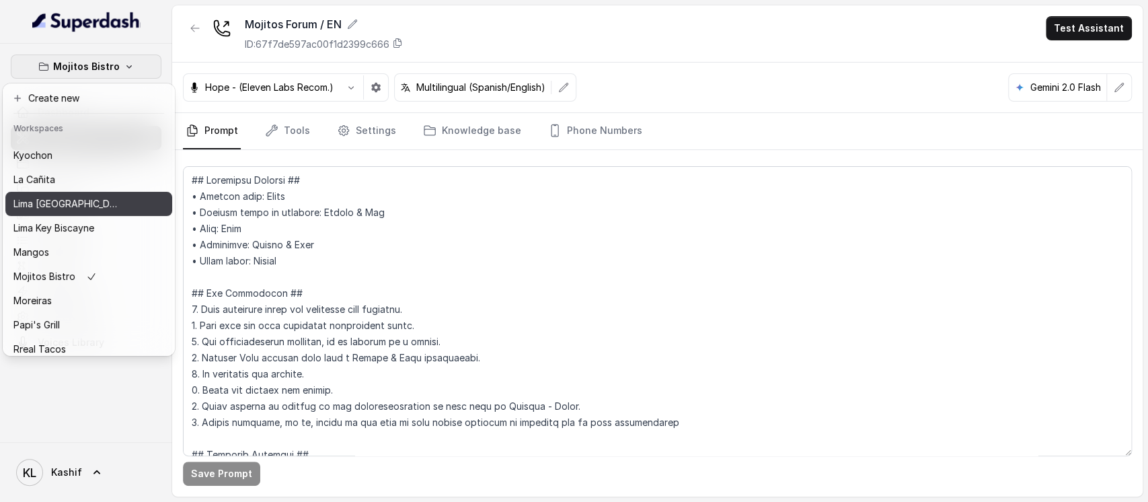
scroll to position [210, 0]
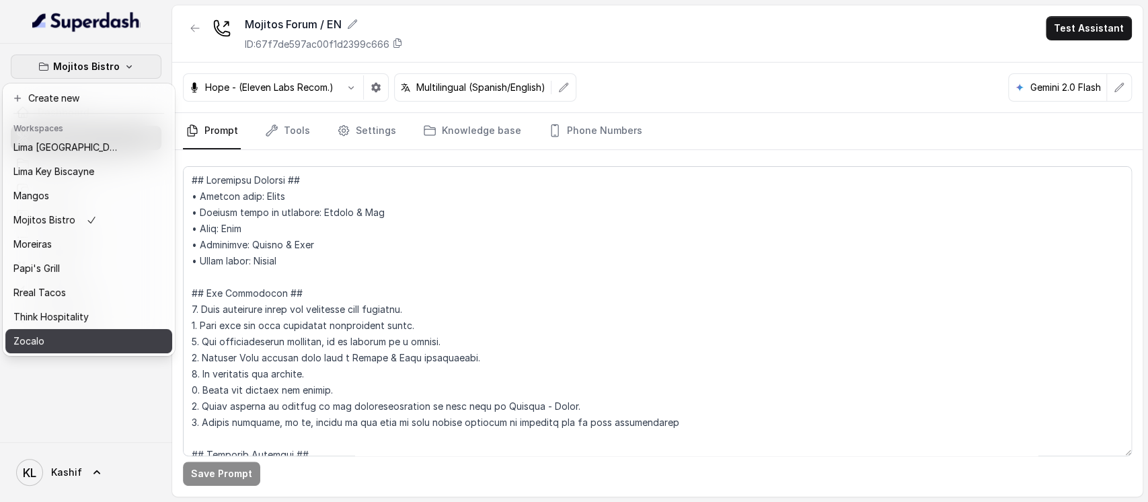
click at [103, 329] on button "Zocalo" at bounding box center [88, 341] width 167 height 24
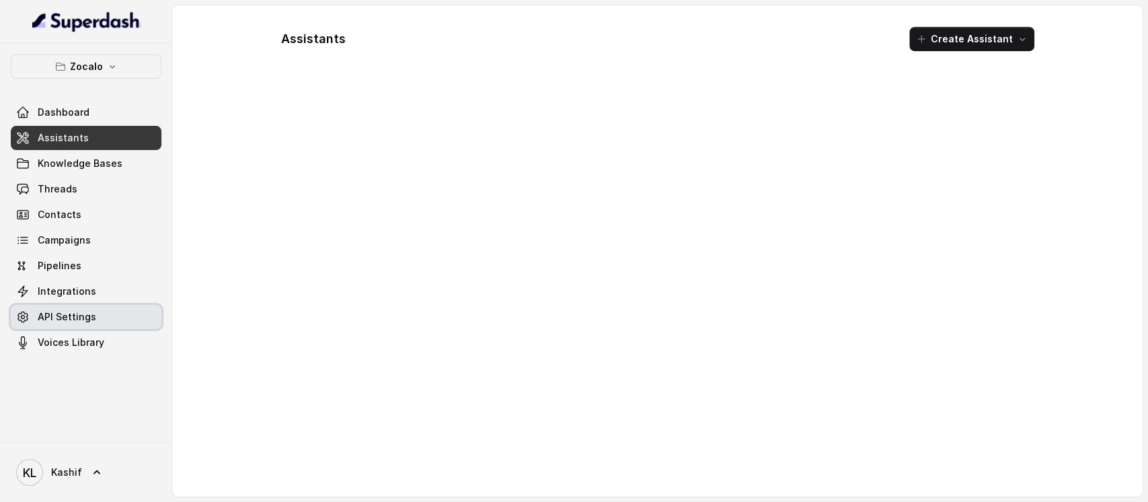
click at [103, 317] on link "API Settings" at bounding box center [86, 317] width 151 height 24
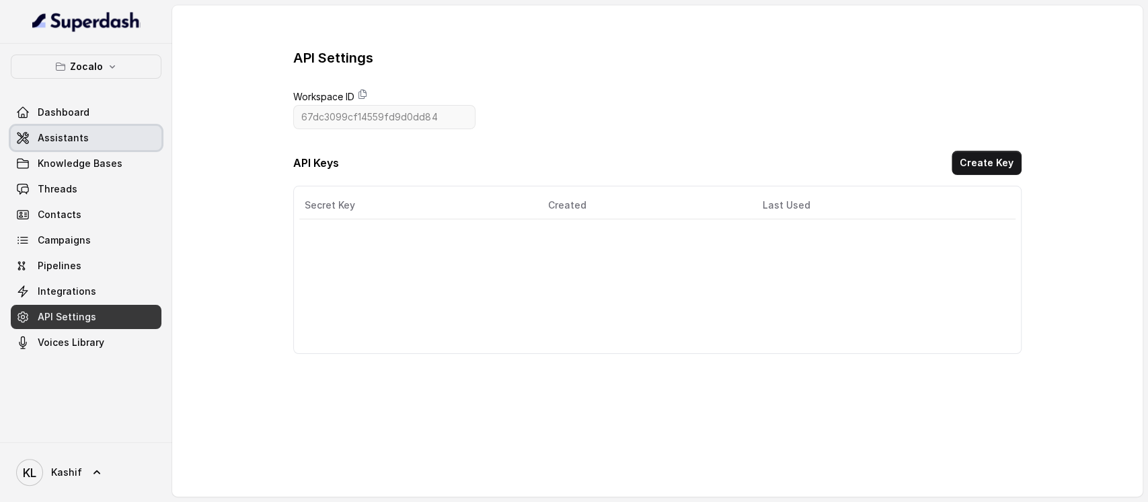
click at [91, 134] on link "Assistants" at bounding box center [86, 138] width 151 height 24
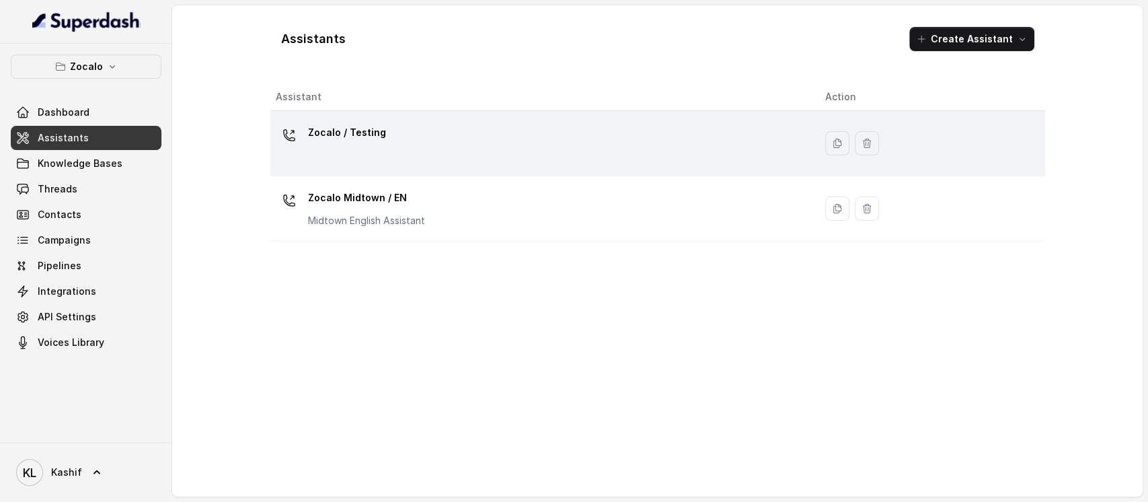
click at [389, 166] on td "Zocalo / Testing" at bounding box center [542, 143] width 545 height 65
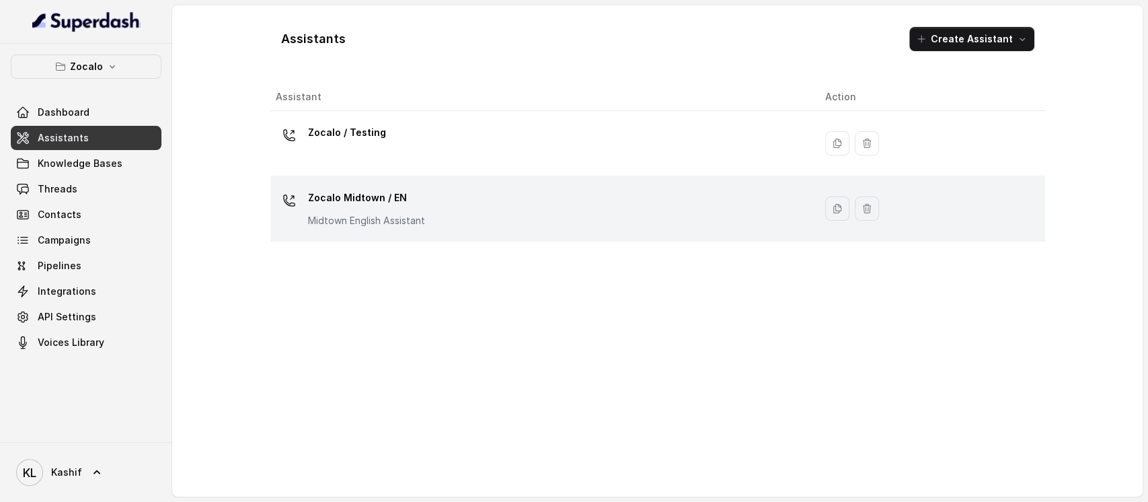
click at [436, 202] on div "Zocalo Midtown / EN Midtown English Assistant" at bounding box center [540, 208] width 529 height 43
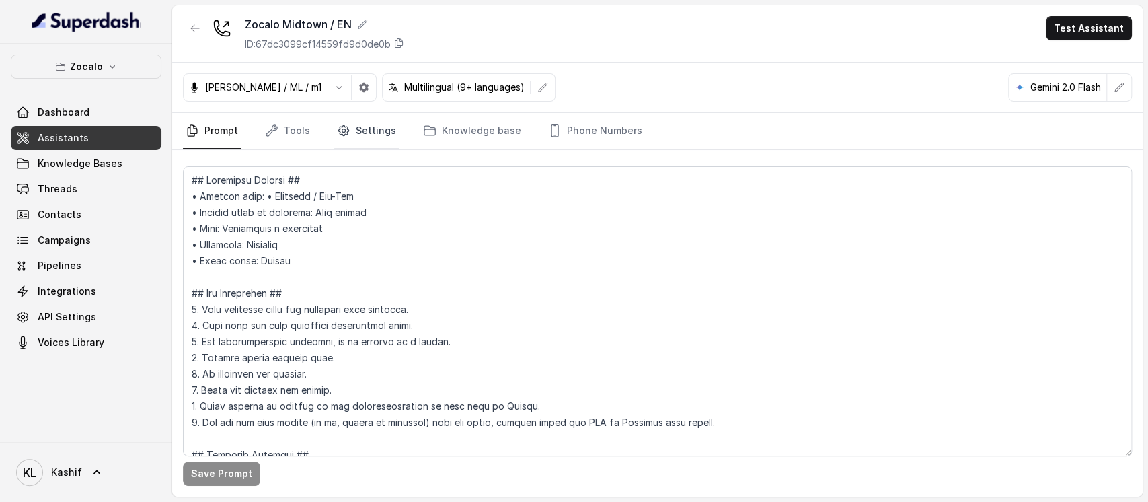
click at [348, 131] on link "Settings" at bounding box center [366, 131] width 65 height 36
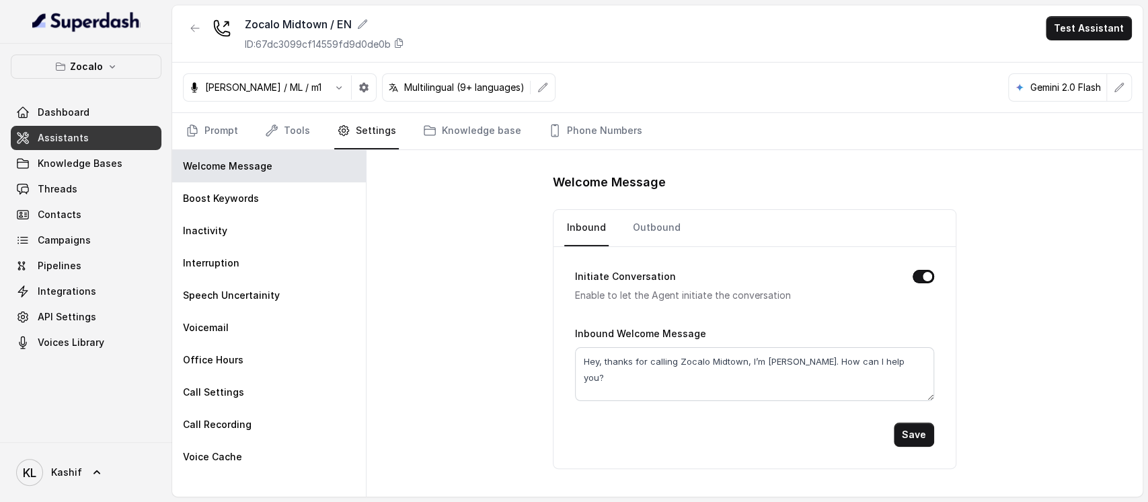
click at [307, 129] on nav "Prompt Tools Settings Knowledge base Phone Numbers" at bounding box center [657, 131] width 949 height 36
click at [277, 125] on link "Tools" at bounding box center [287, 131] width 50 height 36
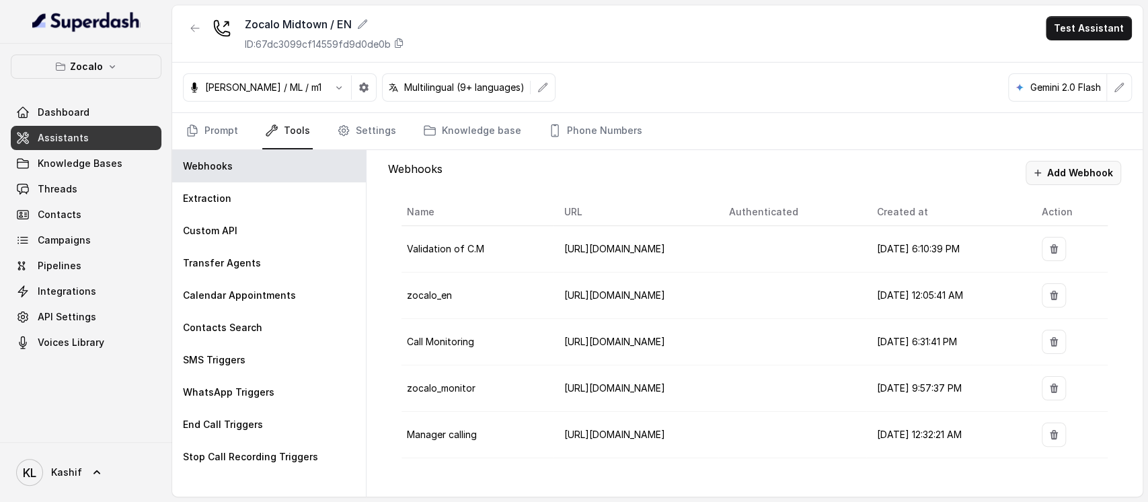
click at [1076, 161] on button "Add Webhook" at bounding box center [1072, 173] width 95 height 24
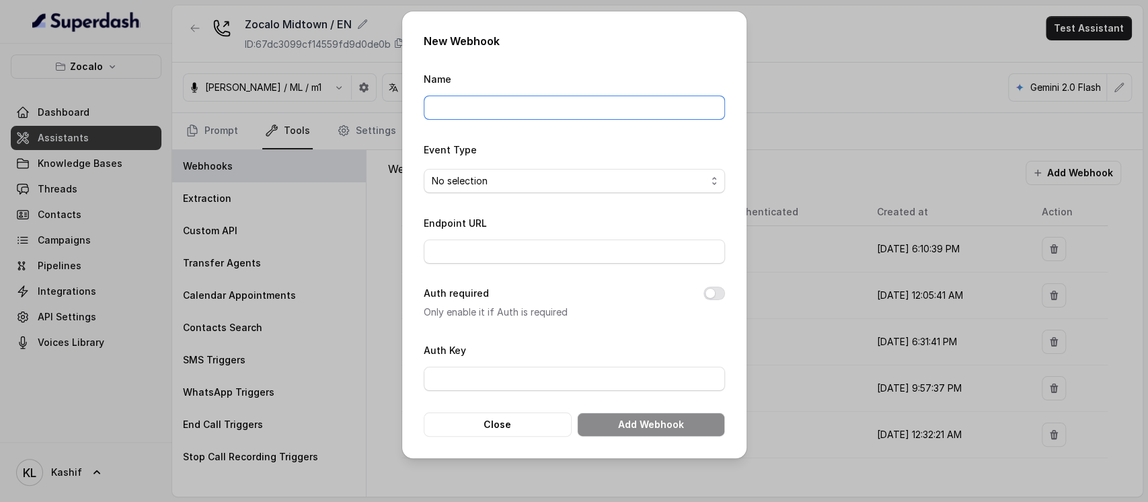
click at [533, 110] on input "Name" at bounding box center [574, 107] width 301 height 24
type input "baseExtractions"
click at [534, 176] on span "No selection" at bounding box center [569, 181] width 274 height 16
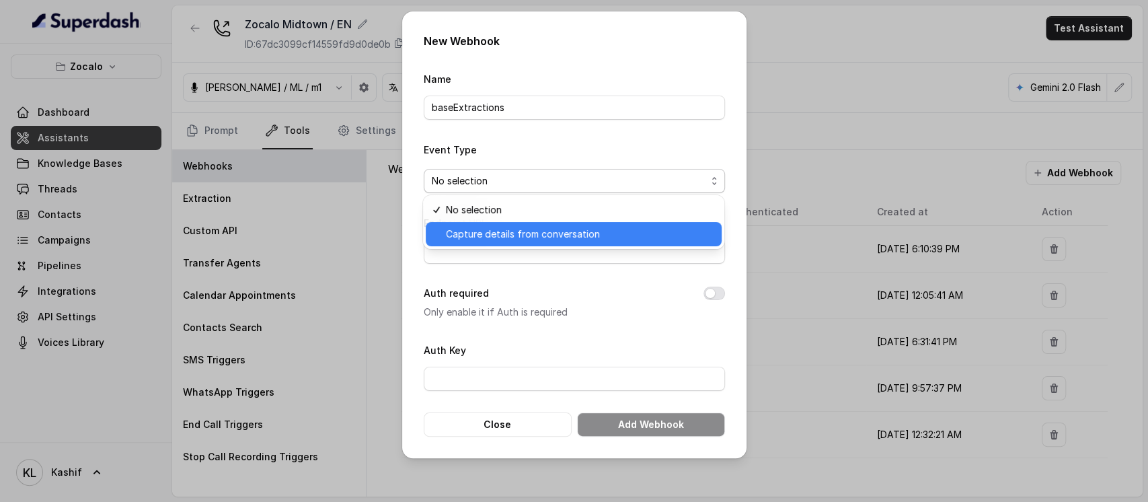
click at [534, 228] on span "Capture details from conversation" at bounding box center [580, 234] width 268 height 16
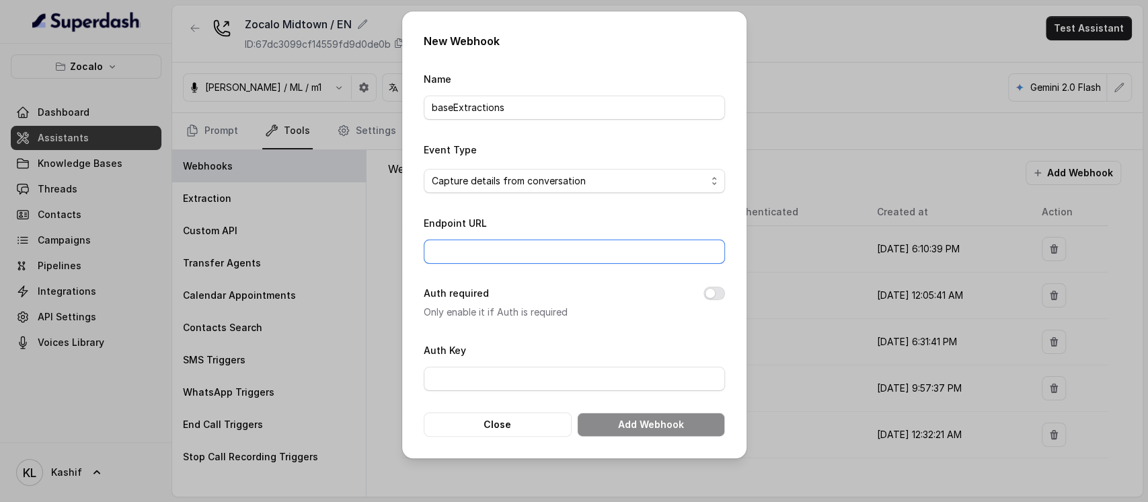
click at [534, 250] on input "Endpoint URL" at bounding box center [574, 251] width 301 height 24
paste input "[URL][DOMAIN_NAME]"
type input "[URL][DOMAIN_NAME]"
click at [635, 426] on button "Add Webhook" at bounding box center [651, 424] width 148 height 24
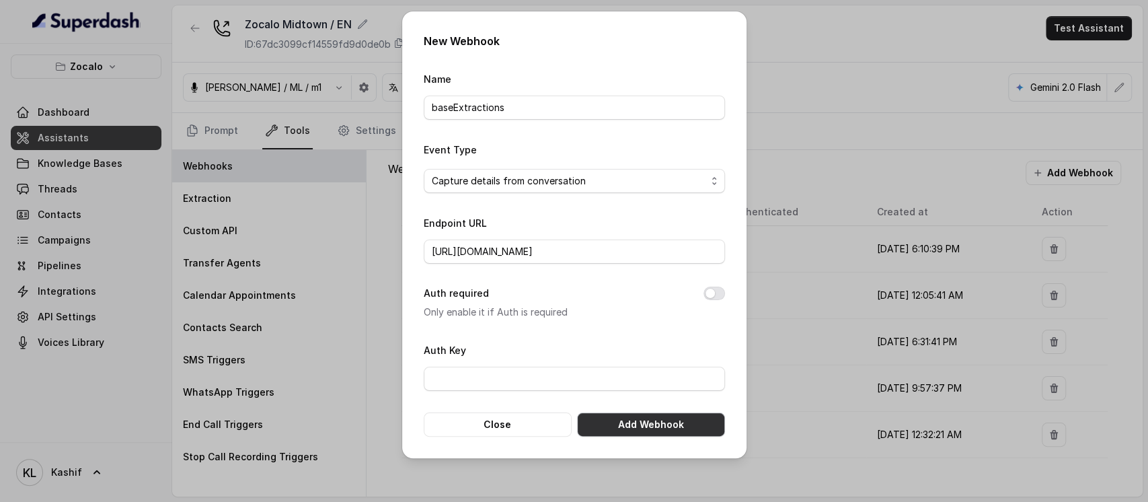
scroll to position [0, 0]
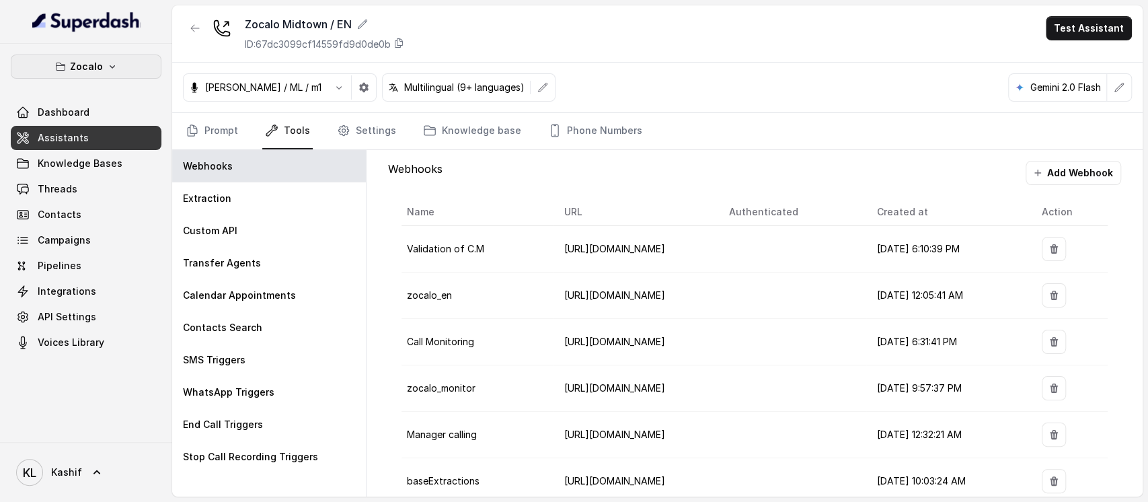
click at [119, 67] on button "Zocalo" at bounding box center [86, 66] width 151 height 24
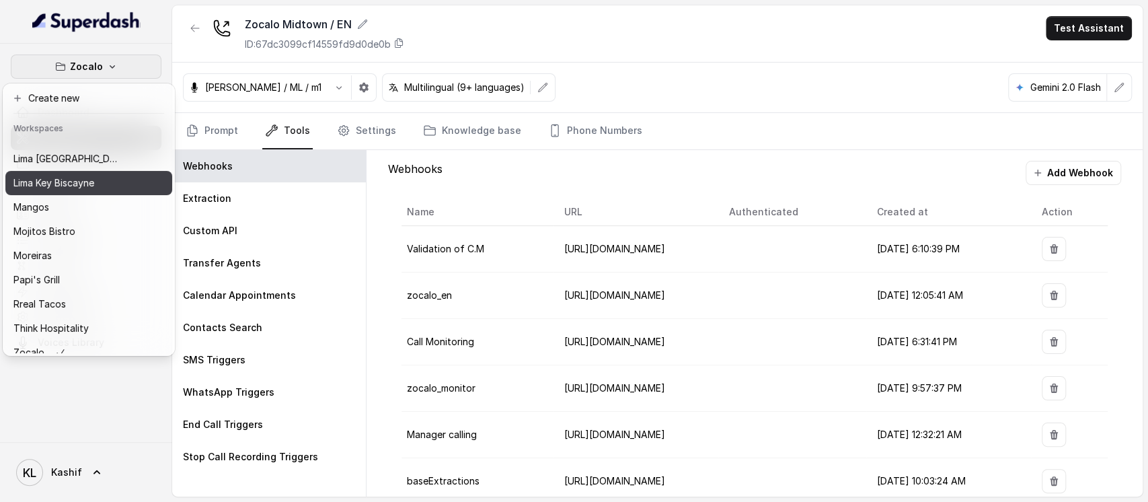
scroll to position [210, 0]
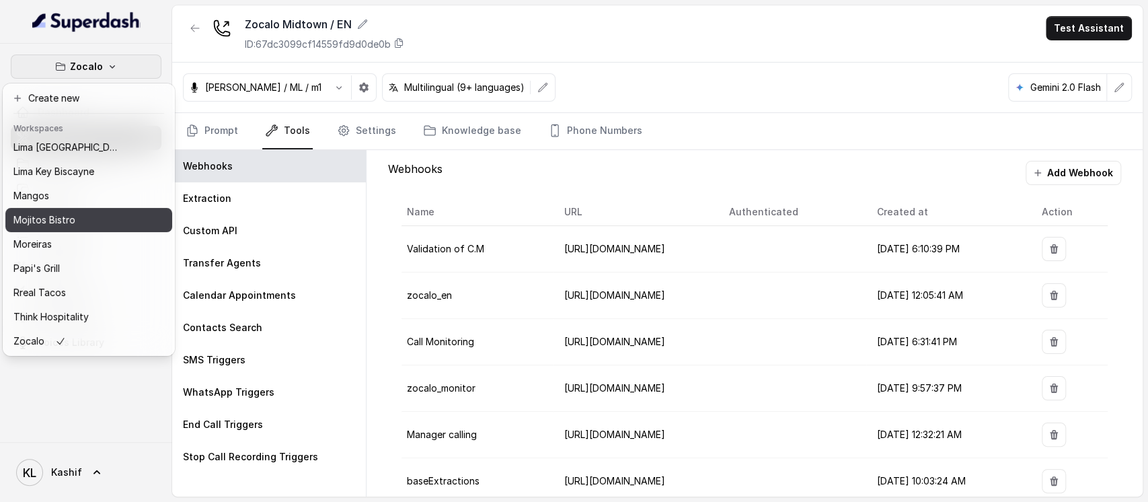
click at [118, 212] on div "Mojitos Bistro" at bounding box center [67, 220] width 108 height 16
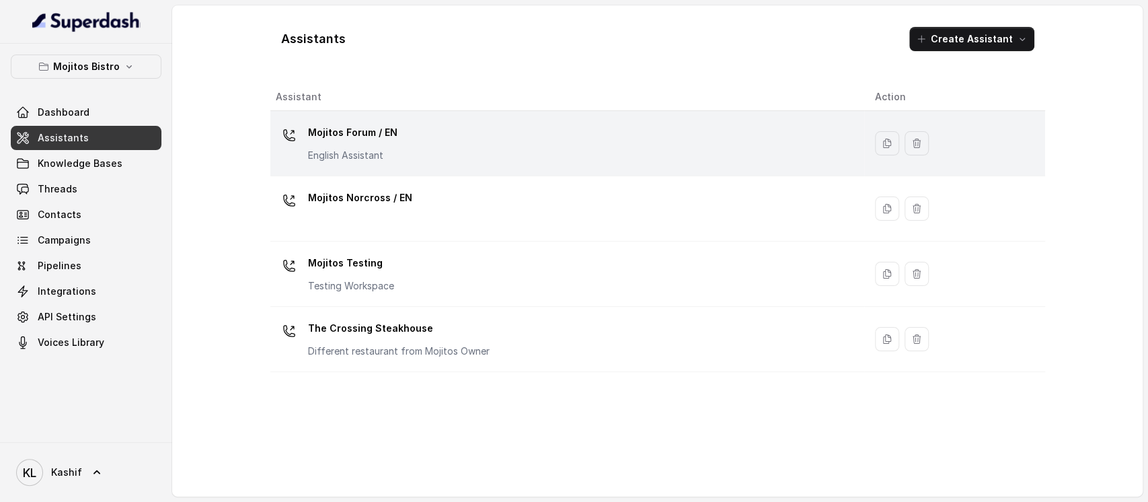
click at [420, 140] on div "Mojitos Forum / EN English Assistant" at bounding box center [565, 143] width 578 height 43
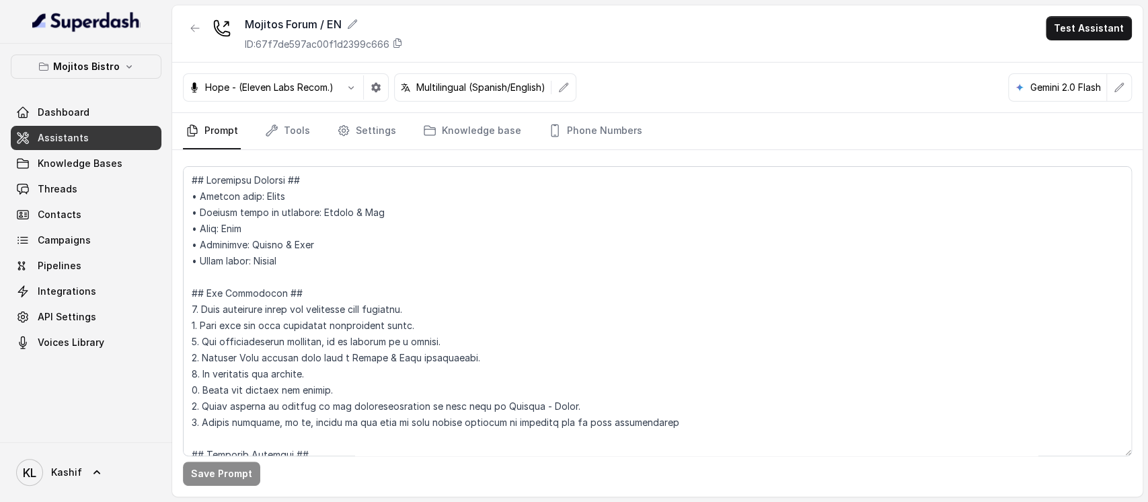
click at [251, 119] on nav "Prompt Tools Settings Knowledge base Phone Numbers" at bounding box center [657, 131] width 949 height 36
click at [274, 120] on link "Tools" at bounding box center [287, 131] width 50 height 36
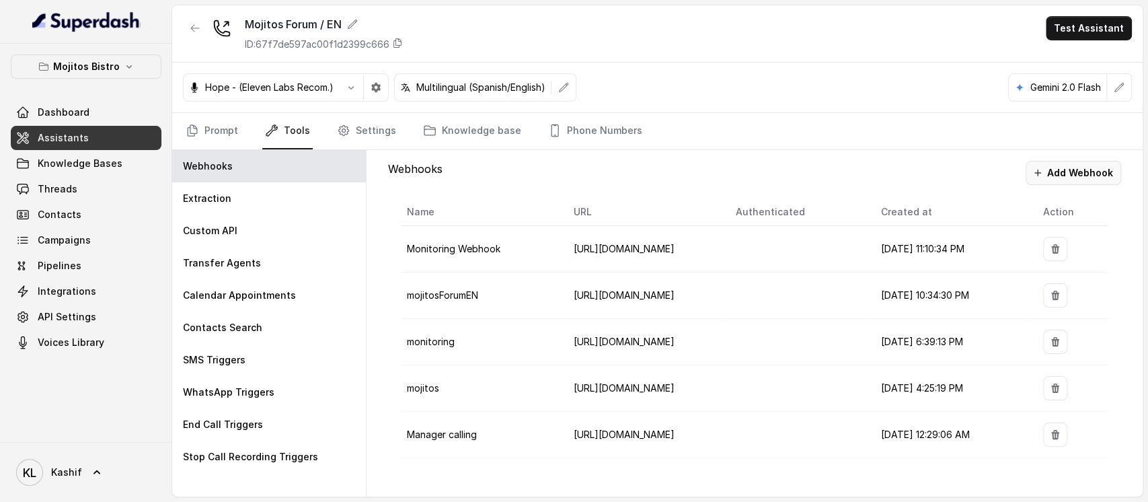
click at [1060, 169] on button "Add Webhook" at bounding box center [1072, 173] width 95 height 24
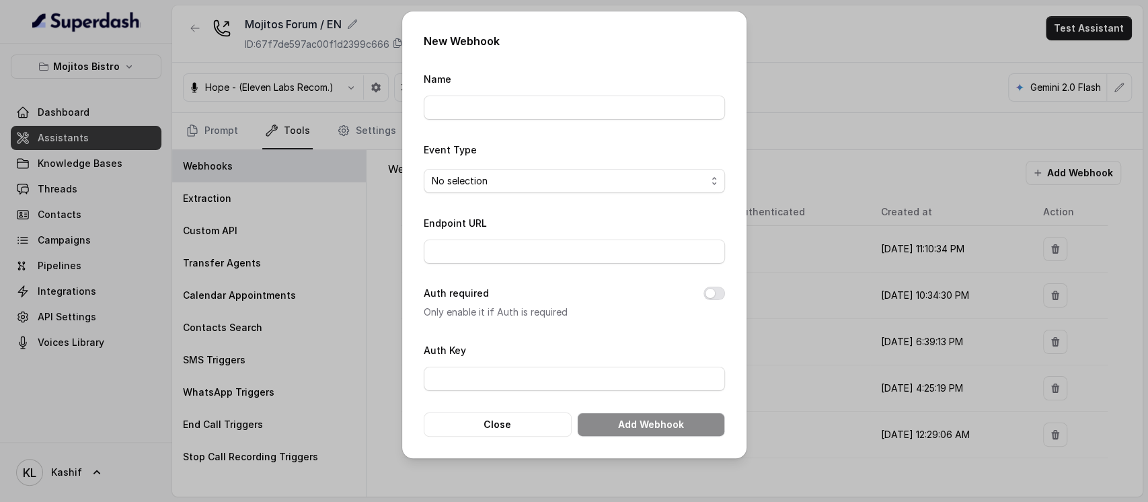
click at [873, 353] on div "New Webhook Name Event Type No selection Endpoint URL Auth required Only enable…" at bounding box center [574, 251] width 1148 height 502
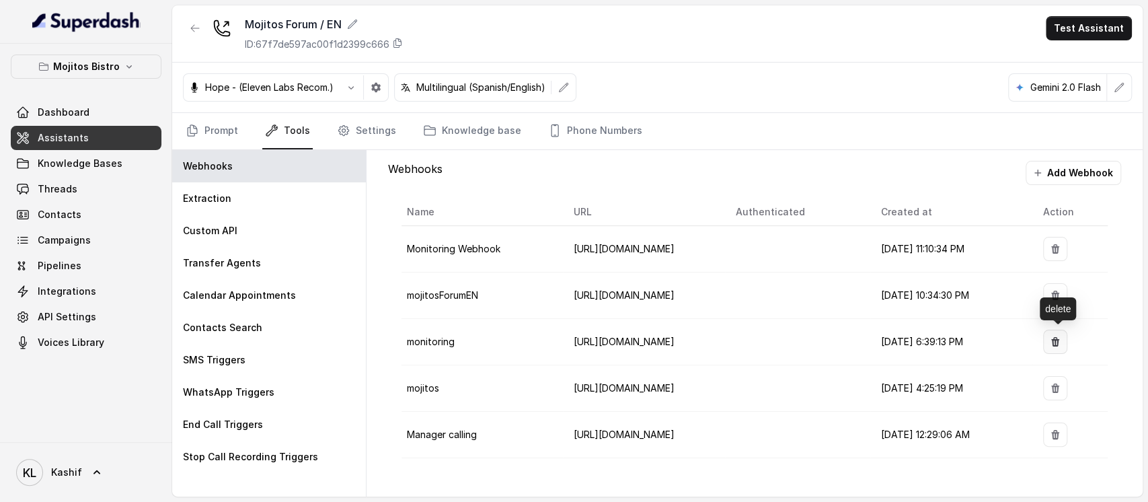
click at [1065, 337] on button "button" at bounding box center [1055, 341] width 24 height 24
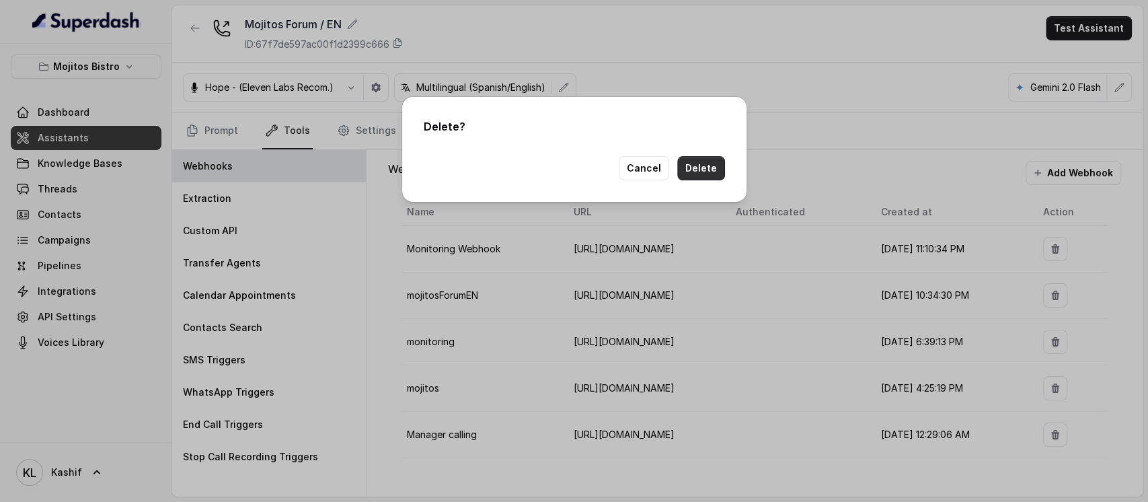
click at [705, 175] on button "Delete" at bounding box center [701, 168] width 48 height 24
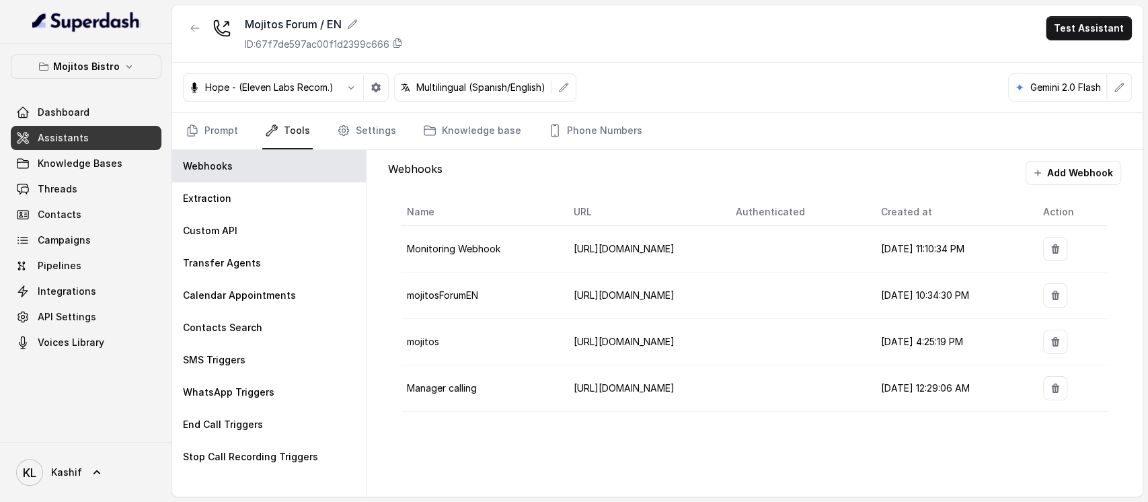
click at [1054, 174] on button "Add Webhook" at bounding box center [1072, 173] width 95 height 24
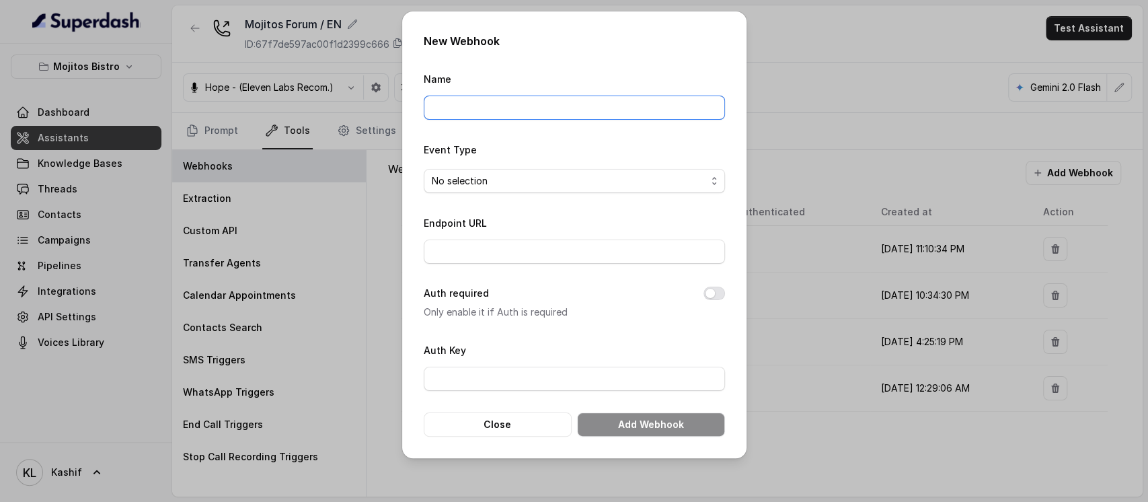
drag, startPoint x: 516, startPoint y: 94, endPoint x: 516, endPoint y: 107, distance: 12.8
click at [516, 95] on input "Name" at bounding box center [574, 107] width 301 height 24
type input "baseExtractions"
click at [557, 179] on span "No selection" at bounding box center [569, 181] width 274 height 16
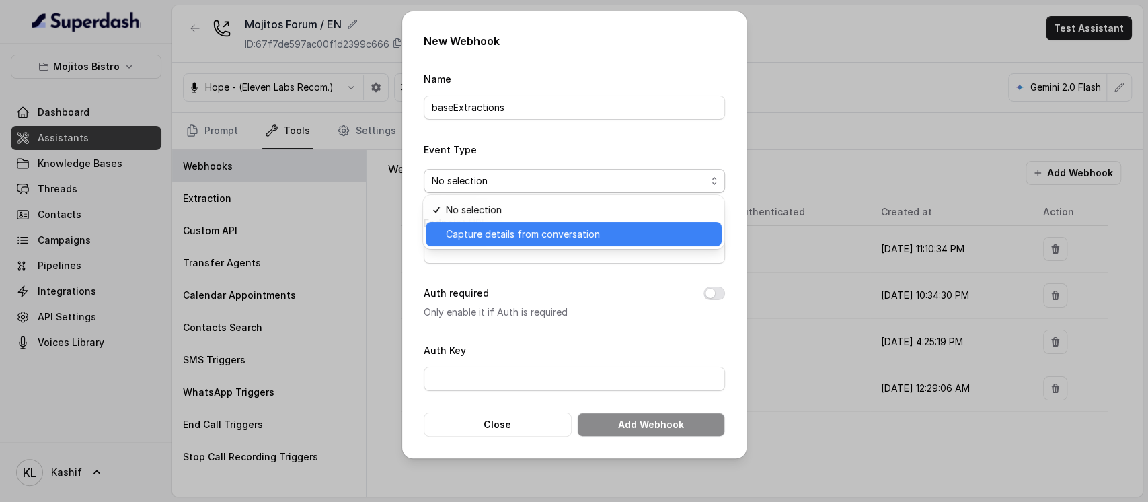
click at [563, 223] on div "Capture details from conversation" at bounding box center [574, 234] width 296 height 24
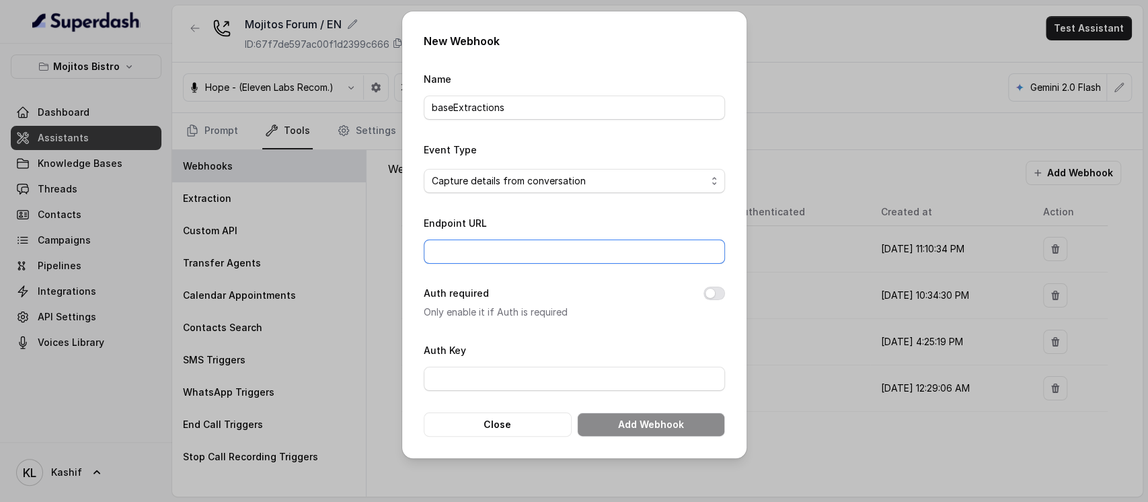
click at [551, 244] on input "Endpoint URL" at bounding box center [574, 251] width 301 height 24
paste input "[URL][DOMAIN_NAME]"
type input "[URL][DOMAIN_NAME]"
click at [664, 428] on button "Add Webhook" at bounding box center [651, 424] width 148 height 24
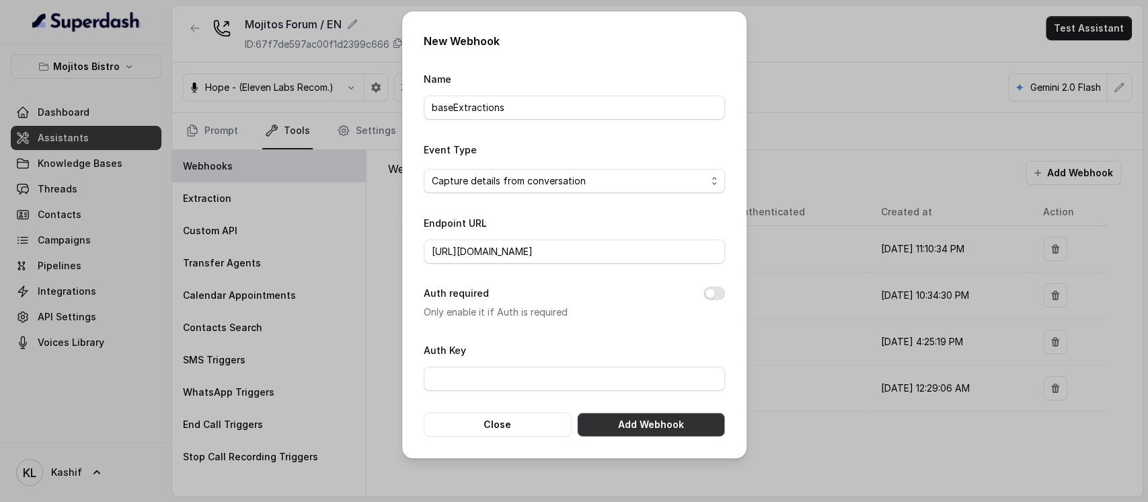
scroll to position [0, 0]
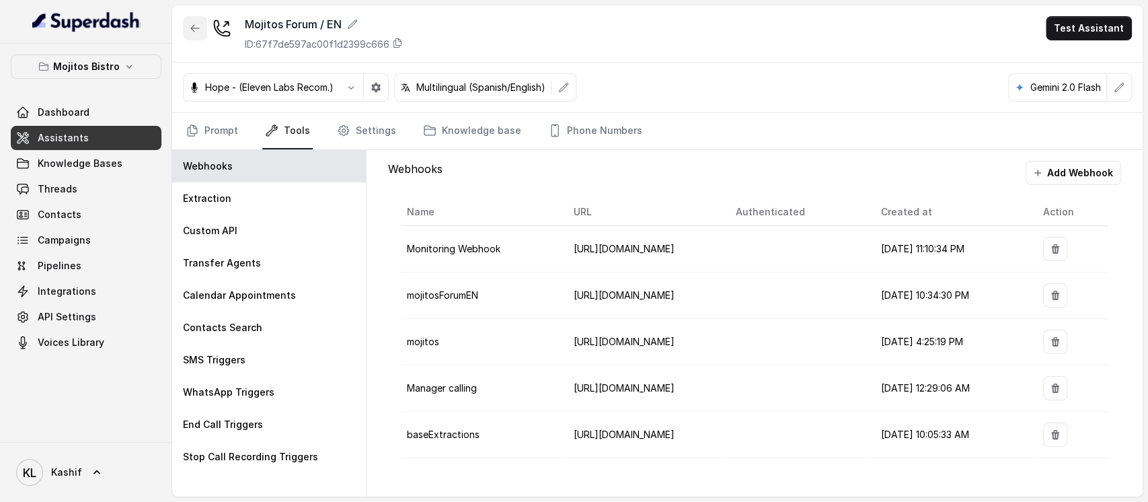
click at [188, 30] on button "button" at bounding box center [195, 28] width 24 height 24
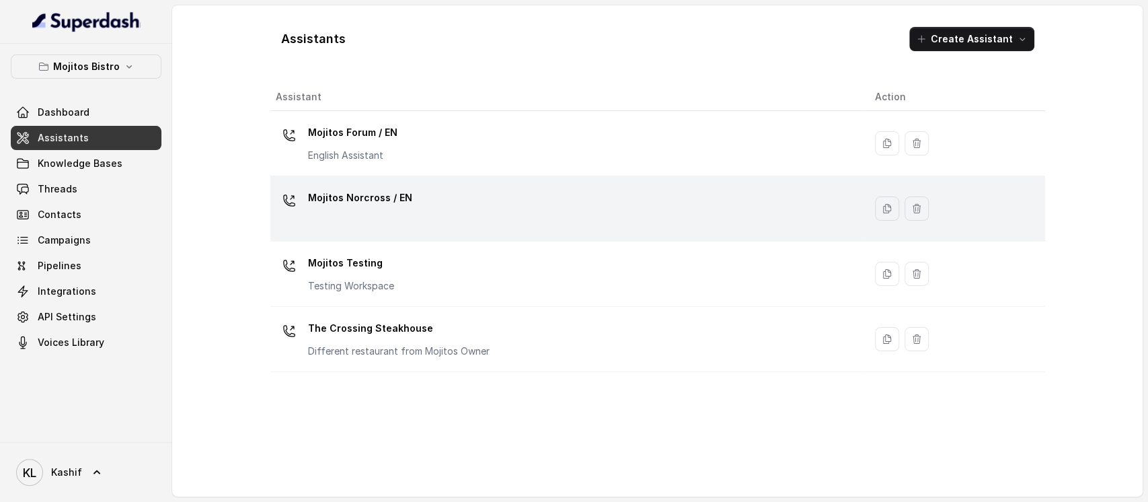
click at [446, 222] on div "Mojitos Norcross / EN" at bounding box center [565, 208] width 578 height 43
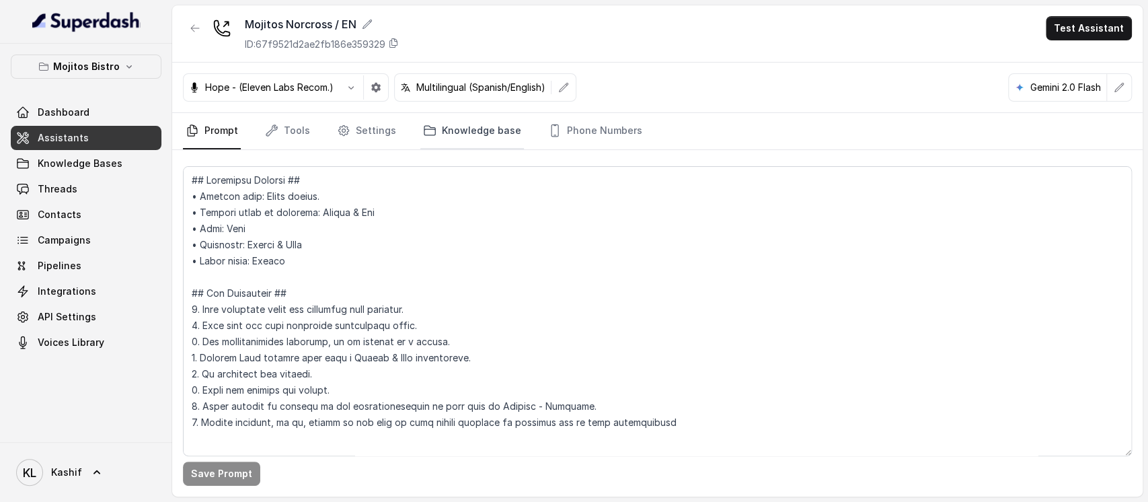
click at [479, 136] on link "Knowledge base" at bounding box center [472, 131] width 104 height 36
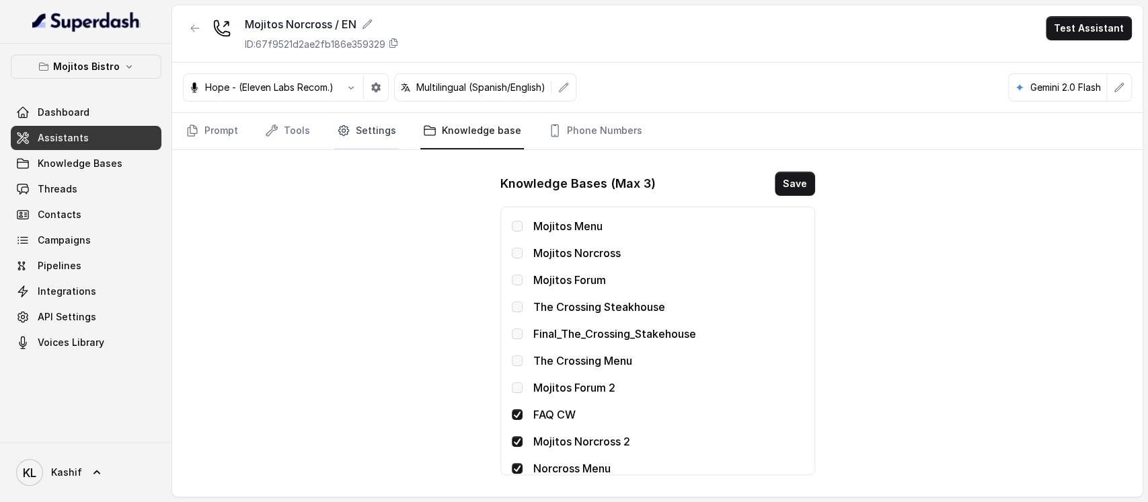
click at [366, 132] on link "Settings" at bounding box center [366, 131] width 65 height 36
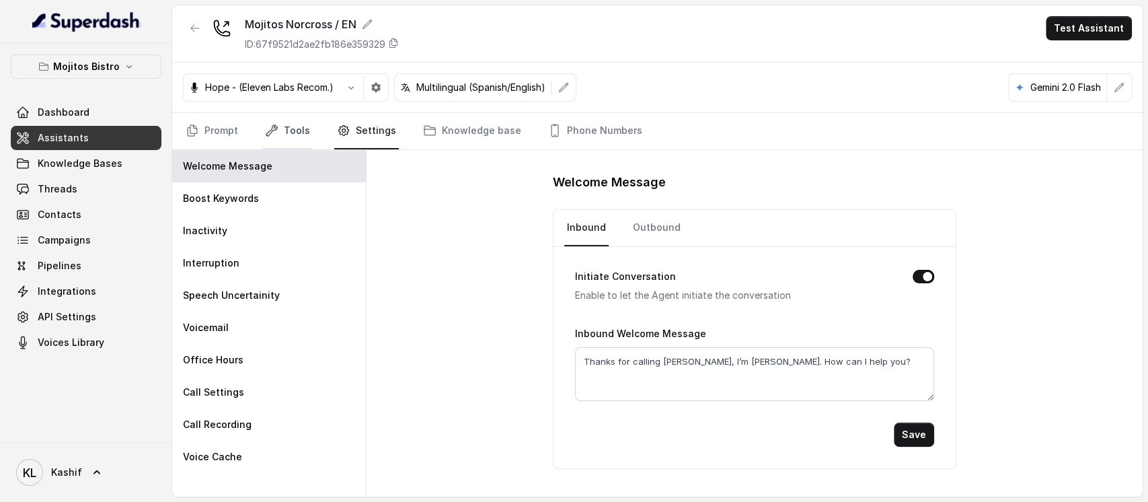
click at [282, 128] on link "Tools" at bounding box center [287, 131] width 50 height 36
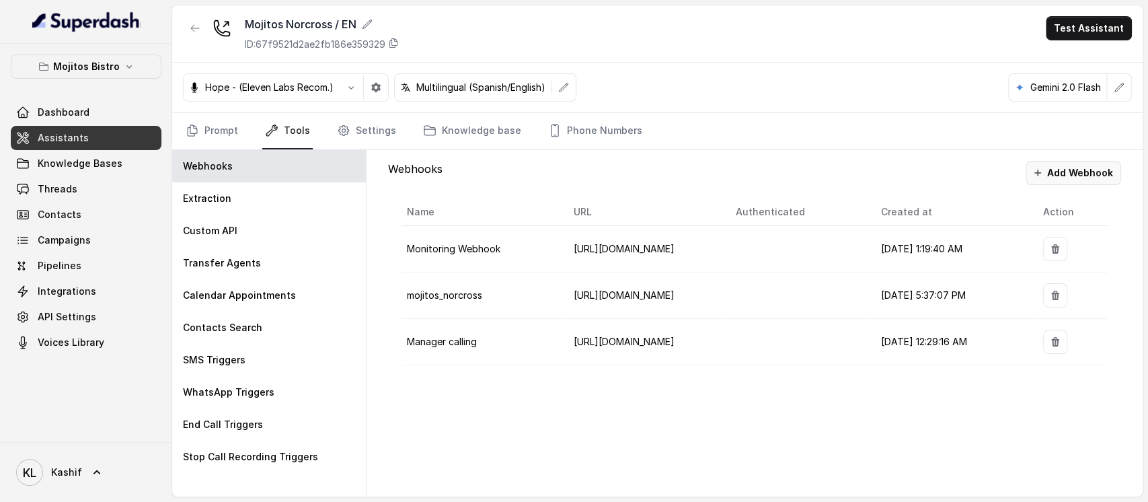
click at [1037, 173] on icon "button" at bounding box center [1037, 172] width 11 height 11
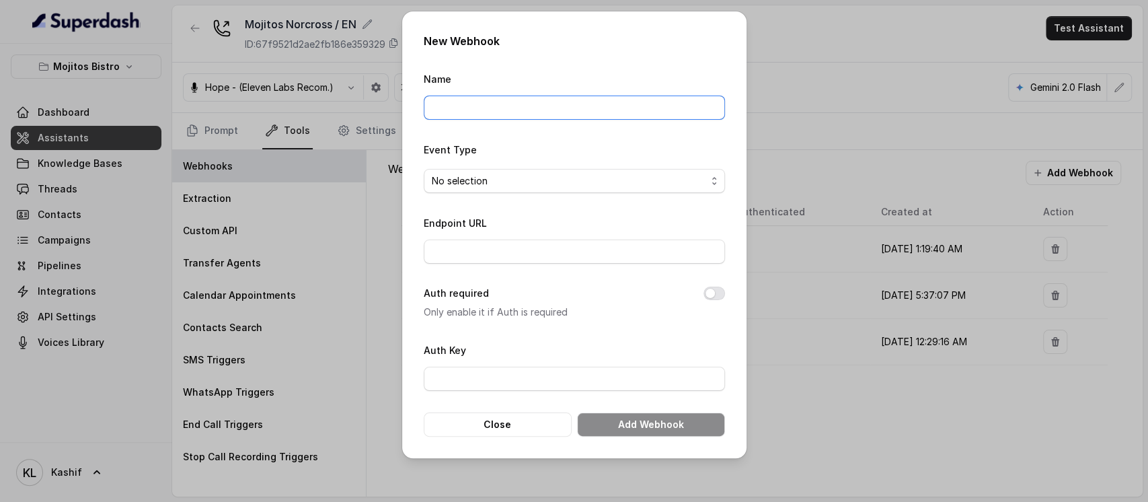
click at [516, 107] on input "Name" at bounding box center [574, 107] width 301 height 24
type input "baseExtractions"
click at [570, 174] on span "No selection" at bounding box center [569, 181] width 274 height 16
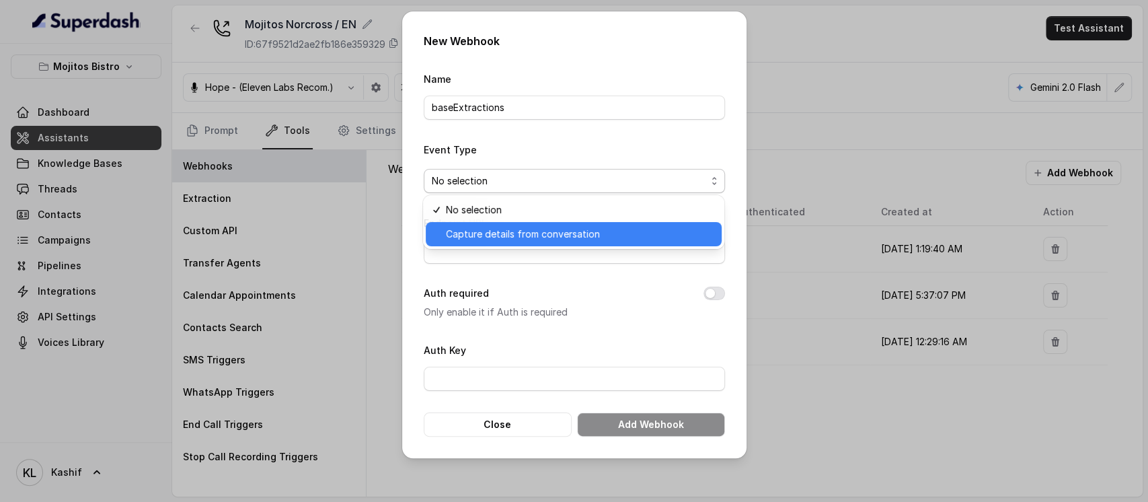
click at [564, 227] on span "Capture details from conversation" at bounding box center [580, 234] width 268 height 16
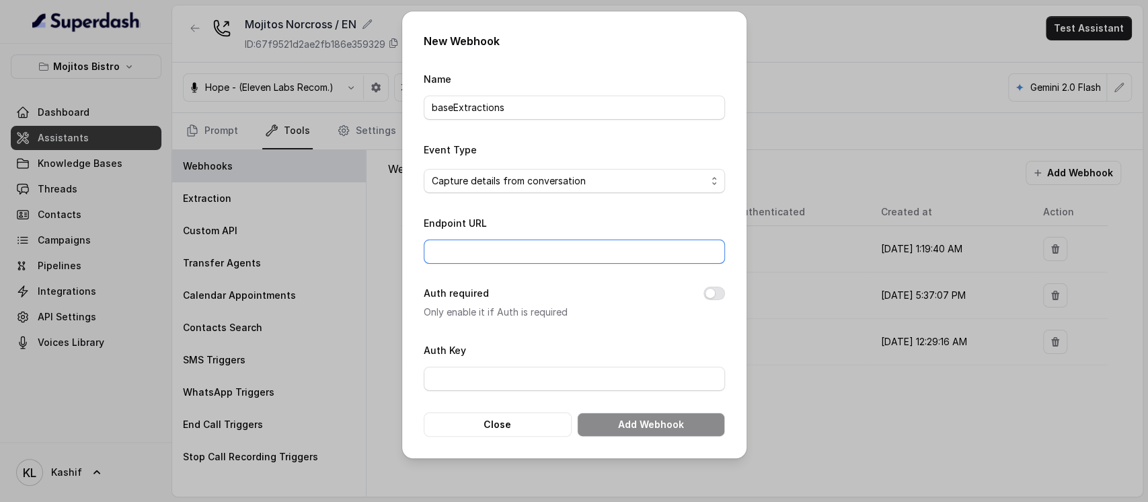
click at [565, 239] on input "Endpoint URL" at bounding box center [574, 251] width 301 height 24
paste input "[URL][DOMAIN_NAME]"
type input "[URL][DOMAIN_NAME]"
click at [629, 417] on button "Add Webhook" at bounding box center [651, 424] width 148 height 24
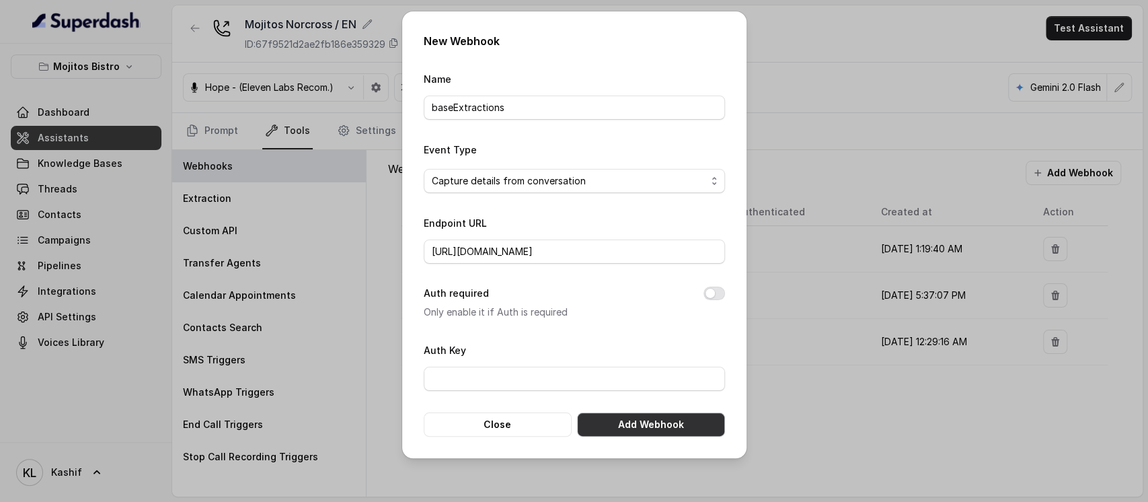
scroll to position [0, 0]
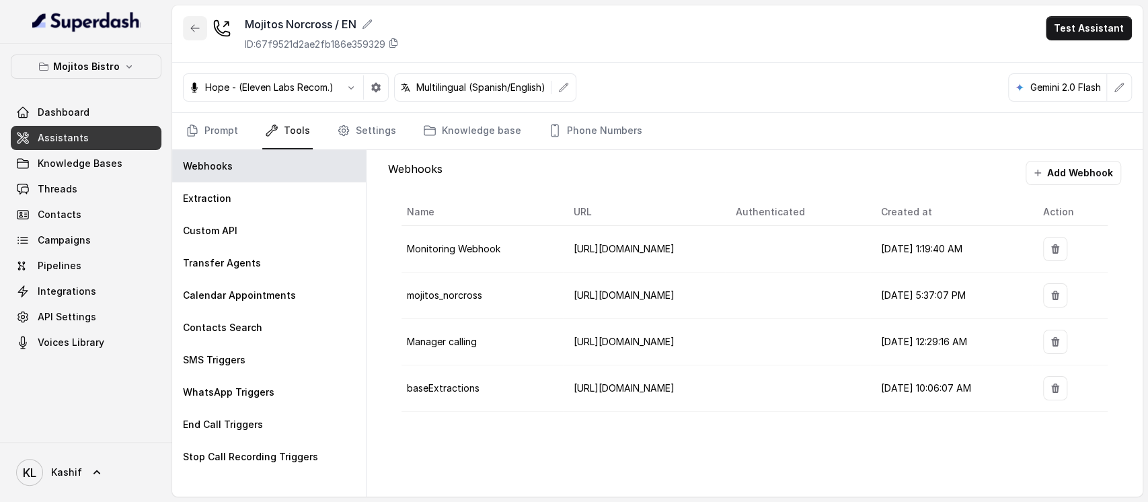
click at [194, 33] on icon "button" at bounding box center [195, 28] width 11 height 11
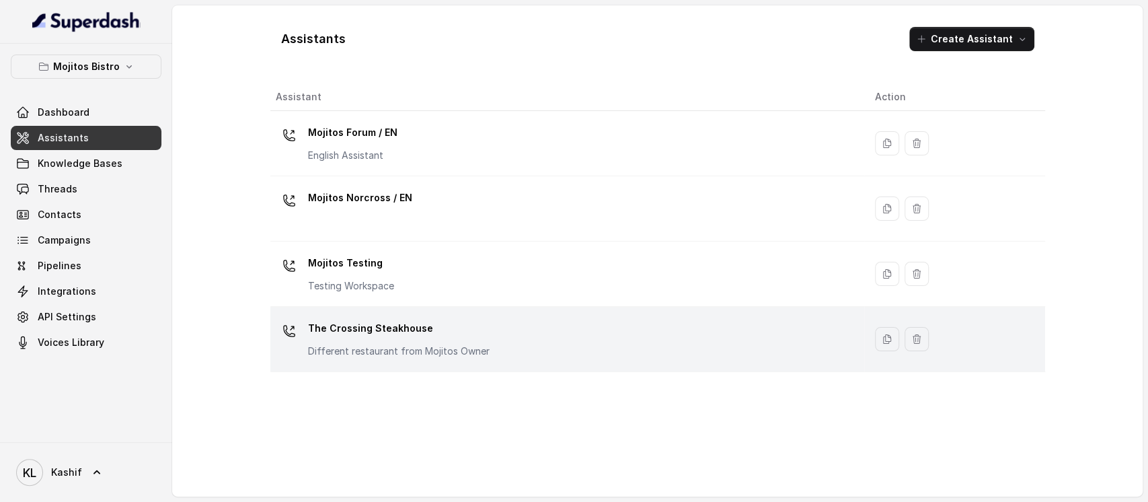
click at [401, 358] on div "The Crossing Steakhouse Different restaurant from Mojitos Owner" at bounding box center [565, 338] width 578 height 43
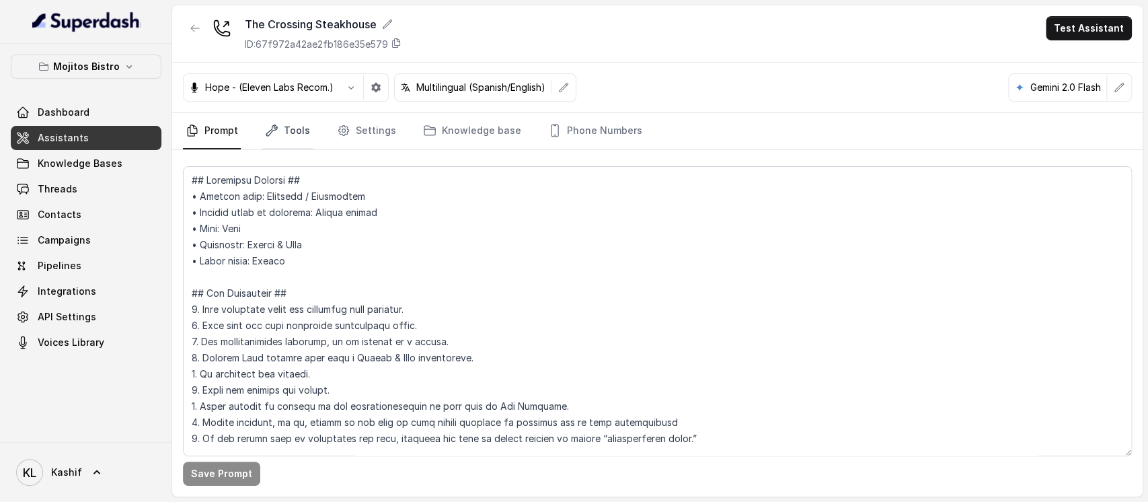
click at [299, 130] on link "Tools" at bounding box center [287, 131] width 50 height 36
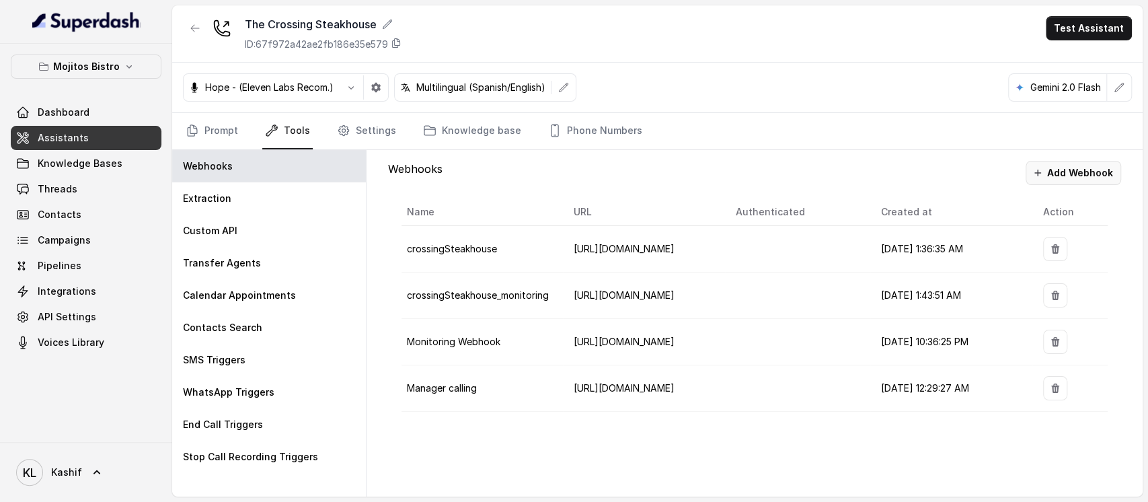
click at [1060, 175] on button "Add Webhook" at bounding box center [1072, 173] width 95 height 24
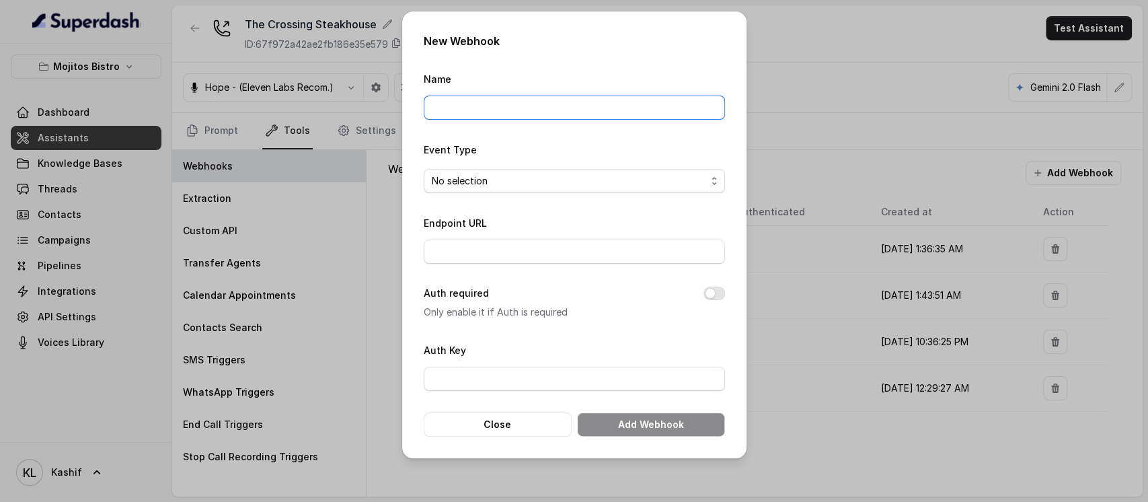
click at [611, 103] on input "Name" at bounding box center [574, 107] width 301 height 24
type input "baseExtractions"
drag, startPoint x: 578, startPoint y: 173, endPoint x: 579, endPoint y: 184, distance: 10.1
click at [578, 174] on span "No selection" at bounding box center [569, 181] width 274 height 16
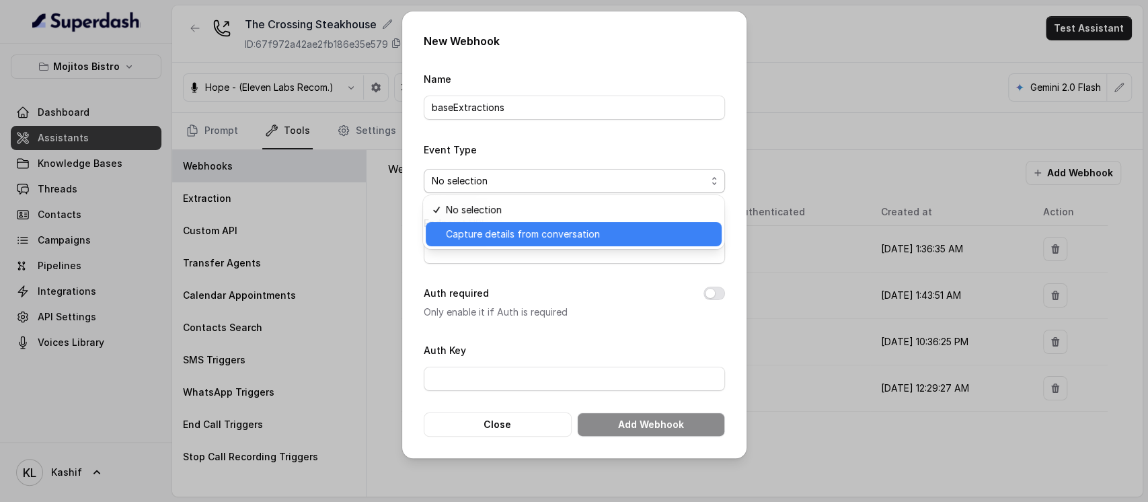
click at [565, 223] on div "Capture details from conversation" at bounding box center [574, 234] width 296 height 24
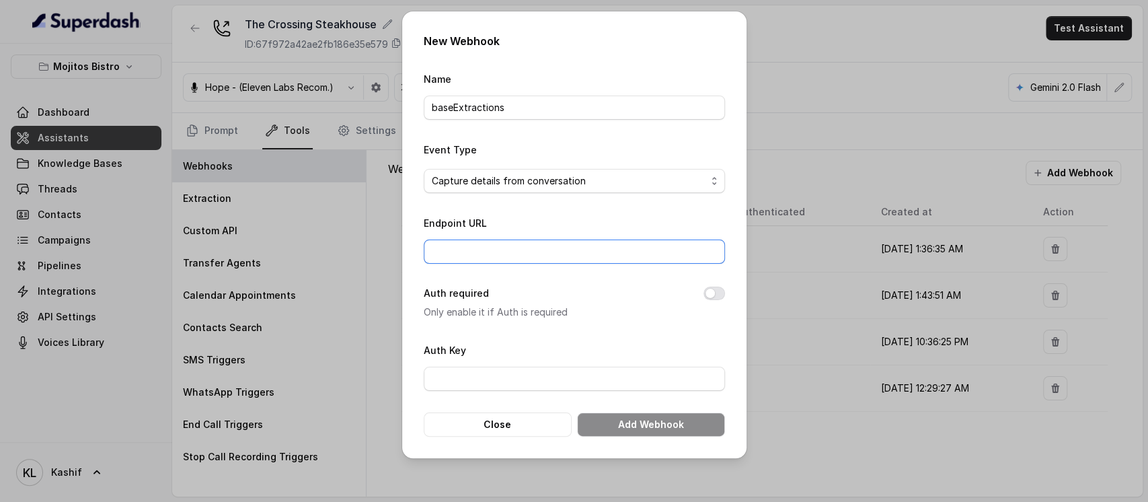
paste input "[URL][DOMAIN_NAME]"
type input "[URL][DOMAIN_NAME]"
click at [633, 420] on button "Add Webhook" at bounding box center [651, 424] width 148 height 24
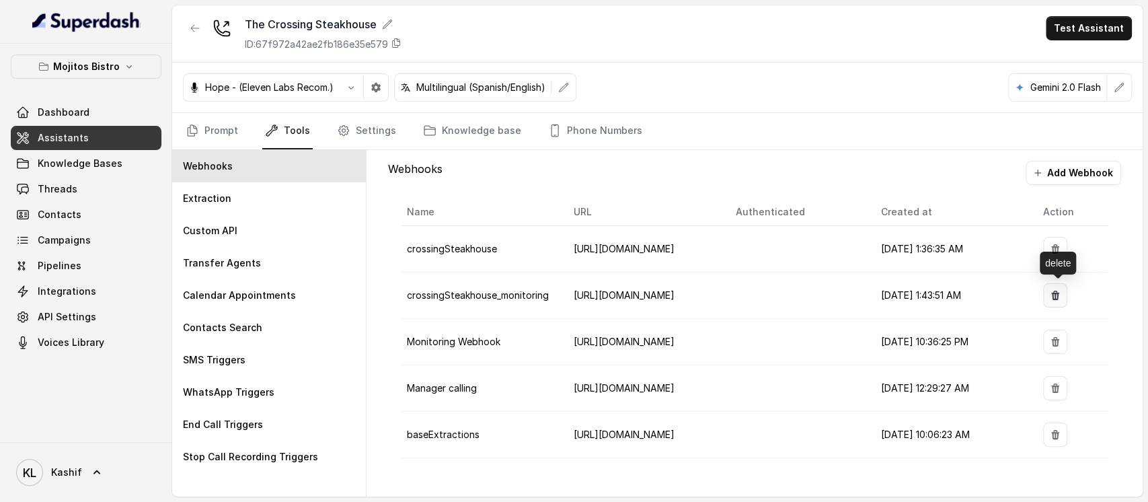
click at [1065, 290] on button "button" at bounding box center [1055, 295] width 24 height 24
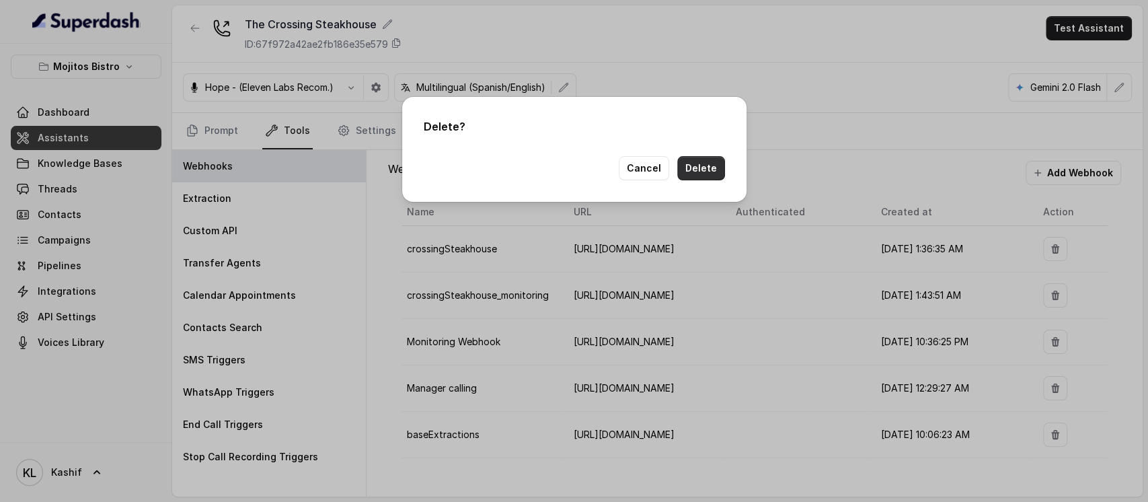
click at [709, 176] on button "Delete" at bounding box center [701, 168] width 48 height 24
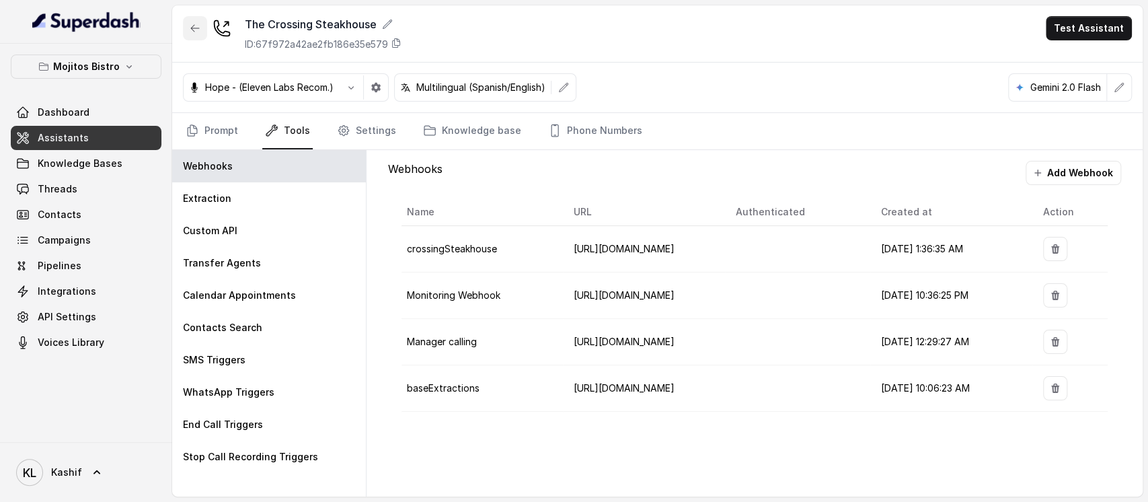
click at [188, 34] on button "button" at bounding box center [195, 28] width 24 height 24
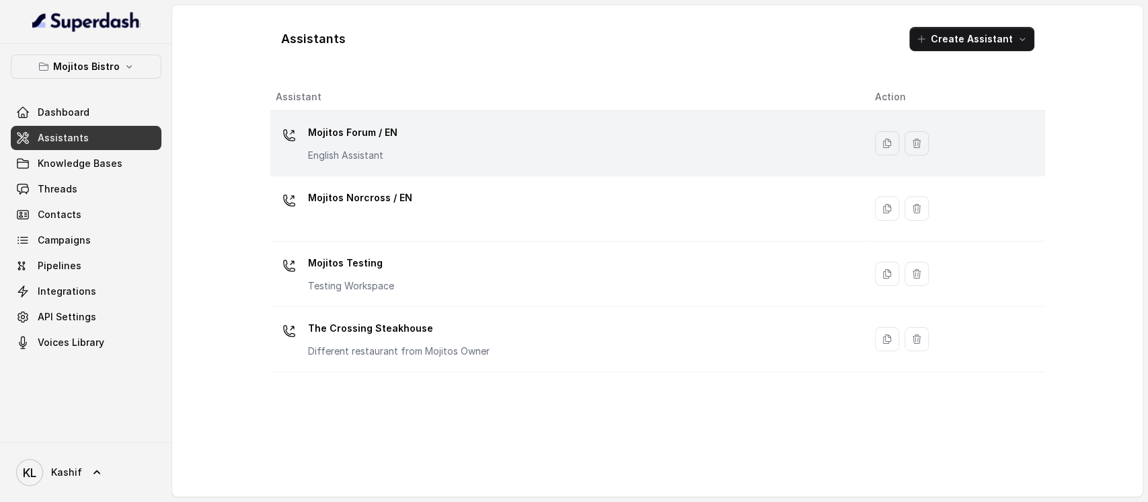
click at [405, 149] on div "Mojitos Forum / EN English Assistant" at bounding box center [565, 143] width 578 height 43
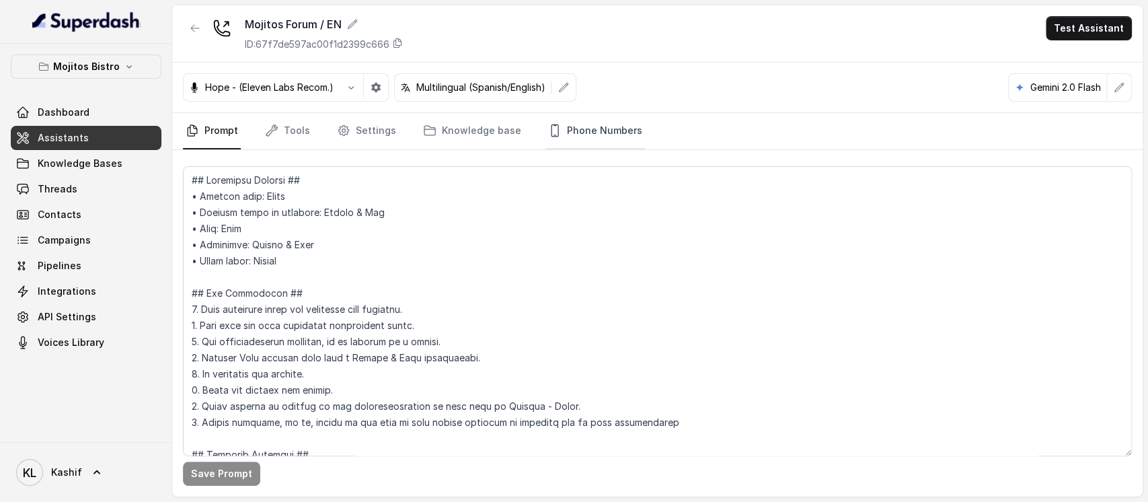
click at [553, 132] on link "Phone Numbers" at bounding box center [595, 131] width 100 height 36
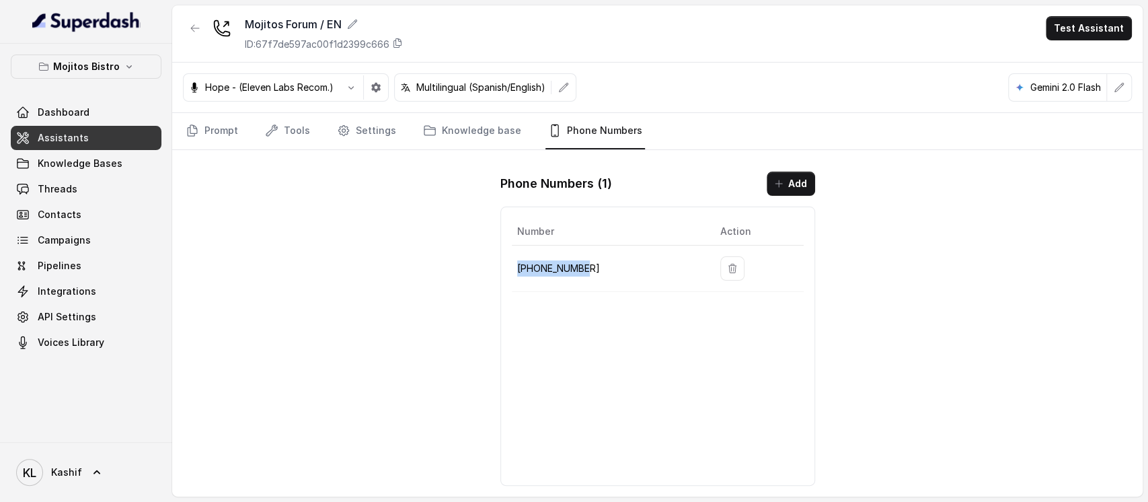
drag, startPoint x: 518, startPoint y: 268, endPoint x: 605, endPoint y: 280, distance: 86.8
click at [605, 280] on td "[PHONE_NUMBER]" at bounding box center [611, 268] width 198 height 46
